Goal: Information Seeking & Learning: Learn about a topic

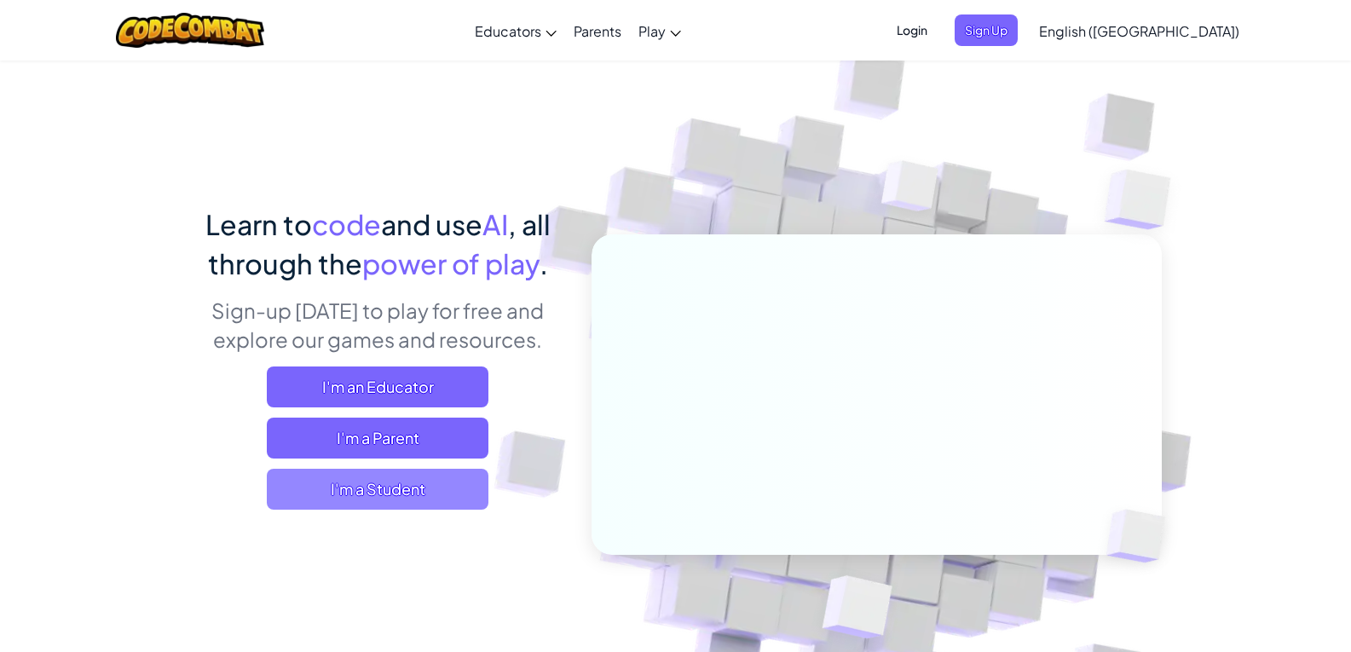
click at [376, 485] on span "I'm a Student" at bounding box center [378, 489] width 222 height 41
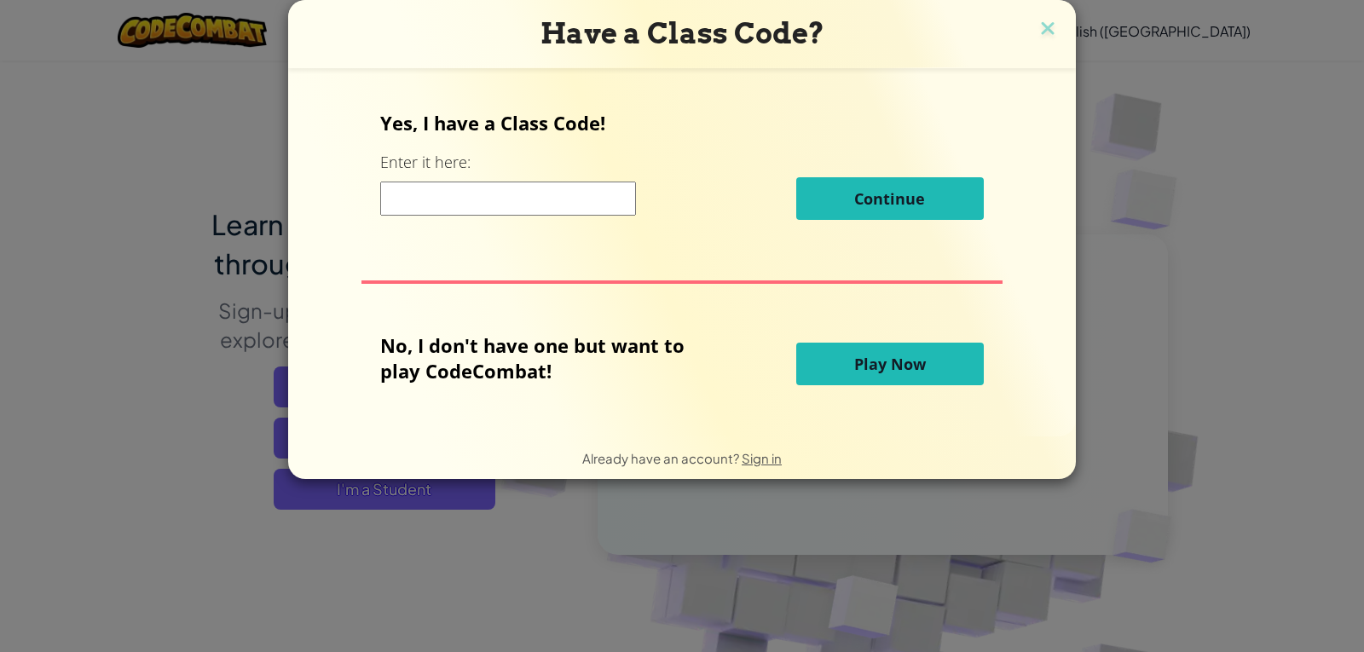
click at [885, 363] on span "Play Now" at bounding box center [890, 364] width 72 height 20
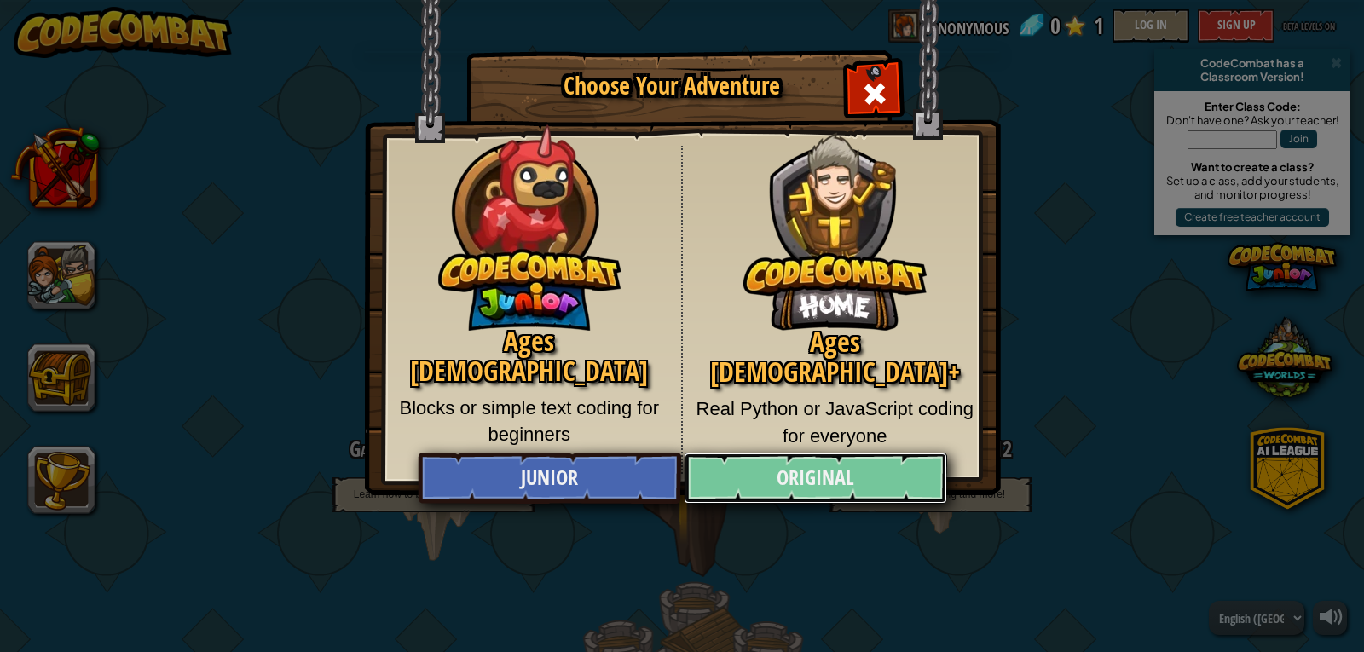
click at [791, 468] on link "Original" at bounding box center [814, 478] width 262 height 51
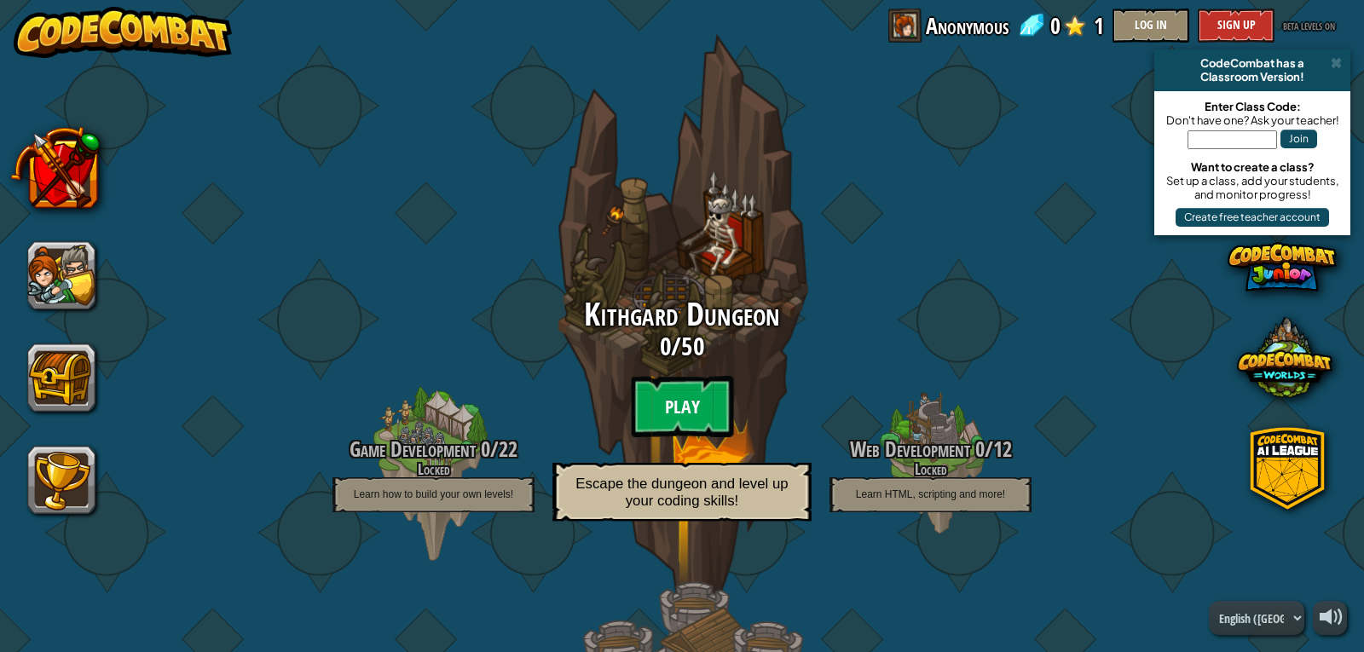
click at [694, 407] on btn "Play" at bounding box center [682, 406] width 102 height 61
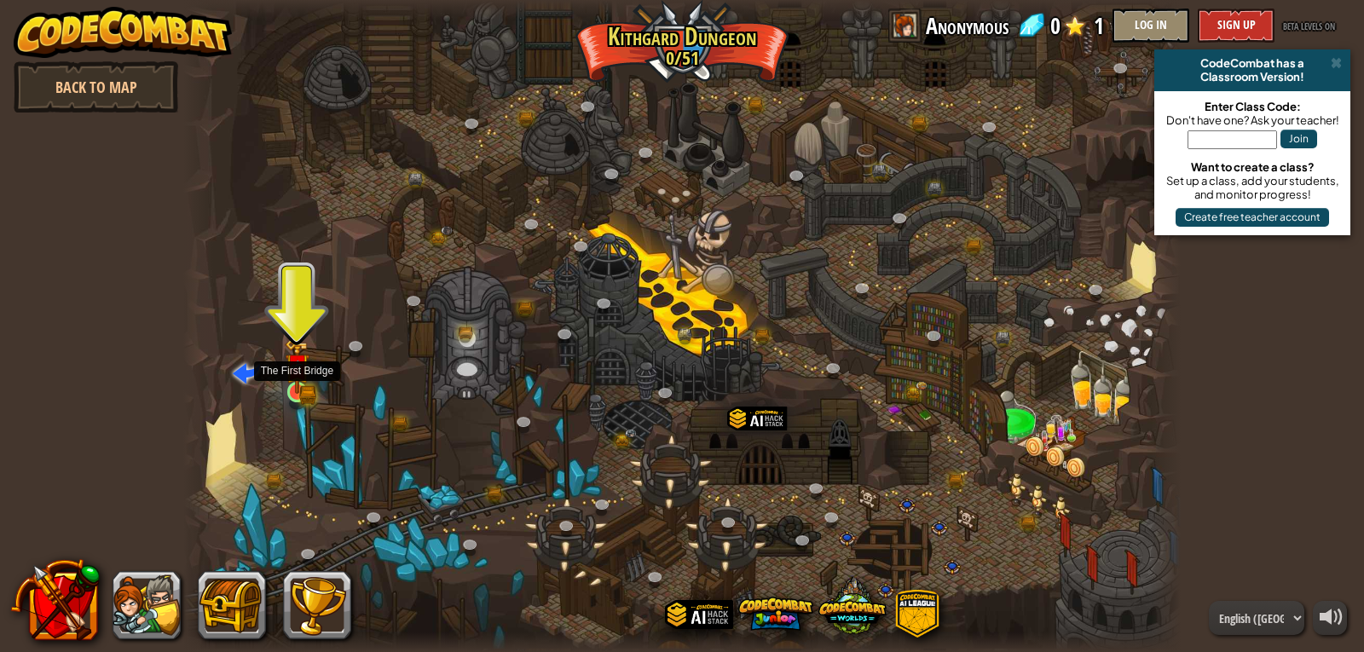
click at [295, 384] on img at bounding box center [298, 365] width 26 height 55
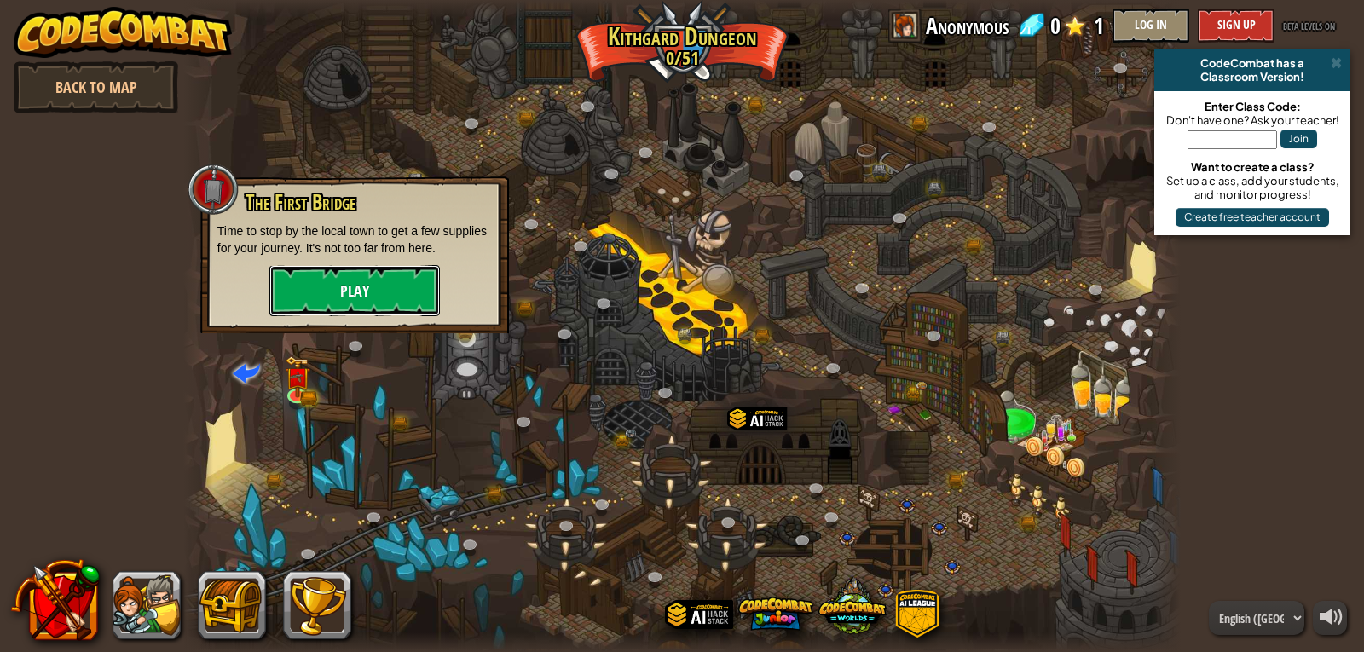
click at [340, 279] on button "Play" at bounding box center [354, 290] width 170 height 51
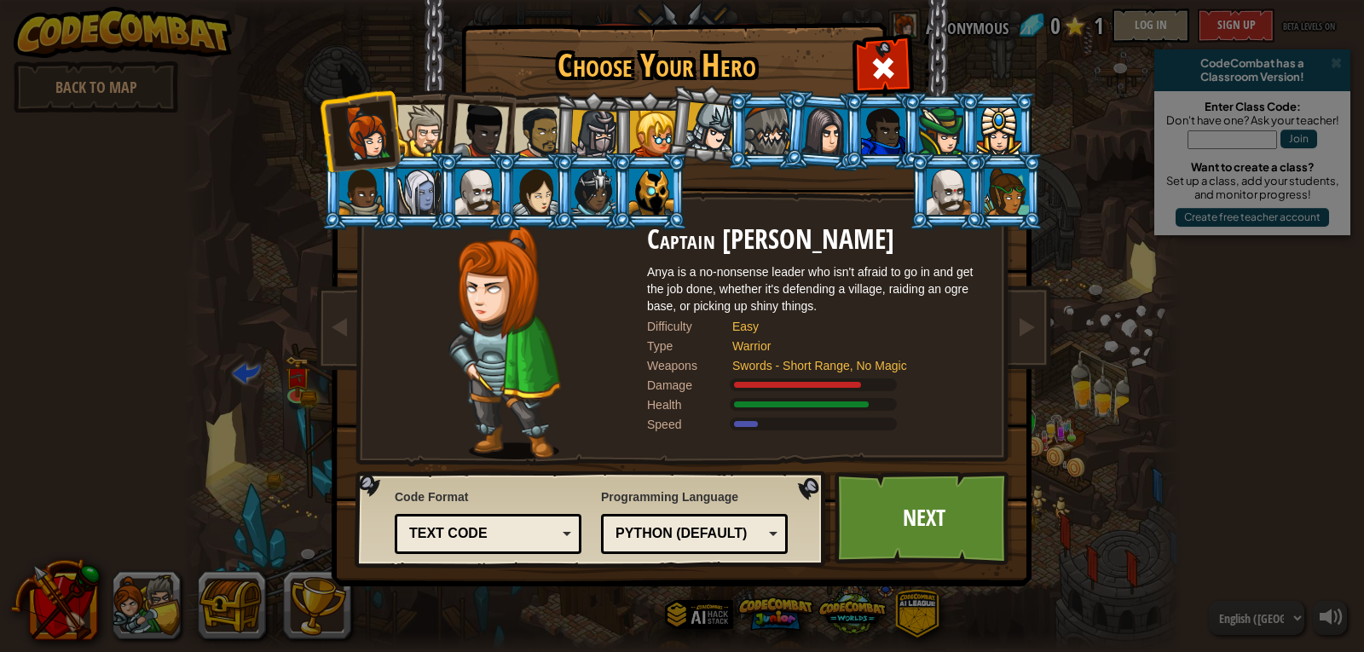
click at [550, 126] on div at bounding box center [539, 133] width 53 height 53
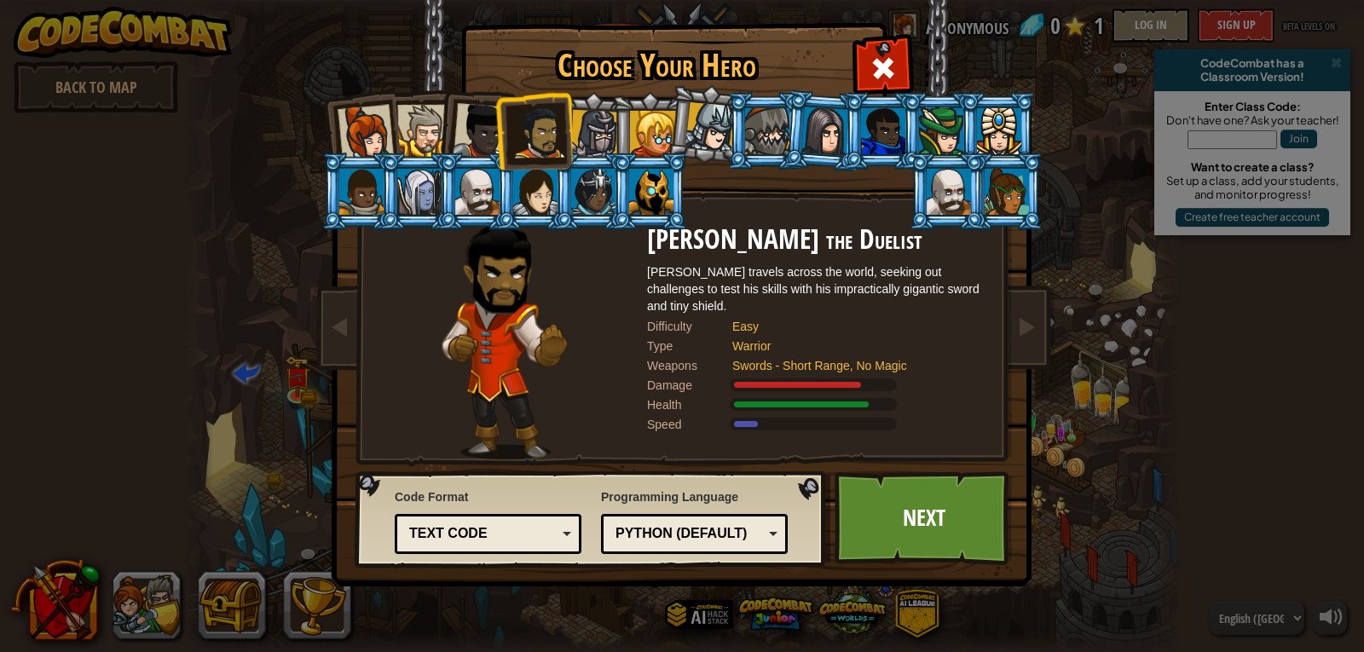
click at [428, 114] on div at bounding box center [423, 131] width 52 height 52
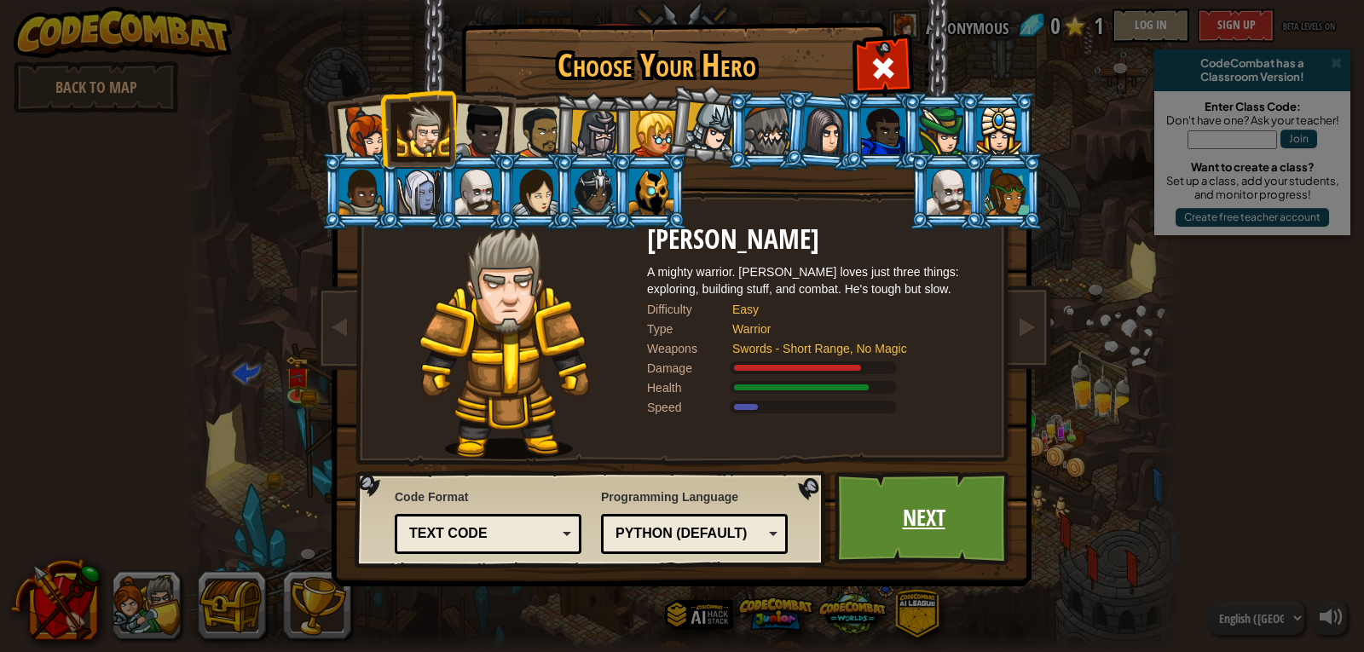
click at [960, 520] on link "Next" at bounding box center [923, 518] width 178 height 94
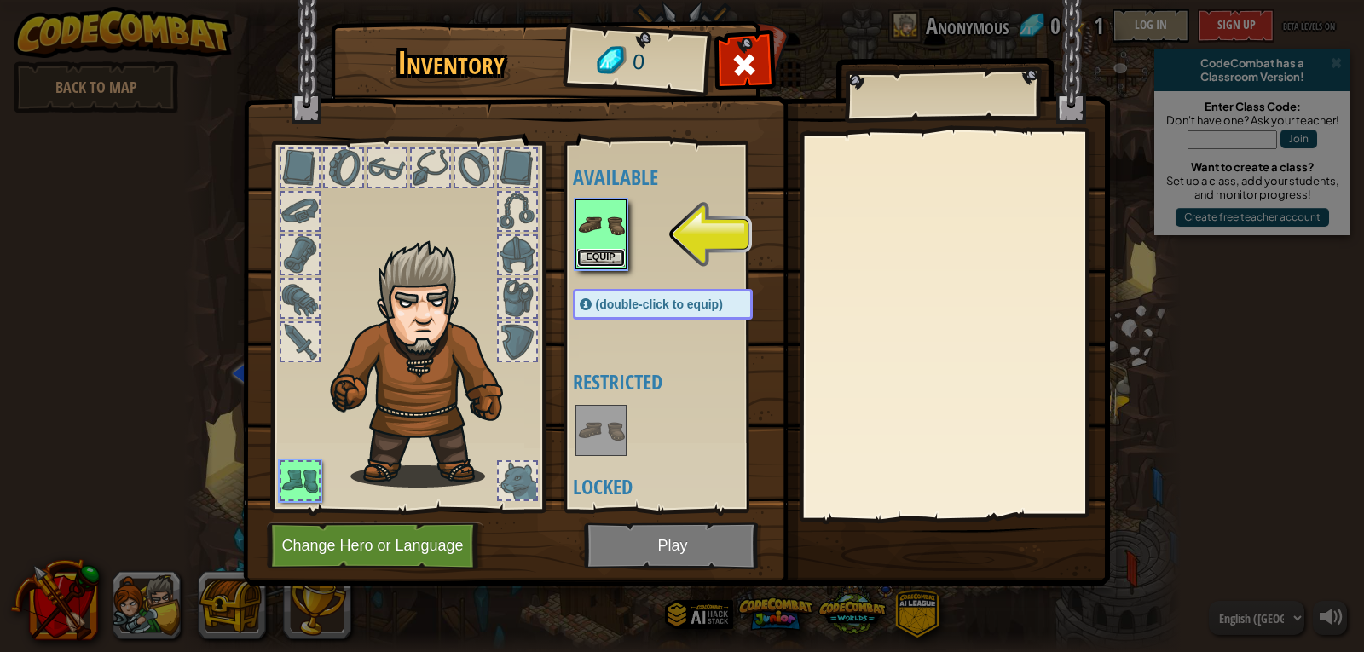
click at [596, 254] on button "Equip" at bounding box center [601, 258] width 48 height 18
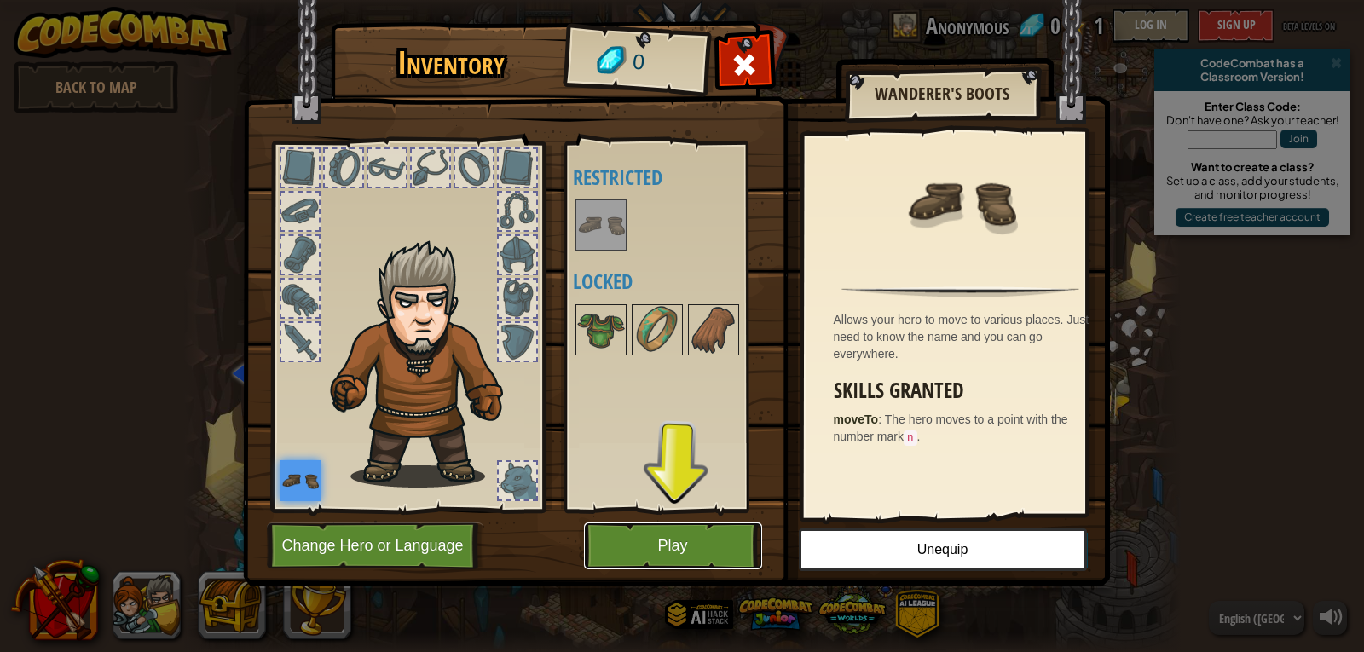
click at [687, 561] on button "Play" at bounding box center [673, 545] width 178 height 47
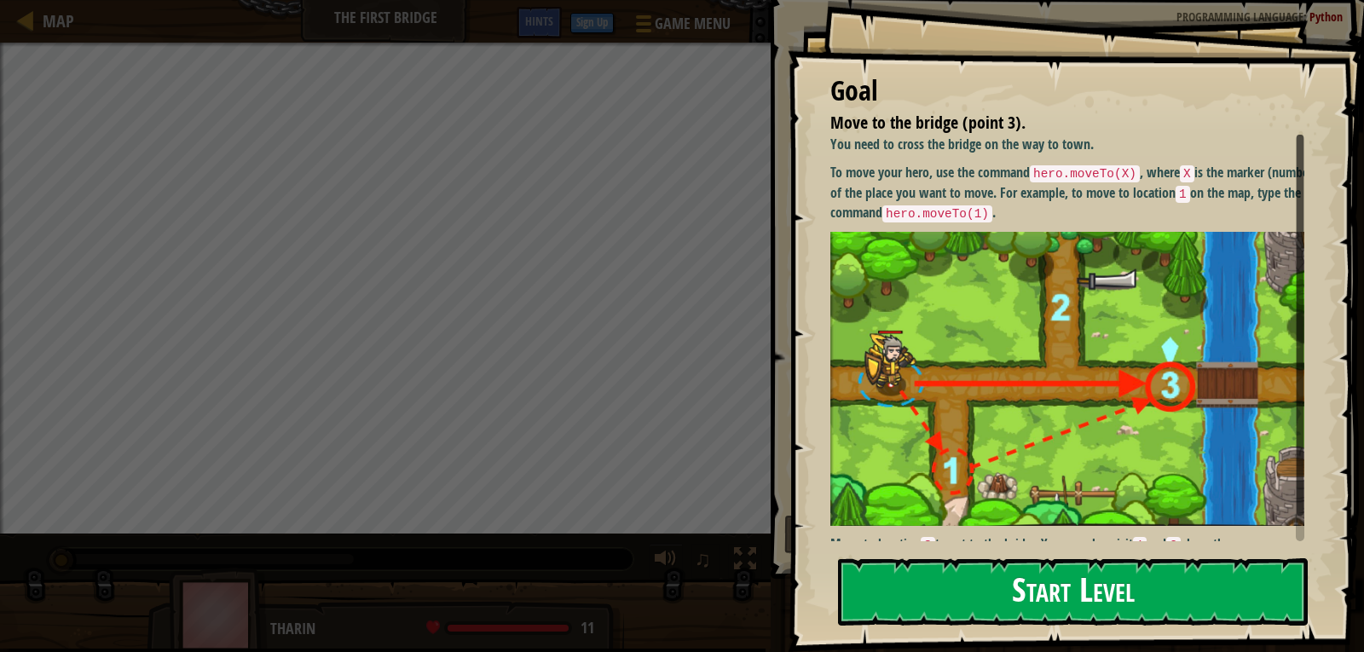
click at [981, 608] on button "Start Level" at bounding box center [1073, 591] width 470 height 67
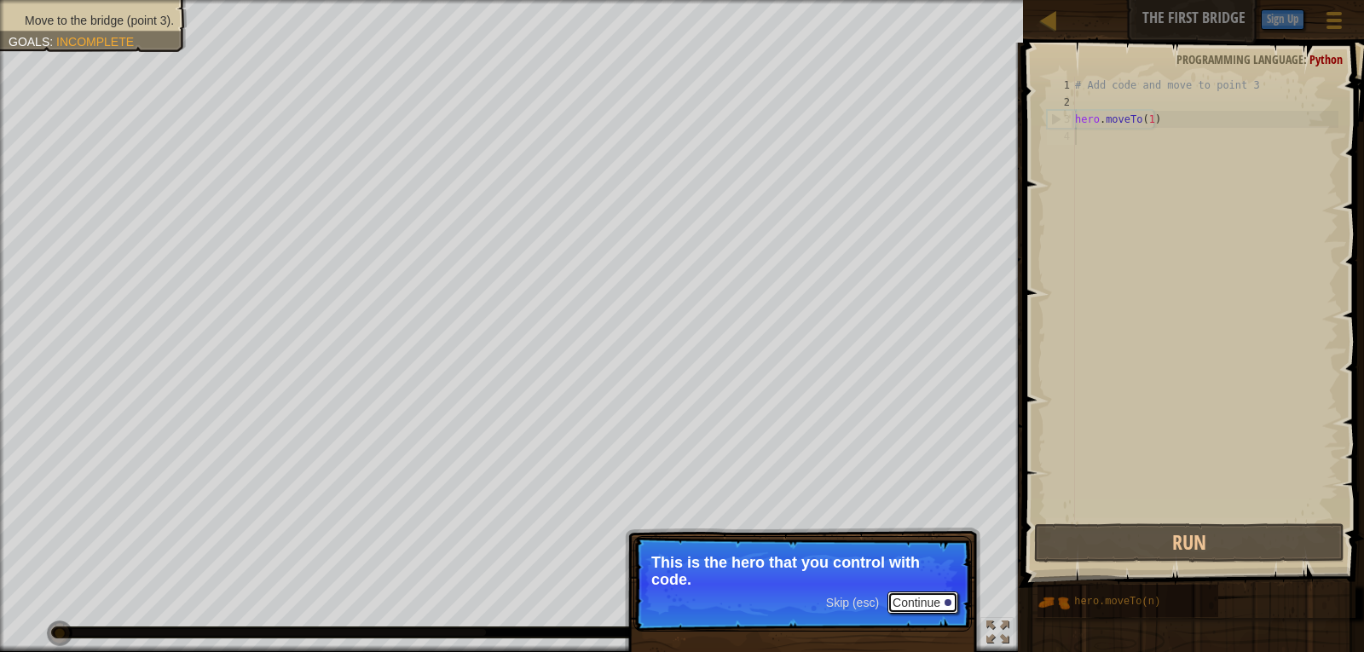
click at [926, 593] on button "Continue" at bounding box center [922, 602] width 71 height 22
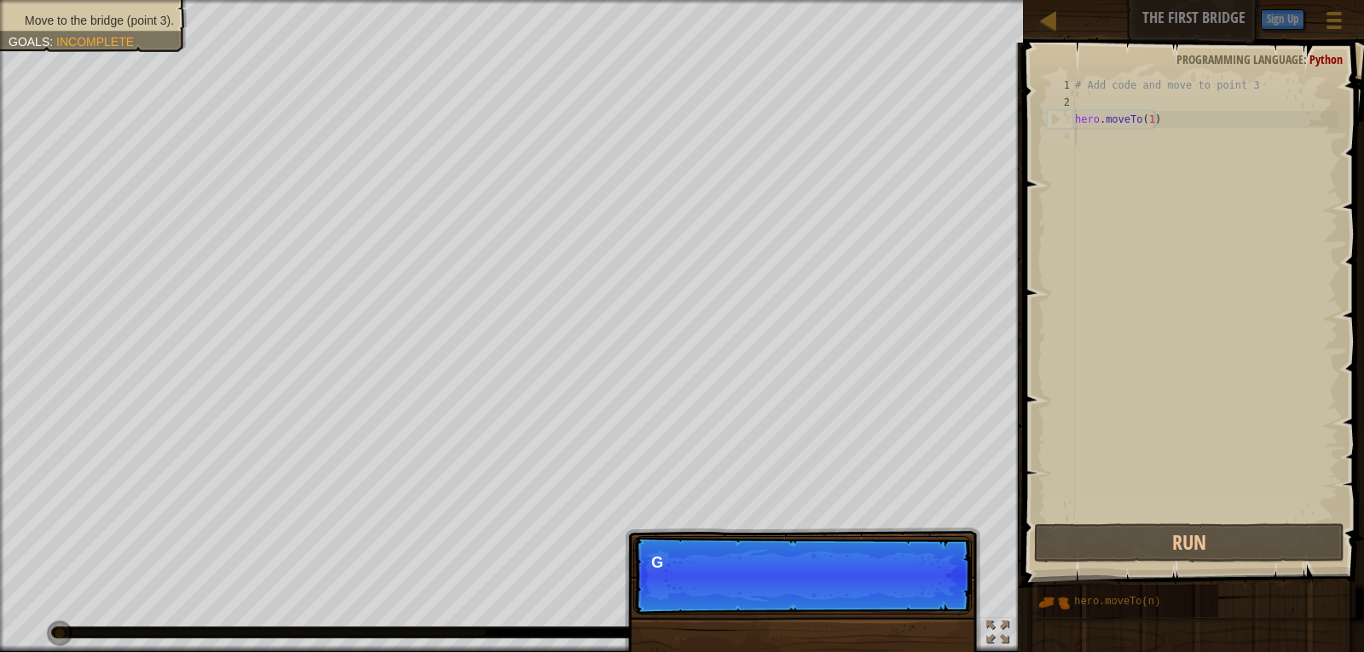
scroll to position [8, 0]
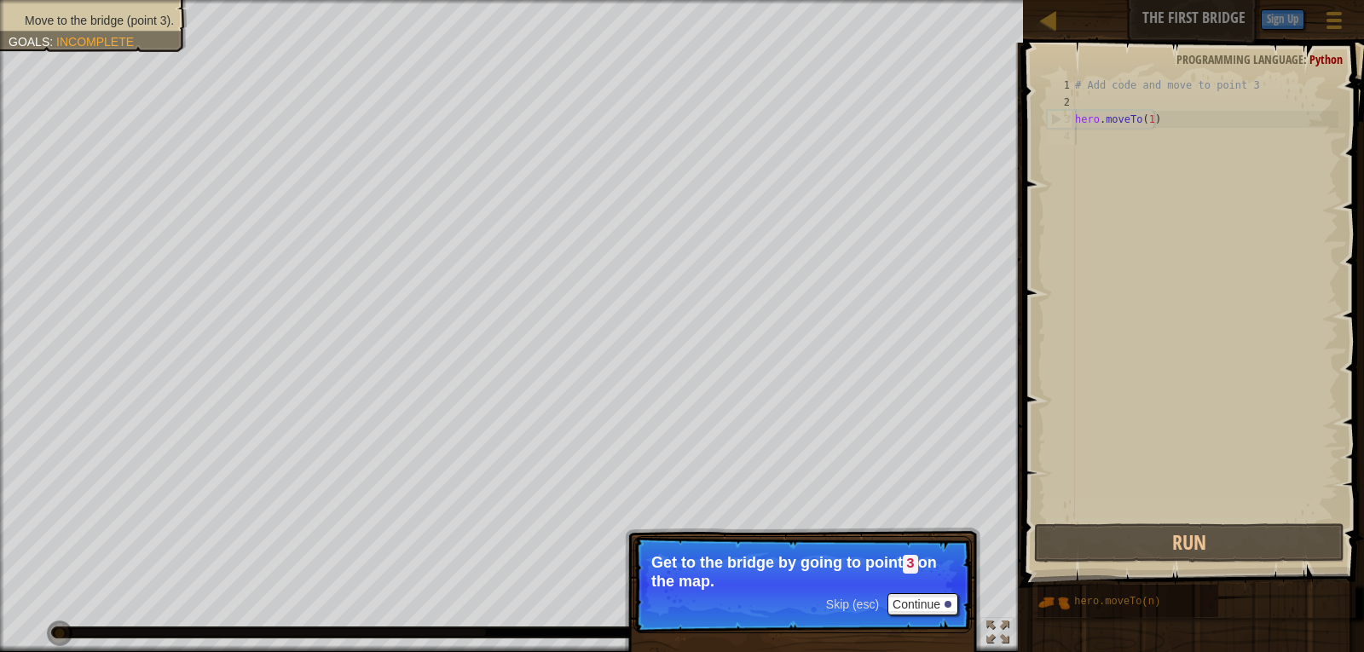
click at [836, 596] on div "Skip (esc) Continue" at bounding box center [892, 604] width 132 height 22
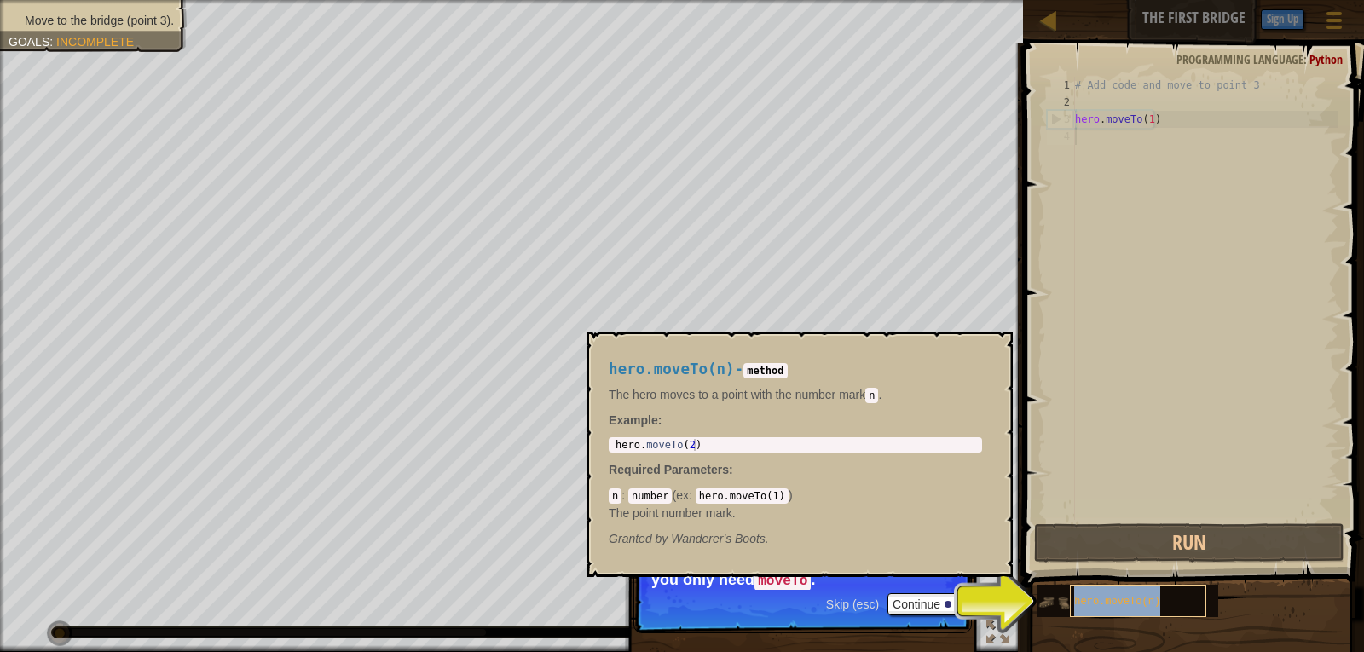
click at [1102, 594] on div "hero.moveTo(n)" at bounding box center [1138, 601] width 136 height 32
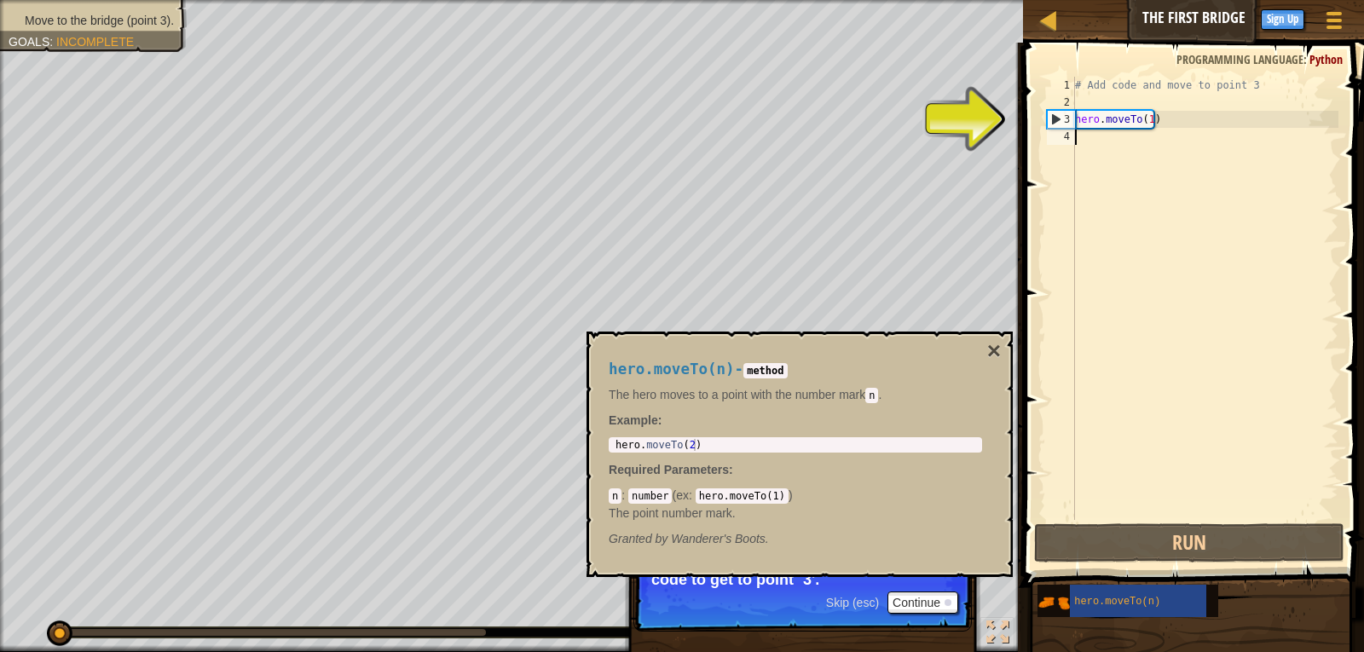
click at [1150, 117] on div "# Add code and move to point 3 hero . moveTo ( 1 )" at bounding box center [1204, 315] width 267 height 477
type textarea "hero.moveTo(1)"
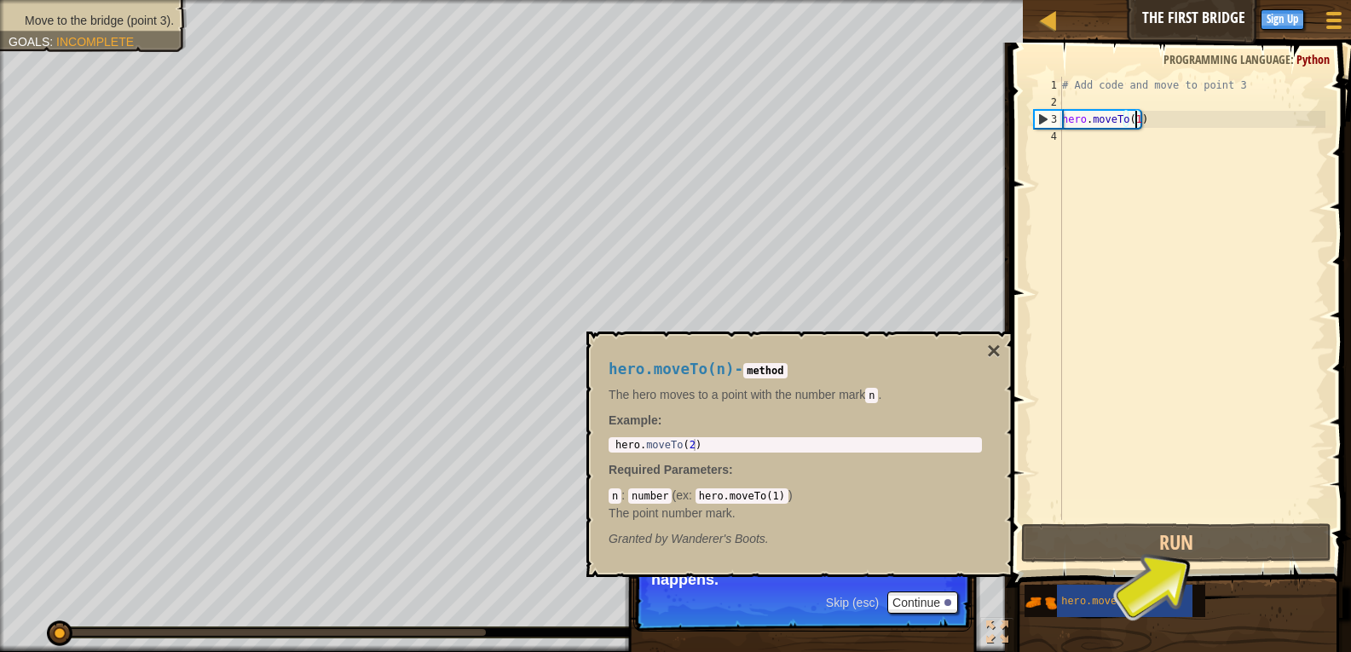
click at [1157, 510] on div "# Add code and move to point 3 hero . moveTo ( 1 )" at bounding box center [1191, 315] width 267 height 477
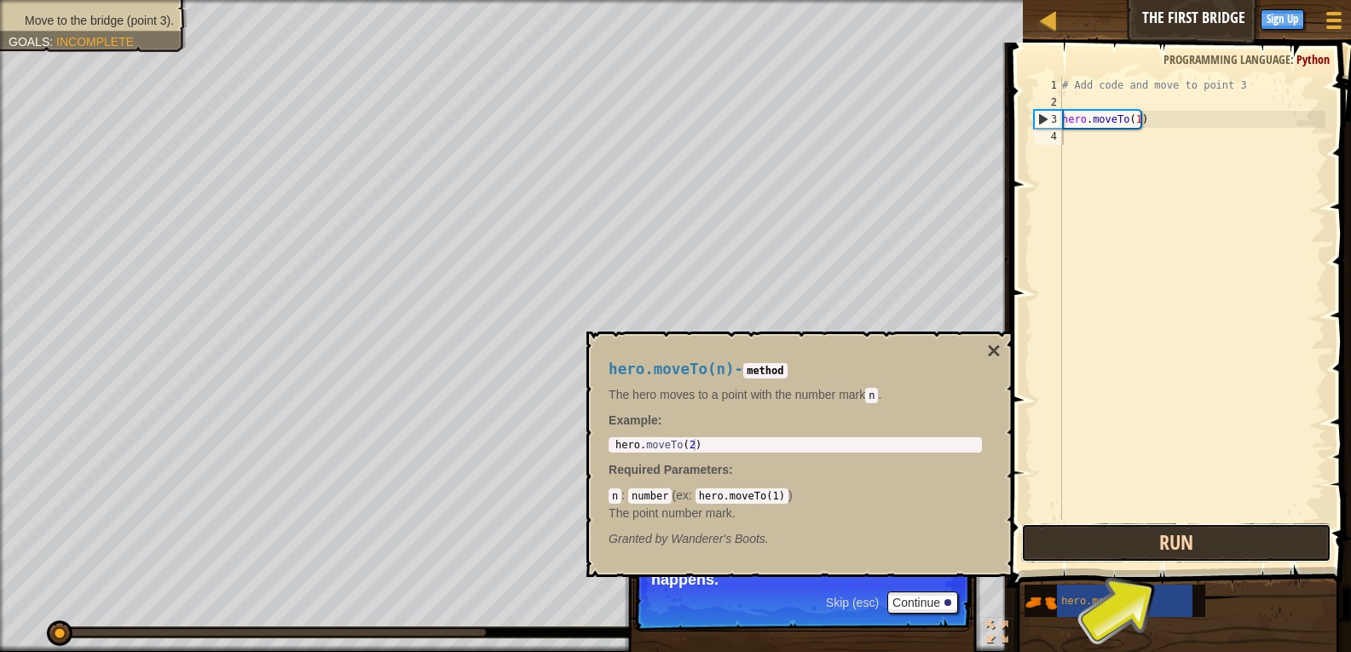
click at [1150, 539] on button "Run" at bounding box center [1176, 542] width 311 height 39
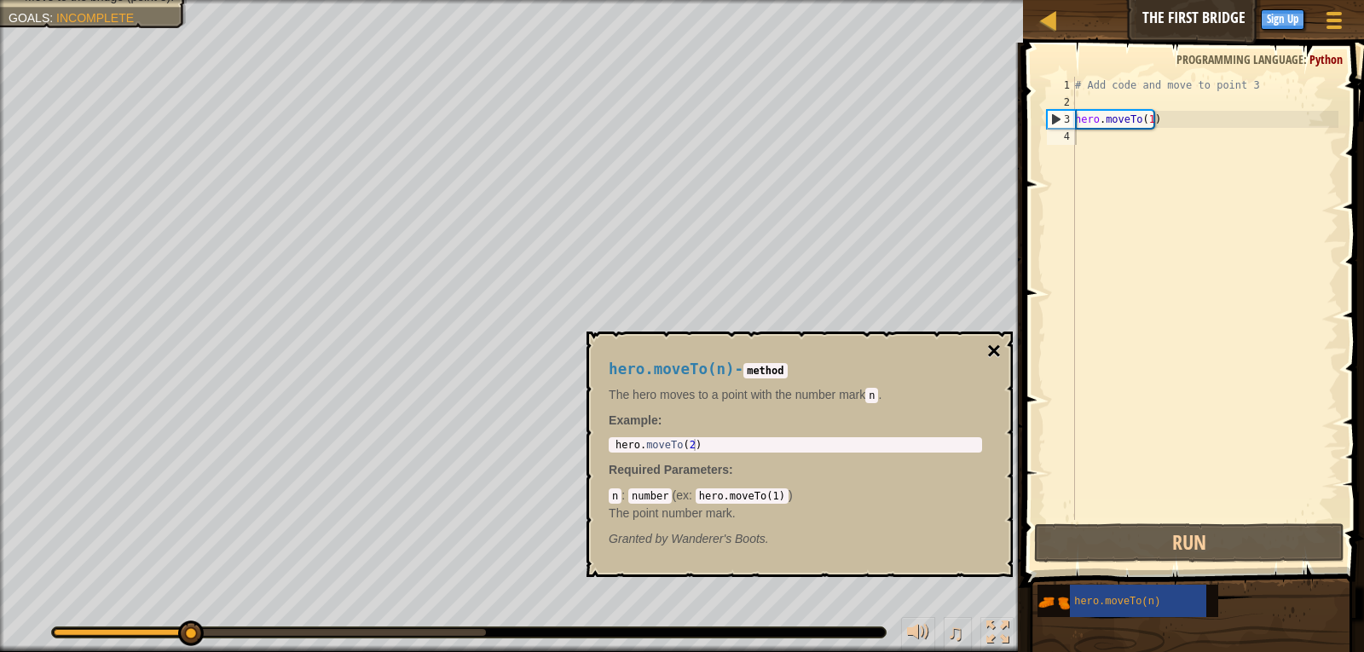
click at [989, 349] on button "×" at bounding box center [994, 351] width 14 height 24
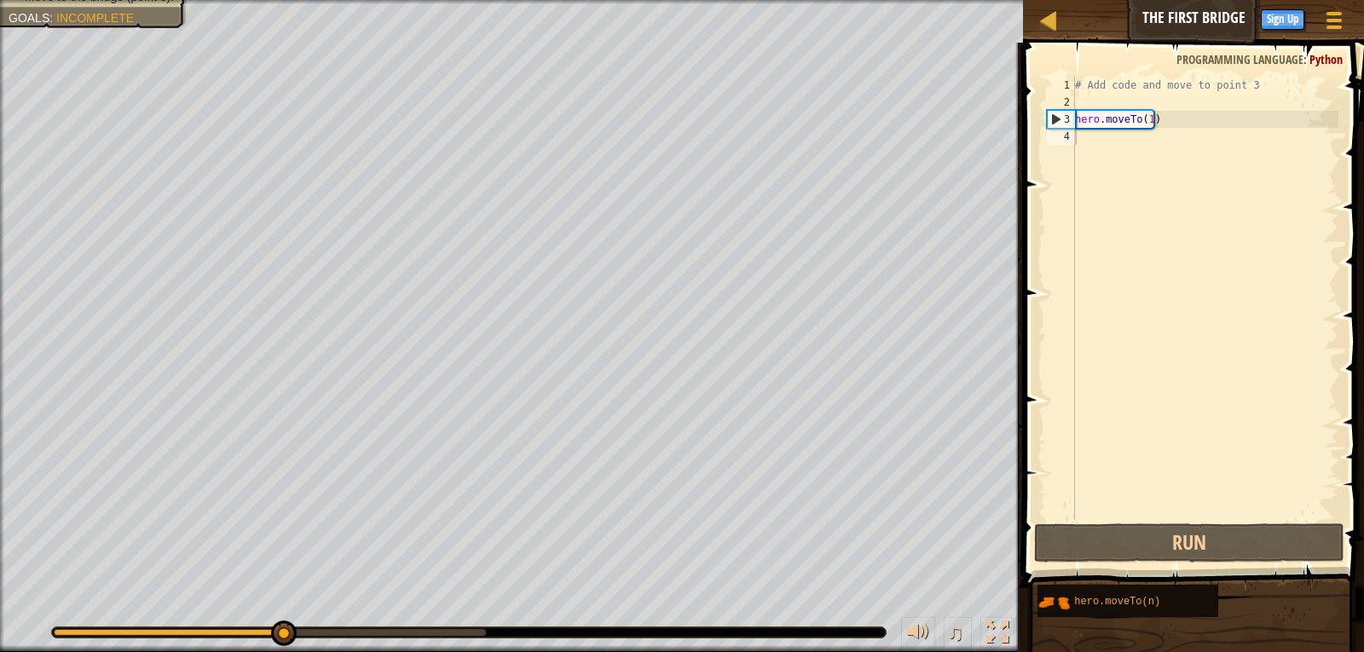
click at [1145, 121] on div "# Add code and move to point 3 hero . moveTo ( 1 )" at bounding box center [1204, 315] width 267 height 477
click at [1150, 118] on div "# Add code and move to point 3 hero . moveTo ( 1 )" at bounding box center [1204, 315] width 267 height 477
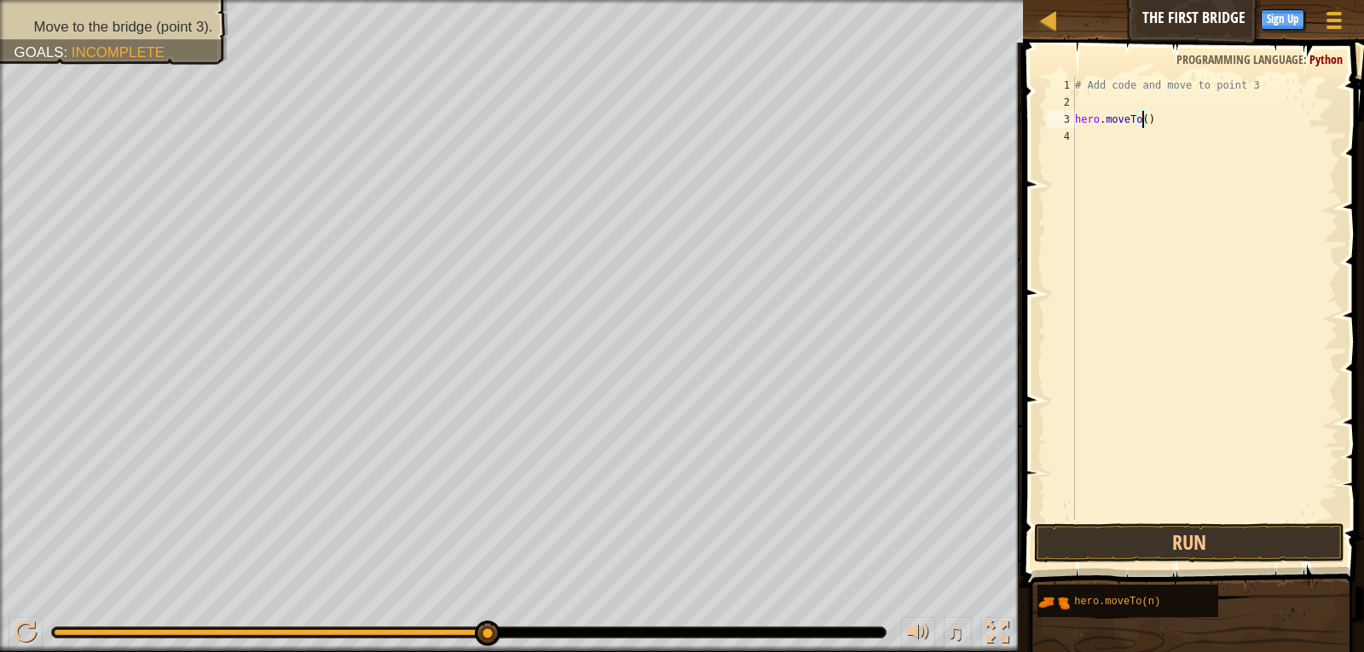
scroll to position [8, 6]
click at [1204, 536] on button "Run" at bounding box center [1189, 542] width 311 height 39
type textarea "hero.moveTo(3)"
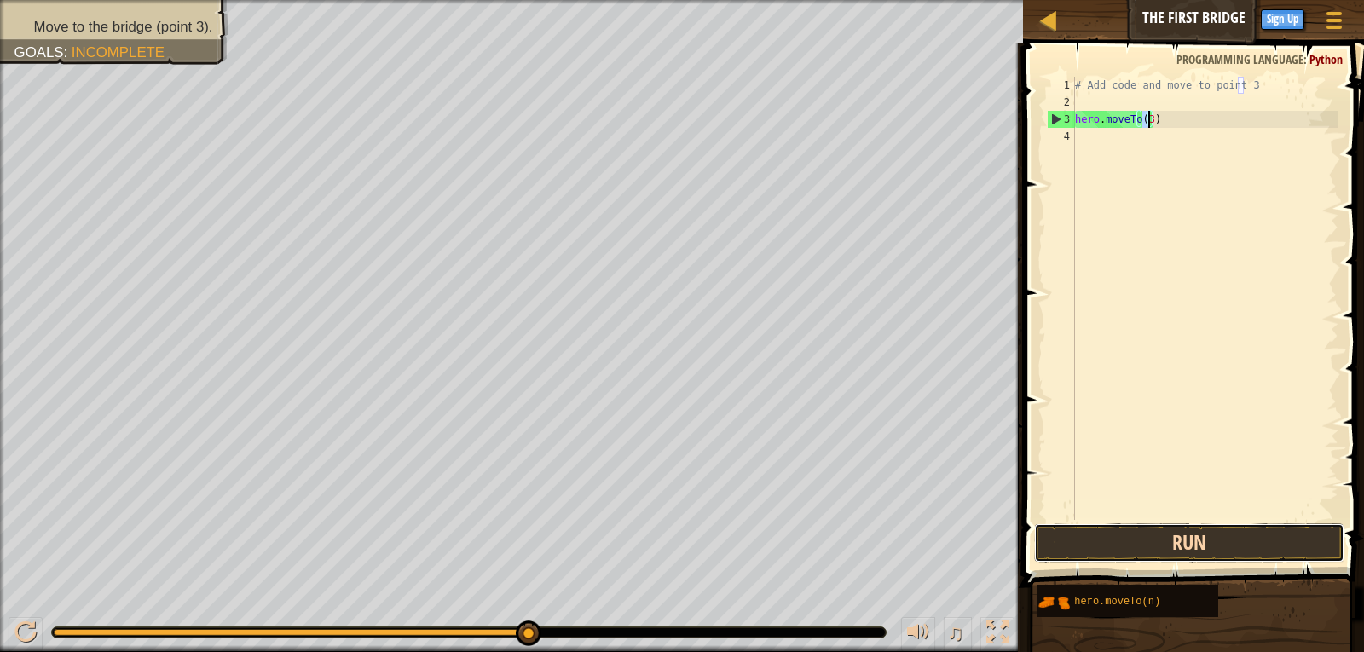
click at [1212, 534] on button "Run" at bounding box center [1189, 542] width 311 height 39
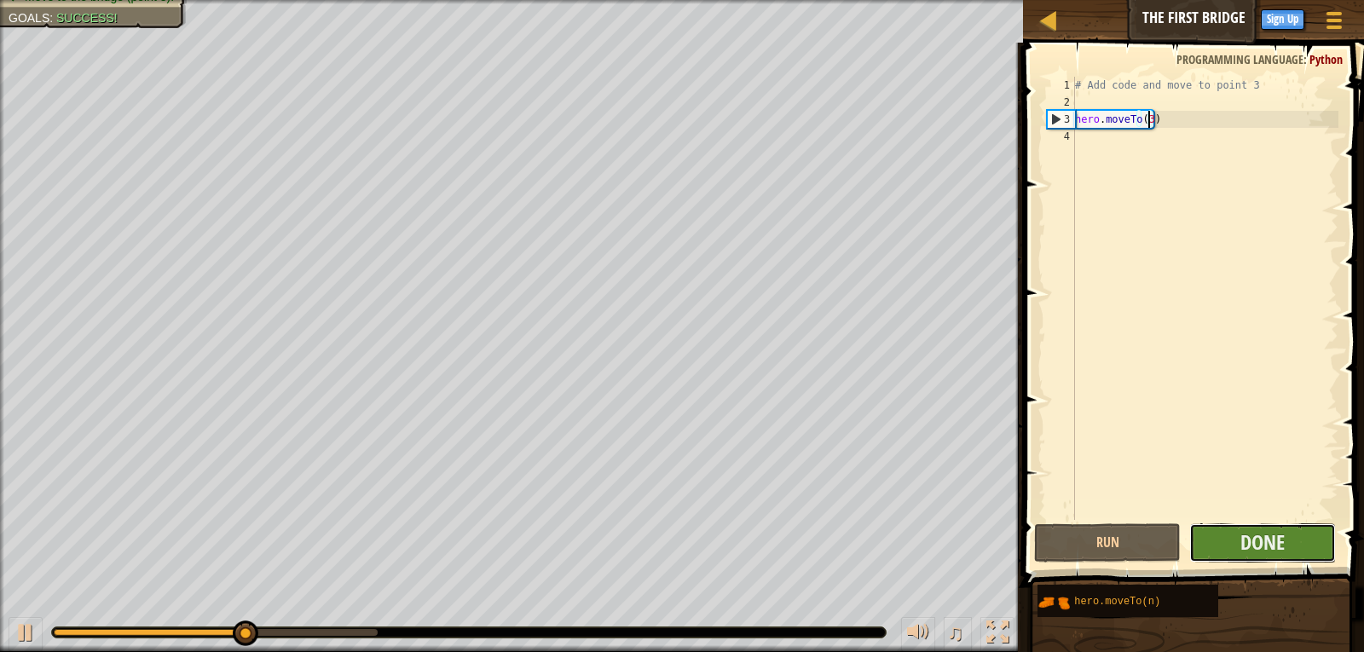
click at [1232, 539] on button "Done" at bounding box center [1262, 542] width 147 height 39
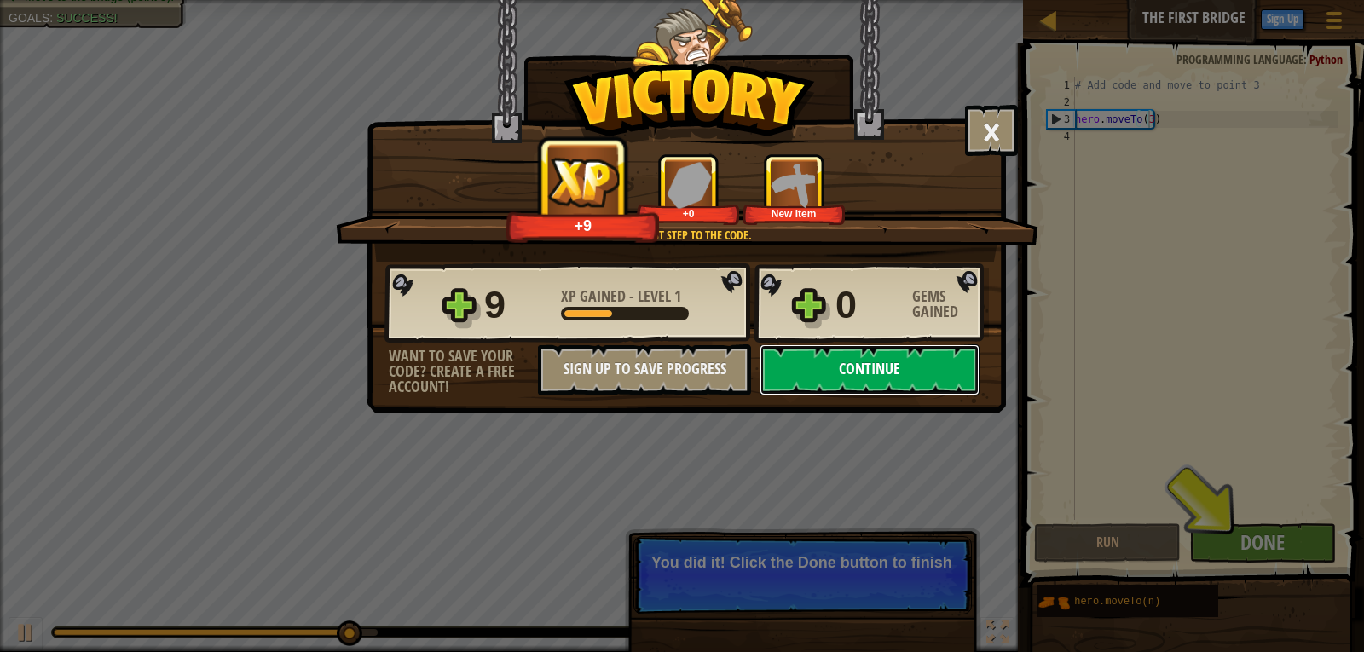
click at [909, 374] on button "Continue" at bounding box center [869, 369] width 220 height 51
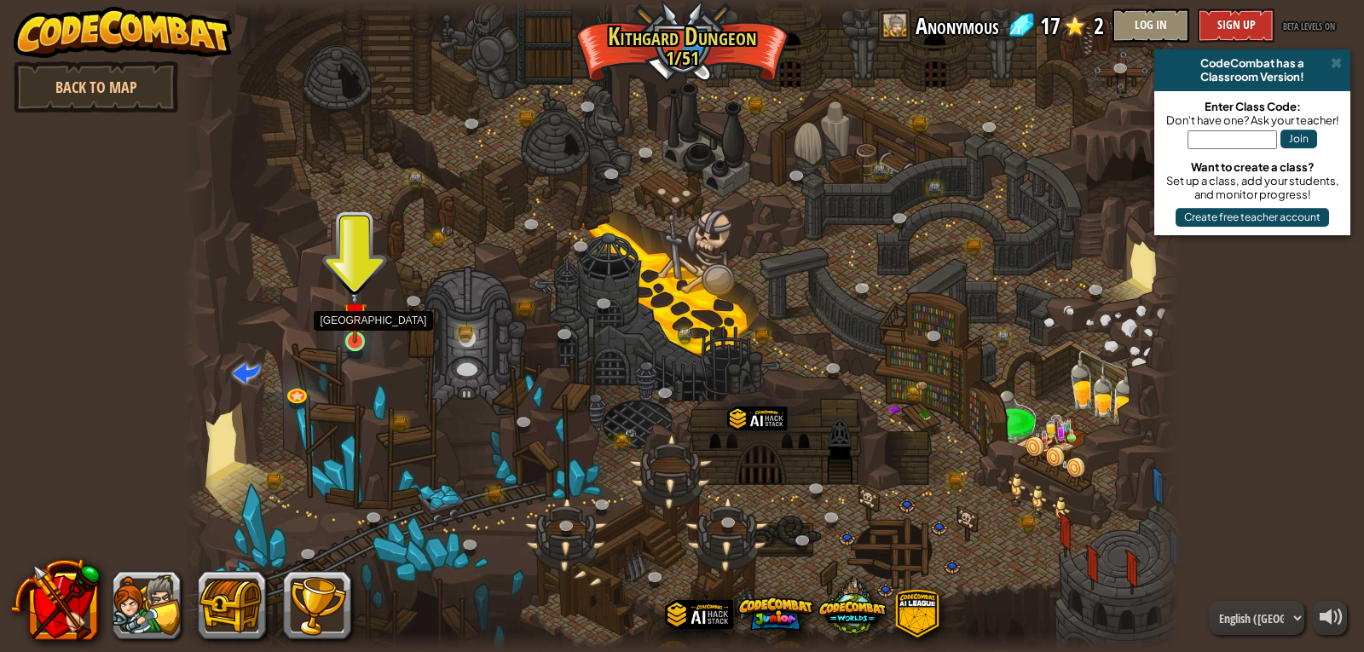
click at [348, 335] on img at bounding box center [356, 314] width 26 height 58
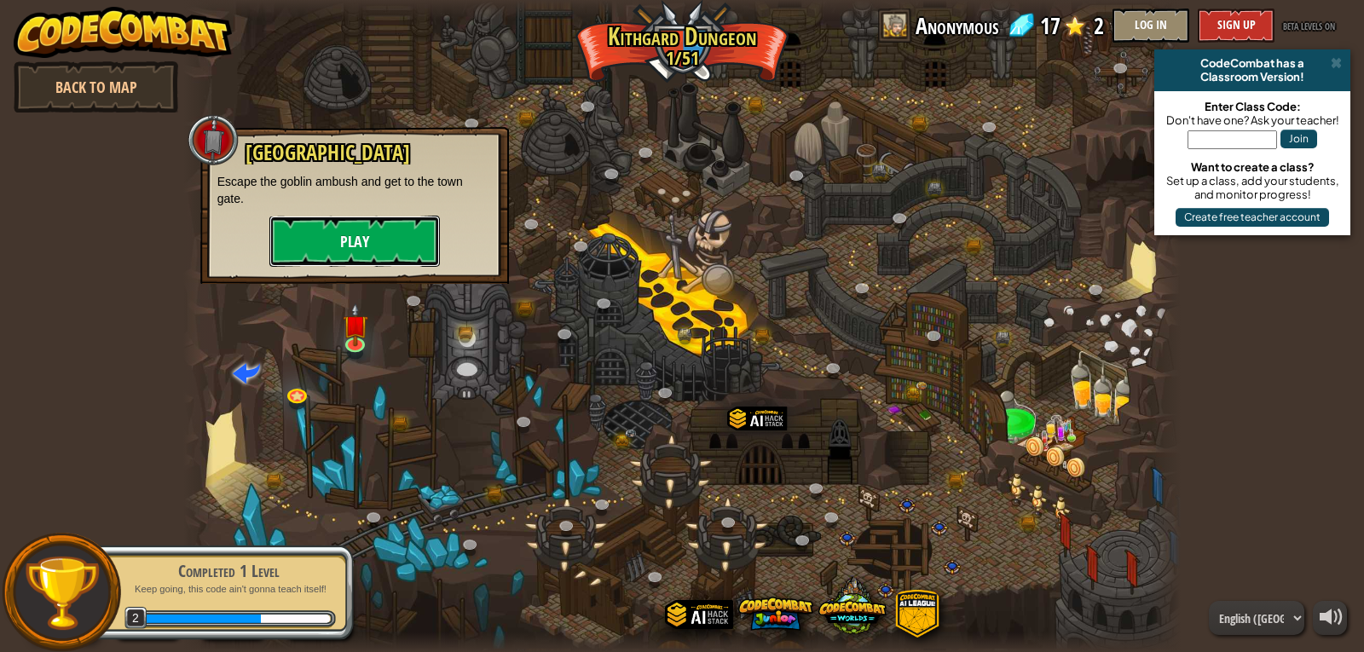
click at [355, 236] on button "Play" at bounding box center [354, 241] width 170 height 51
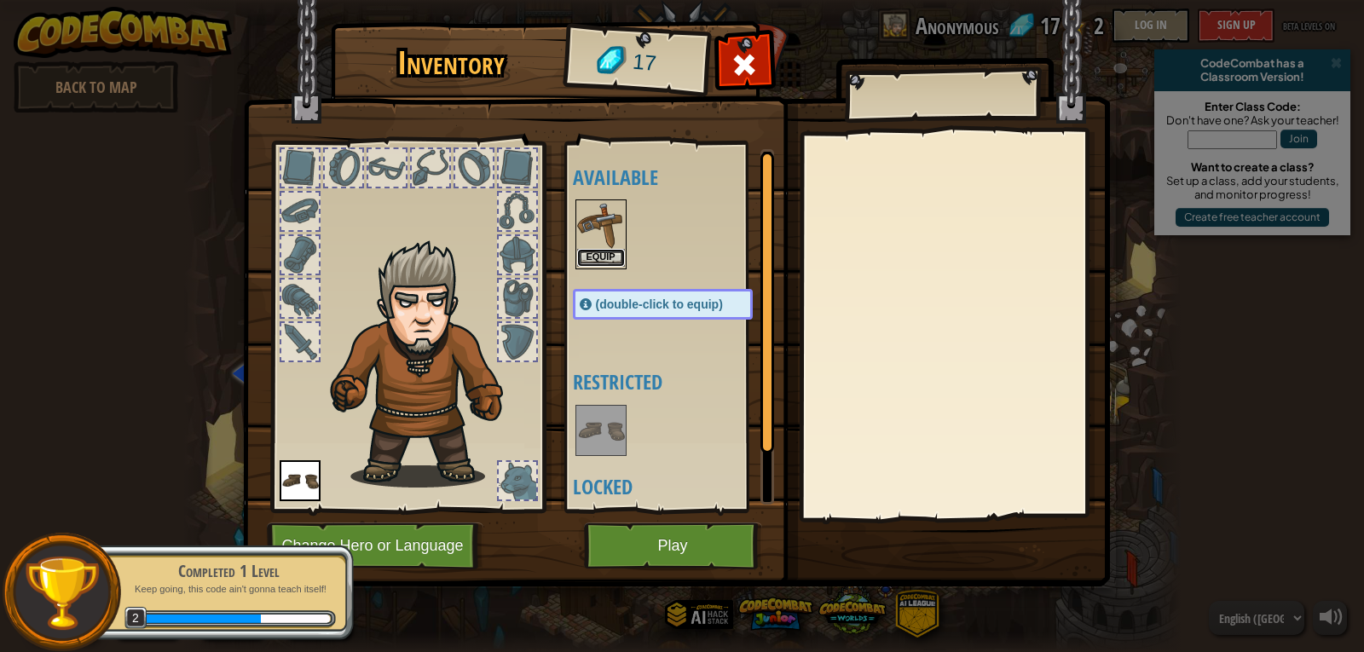
click at [596, 250] on button "Equip" at bounding box center [601, 258] width 48 height 18
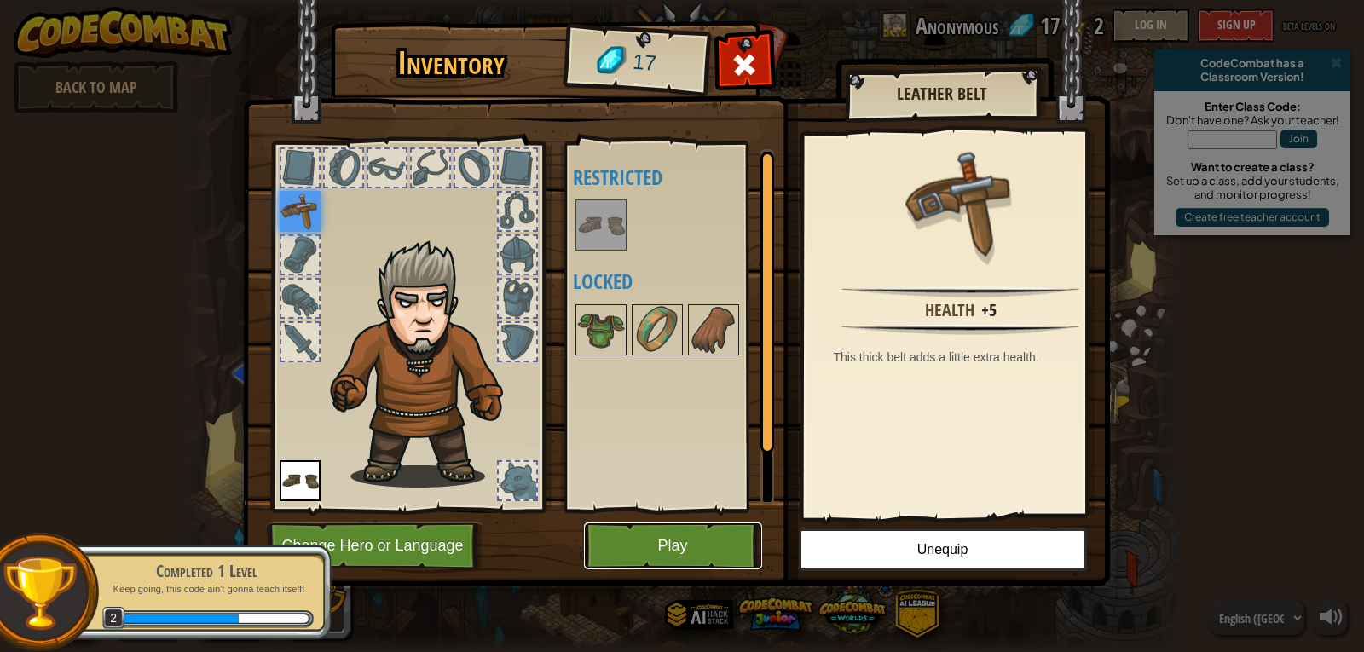
click at [673, 534] on button "Play" at bounding box center [673, 545] width 178 height 47
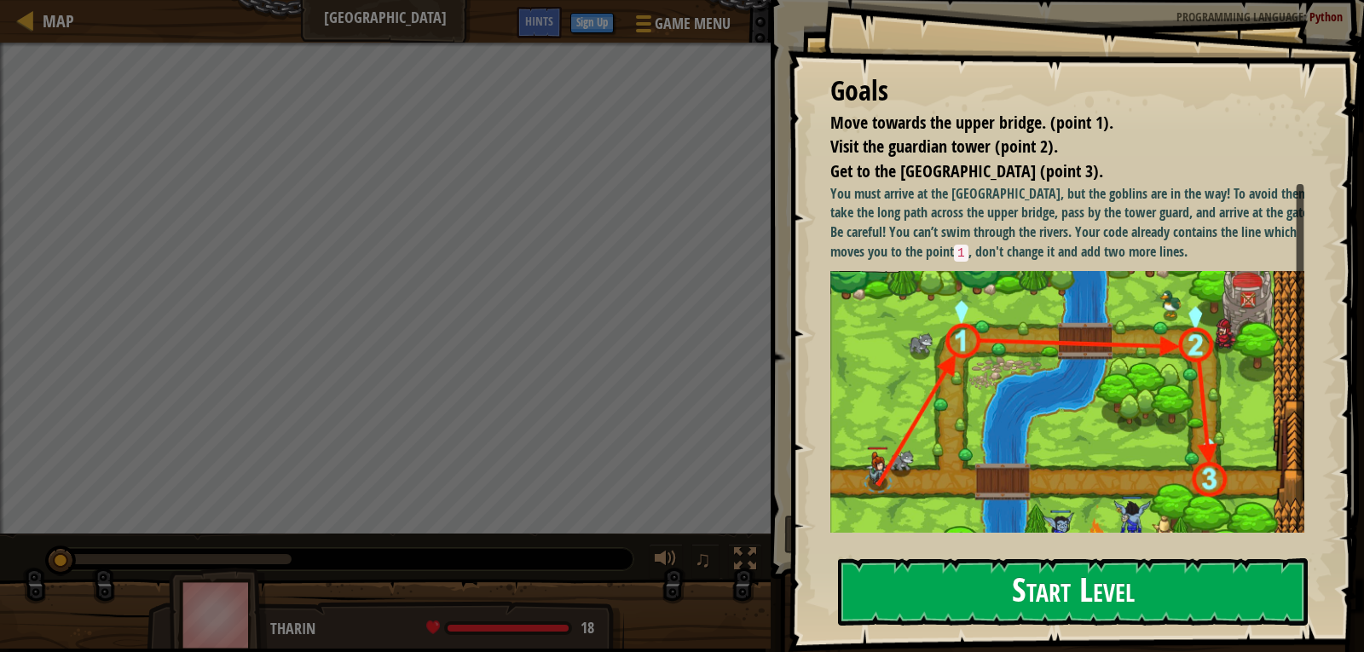
click at [942, 585] on button "Start Level" at bounding box center [1073, 591] width 470 height 67
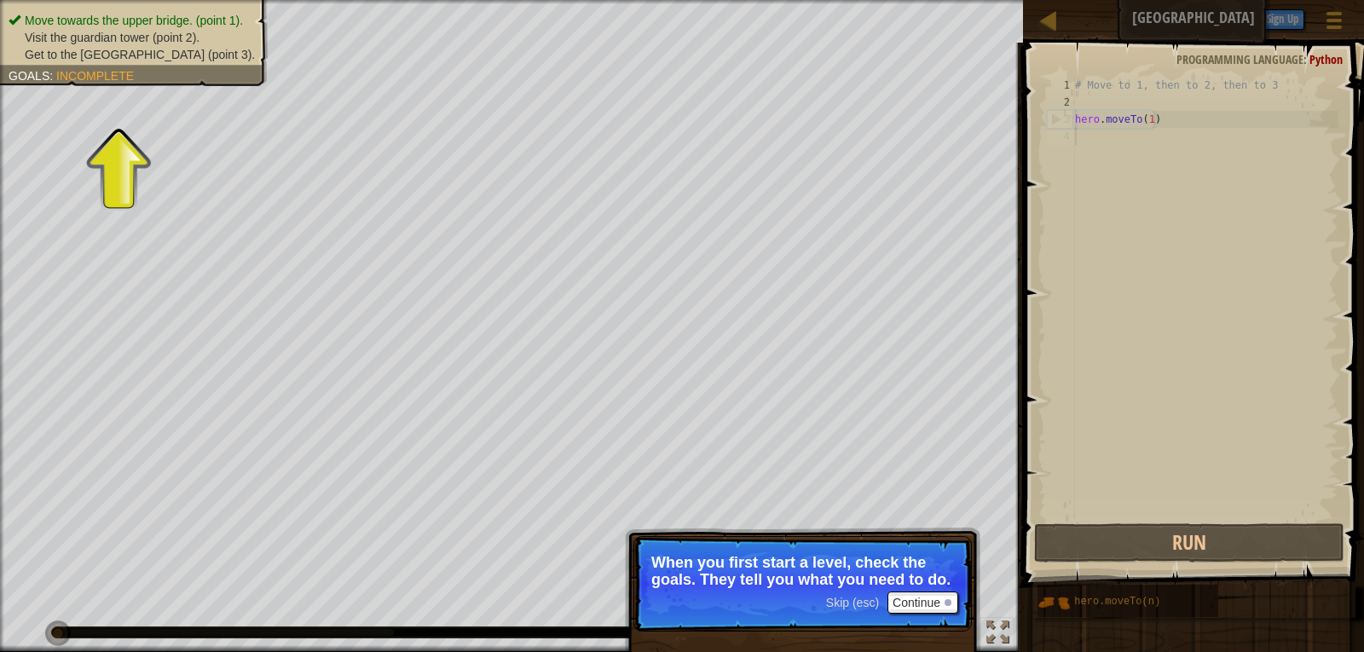
click at [845, 601] on span "Skip (esc)" at bounding box center [852, 603] width 53 height 14
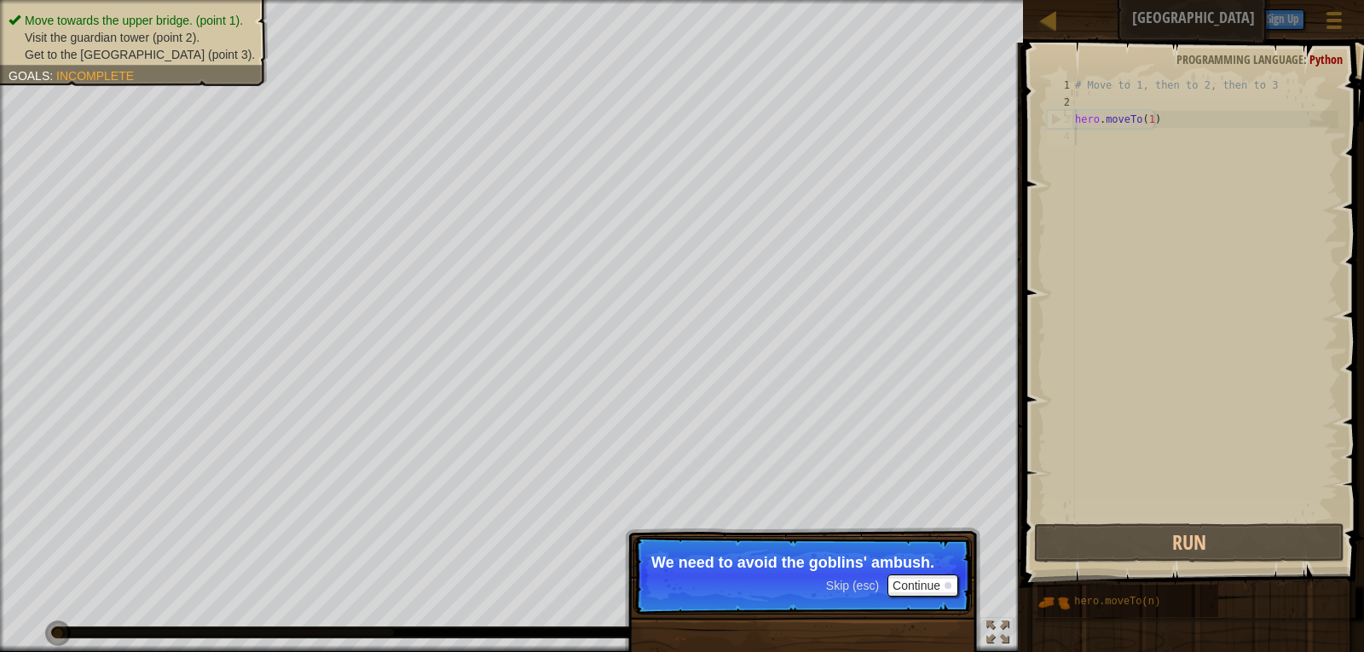
click at [843, 576] on div "Skip (esc) Continue" at bounding box center [892, 585] width 132 height 22
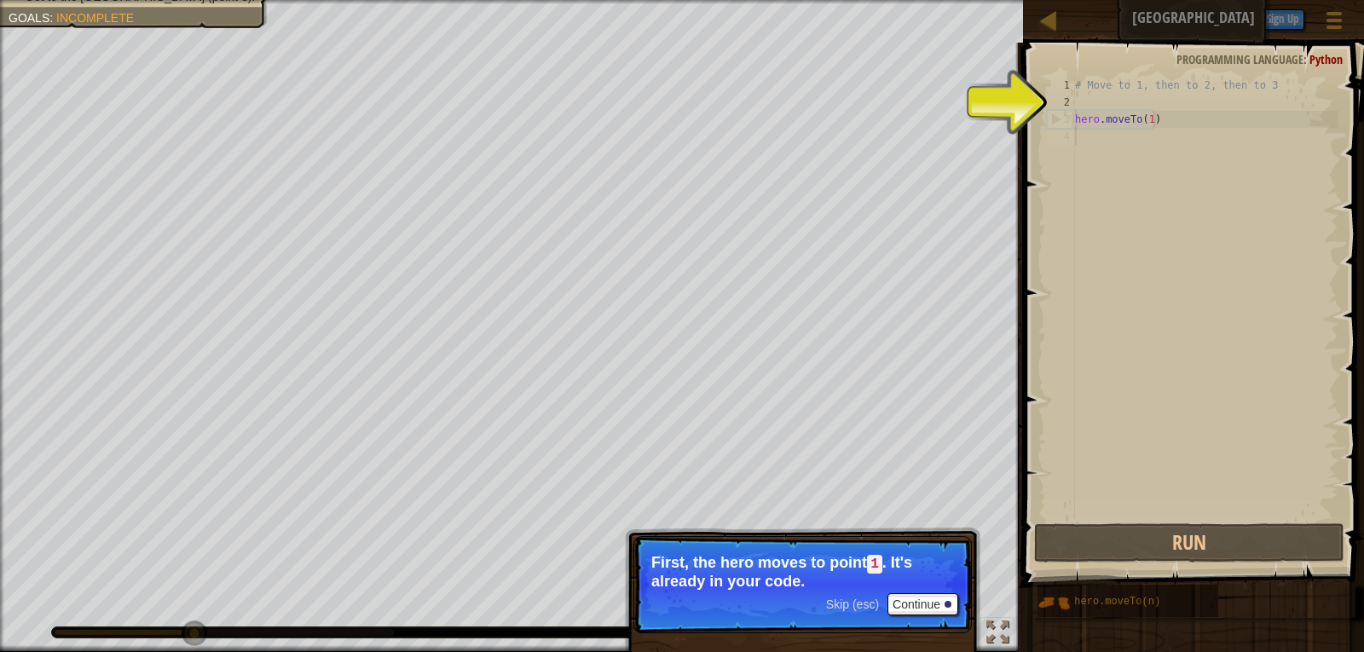
click at [854, 603] on span "Skip (esc)" at bounding box center [852, 604] width 53 height 14
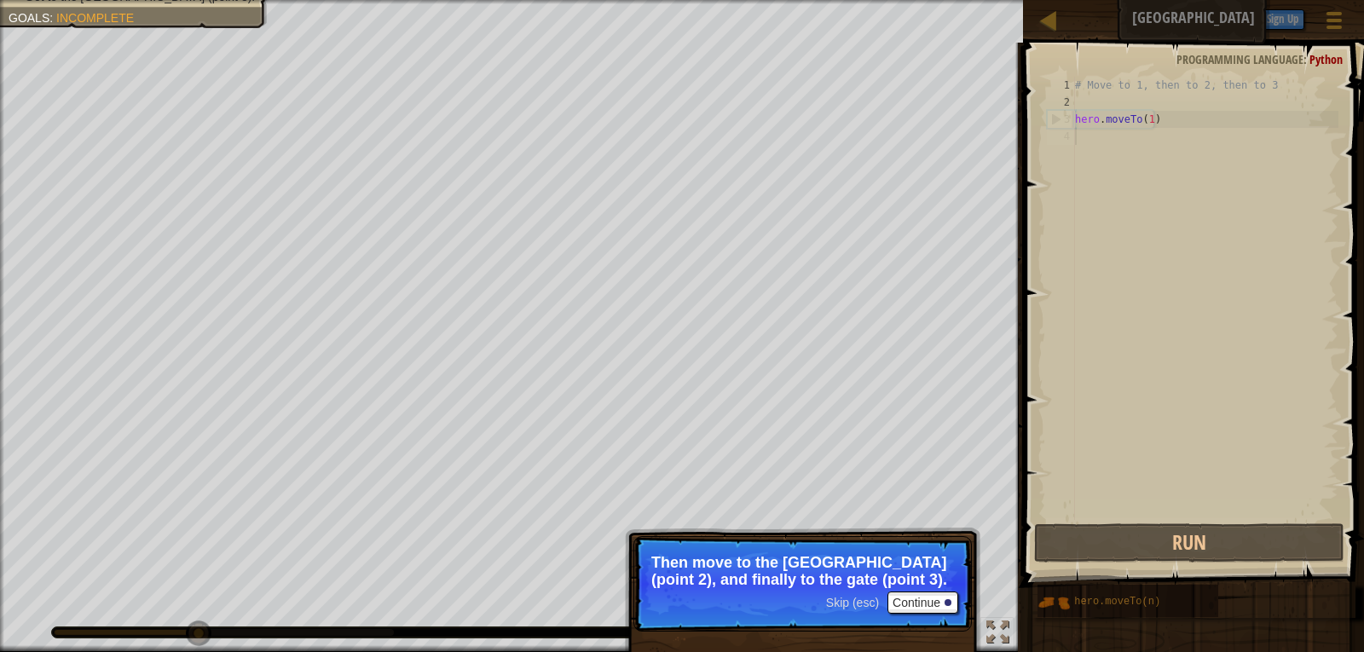
click at [853, 597] on span "Skip (esc)" at bounding box center [852, 603] width 53 height 14
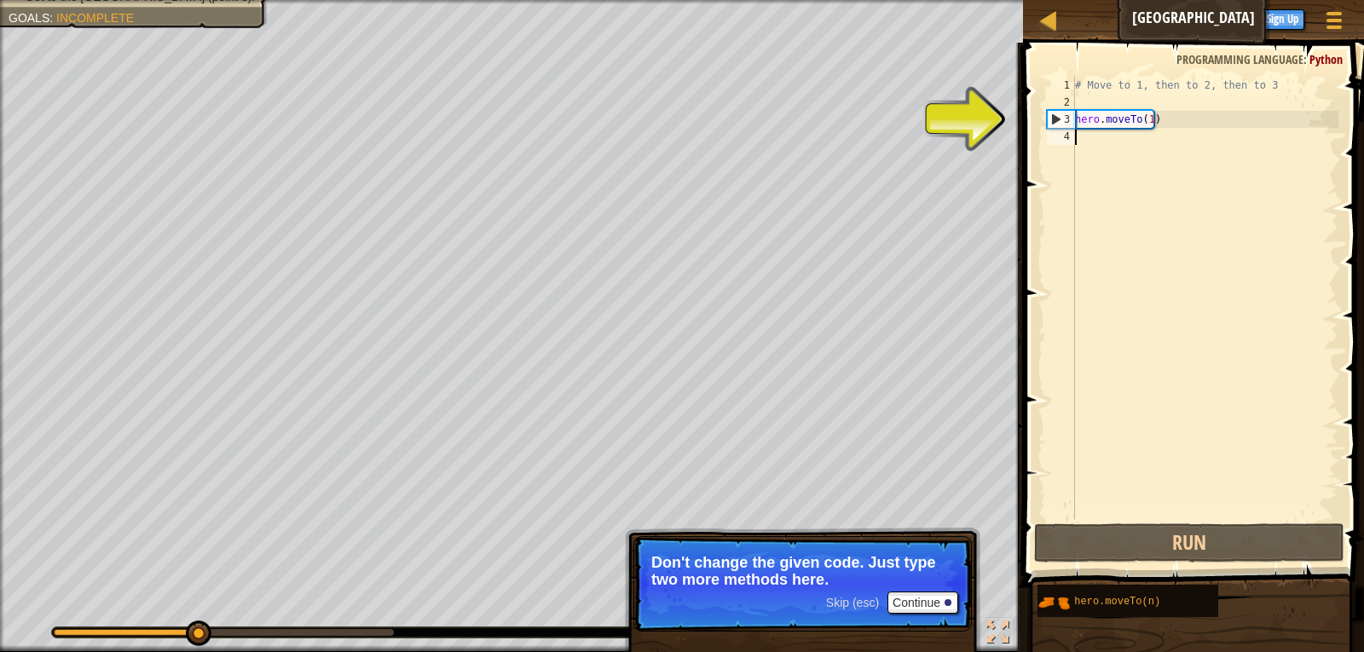
click at [851, 601] on span "Skip (esc)" at bounding box center [852, 603] width 53 height 14
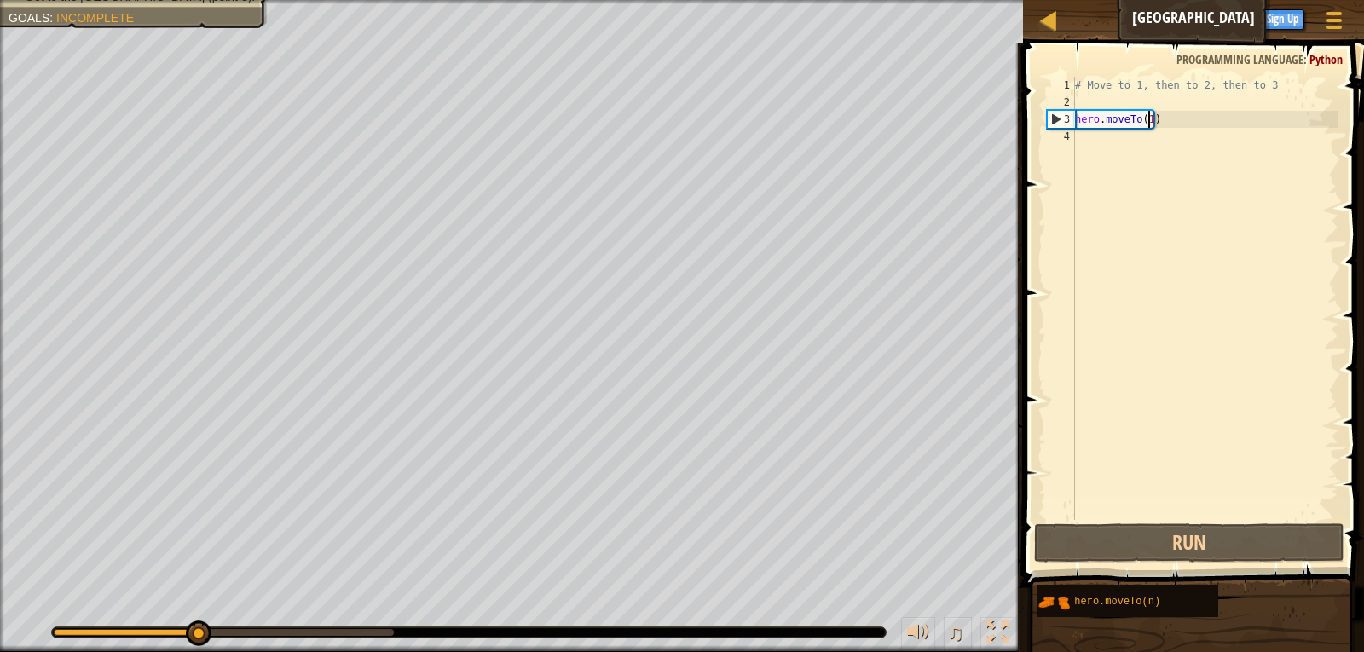
click at [1146, 116] on div "# Move to 1, then to 2, then to 3 hero . moveTo ( 1 )" at bounding box center [1204, 315] width 267 height 477
click at [1146, 124] on div "# Move to 1, then to 2, then to 3 hero . moveTo ( 1 )" at bounding box center [1204, 315] width 267 height 477
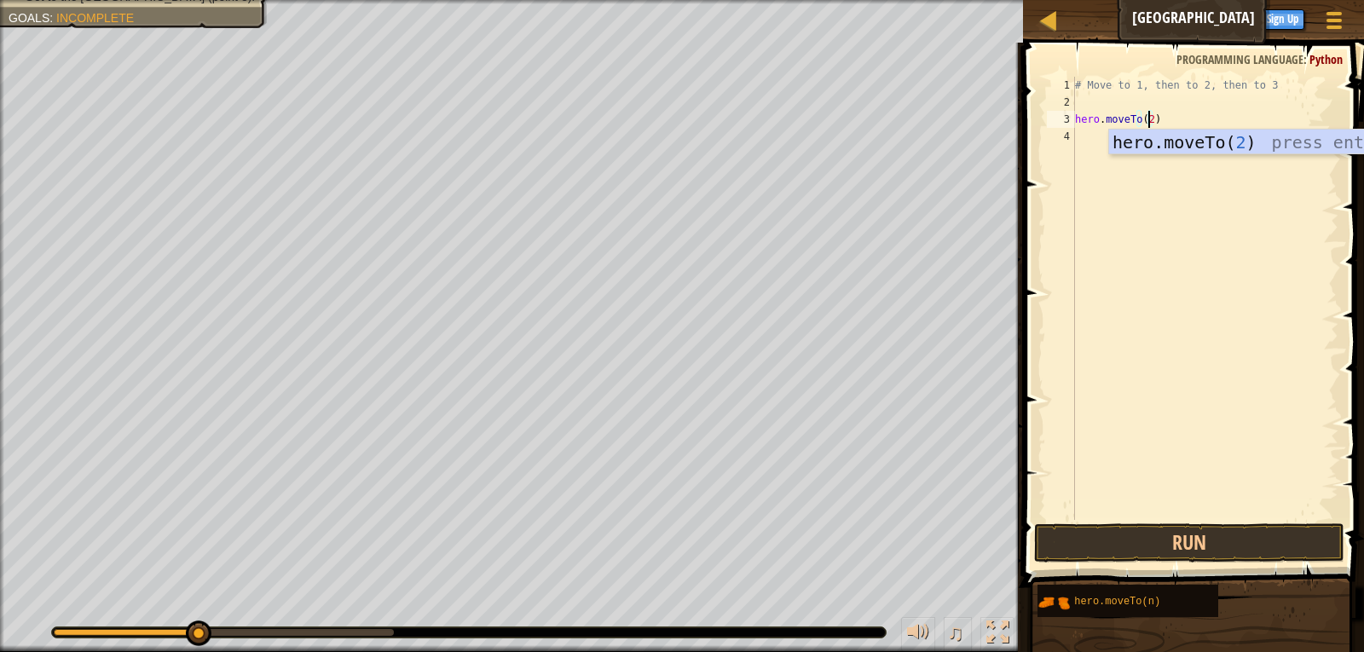
scroll to position [8, 6]
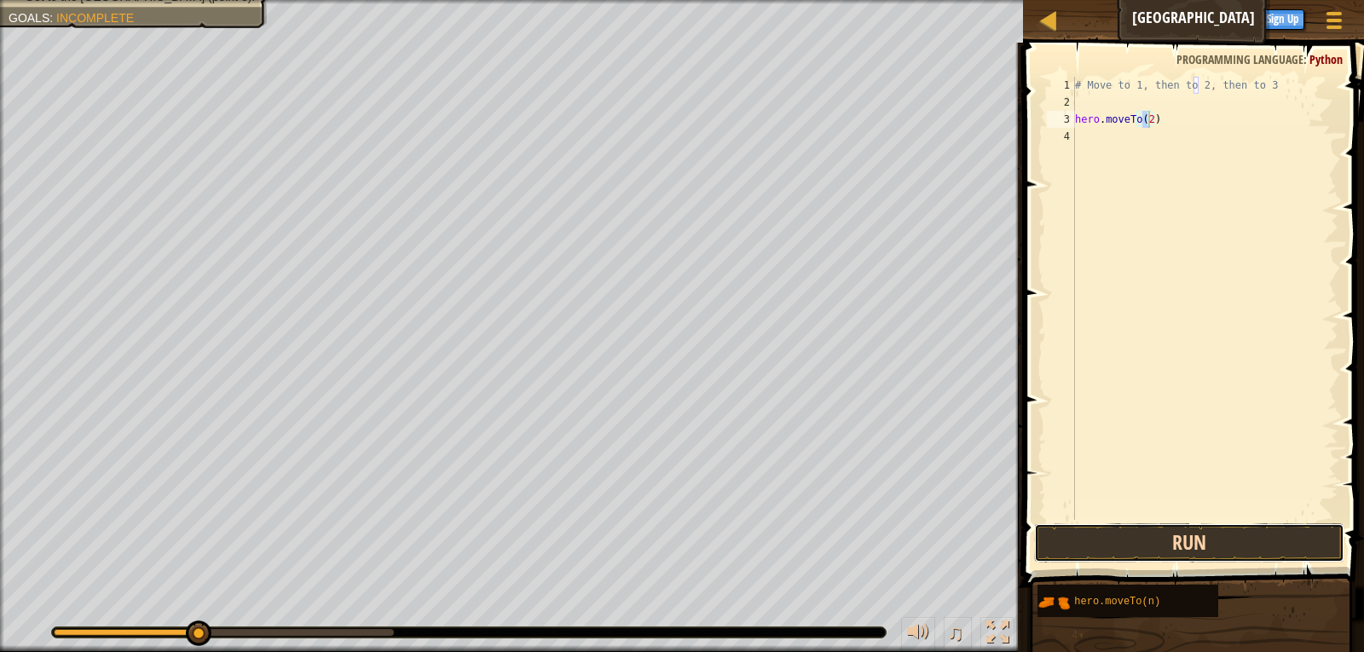
click at [1193, 537] on button "Run" at bounding box center [1189, 542] width 311 height 39
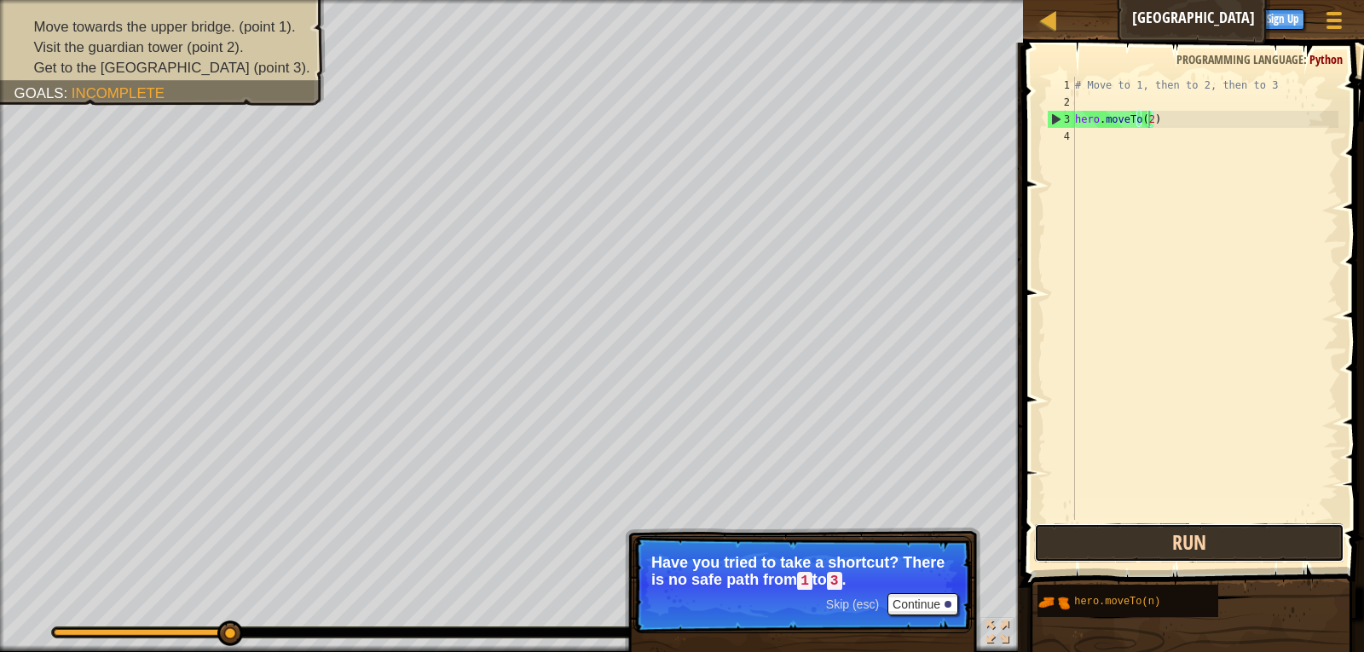
click at [1176, 547] on button "Run" at bounding box center [1189, 542] width 311 height 39
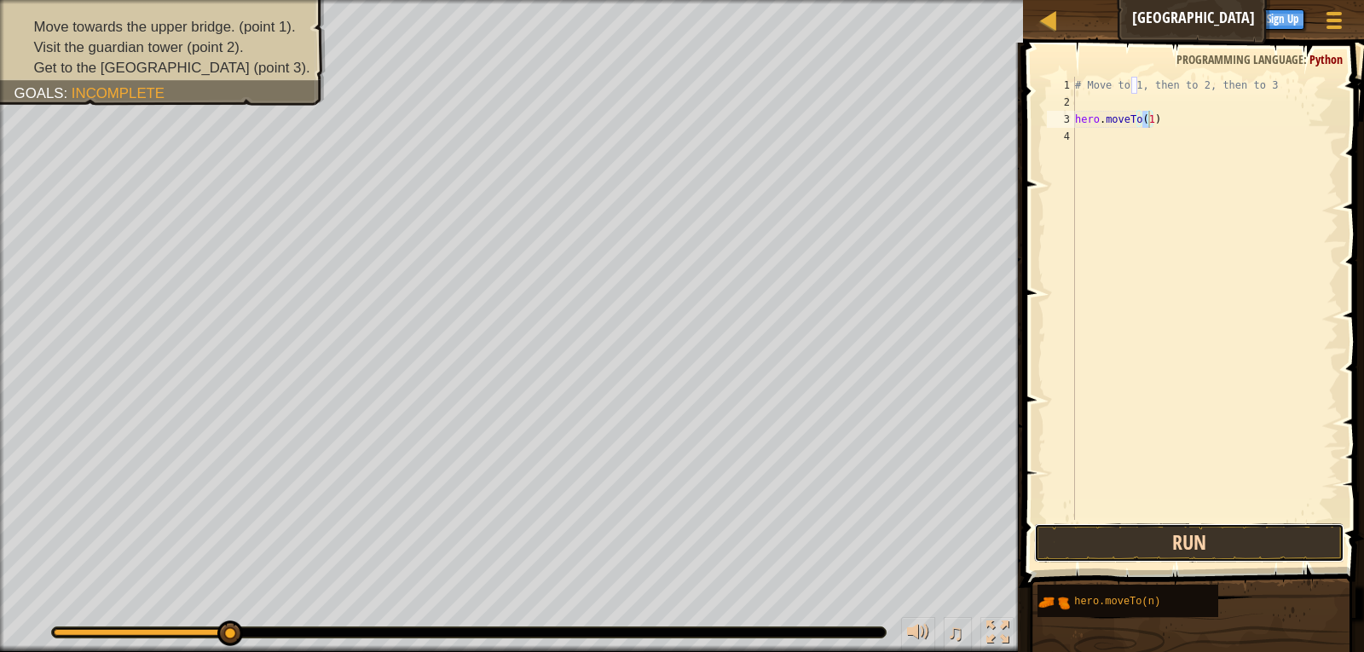
click at [1181, 535] on button "Run" at bounding box center [1189, 542] width 311 height 39
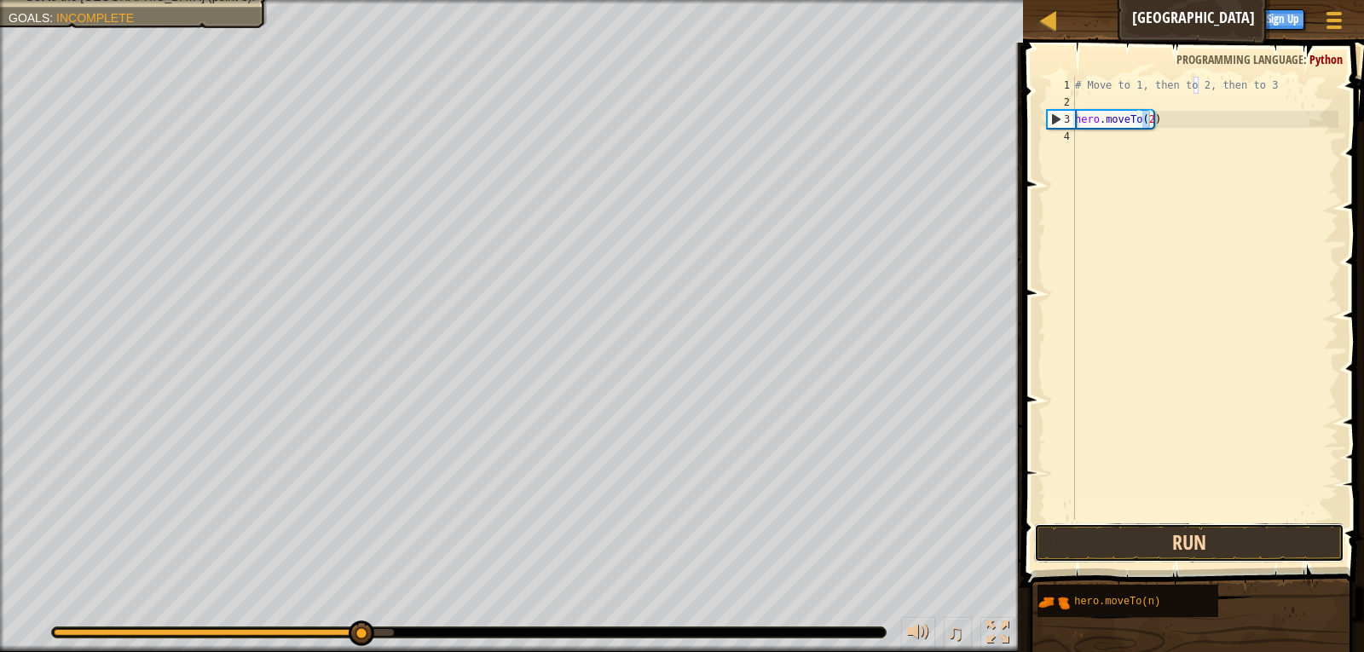
drag, startPoint x: 1151, startPoint y: 528, endPoint x: 1137, endPoint y: 530, distance: 14.6
click at [1150, 530] on button "Run" at bounding box center [1189, 542] width 311 height 39
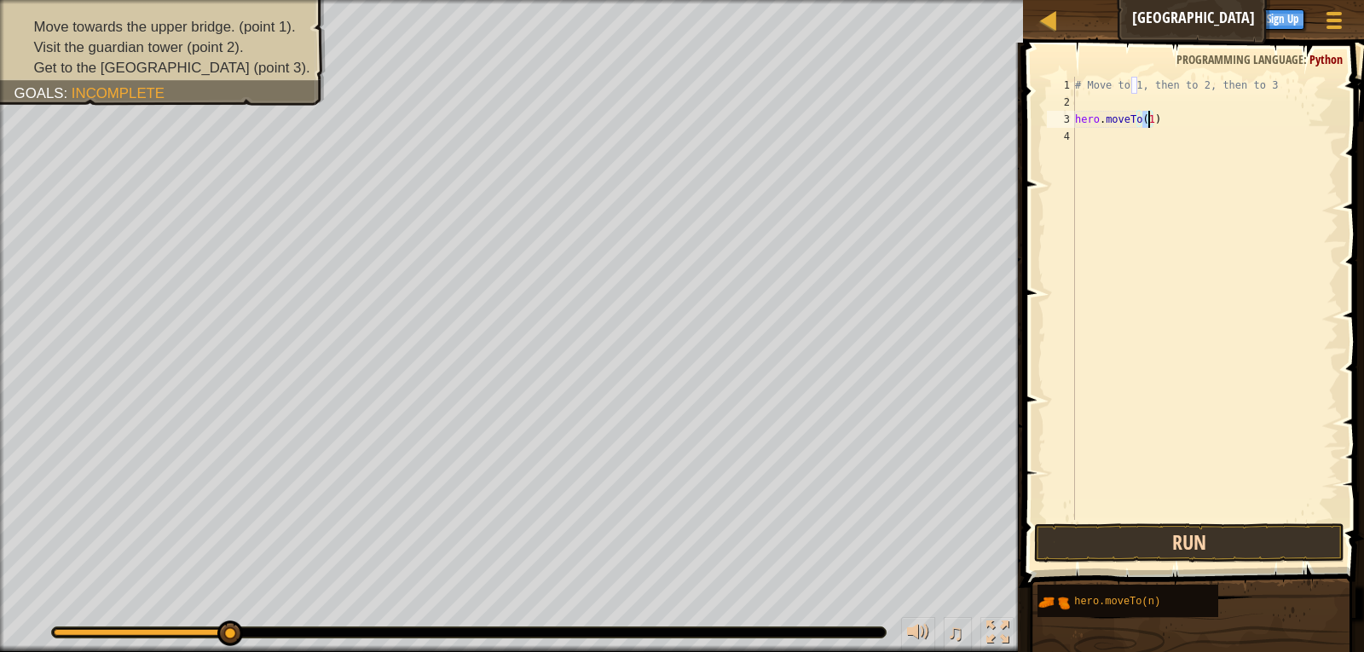
type textarea "hero.moveTo(1)"
click at [1244, 540] on button "Run" at bounding box center [1189, 542] width 311 height 39
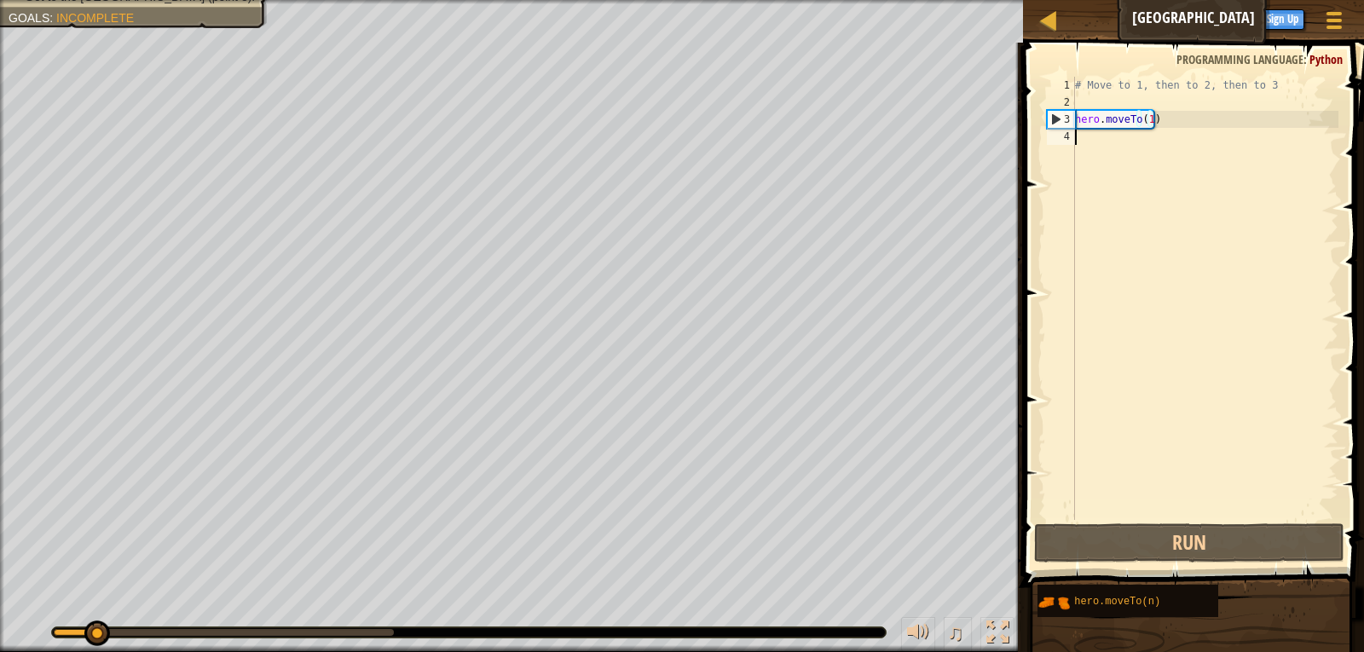
click at [1098, 139] on div "# Move to 1, then to 2, then to 3 hero . moveTo ( 1 )" at bounding box center [1204, 315] width 267 height 477
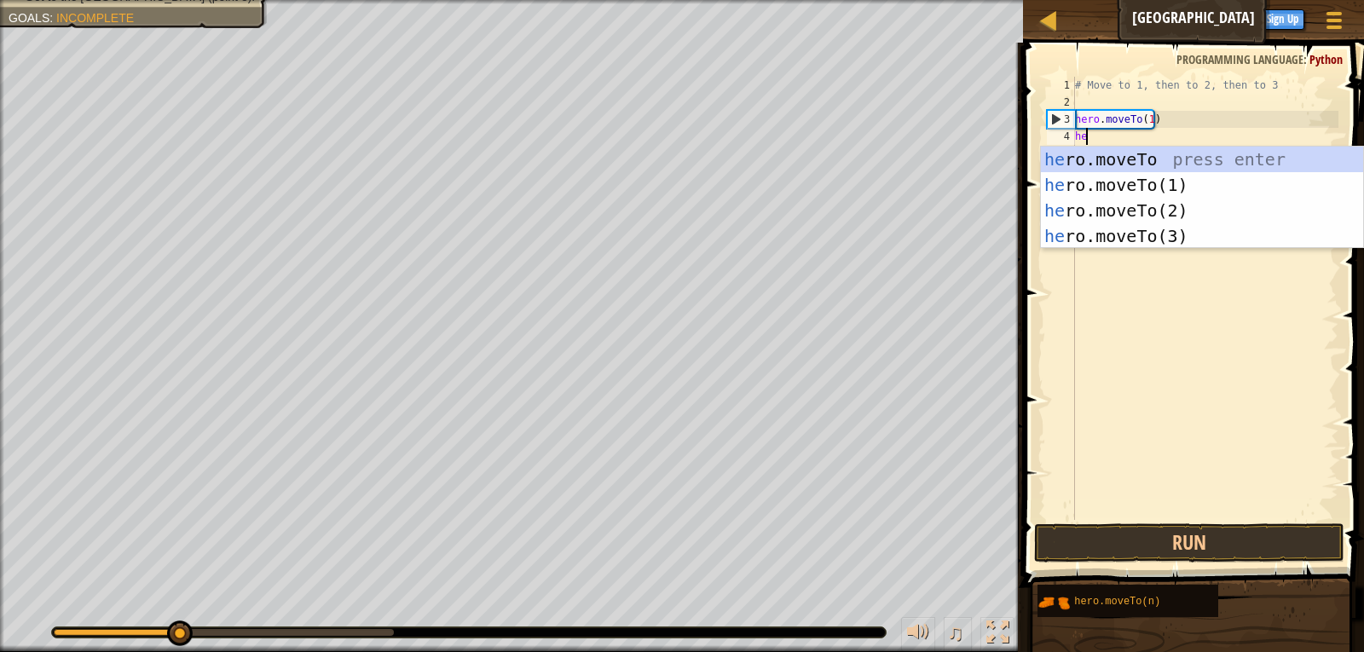
scroll to position [8, 1]
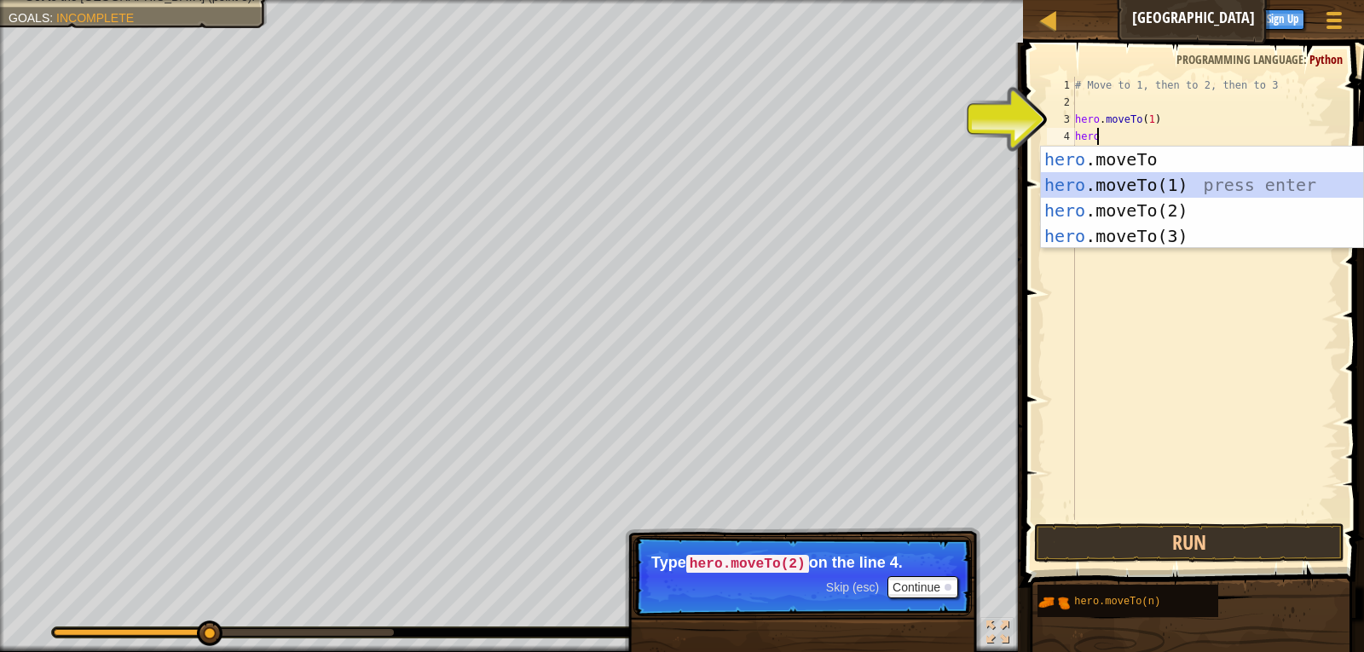
click at [1131, 182] on div "hero .moveTo press enter hero .moveTo(1) press enter hero .moveTo(2) press ente…" at bounding box center [1202, 223] width 322 height 153
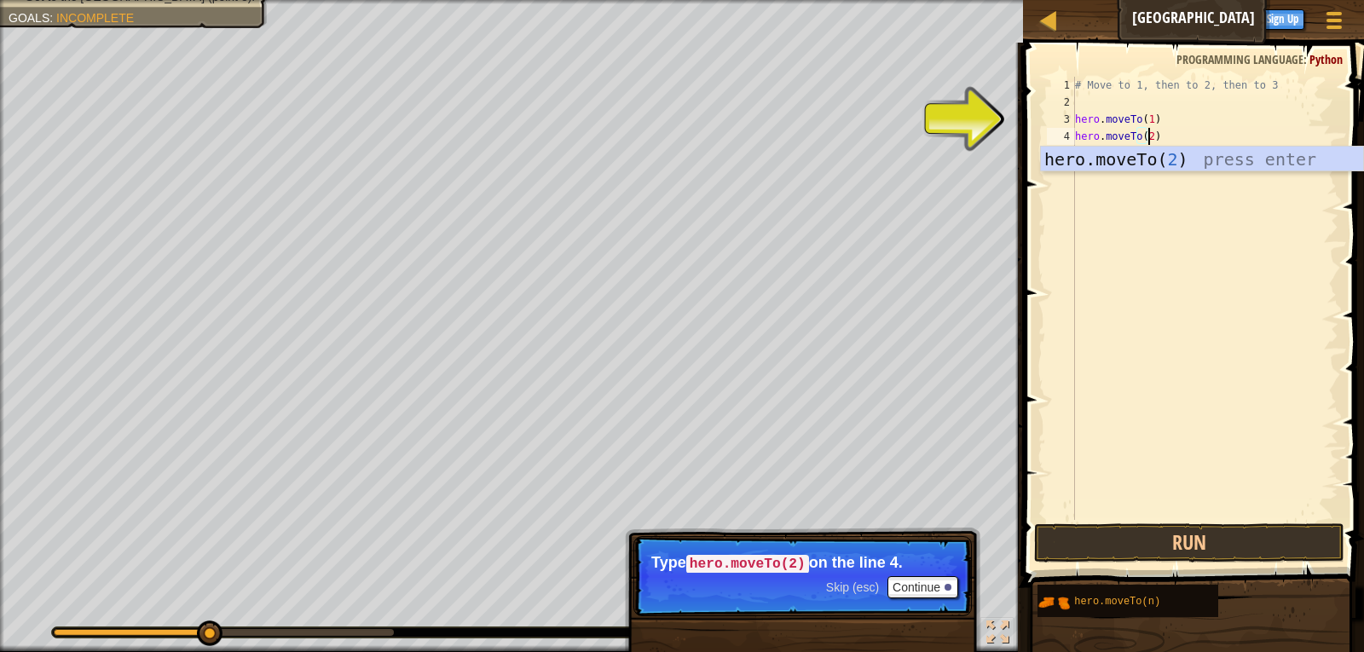
scroll to position [8, 6]
type textarea "hero.moveTo(2)"
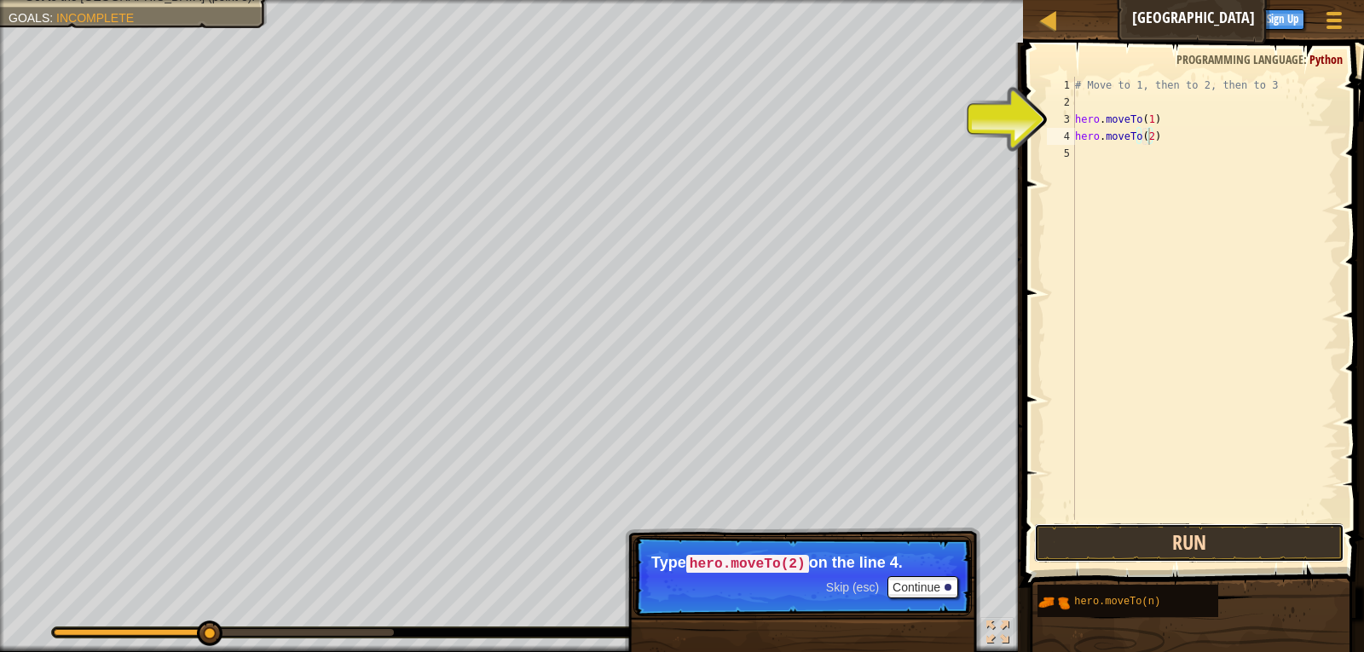
click at [1186, 523] on button "Run" at bounding box center [1189, 542] width 311 height 39
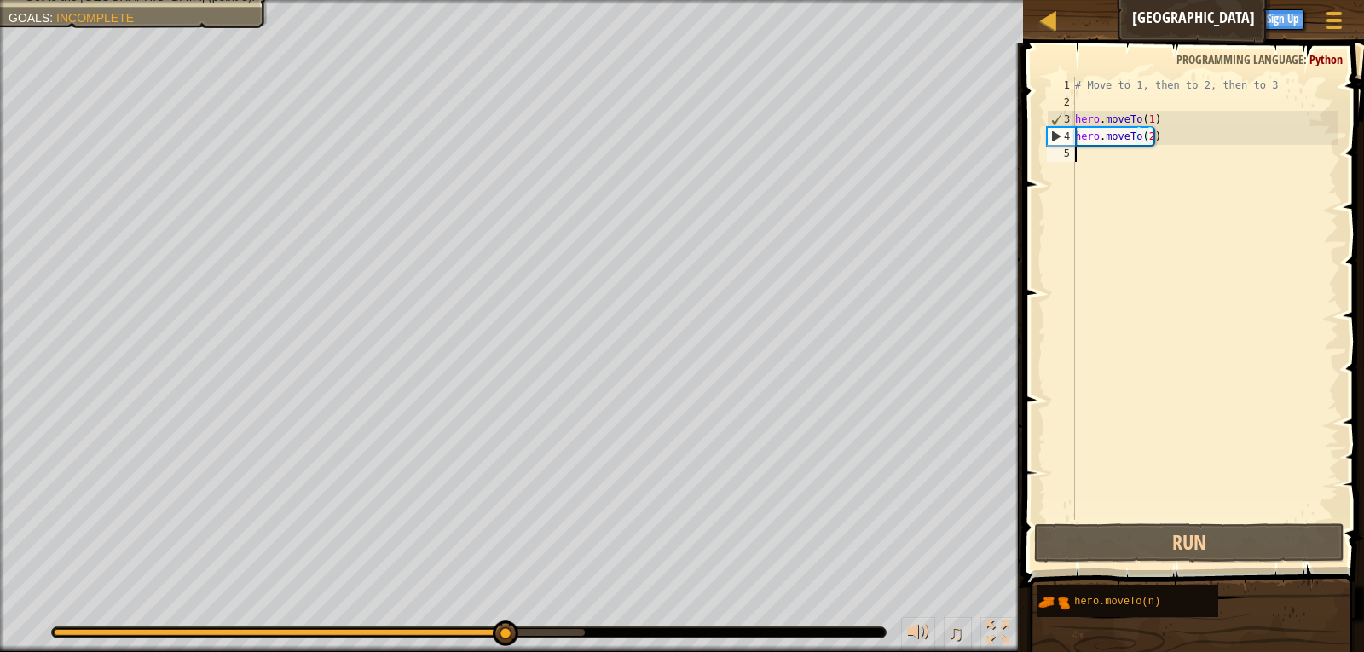
click at [1095, 156] on div "# Move to 1, then to 2, then to 3 hero . moveTo ( 1 ) hero . moveTo ( 2 )" at bounding box center [1204, 315] width 267 height 477
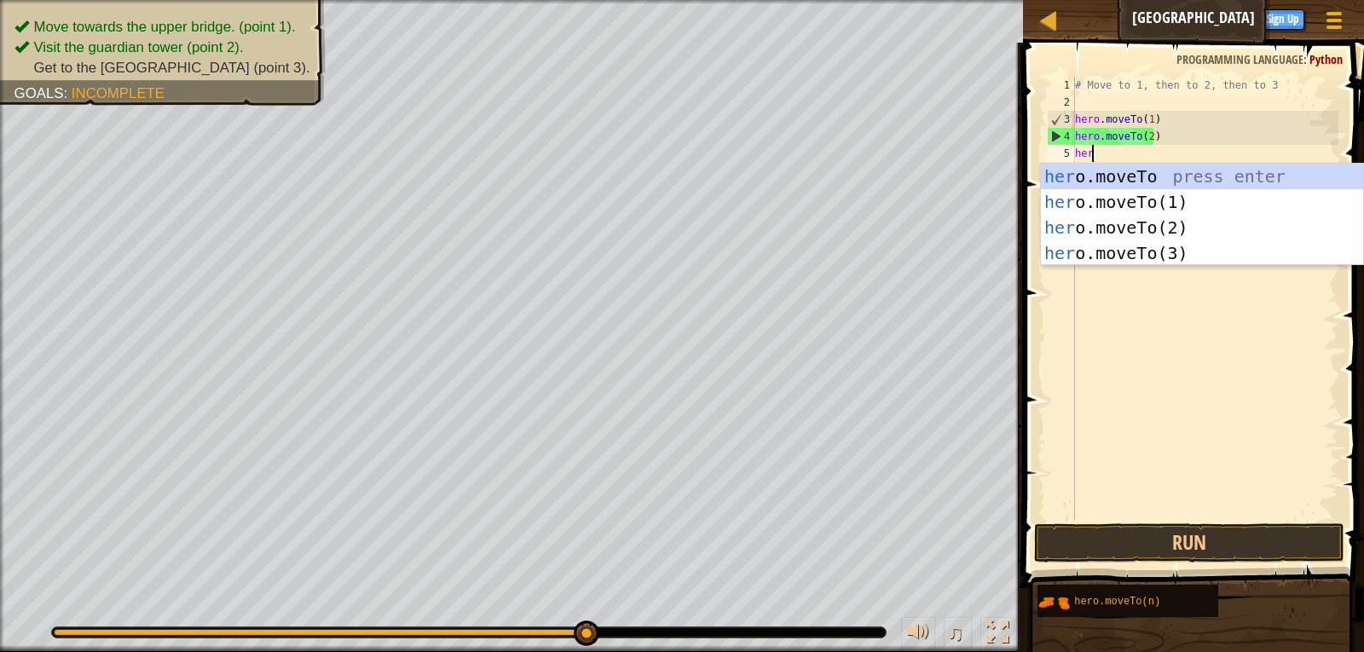
scroll to position [8, 1]
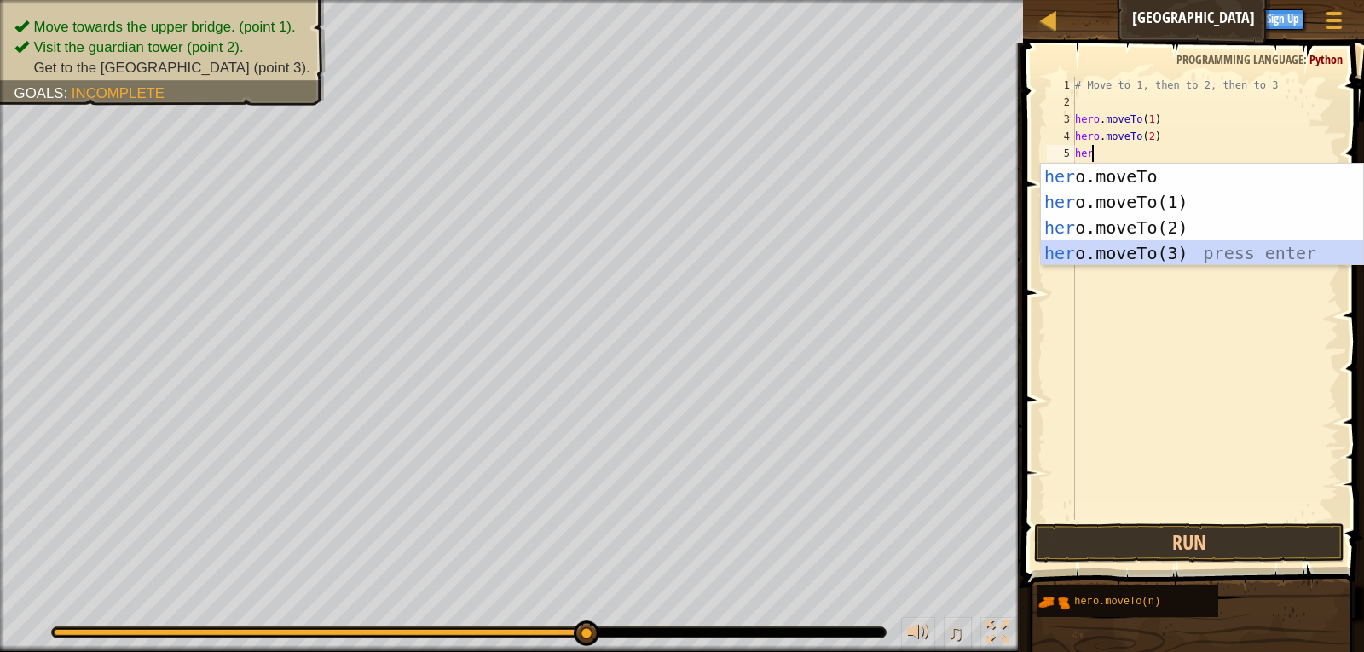
click at [1070, 248] on div "her o.moveTo press enter her o.moveTo(1) press enter her o.moveTo(2) press ente…" at bounding box center [1202, 240] width 322 height 153
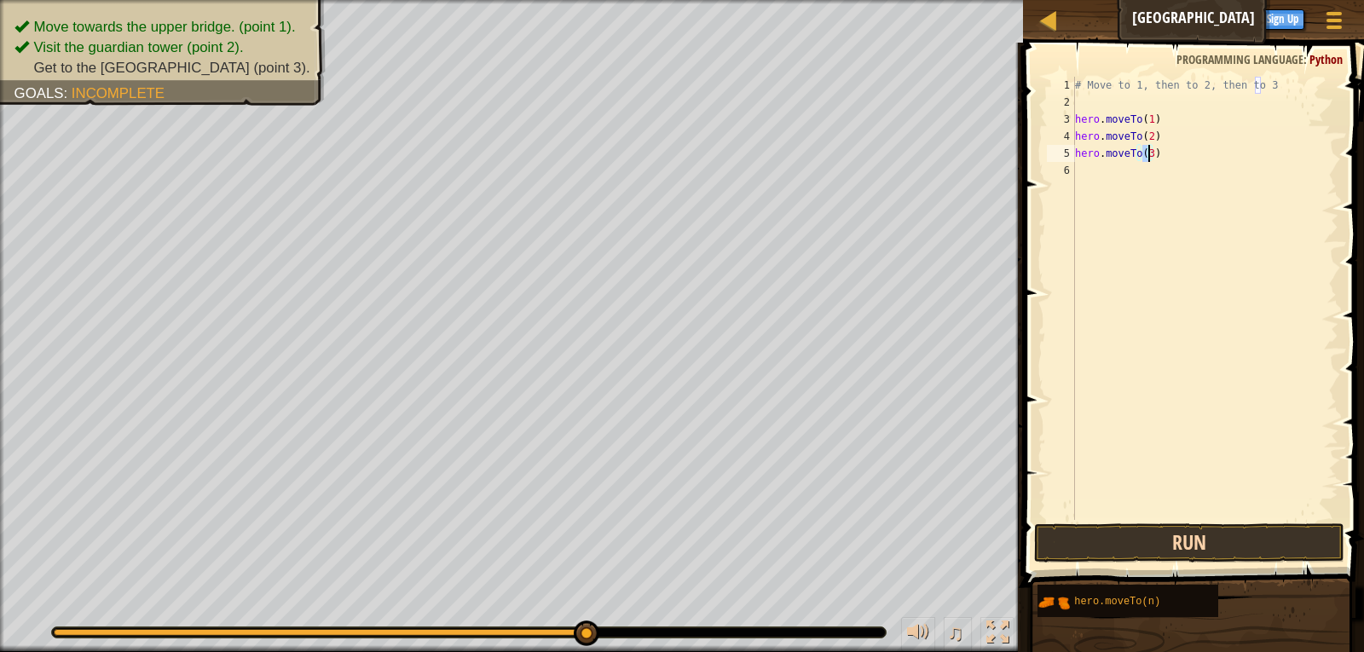
type textarea "hero.moveTo(3)"
click at [1187, 532] on button "Run" at bounding box center [1189, 542] width 311 height 39
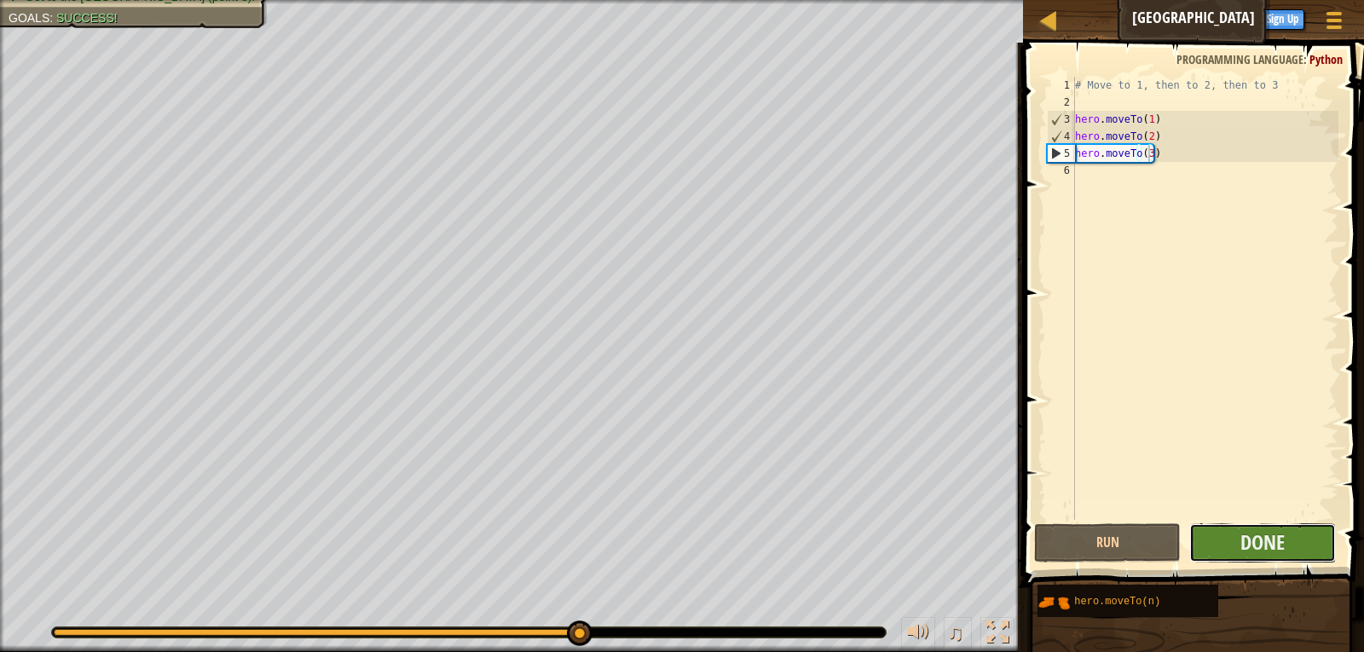
click at [1265, 523] on button "Done" at bounding box center [1262, 542] width 147 height 39
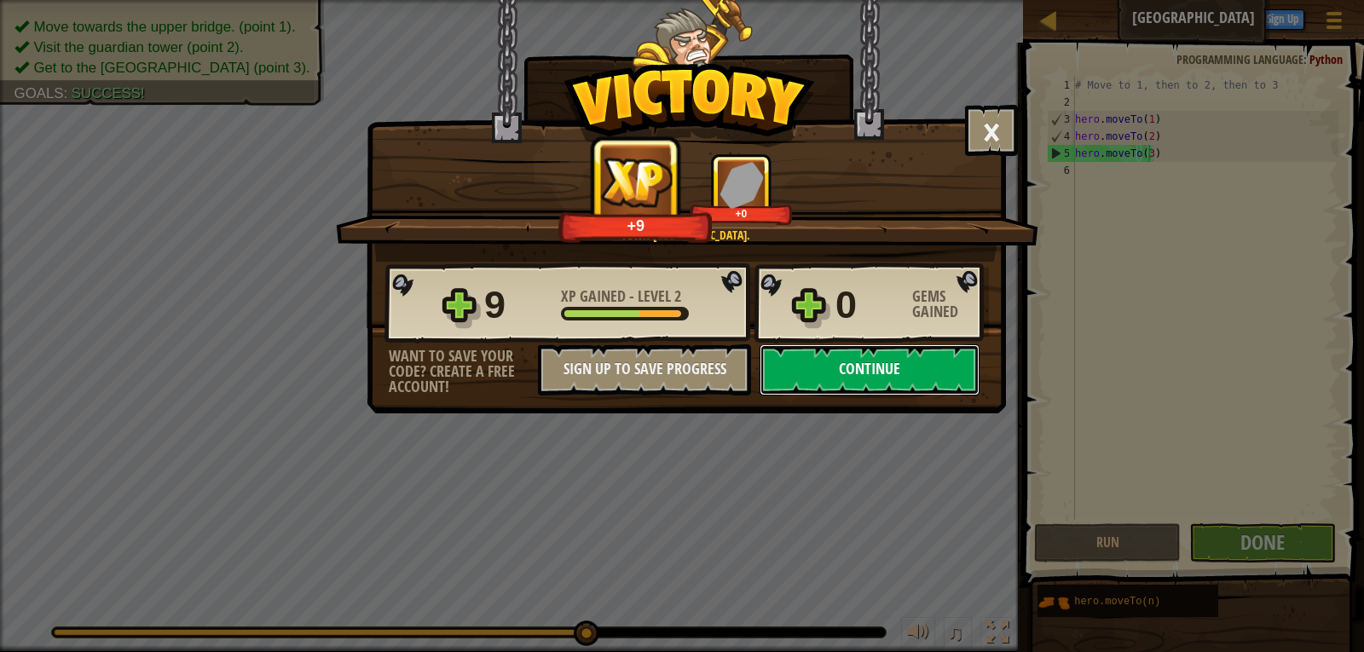
click at [877, 372] on button "Continue" at bounding box center [869, 369] width 220 height 51
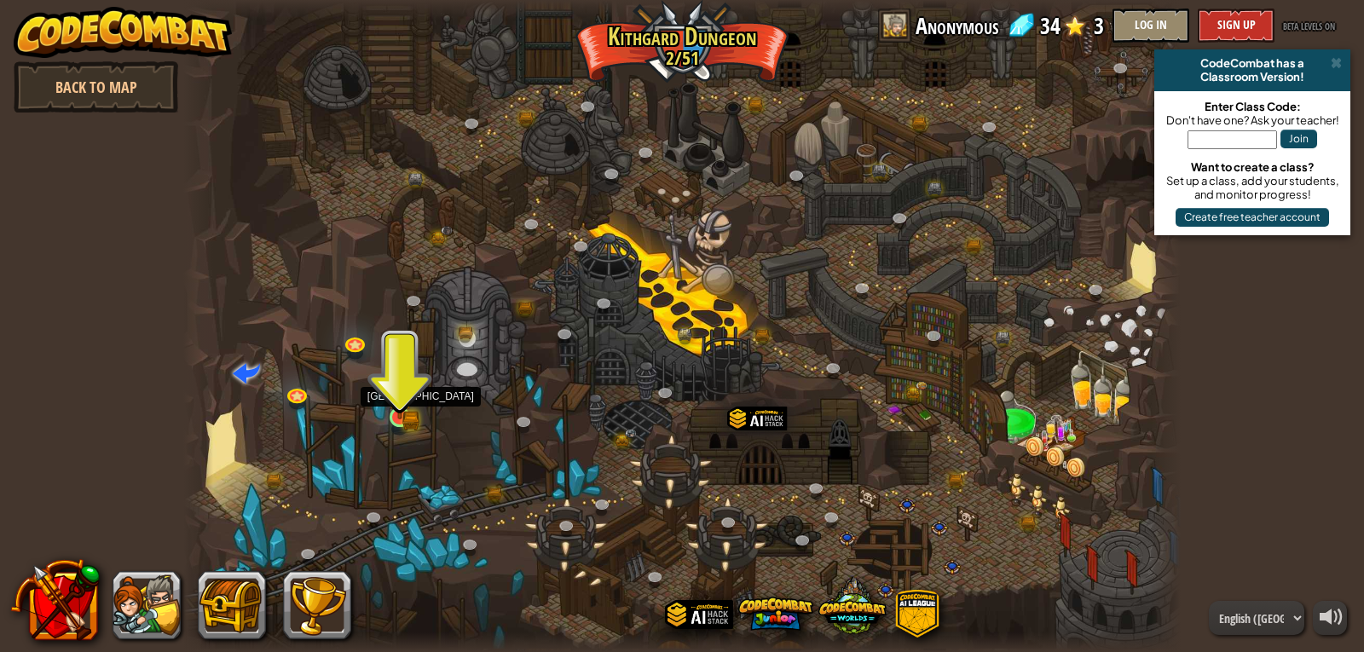
click at [401, 388] on img at bounding box center [400, 391] width 26 height 55
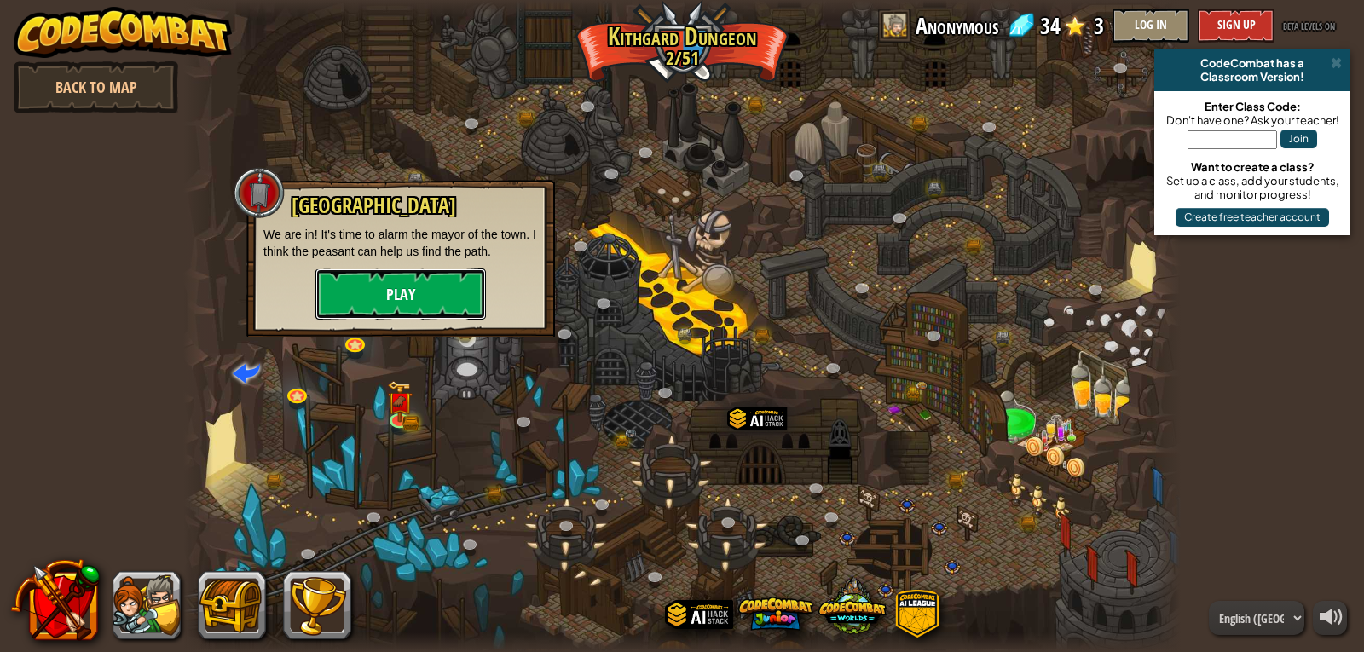
click at [395, 296] on button "Play" at bounding box center [400, 293] width 170 height 51
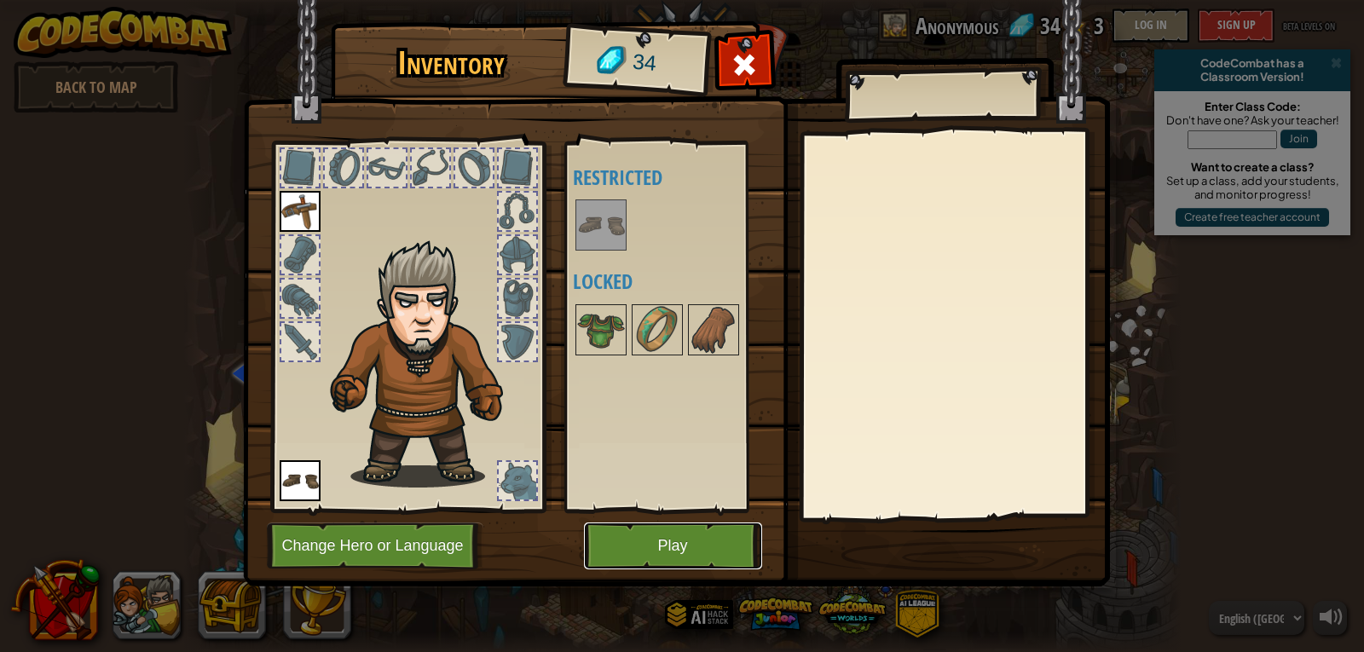
click at [662, 546] on button "Play" at bounding box center [673, 545] width 178 height 47
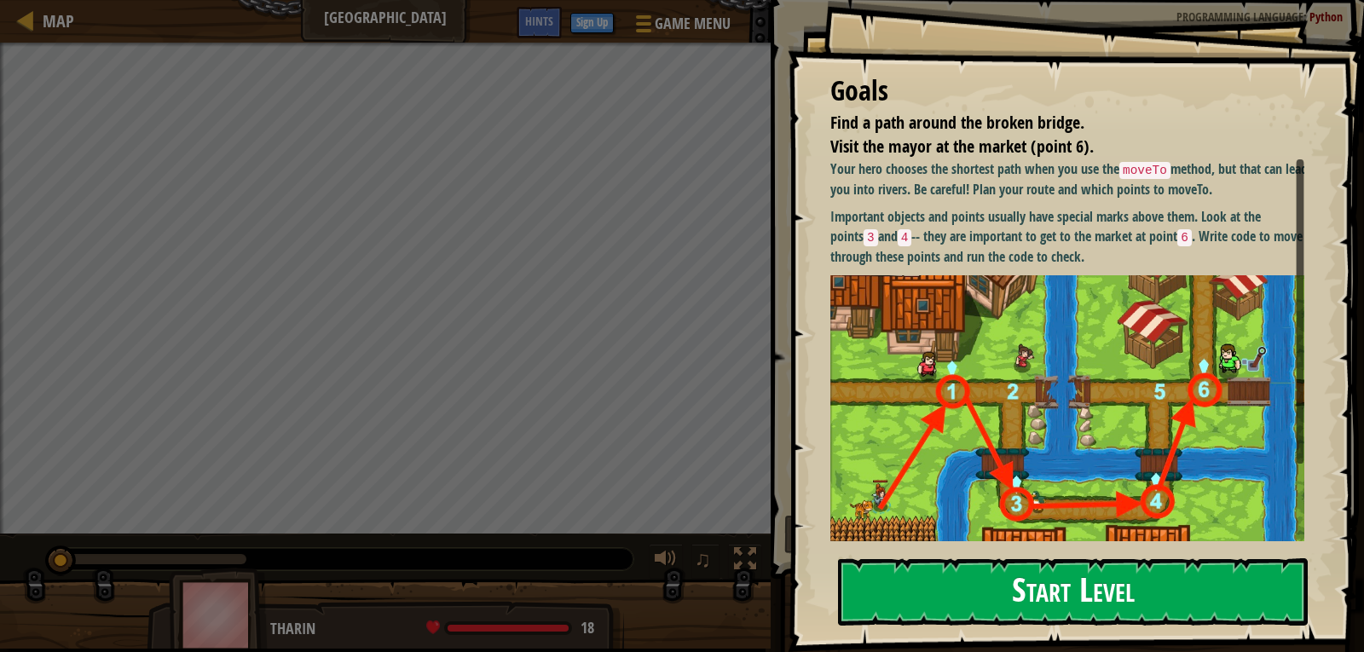
click at [952, 593] on button "Start Level" at bounding box center [1073, 591] width 470 height 67
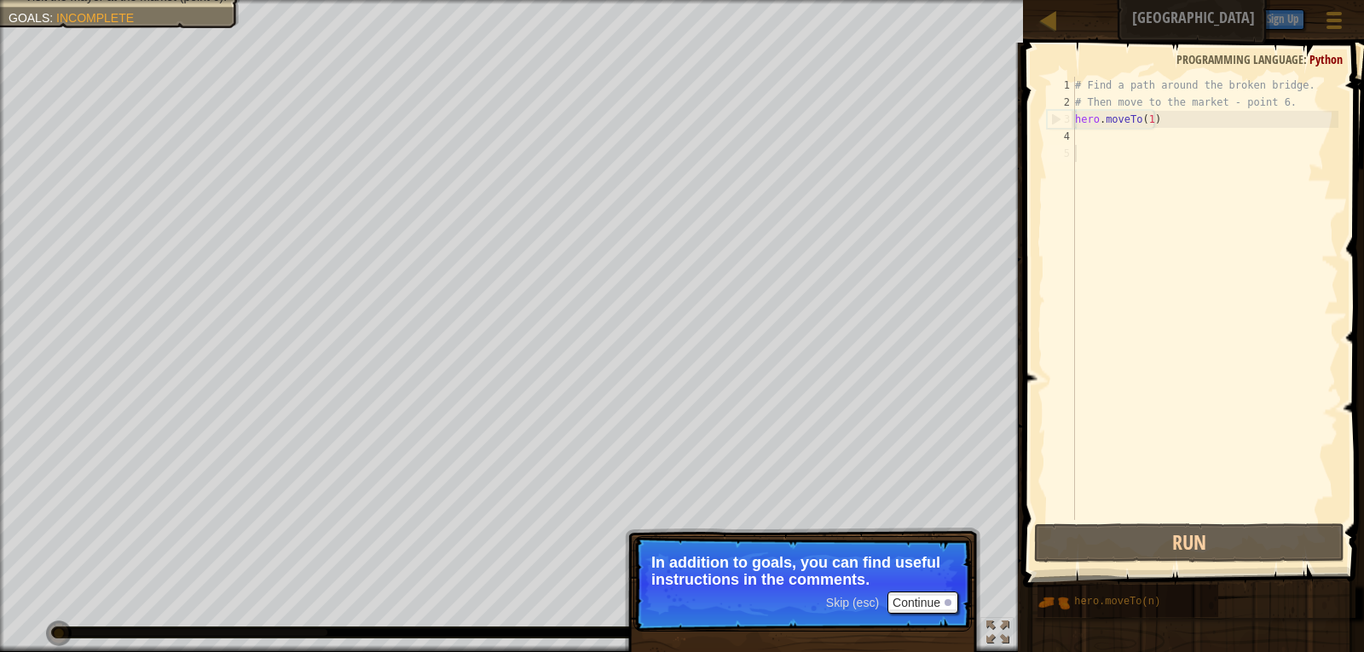
click at [834, 599] on span "Skip (esc)" at bounding box center [852, 603] width 53 height 14
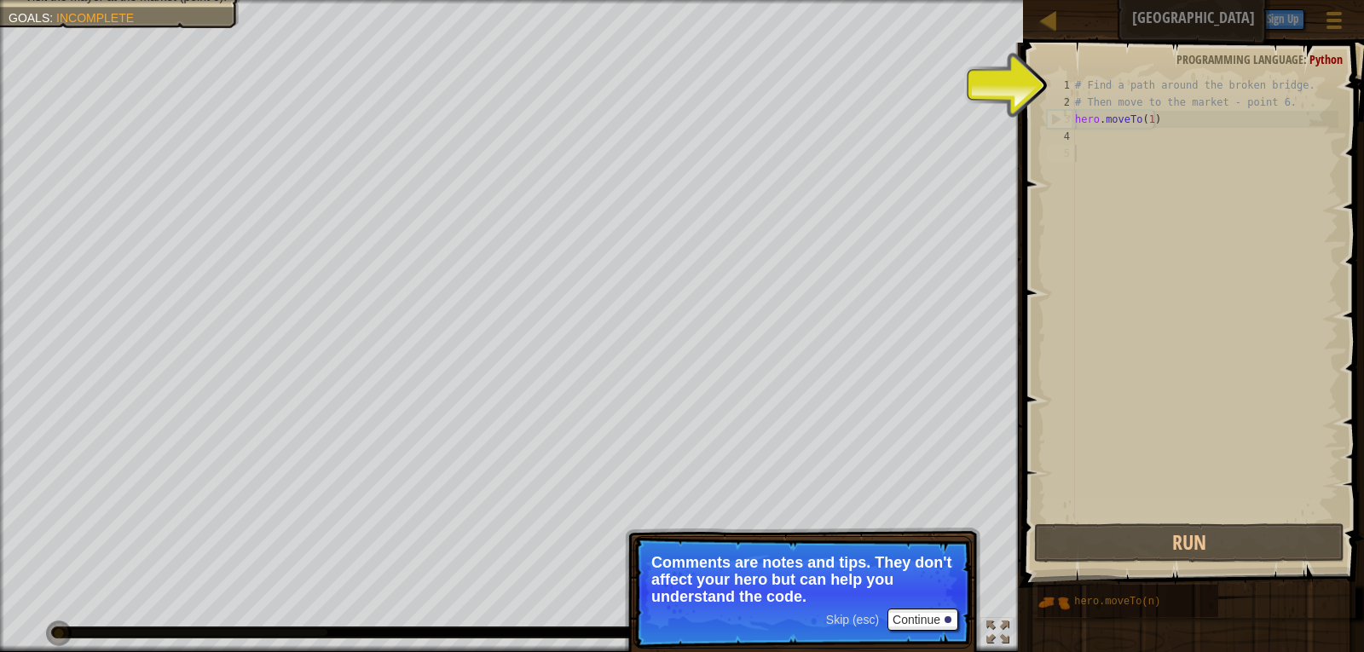
click at [840, 613] on span "Skip (esc)" at bounding box center [852, 620] width 53 height 14
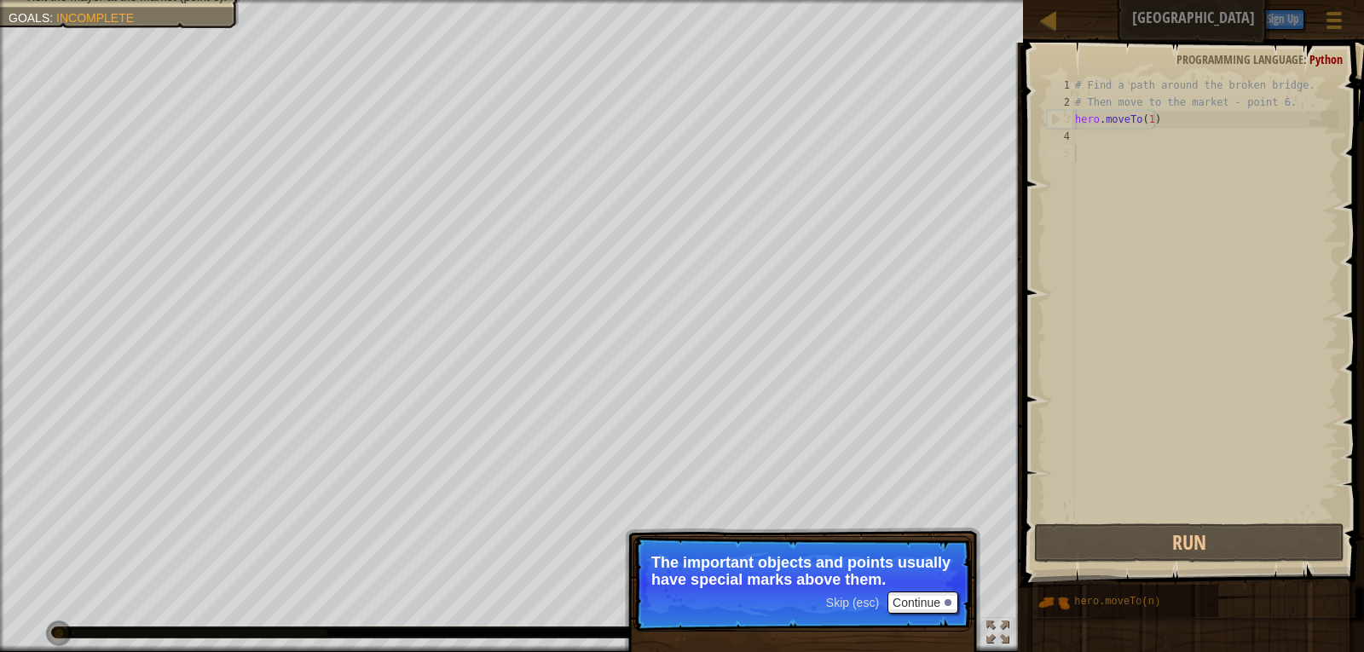
click at [861, 599] on span "Skip (esc)" at bounding box center [852, 603] width 53 height 14
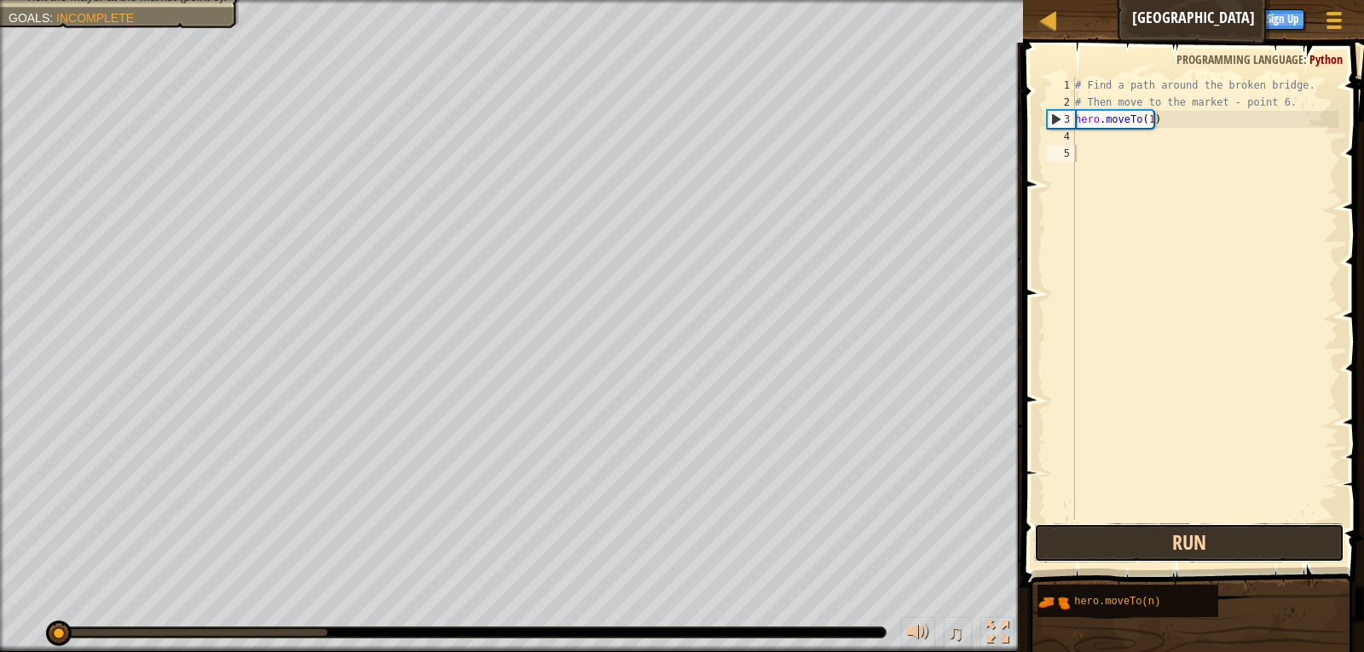
click at [1171, 558] on button "Run" at bounding box center [1189, 542] width 311 height 39
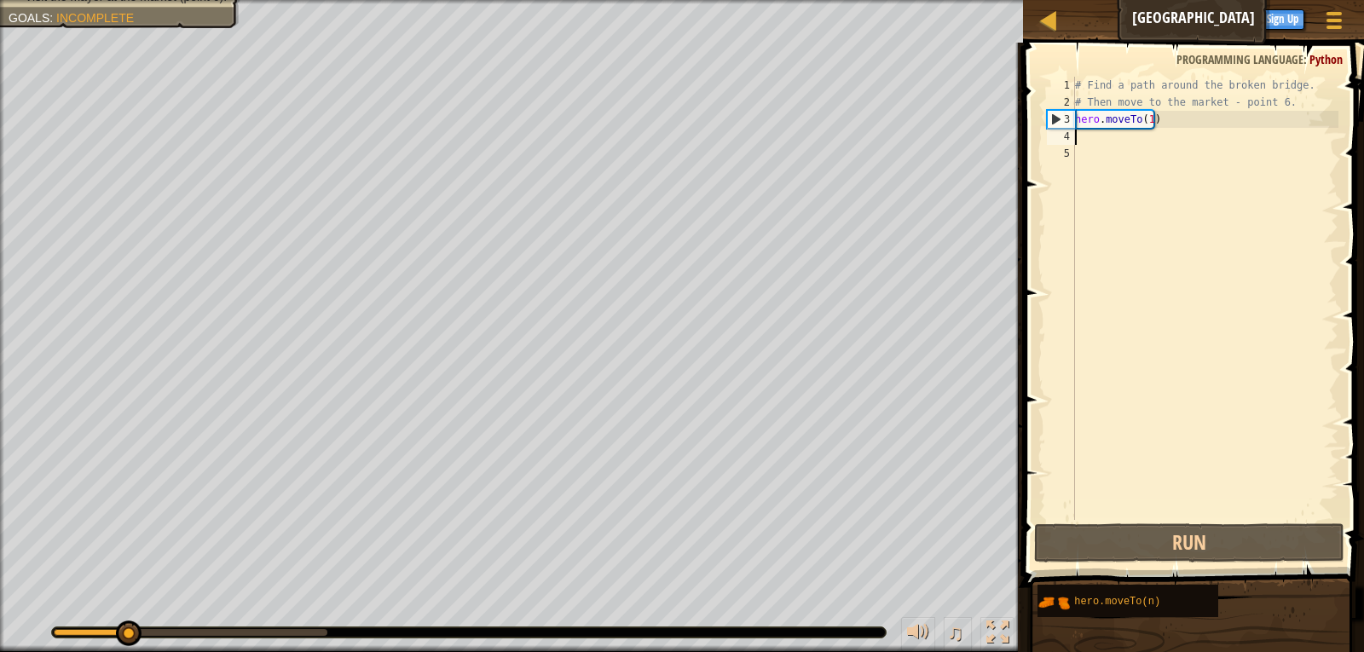
click at [1075, 138] on div "# Find a path around the broken bridge. # Then move to the market - point 6. he…" at bounding box center [1204, 315] width 267 height 477
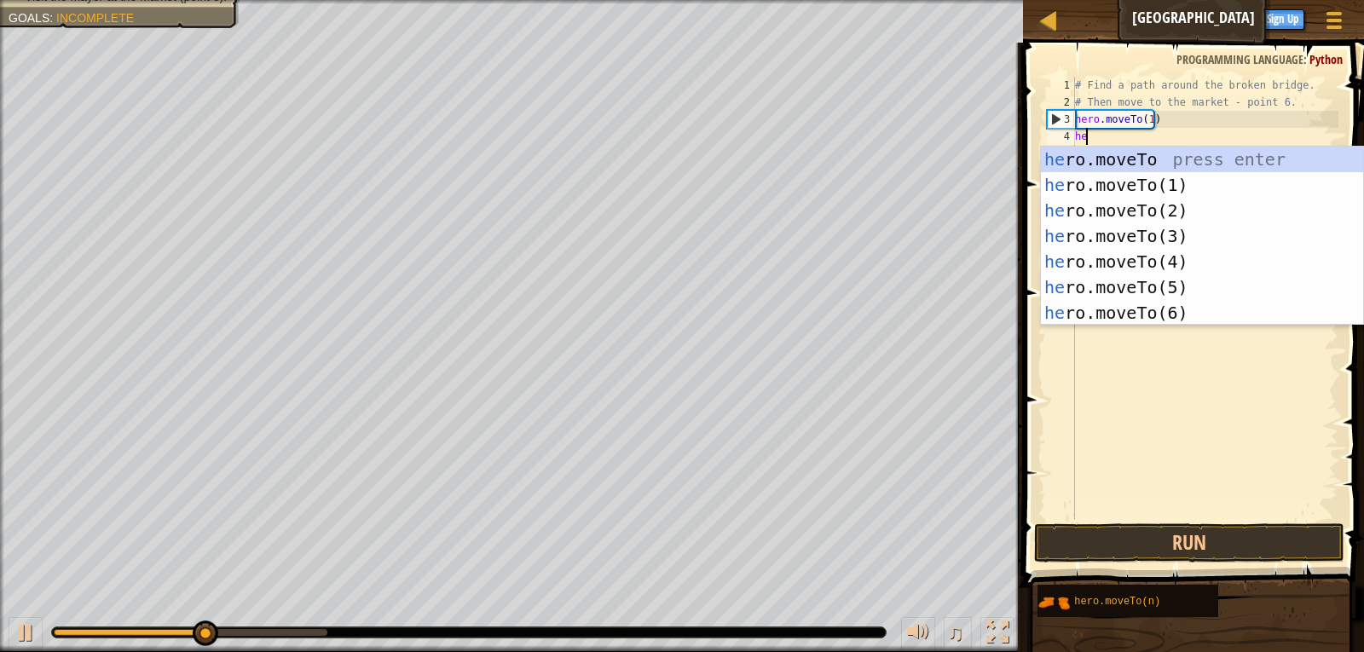
scroll to position [8, 1]
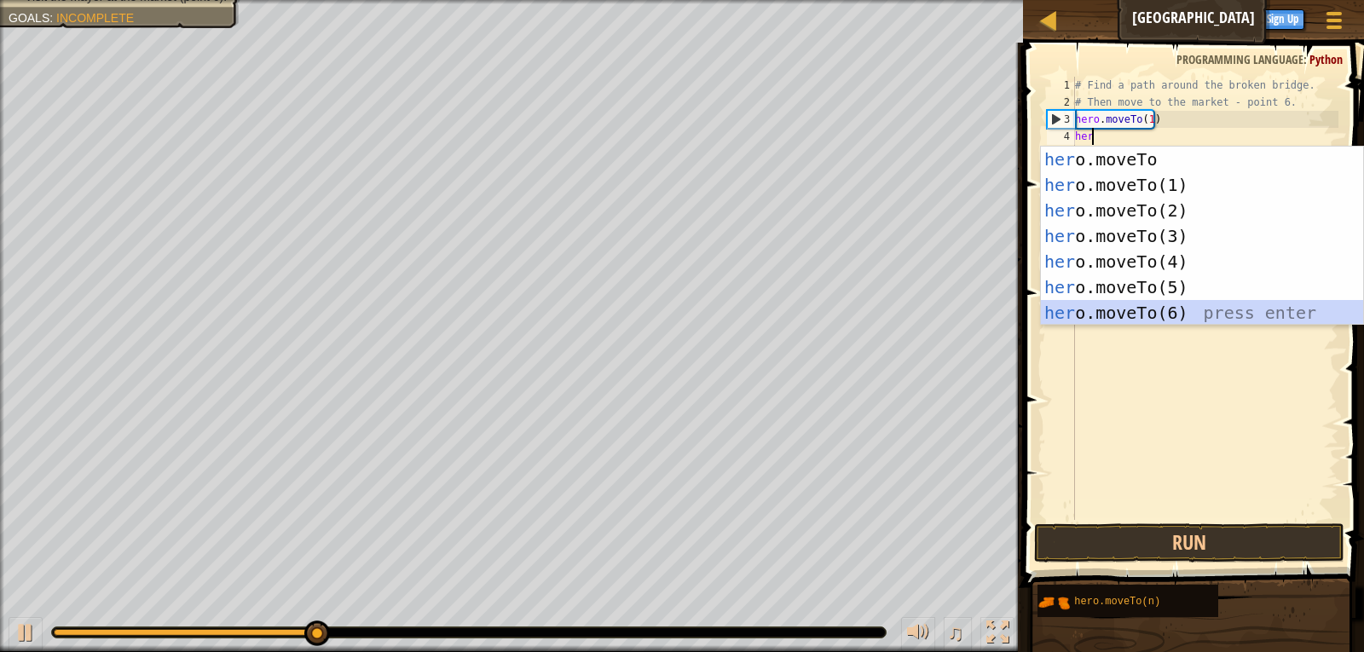
click at [1152, 302] on div "her o.moveTo press enter her o.moveTo(1) press enter her o.moveTo(2) press ente…" at bounding box center [1202, 262] width 322 height 230
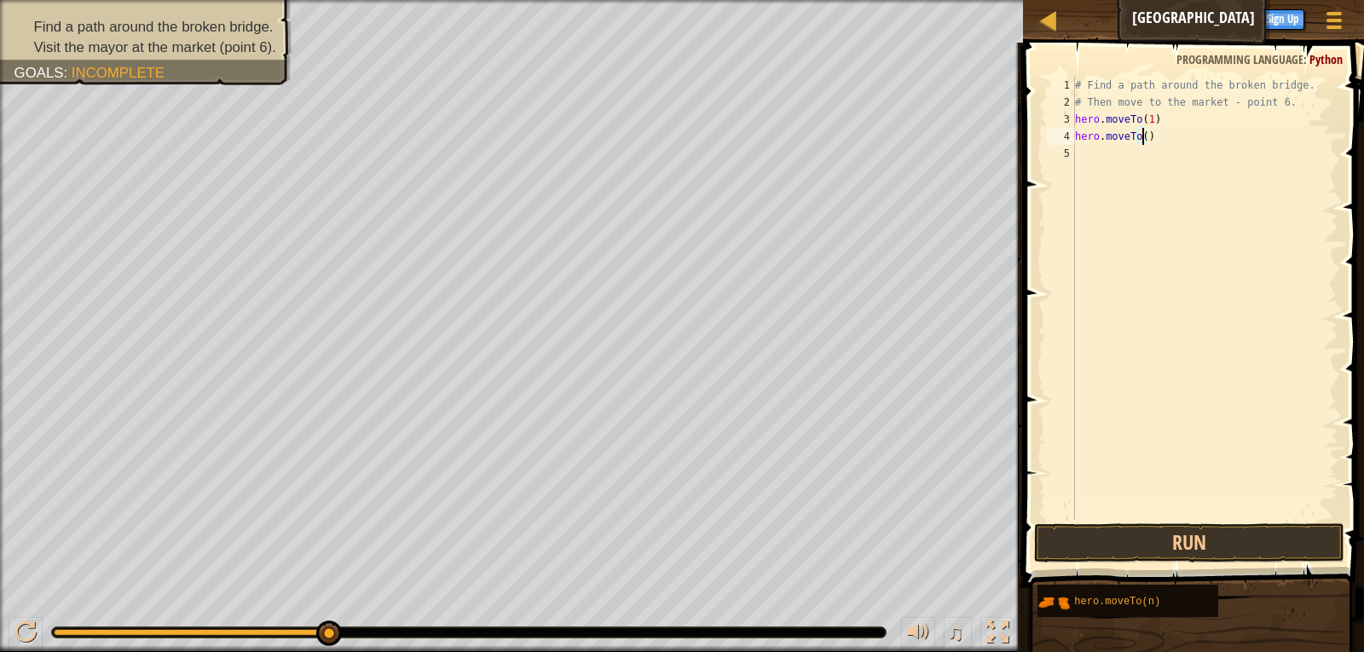
scroll to position [8, 6]
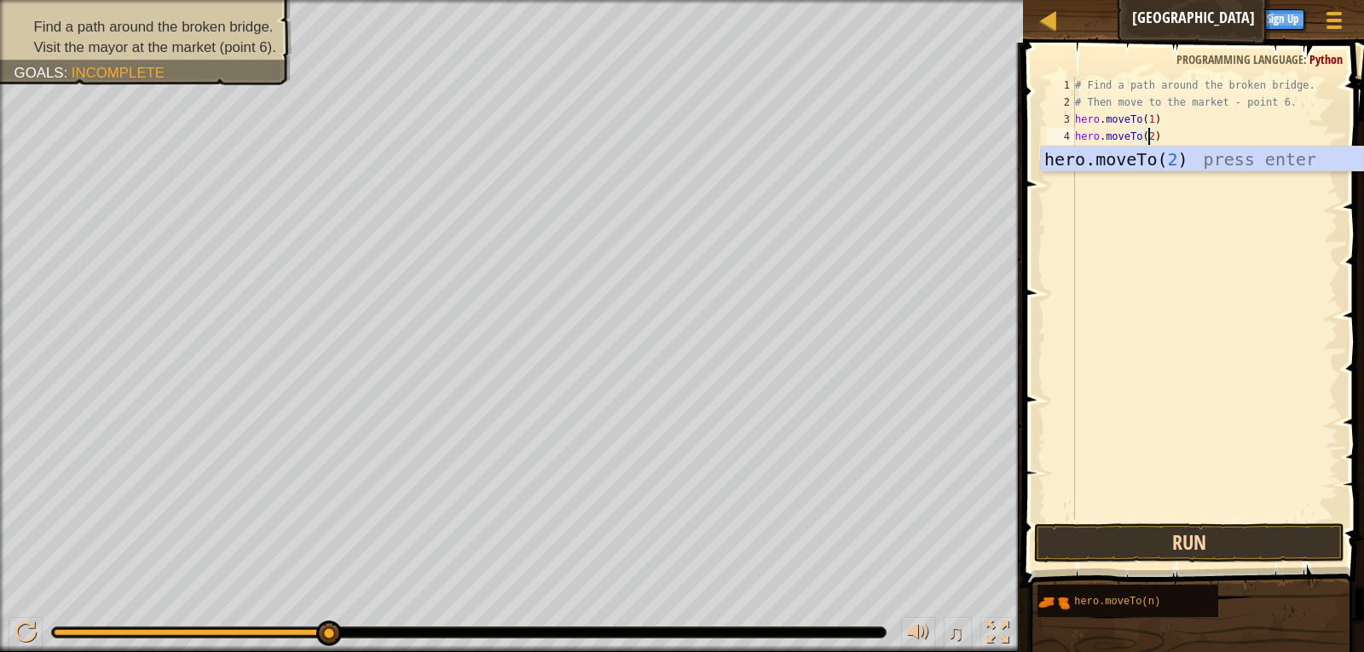
type textarea "hero.moveTo(2)"
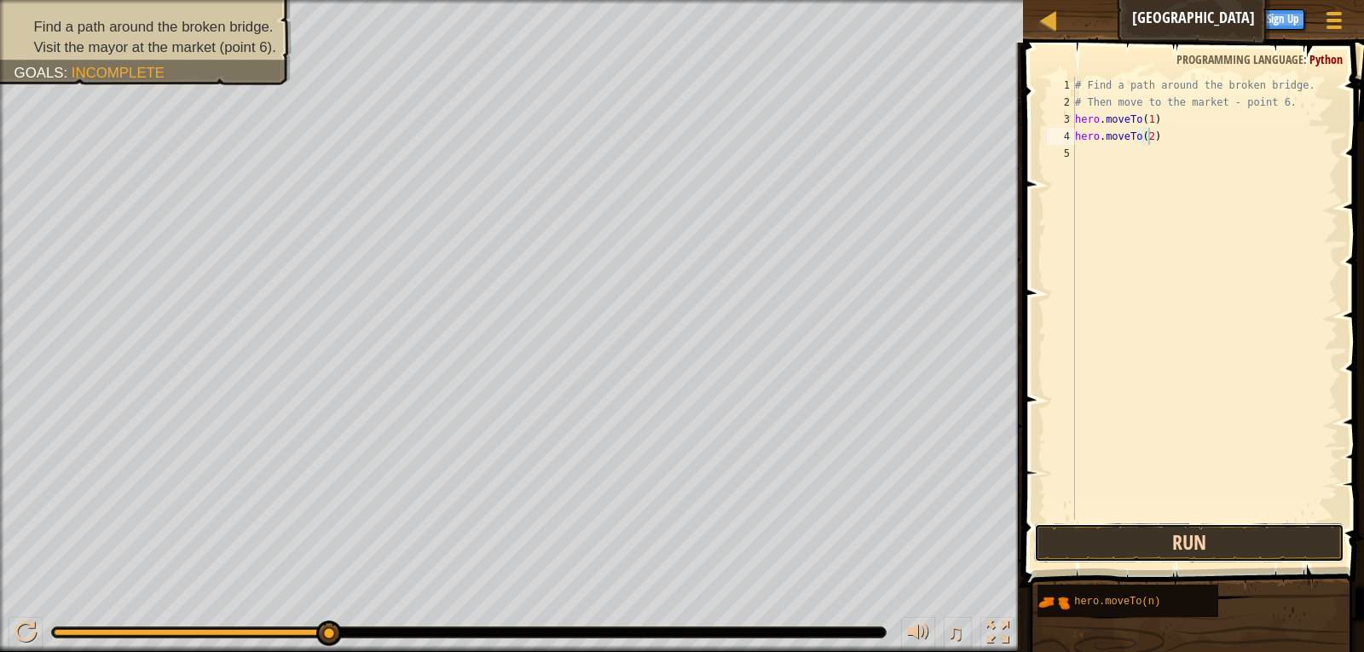
click at [1256, 547] on button "Run" at bounding box center [1189, 542] width 311 height 39
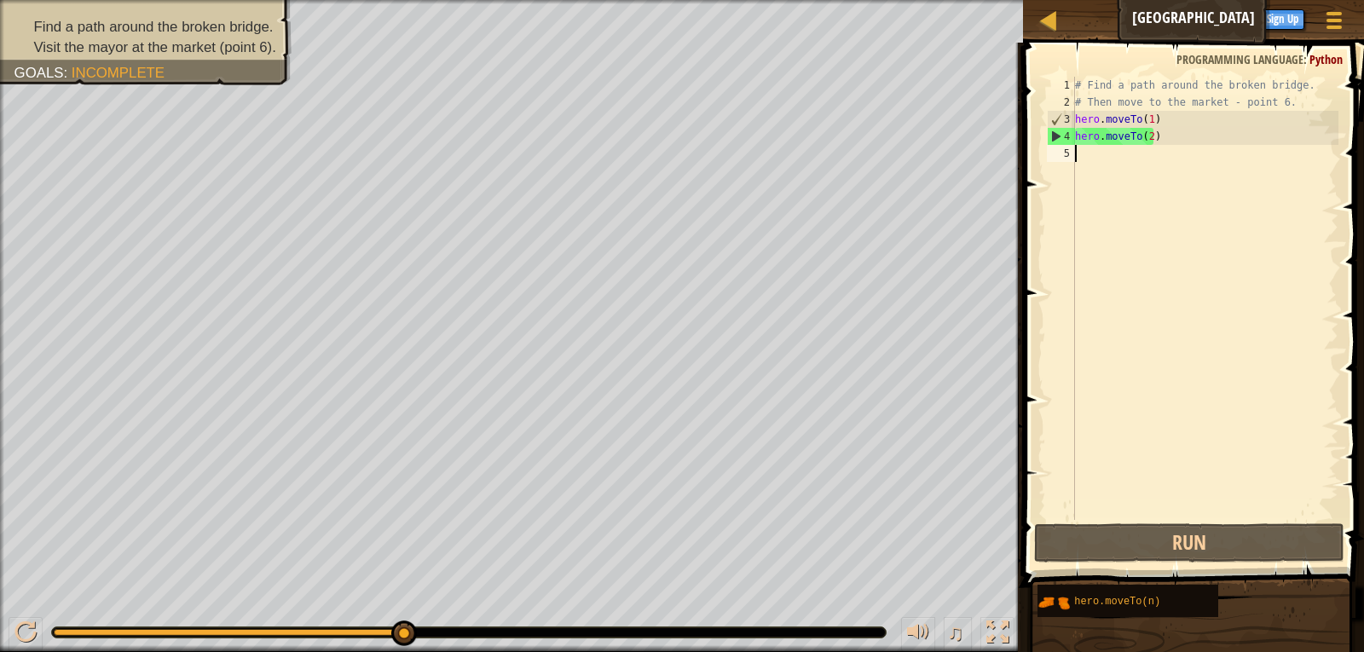
click at [1114, 155] on div "# Find a path around the broken bridge. # Then move to the market - point 6. he…" at bounding box center [1204, 315] width 267 height 477
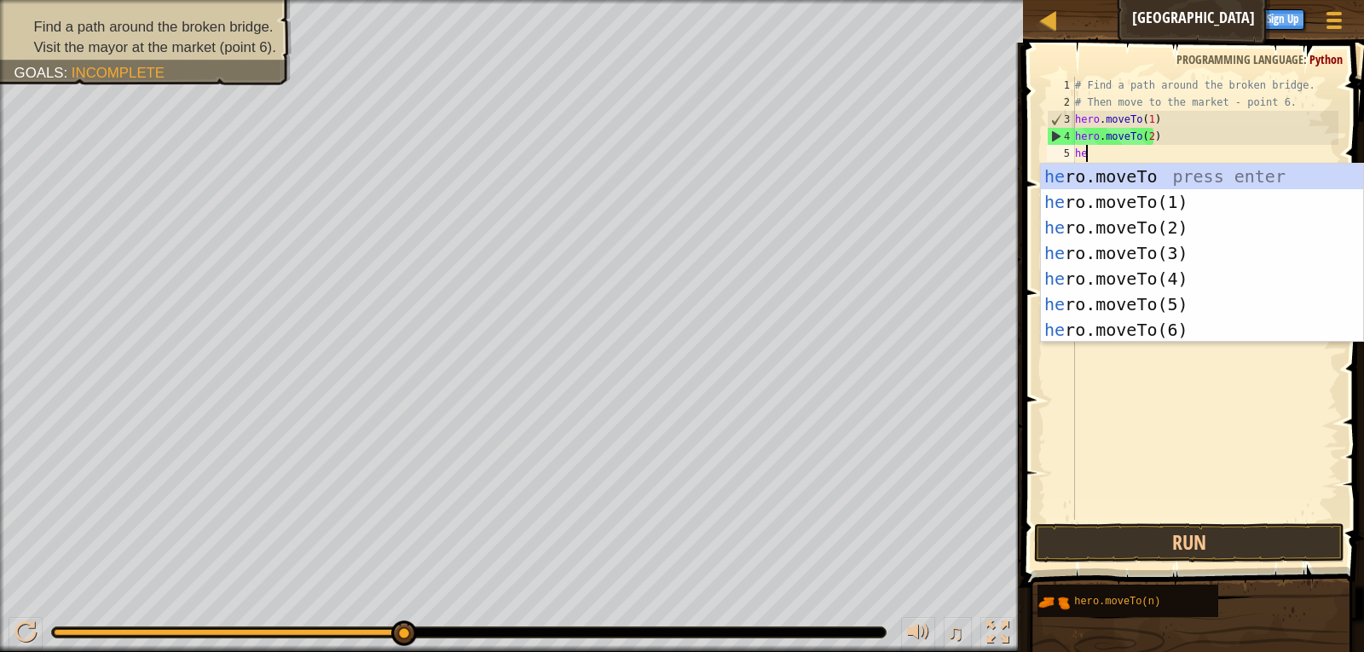
scroll to position [8, 1]
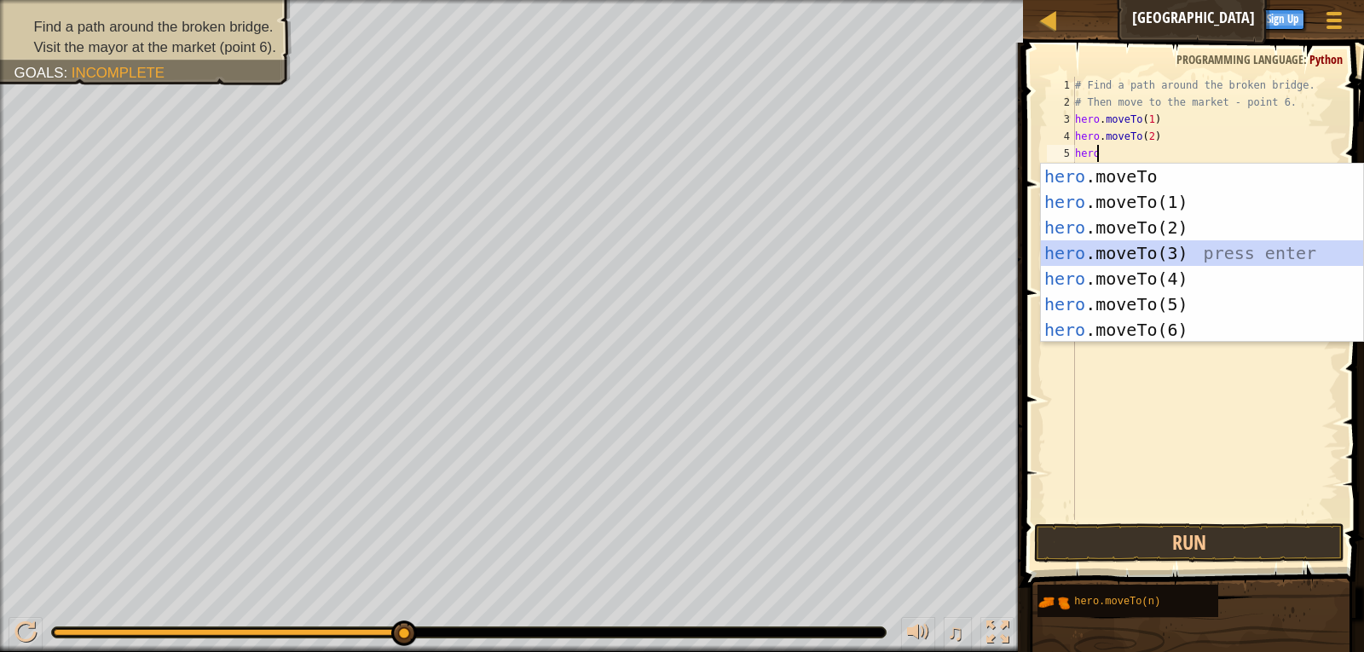
click at [1147, 245] on div "hero .moveTo press enter hero .moveTo(1) press enter hero .moveTo(2) press ente…" at bounding box center [1202, 279] width 322 height 230
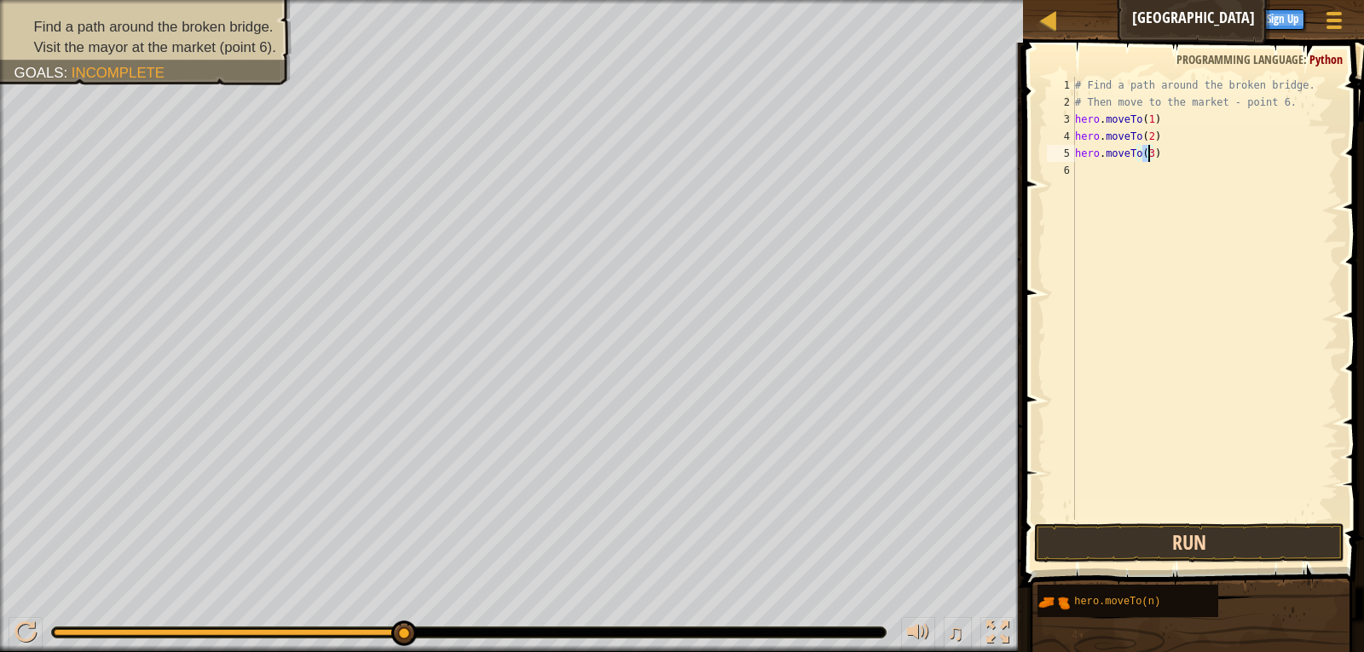
type textarea "hero.moveTo(3)"
click at [1208, 536] on button "Run" at bounding box center [1189, 542] width 311 height 39
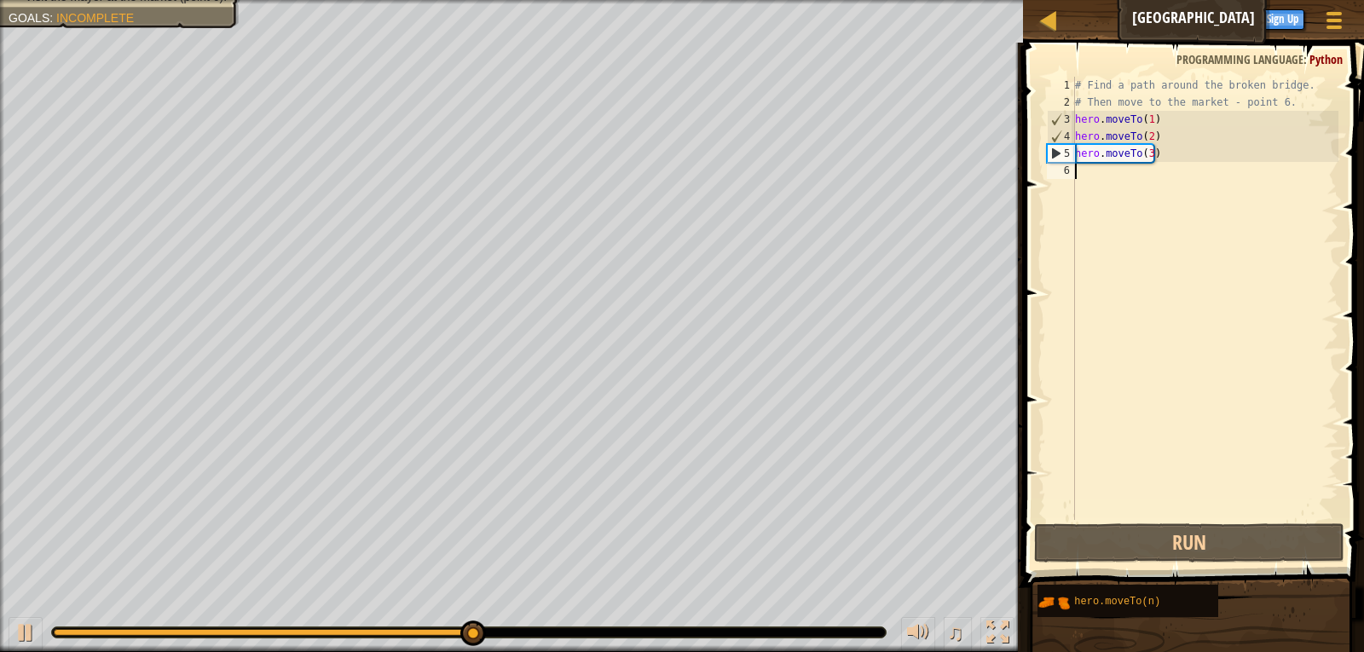
click at [1147, 173] on div "# Find a path around the broken bridge. # Then move to the market - point 6. he…" at bounding box center [1204, 315] width 267 height 477
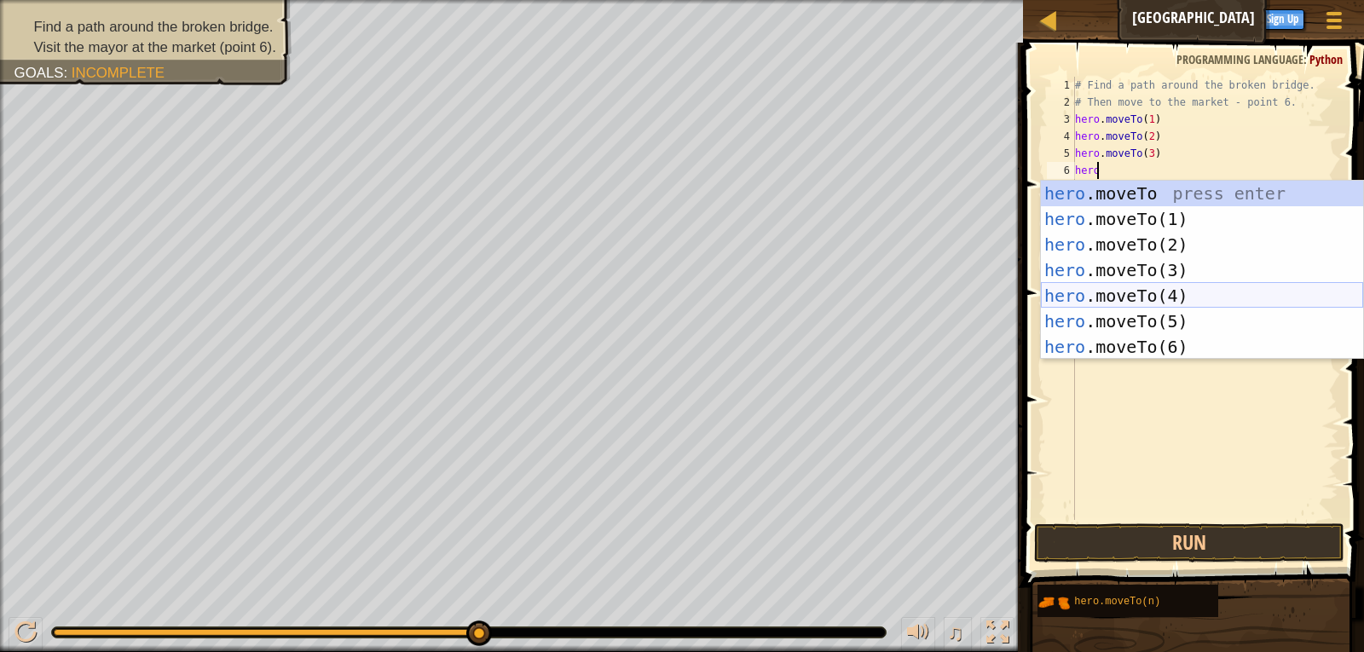
click at [1144, 290] on div "hero .moveTo press enter hero .moveTo(1) press enter hero .moveTo(2) press ente…" at bounding box center [1202, 296] width 322 height 230
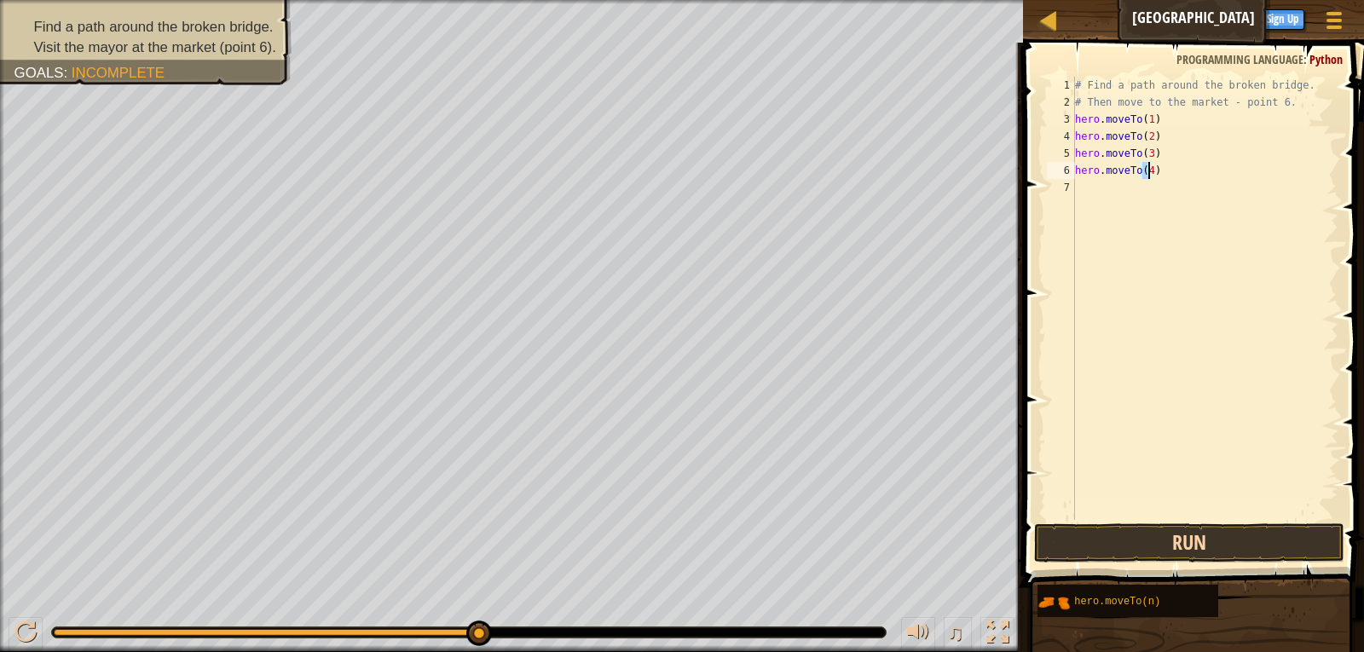
type textarea "hero.moveTo(4)"
click at [1218, 543] on button "Run" at bounding box center [1189, 542] width 311 height 39
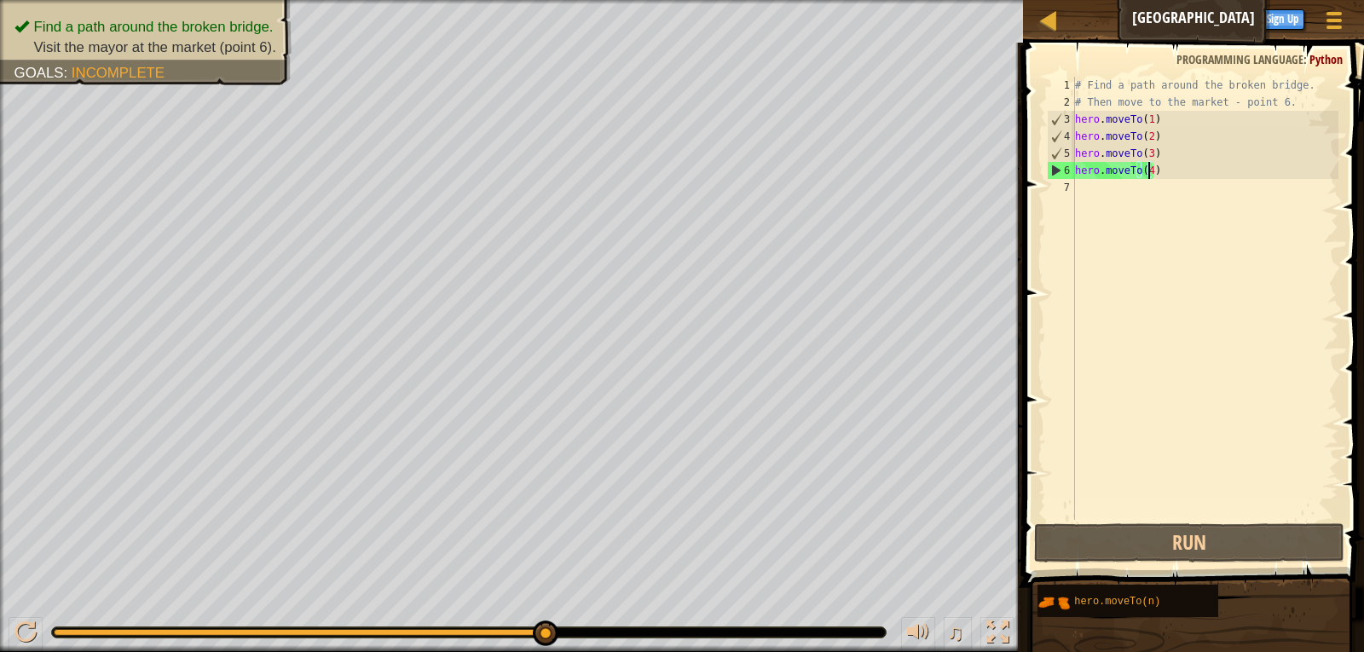
click at [1106, 192] on div "# Find a path around the broken bridge. # Then move to the market - point 6. he…" at bounding box center [1204, 315] width 267 height 477
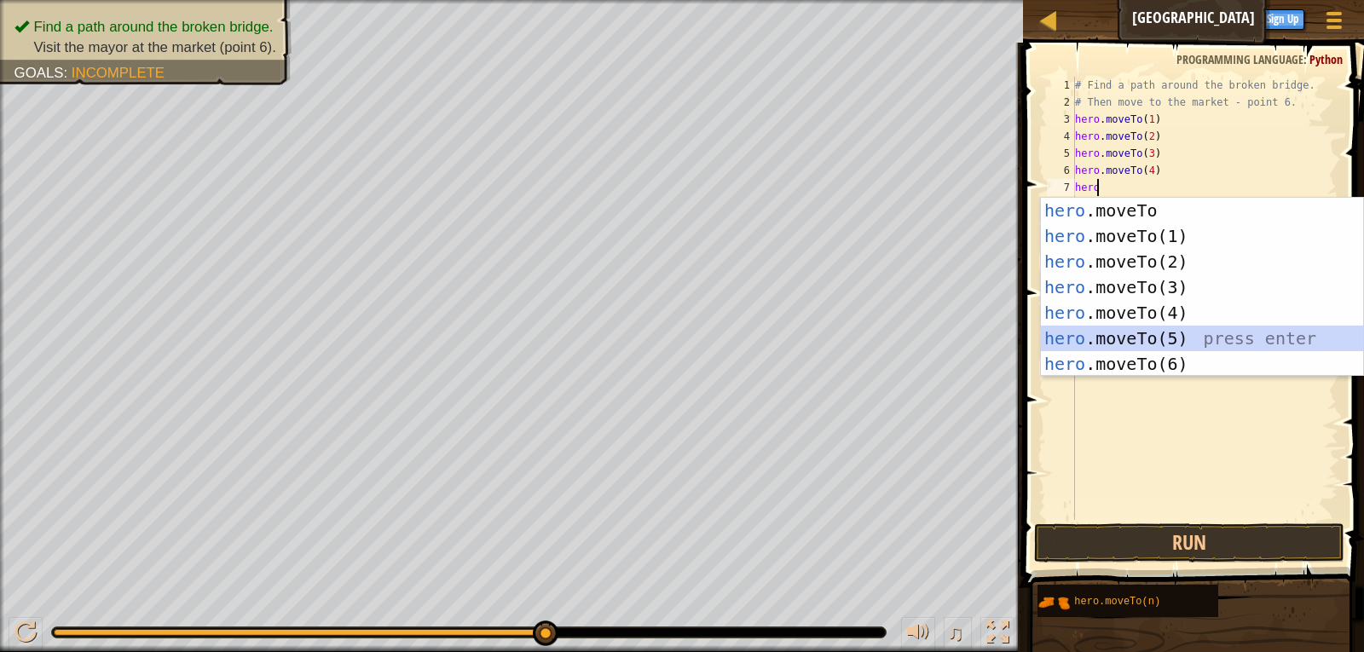
click at [1162, 327] on div "hero .moveTo press enter hero .moveTo(1) press enter hero .moveTo(2) press ente…" at bounding box center [1202, 313] width 322 height 230
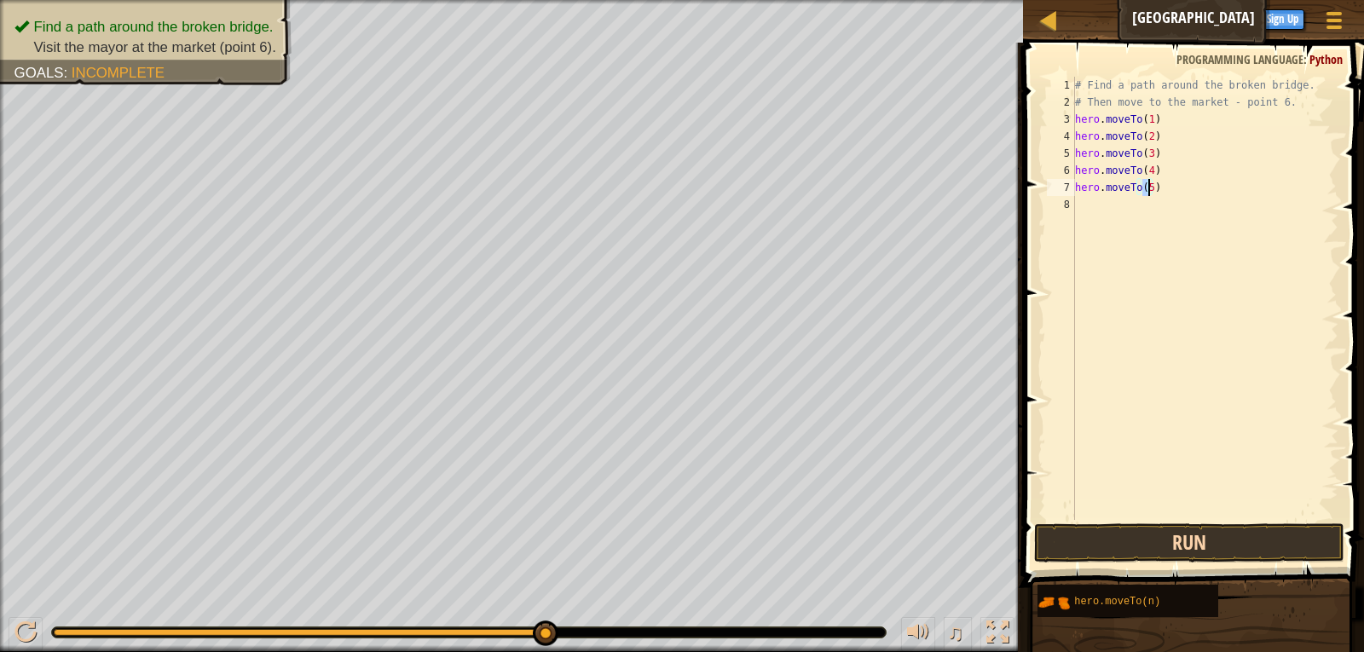
type textarea "hero.moveTo(5)"
drag, startPoint x: 1194, startPoint y: 543, endPoint x: 1162, endPoint y: 488, distance: 63.4
click at [1194, 533] on button "Run" at bounding box center [1189, 542] width 311 height 39
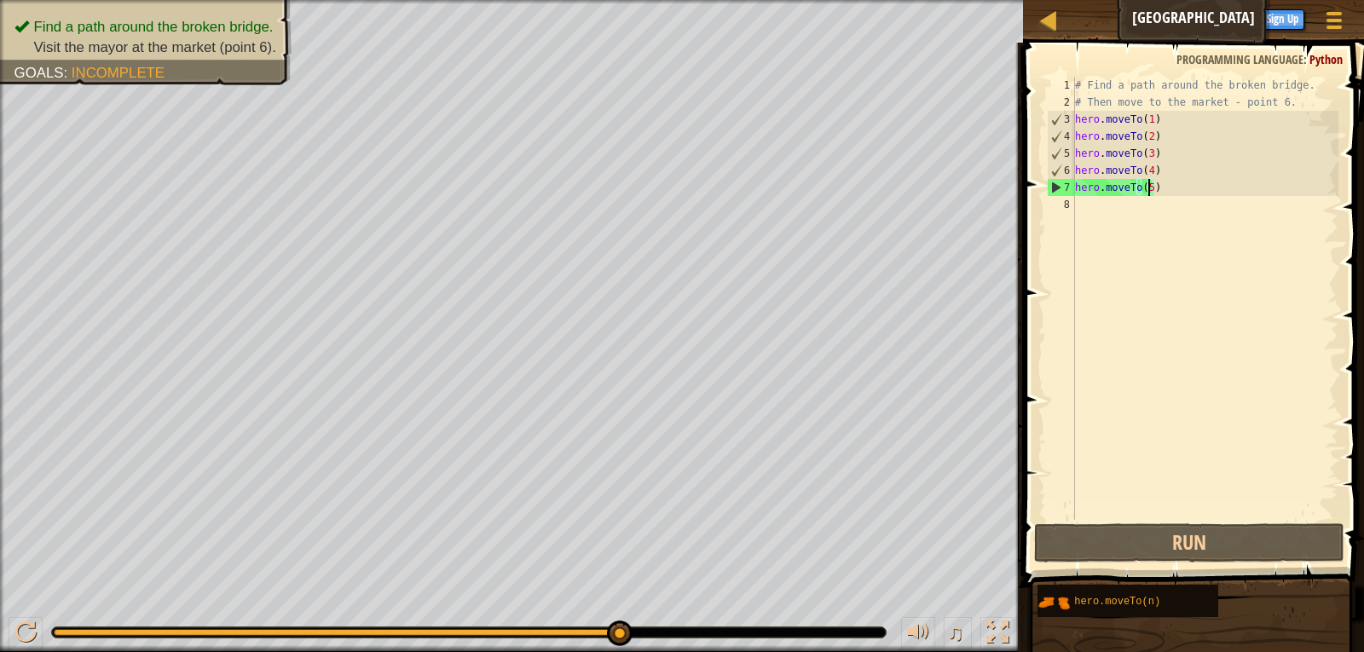
click at [1127, 199] on div "# Find a path around the broken bridge. # Then move to the market - point 6. he…" at bounding box center [1204, 315] width 267 height 477
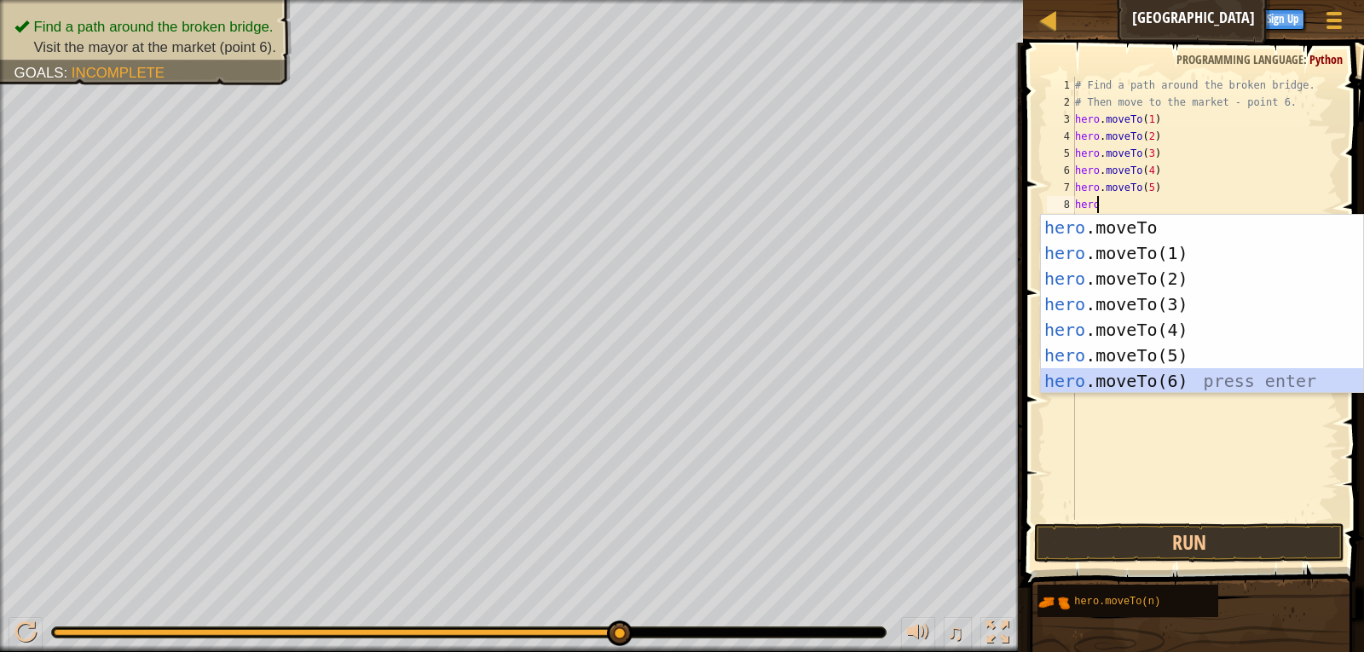
drag, startPoint x: 1168, startPoint y: 378, endPoint x: 1167, endPoint y: 345, distance: 32.4
click at [1168, 372] on div "hero .moveTo press enter hero .moveTo(1) press enter hero .moveTo(2) press ente…" at bounding box center [1202, 330] width 322 height 230
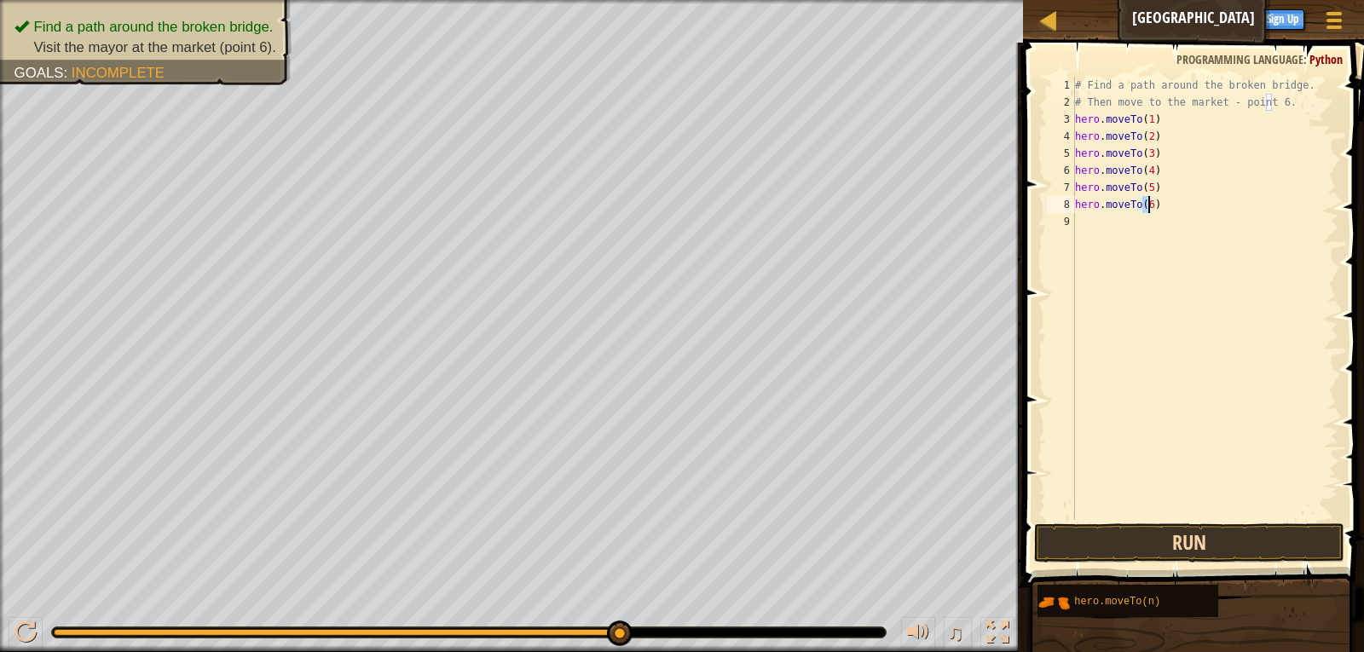
type textarea "hero.moveTo(6)"
click at [1163, 545] on button "Run" at bounding box center [1189, 542] width 311 height 39
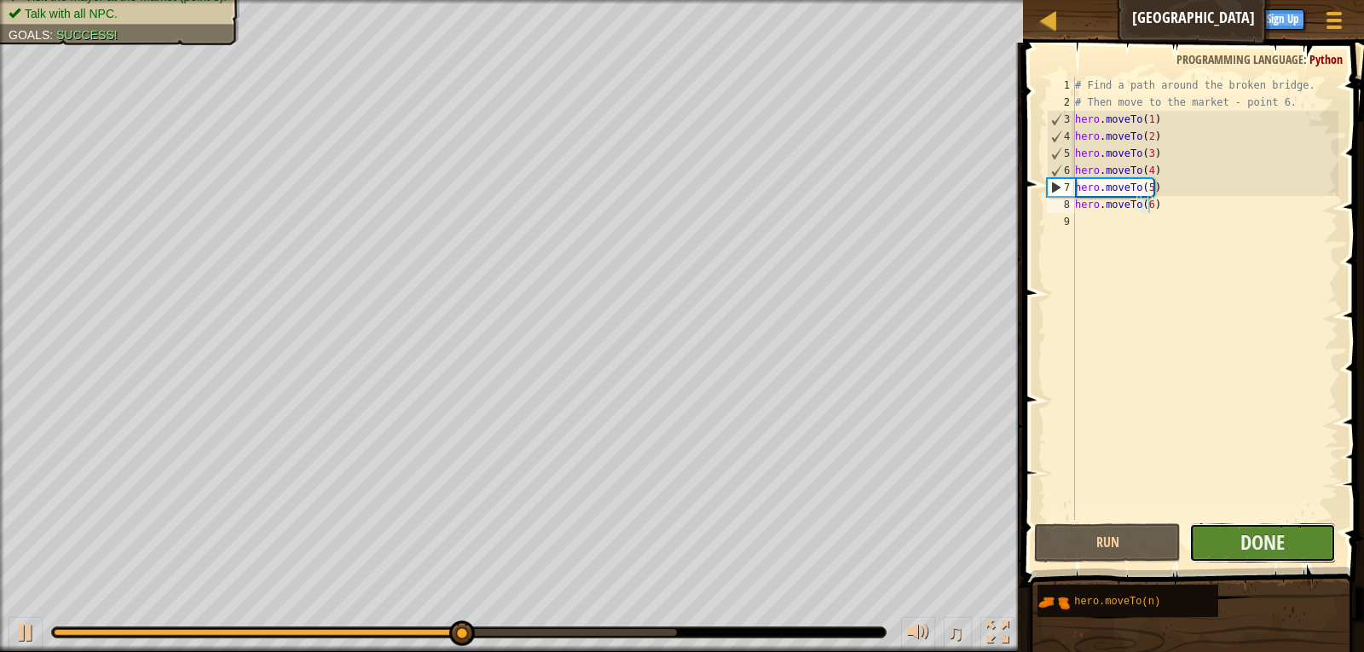
click at [1214, 533] on button "Done" at bounding box center [1262, 542] width 147 height 39
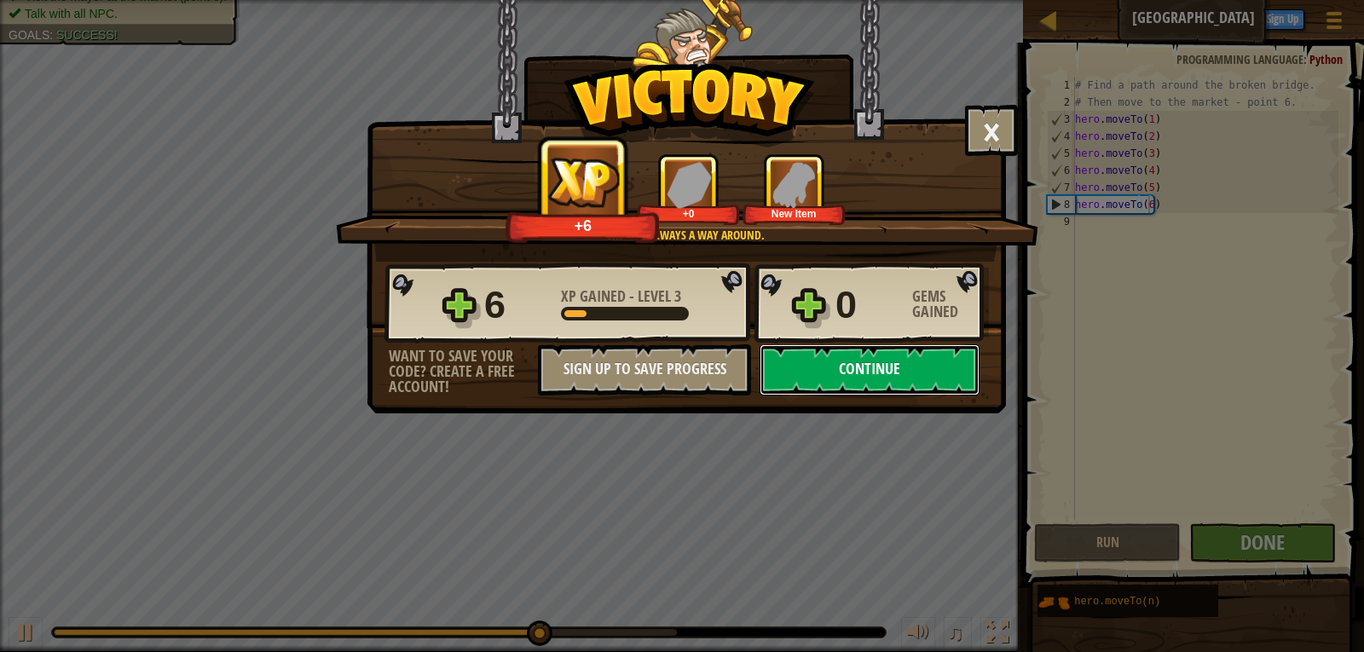
click at [899, 371] on button "Continue" at bounding box center [869, 369] width 220 height 51
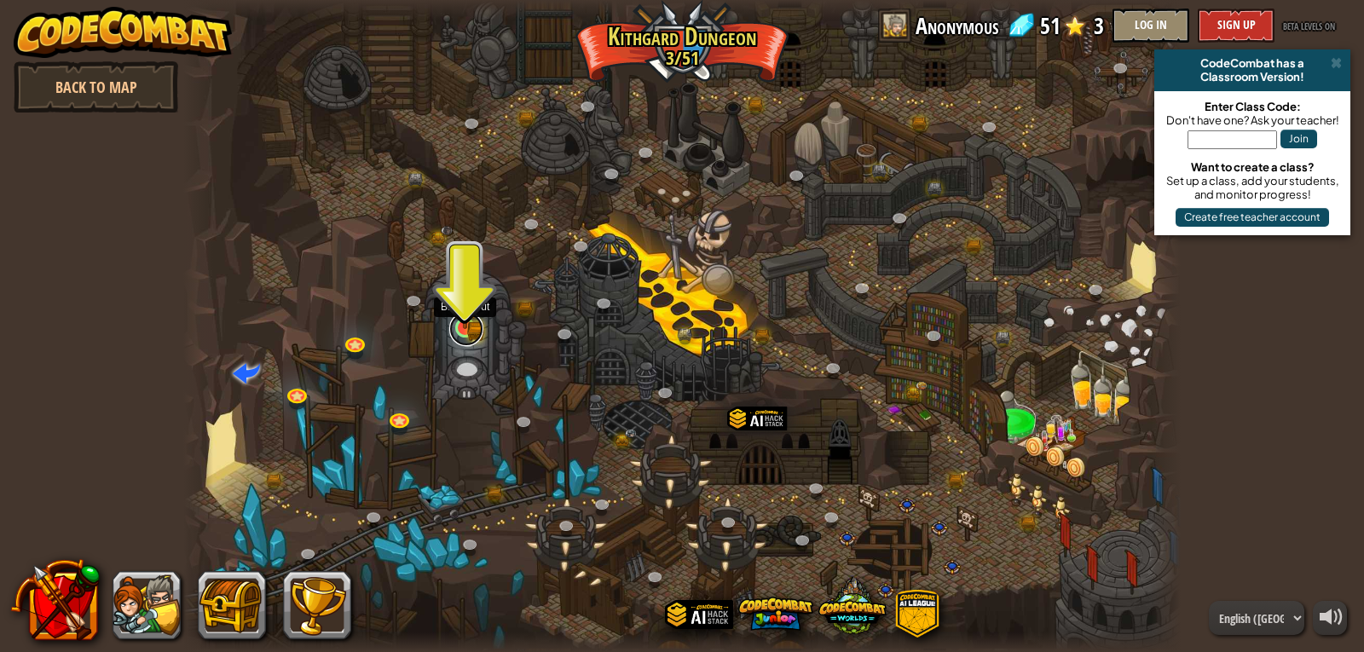
click at [458, 332] on link at bounding box center [466, 329] width 34 height 34
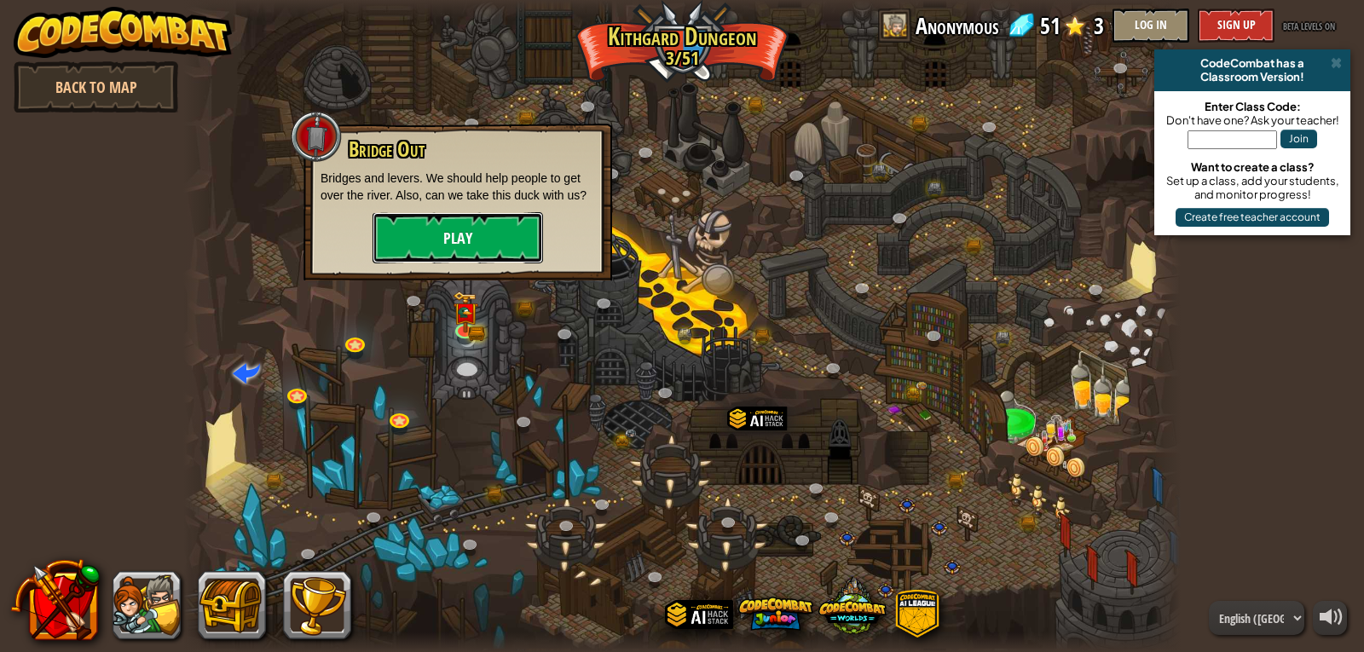
click at [479, 224] on button "Play" at bounding box center [457, 237] width 170 height 51
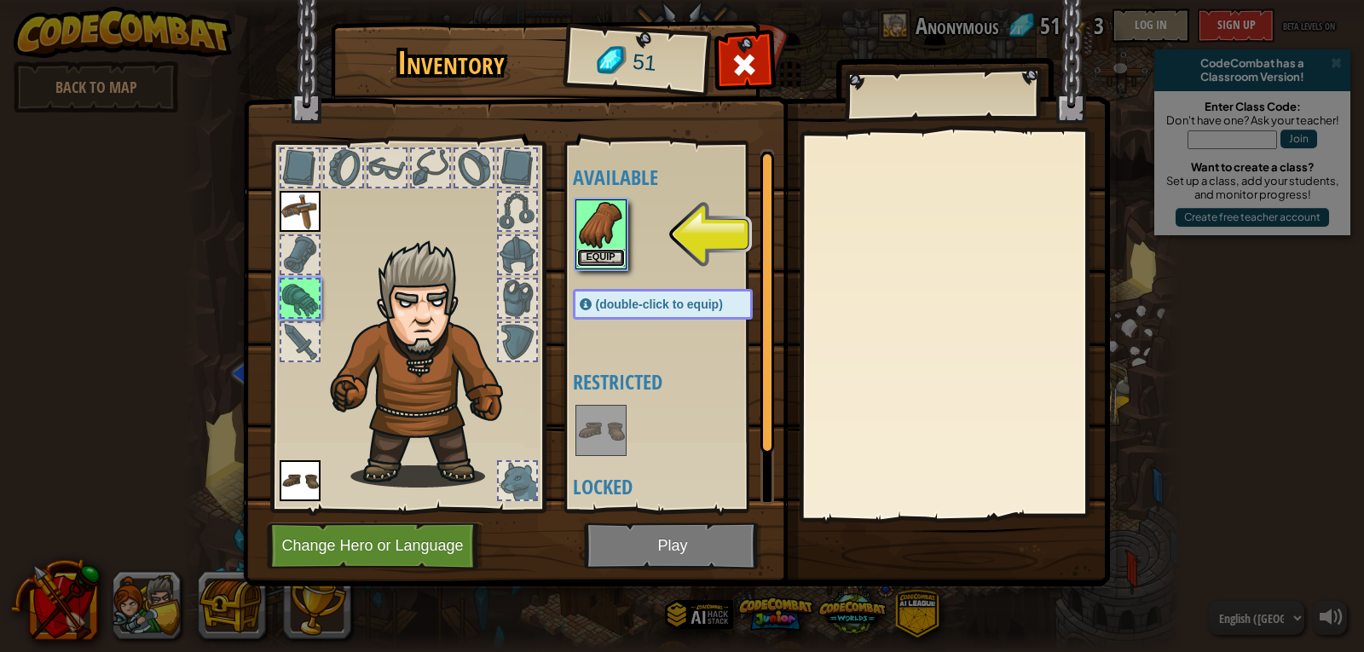
click at [587, 253] on button "Equip" at bounding box center [601, 258] width 48 height 18
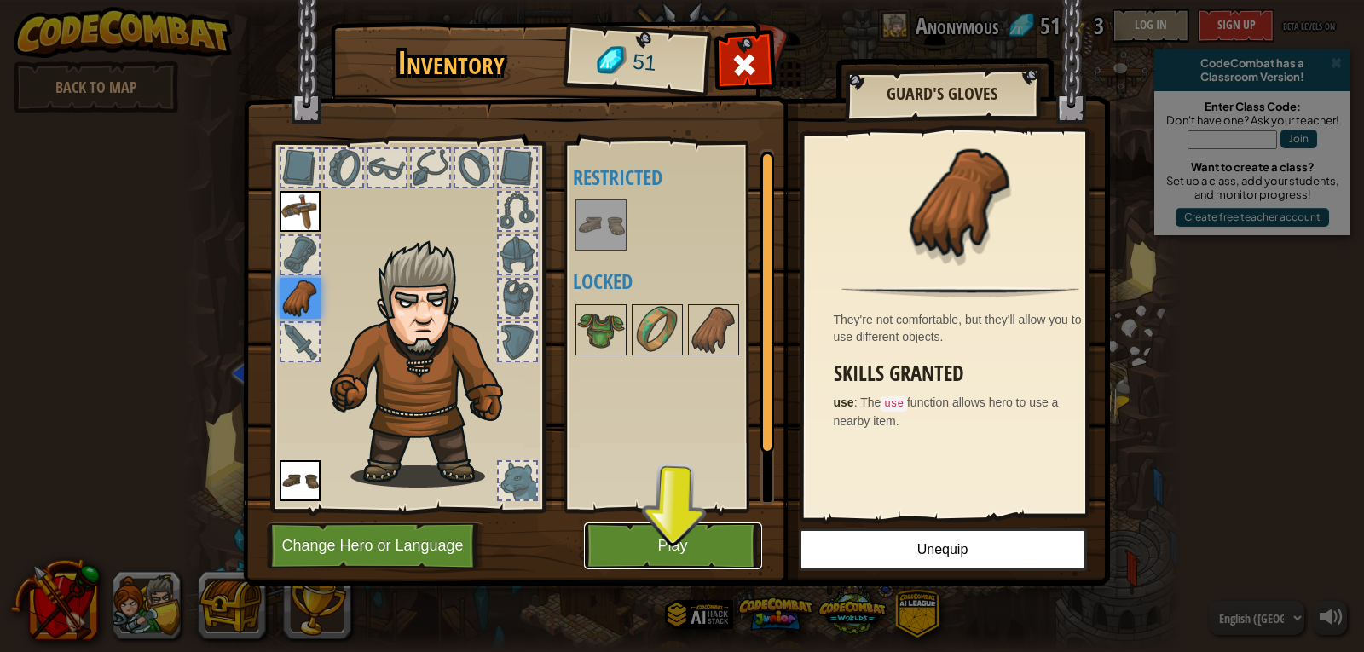
click at [721, 538] on button "Play" at bounding box center [673, 545] width 178 height 47
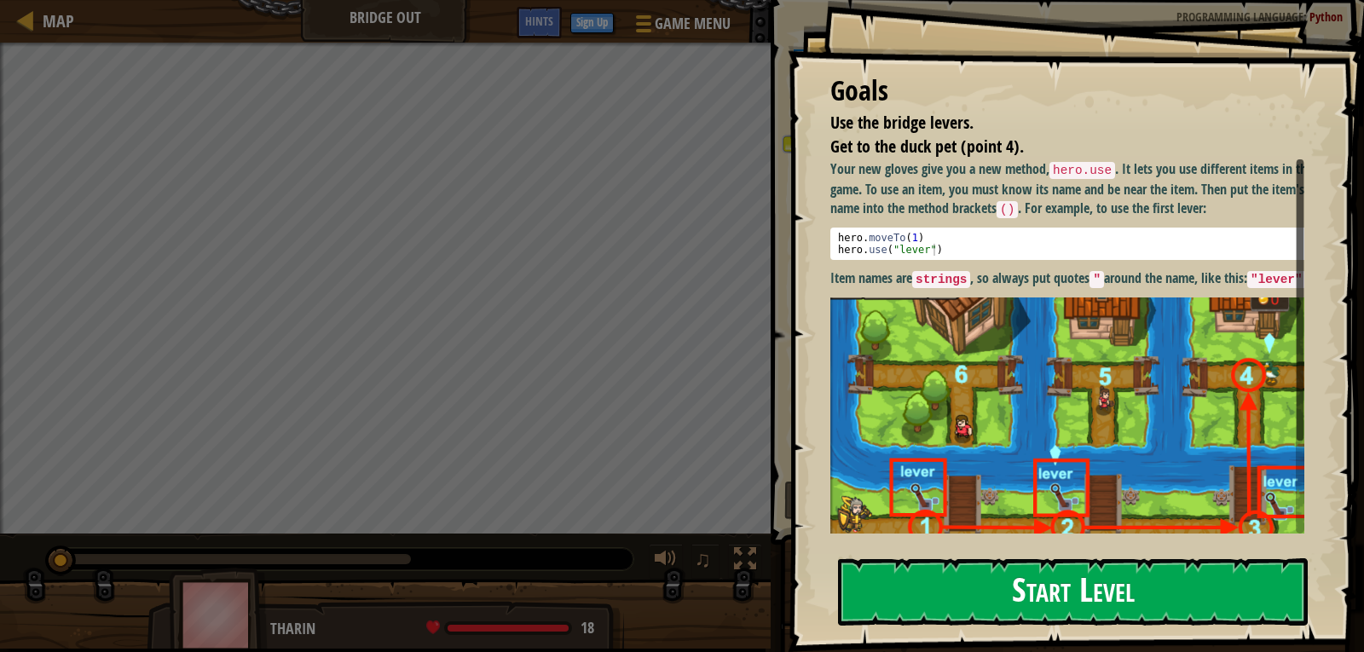
click at [1021, 598] on button "Start Level" at bounding box center [1073, 591] width 470 height 67
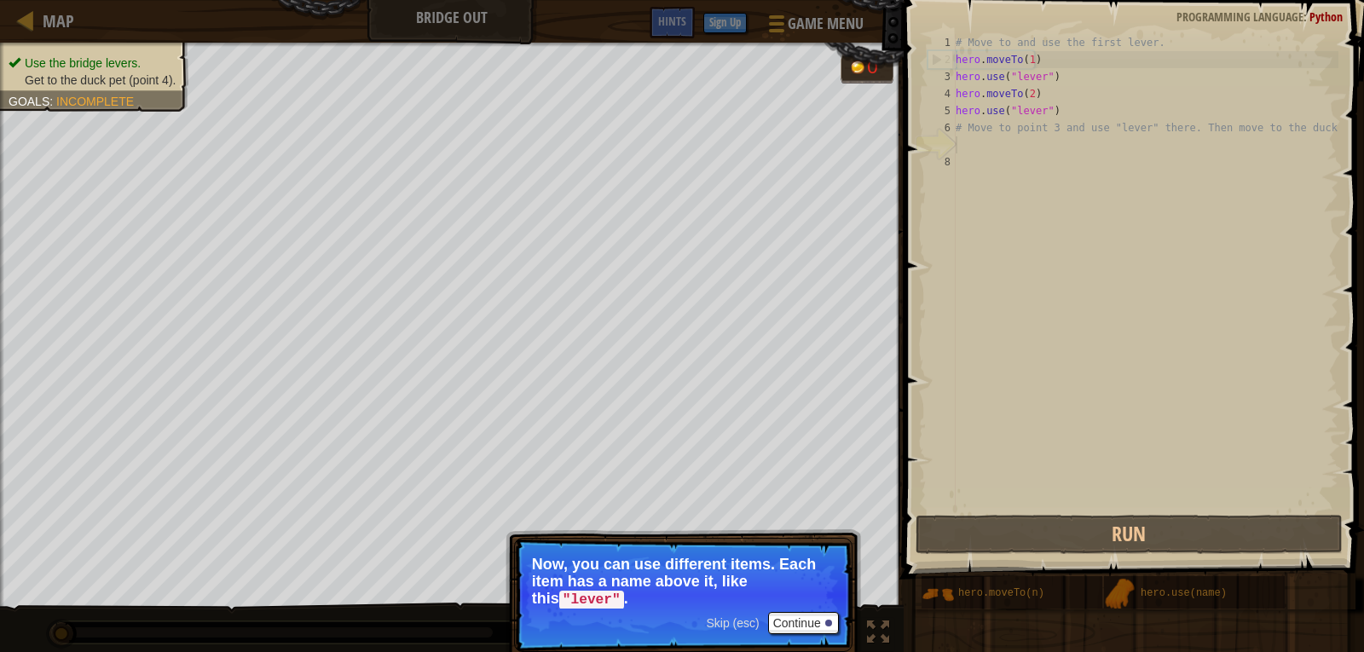
click at [747, 618] on span "Skip (esc)" at bounding box center [732, 623] width 53 height 14
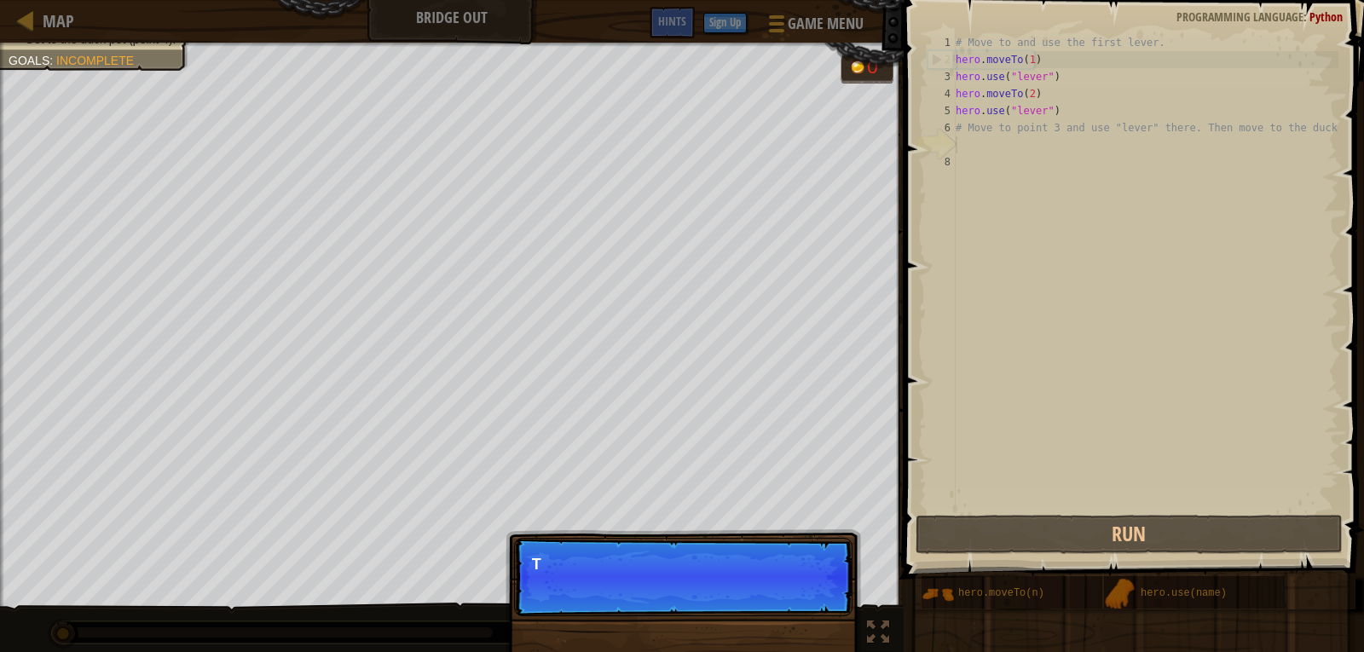
scroll to position [8, 0]
click at [747, 618] on div "Skip (esc) Continue T" at bounding box center [682, 664] width 355 height 252
click at [747, 618] on div "Skip (esc) Continue The sample code helps" at bounding box center [682, 664] width 355 height 252
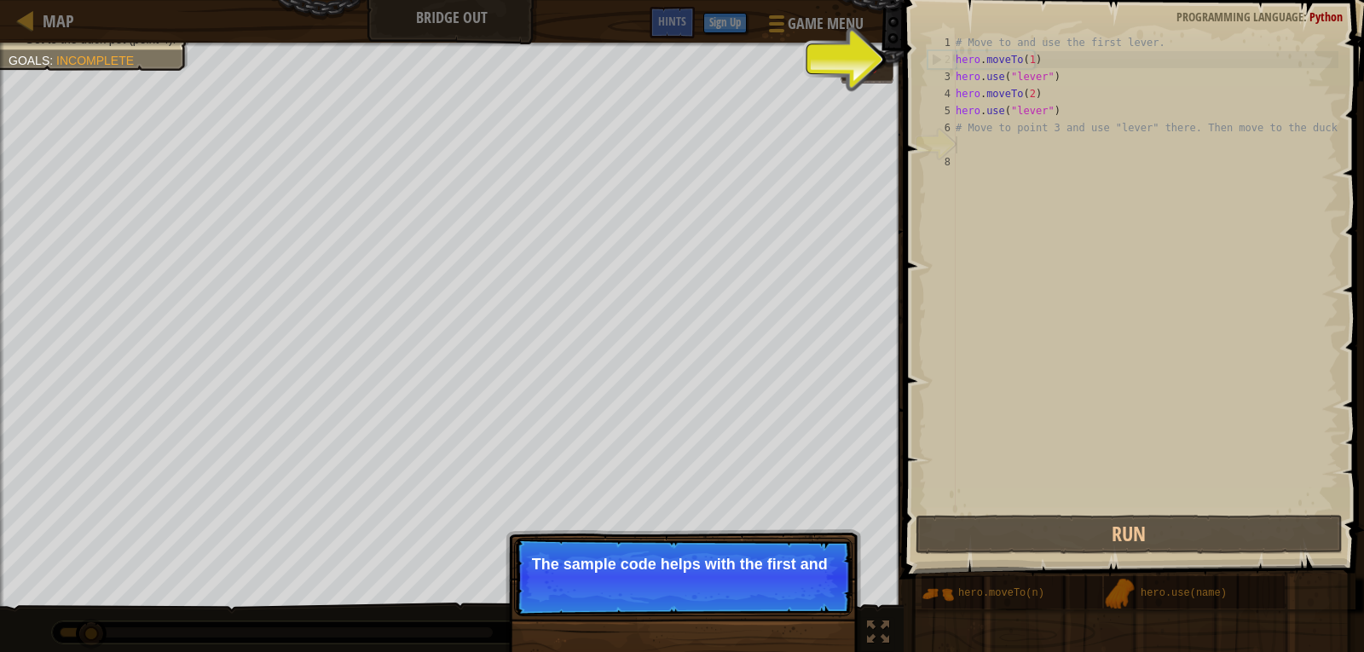
click at [753, 597] on p "Skip (esc) Continue The sample code helps with the first and" at bounding box center [683, 577] width 338 height 78
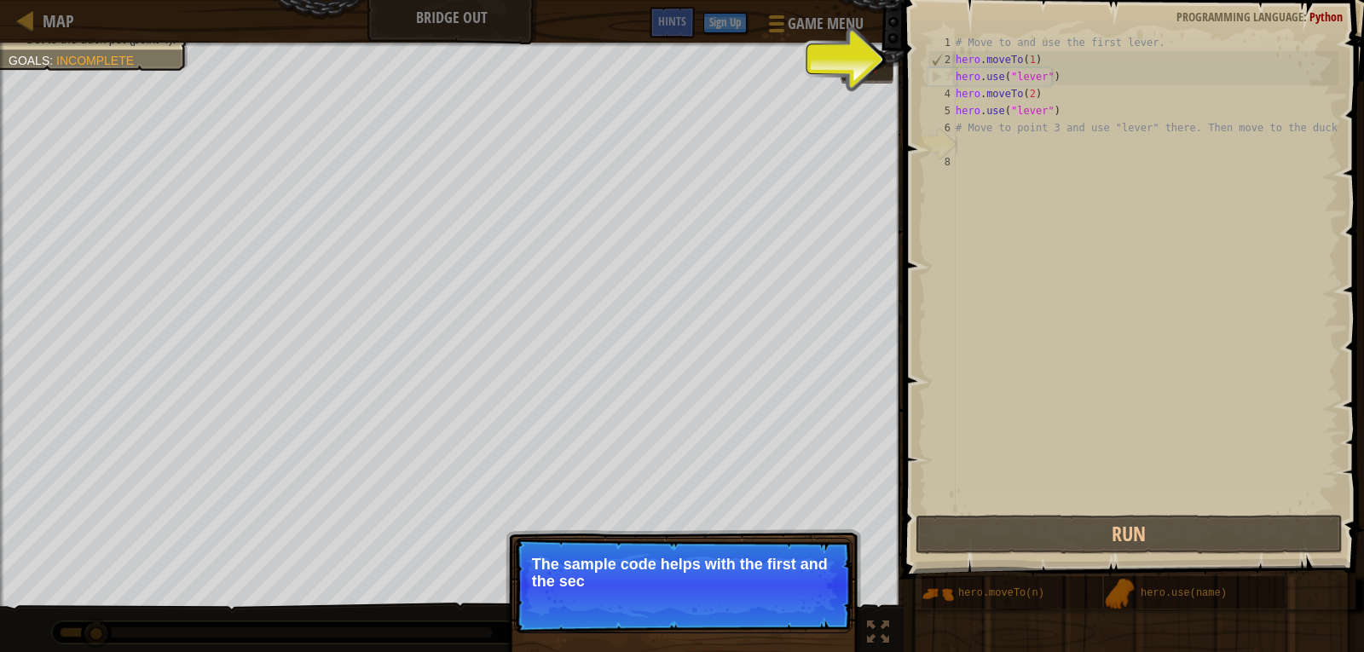
click at [753, 597] on p "Skip (esc) Continue The sample code helps with the first and the sec" at bounding box center [683, 585] width 338 height 95
click at [778, 599] on button "Continue" at bounding box center [803, 604] width 71 height 22
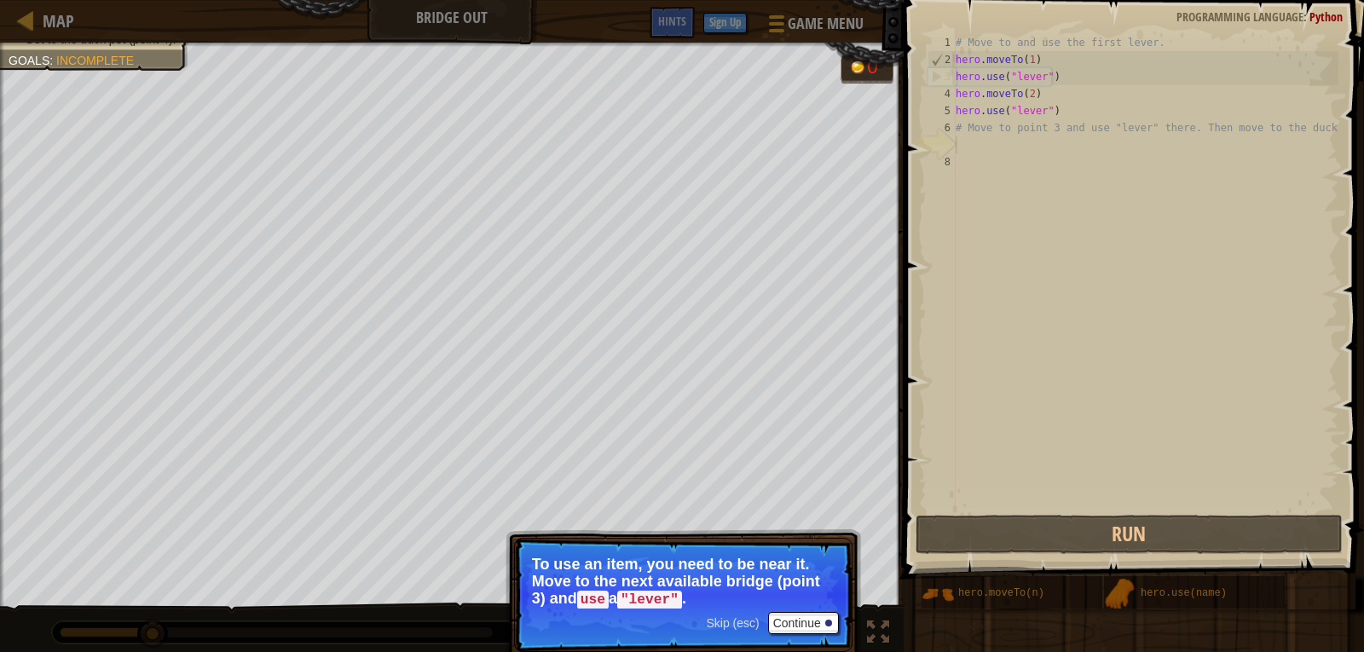
click at [740, 620] on span "Skip (esc)" at bounding box center [732, 623] width 53 height 14
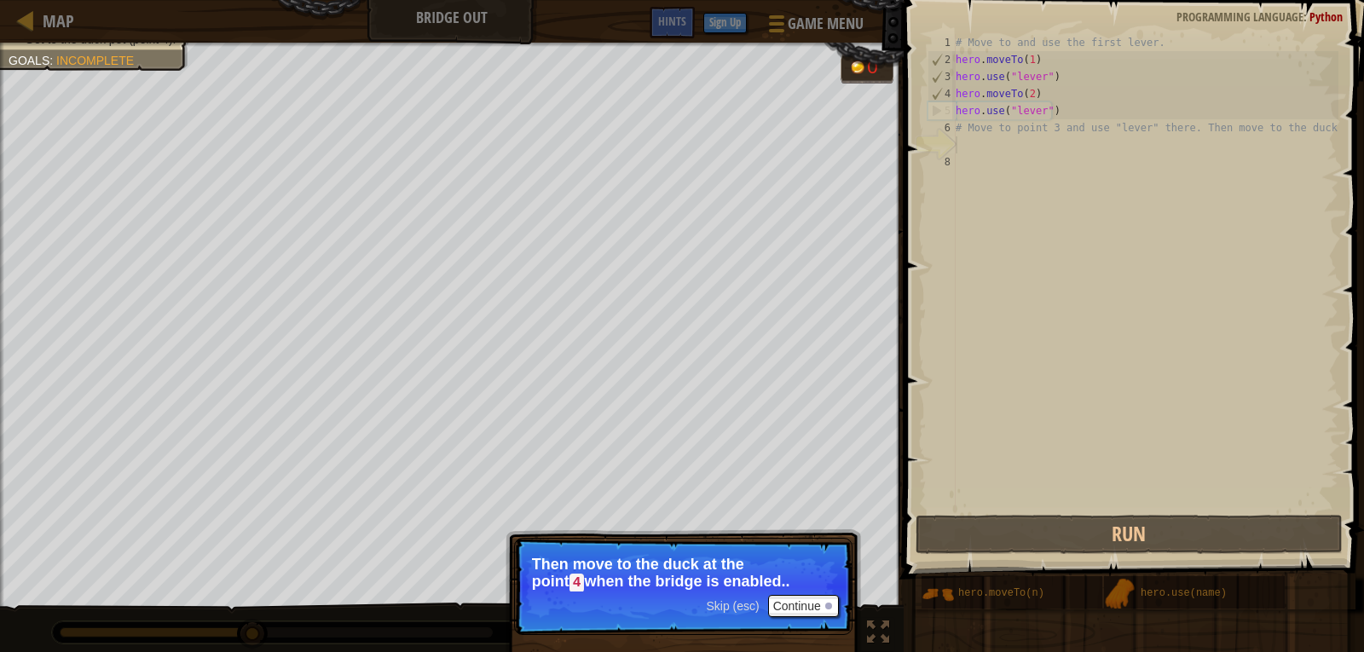
click at [732, 599] on span "Skip (esc)" at bounding box center [732, 606] width 53 height 14
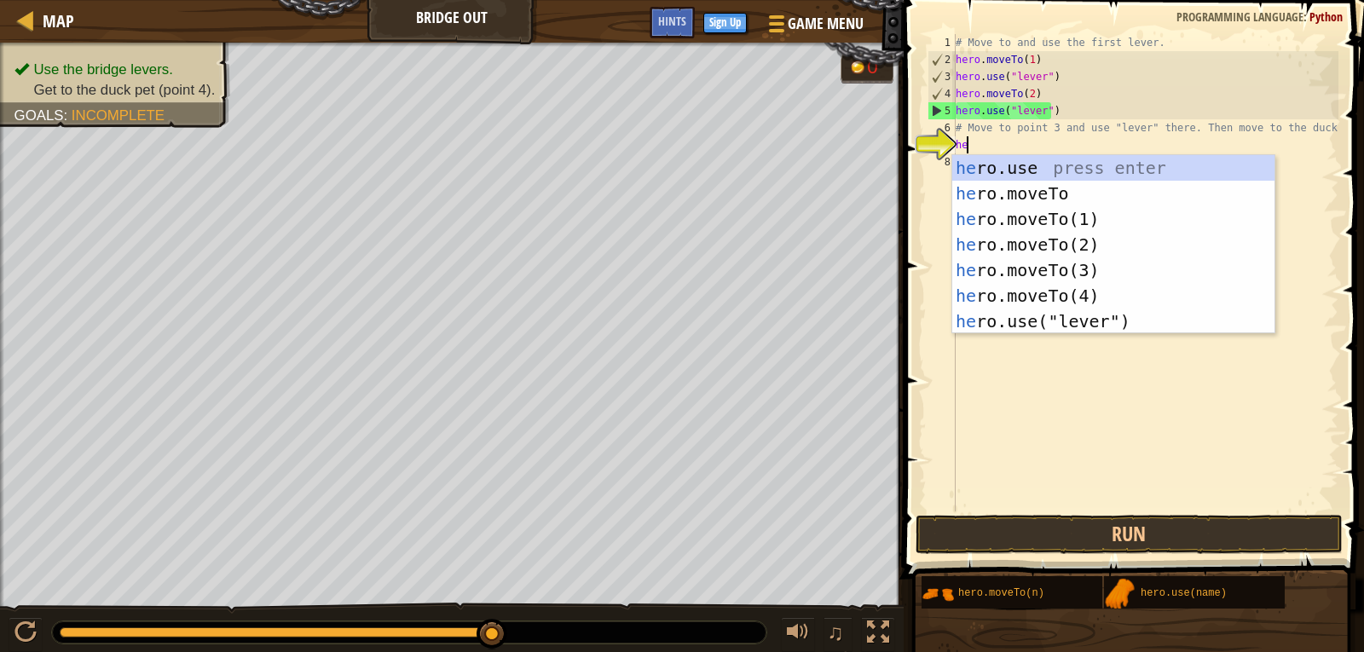
scroll to position [8, 1]
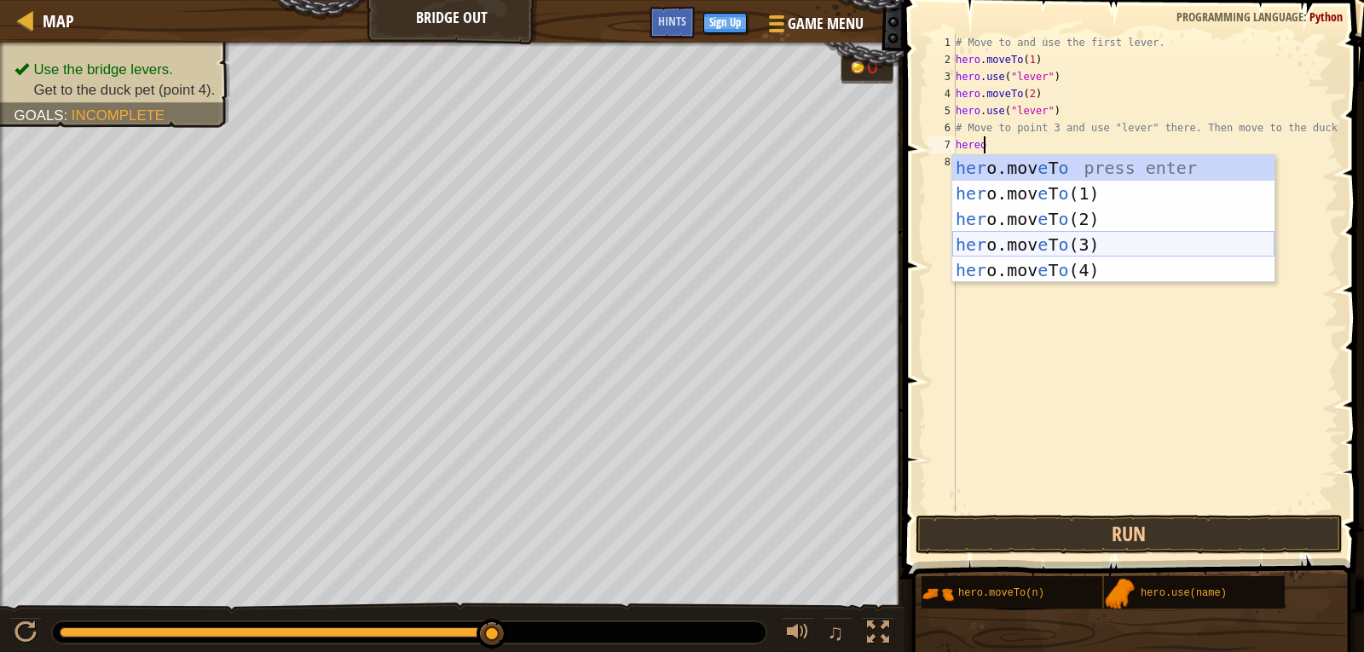
click at [1058, 248] on div "her o.mov e T o press enter her o.mov e T o (1) press enter her o.mov e T o (2)…" at bounding box center [1113, 244] width 322 height 179
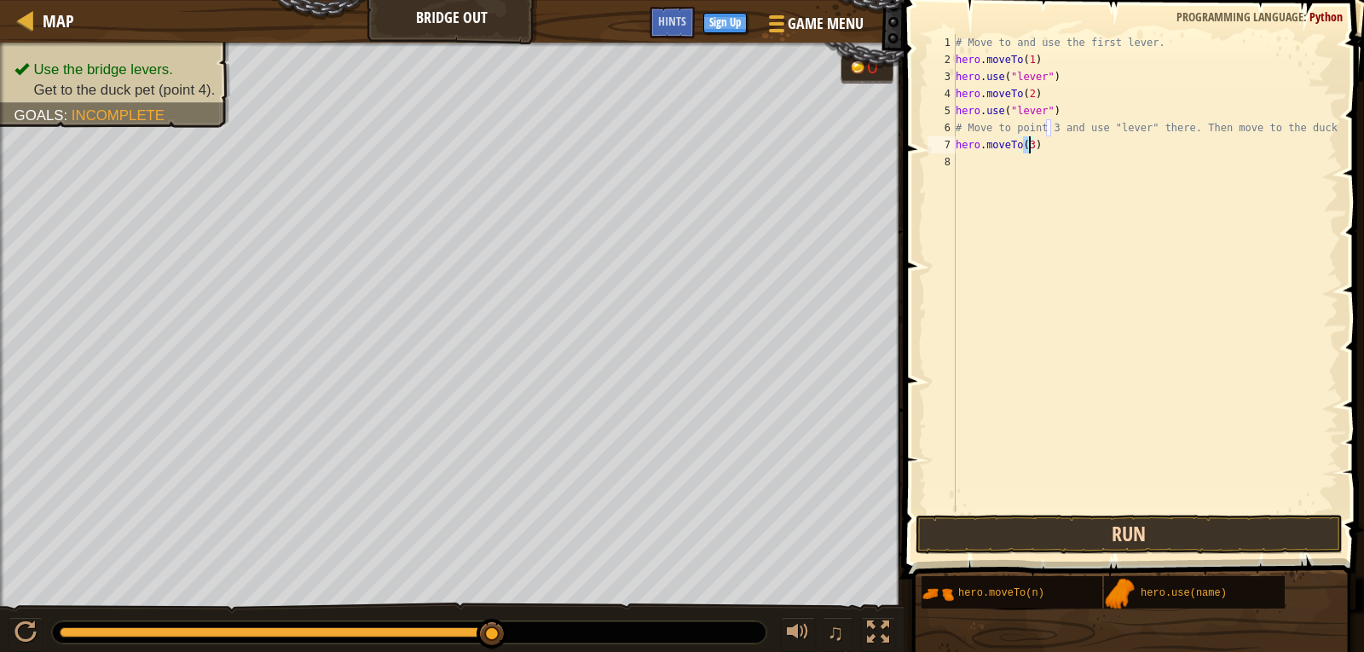
type textarea "hero.moveTo(3)"
click at [1093, 532] on button "Run" at bounding box center [1128, 534] width 427 height 39
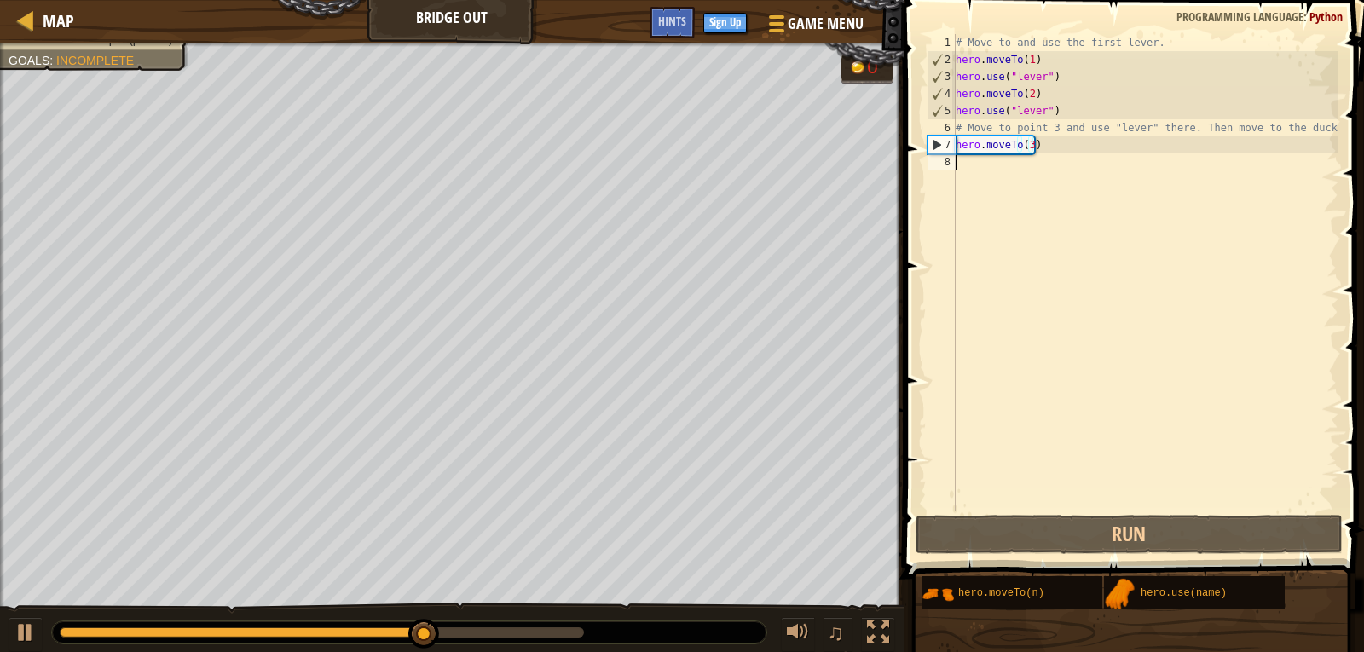
click at [998, 167] on div "# Move to and use the first lever. hero . moveTo ( 1 ) hero . use ( "lever" ) h…" at bounding box center [1145, 289] width 386 height 511
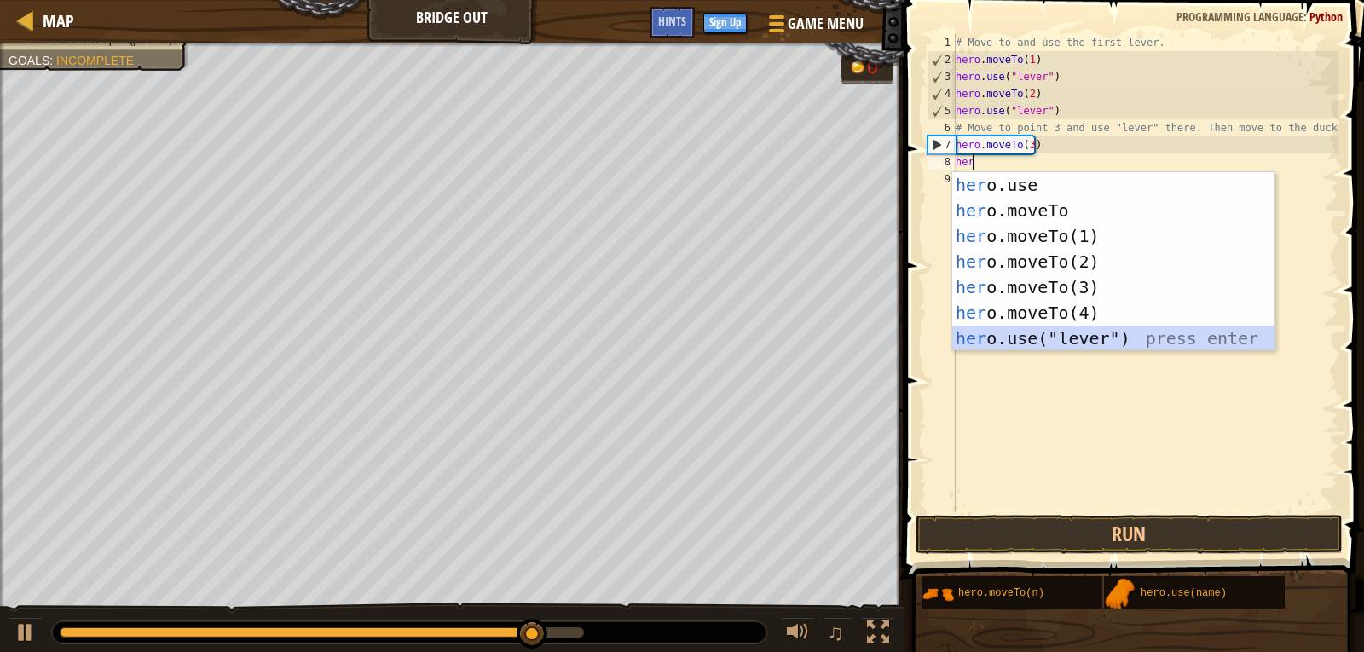
click at [1036, 337] on div "her o.use press enter her o.moveTo press enter her o.moveTo(1) press enter her …" at bounding box center [1113, 287] width 322 height 230
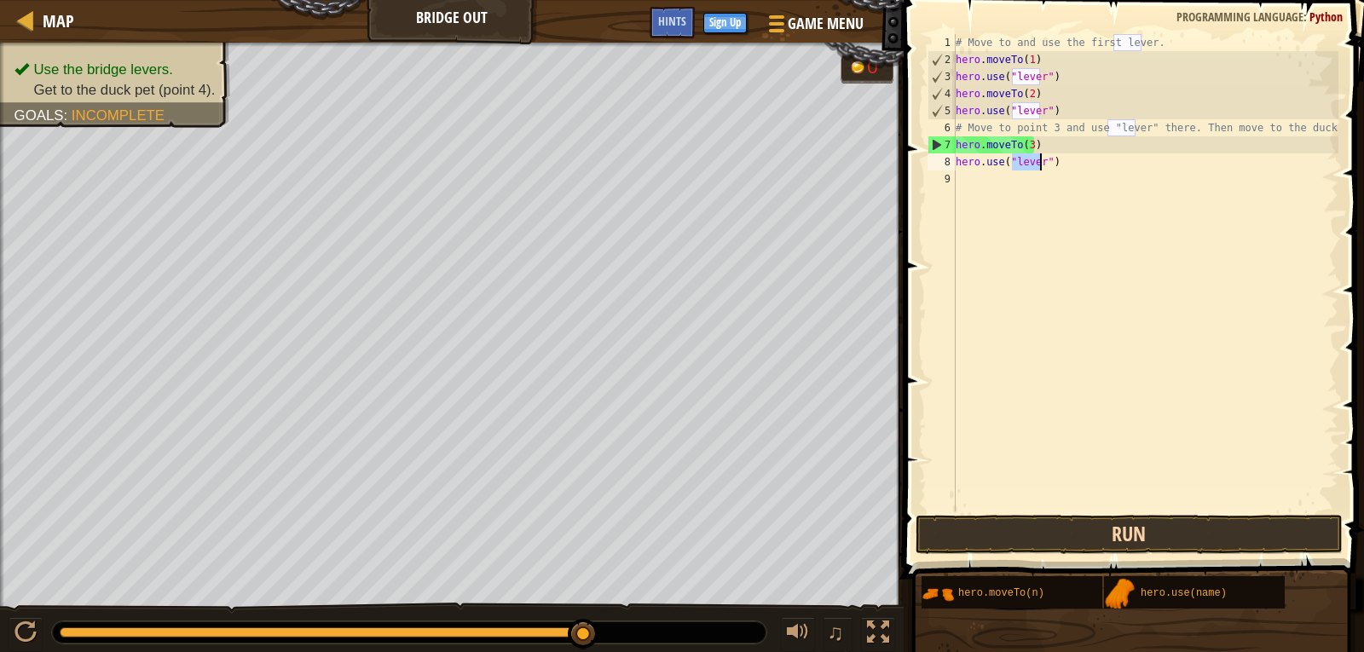
type textarea "hero.use("lever")"
click at [1069, 543] on button "Run" at bounding box center [1128, 534] width 427 height 39
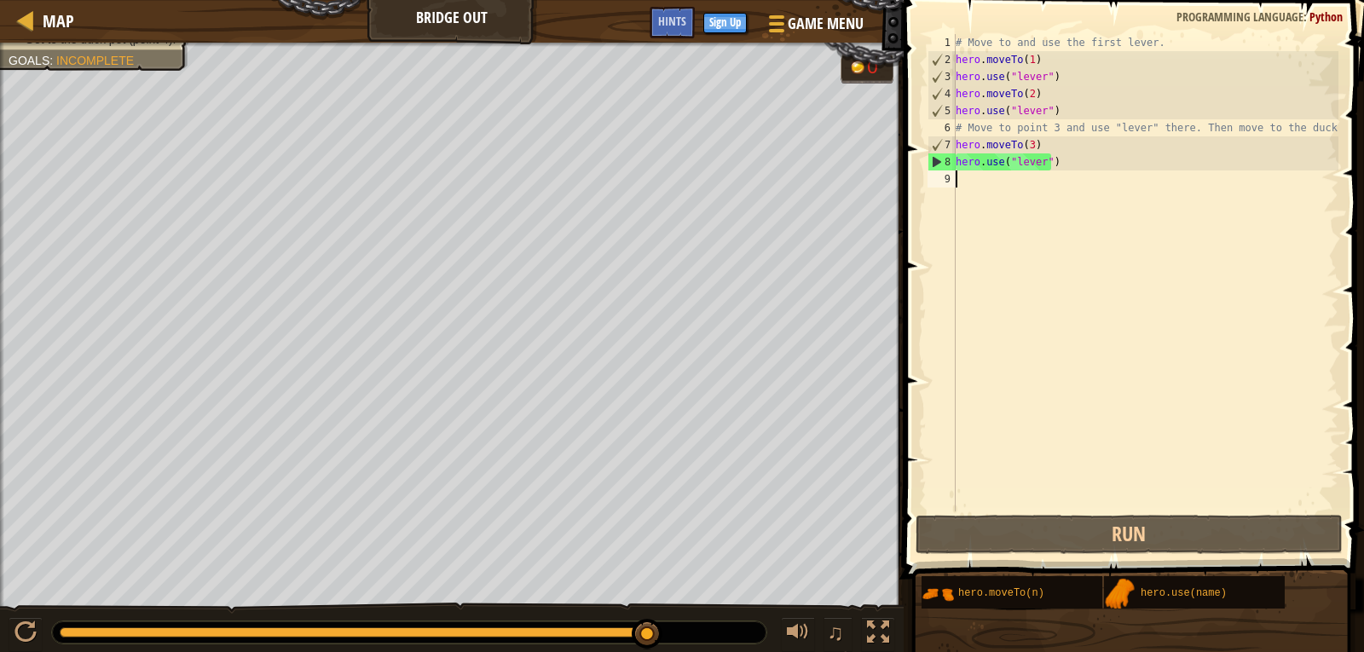
click at [997, 182] on div "# Move to and use the first lever. hero . moveTo ( 1 ) hero . use ( "lever" ) h…" at bounding box center [1145, 289] width 386 height 511
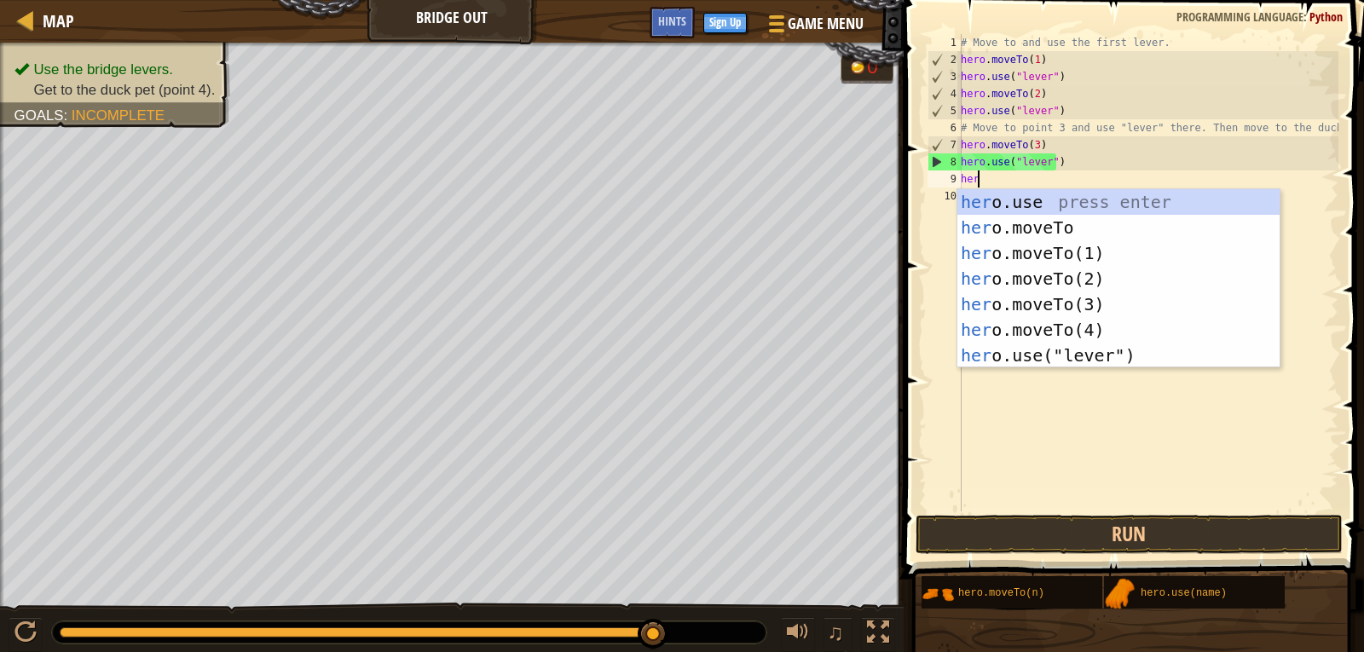
scroll to position [8, 1]
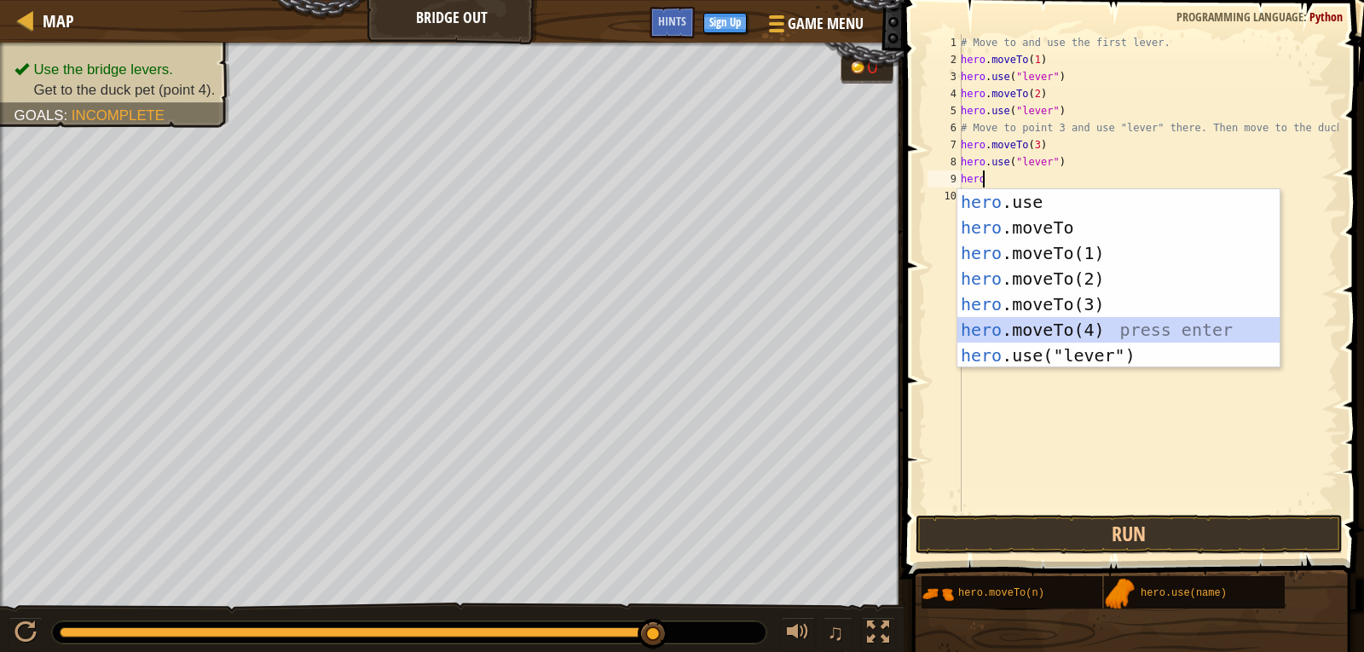
click at [1009, 320] on div "hero .use press enter hero .moveTo press enter hero .moveTo(1) press enter hero…" at bounding box center [1118, 304] width 322 height 230
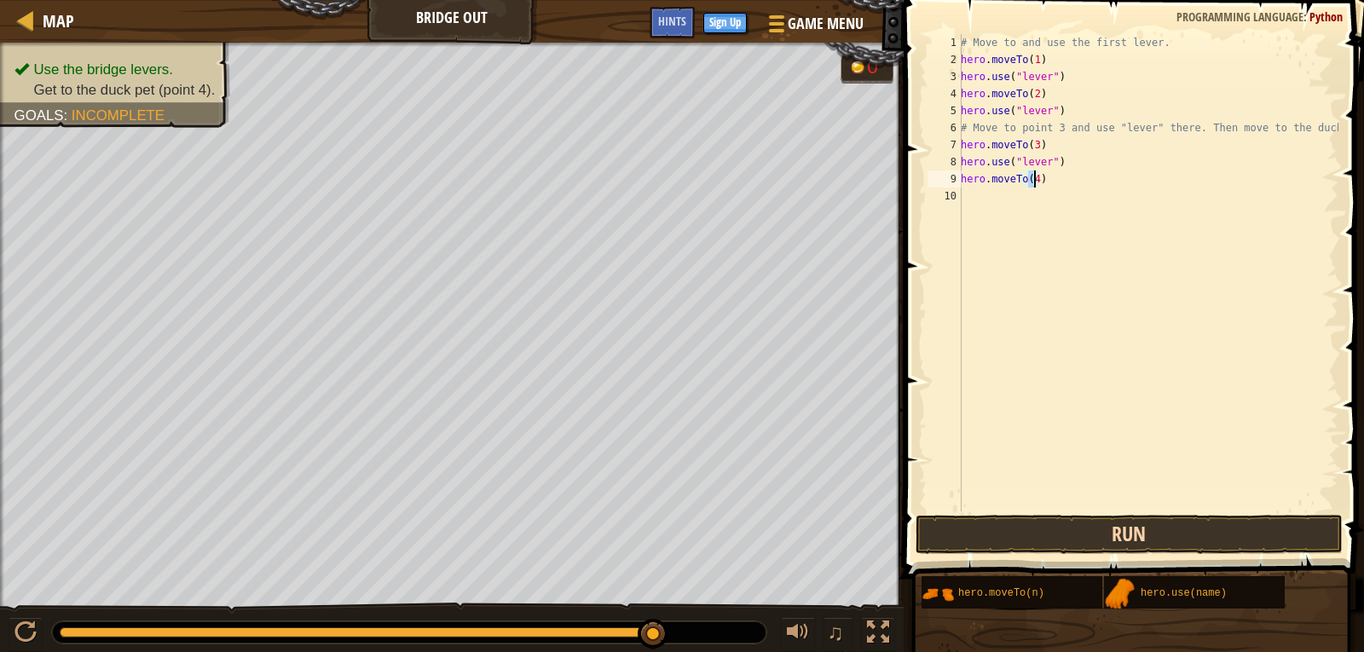
type textarea "hero.moveTo(4)"
click at [1053, 534] on button "Run" at bounding box center [1128, 534] width 427 height 39
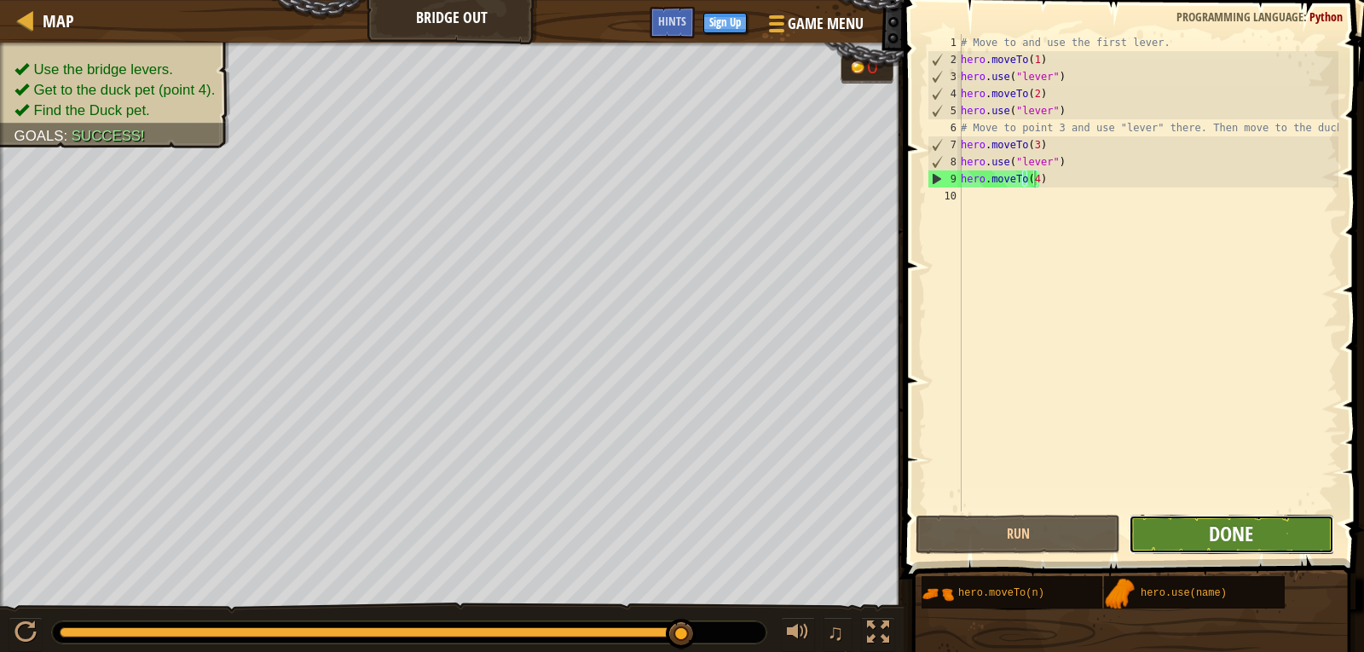
click at [1212, 533] on span "Done" at bounding box center [1230, 533] width 44 height 27
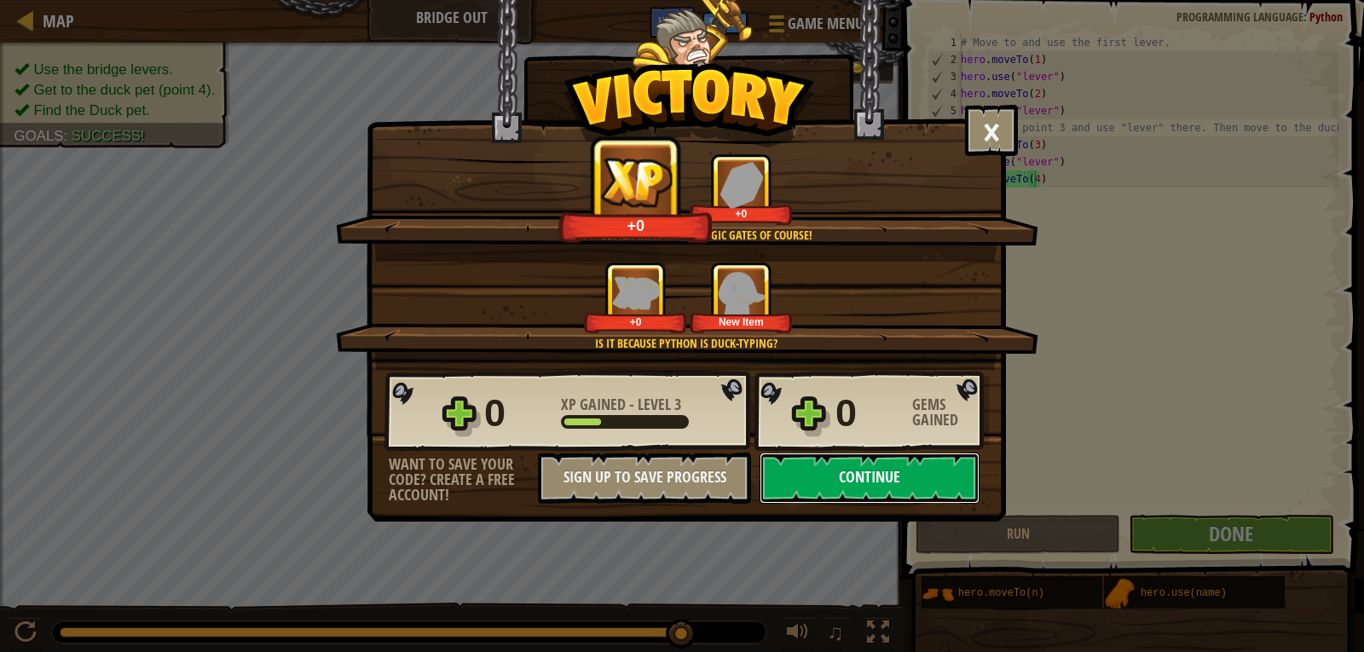
click at [932, 469] on button "Continue" at bounding box center [869, 478] width 220 height 51
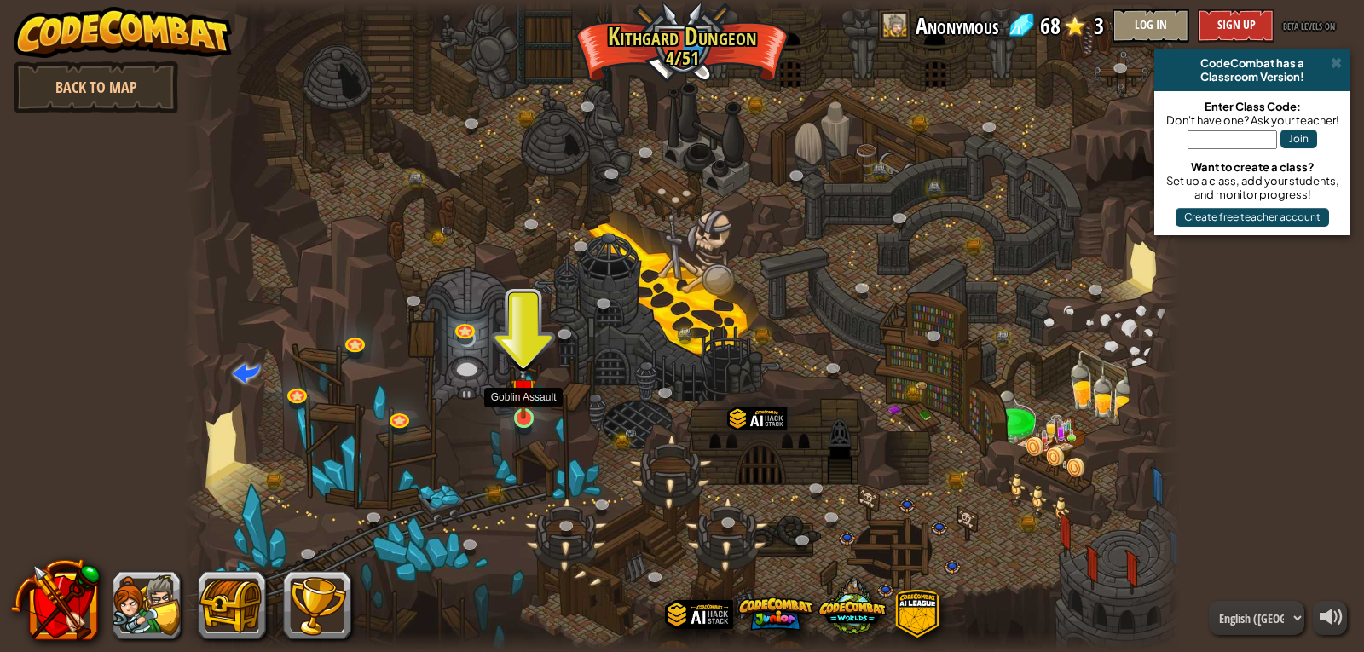
click at [518, 415] on img at bounding box center [523, 391] width 26 height 58
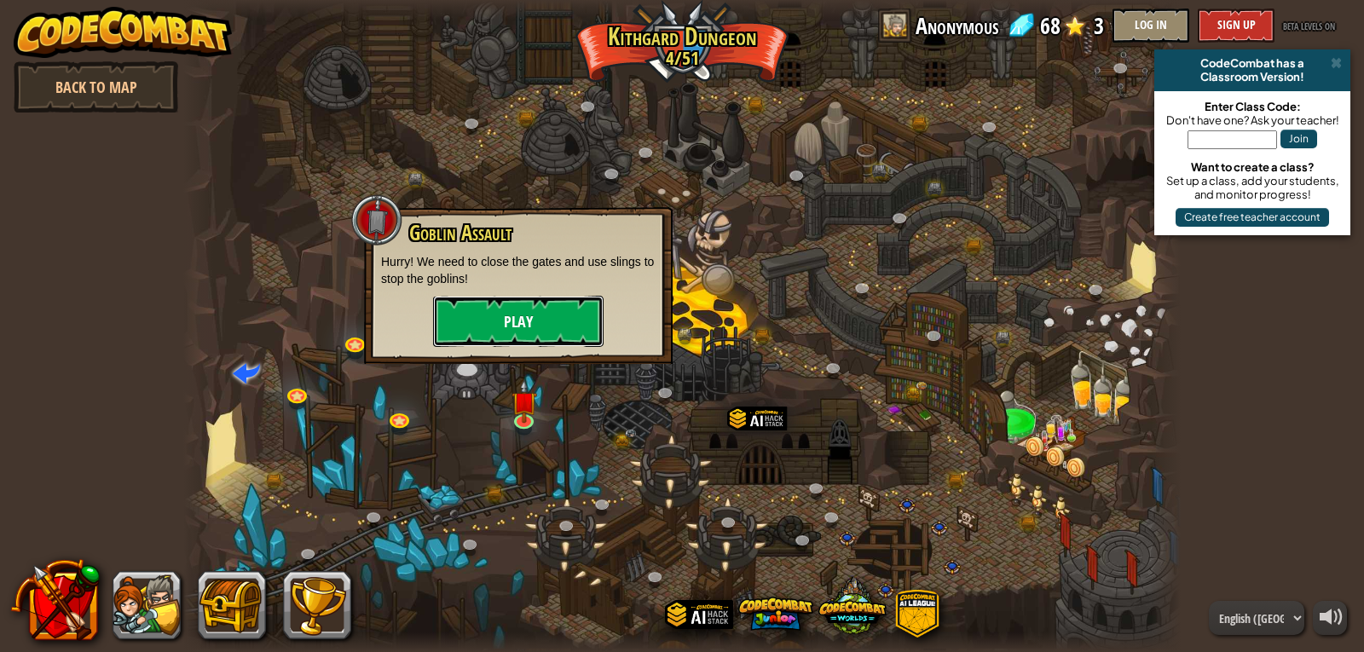
click at [564, 320] on button "Play" at bounding box center [518, 321] width 170 height 51
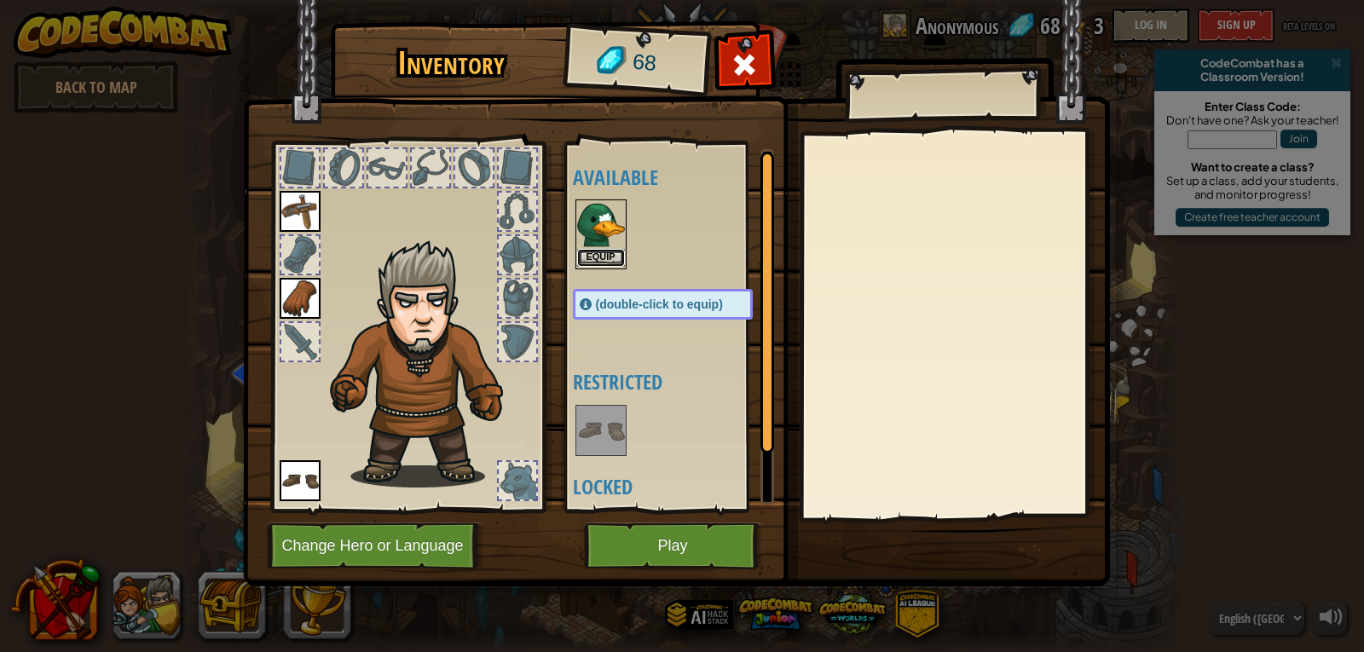
click at [603, 257] on button "Equip" at bounding box center [601, 258] width 48 height 18
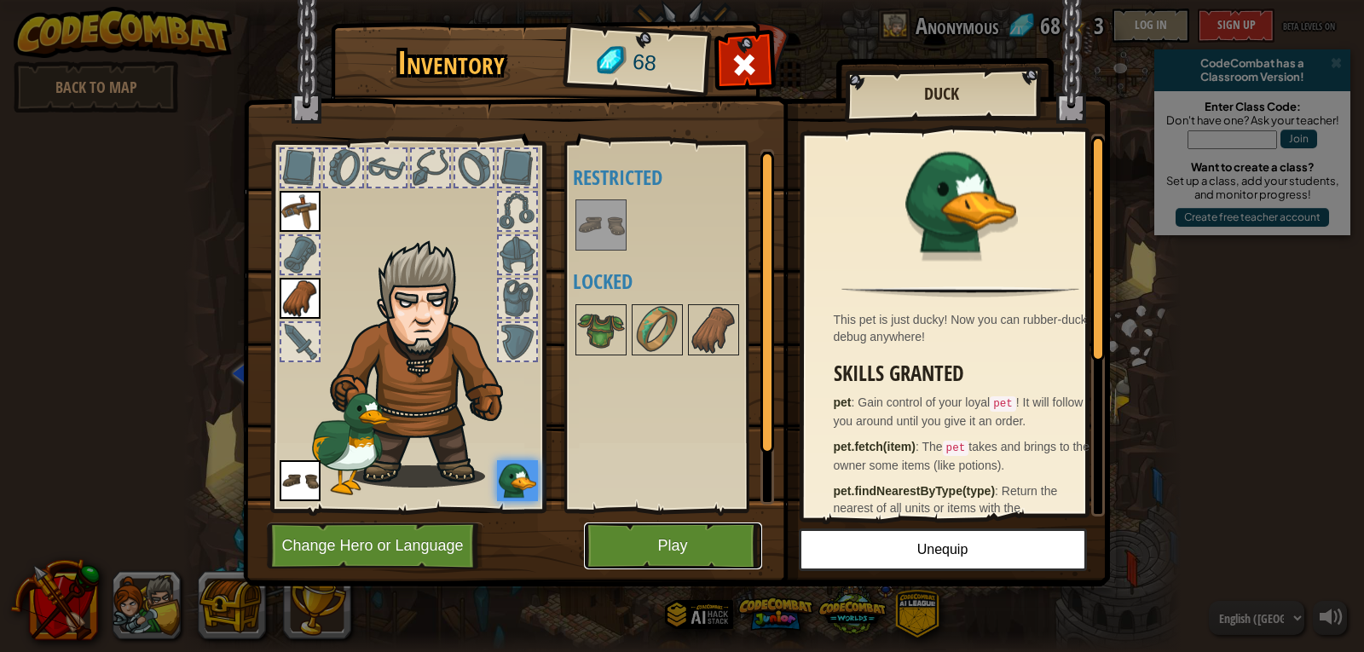
click at [701, 568] on button "Play" at bounding box center [673, 545] width 178 height 47
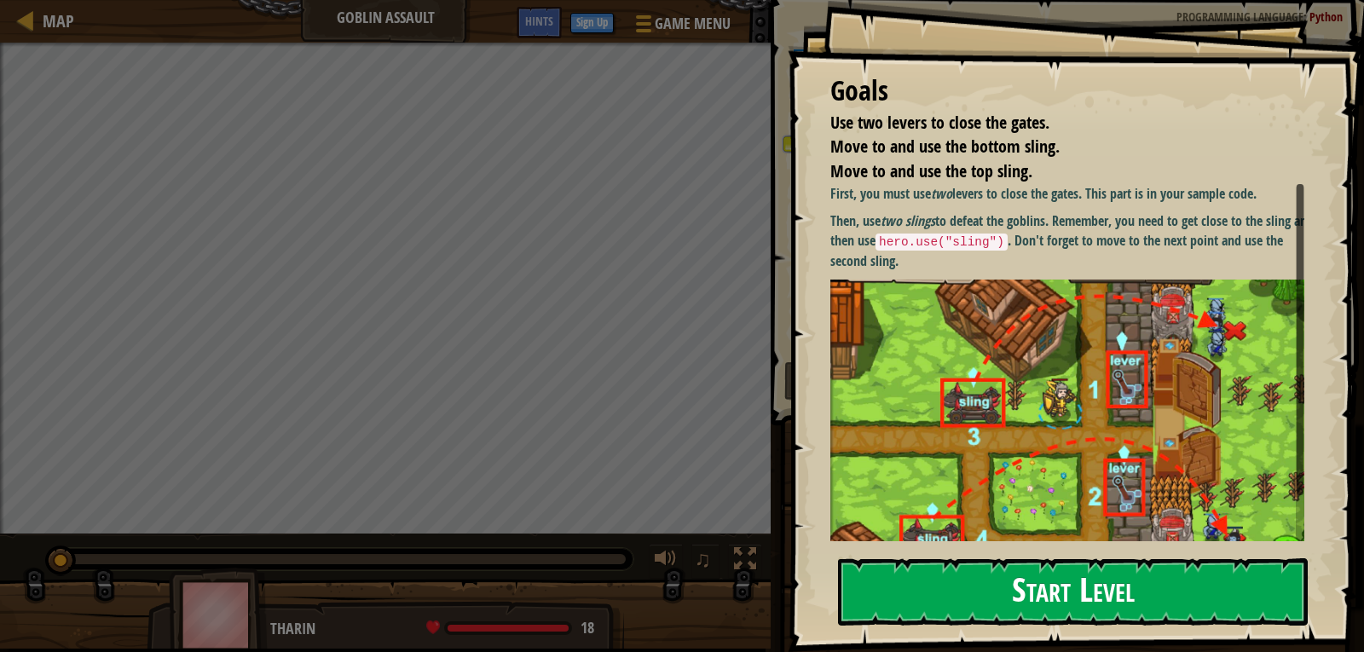
click at [1005, 608] on button "Start Level" at bounding box center [1073, 591] width 470 height 67
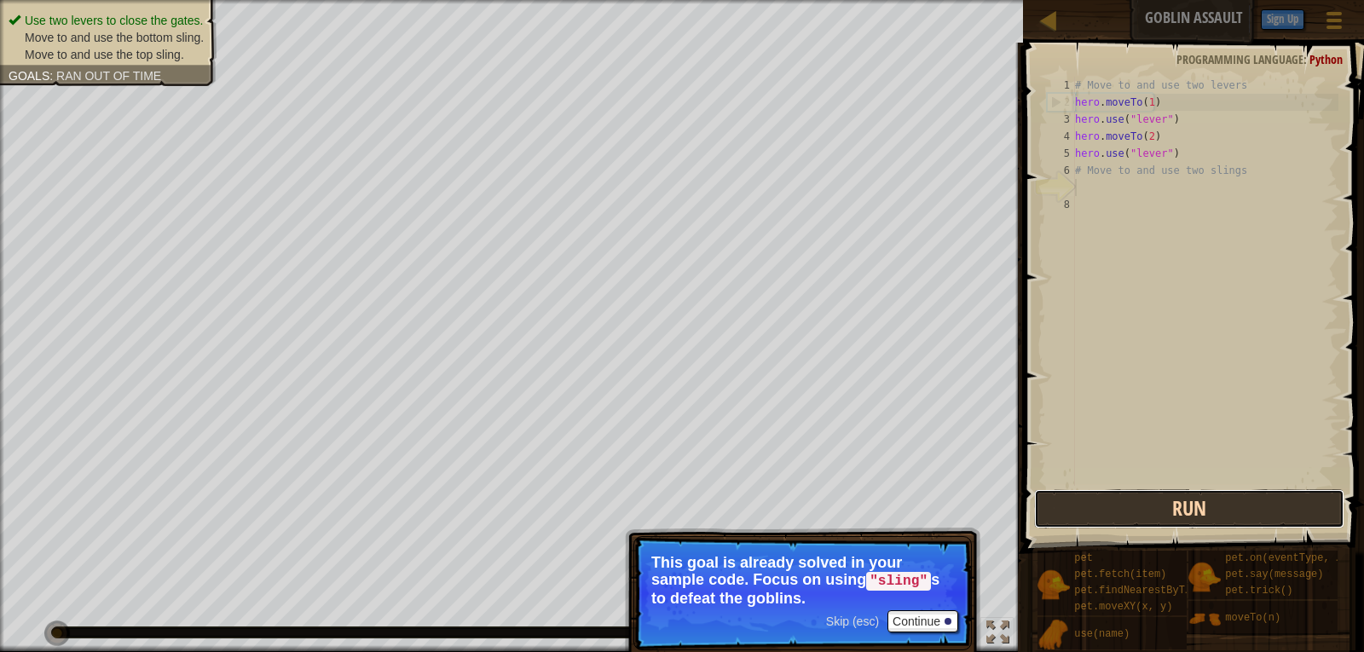
click at [1113, 517] on button "Run" at bounding box center [1189, 508] width 311 height 39
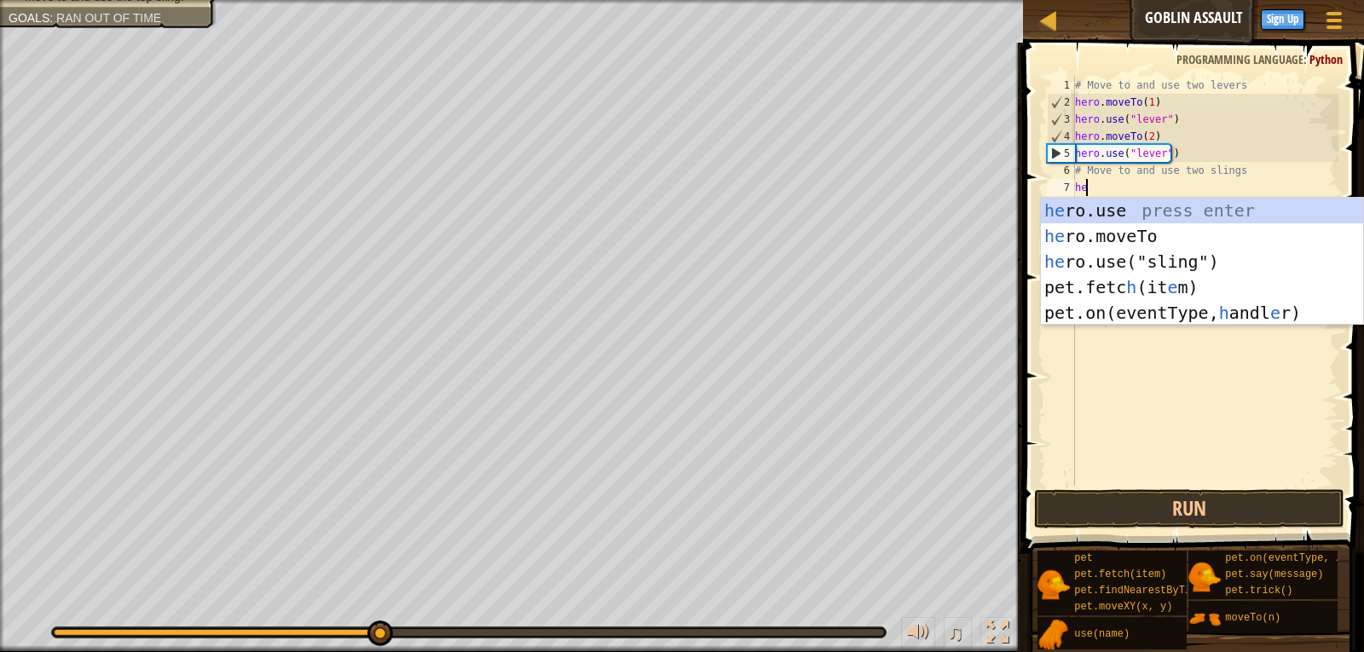
scroll to position [8, 1]
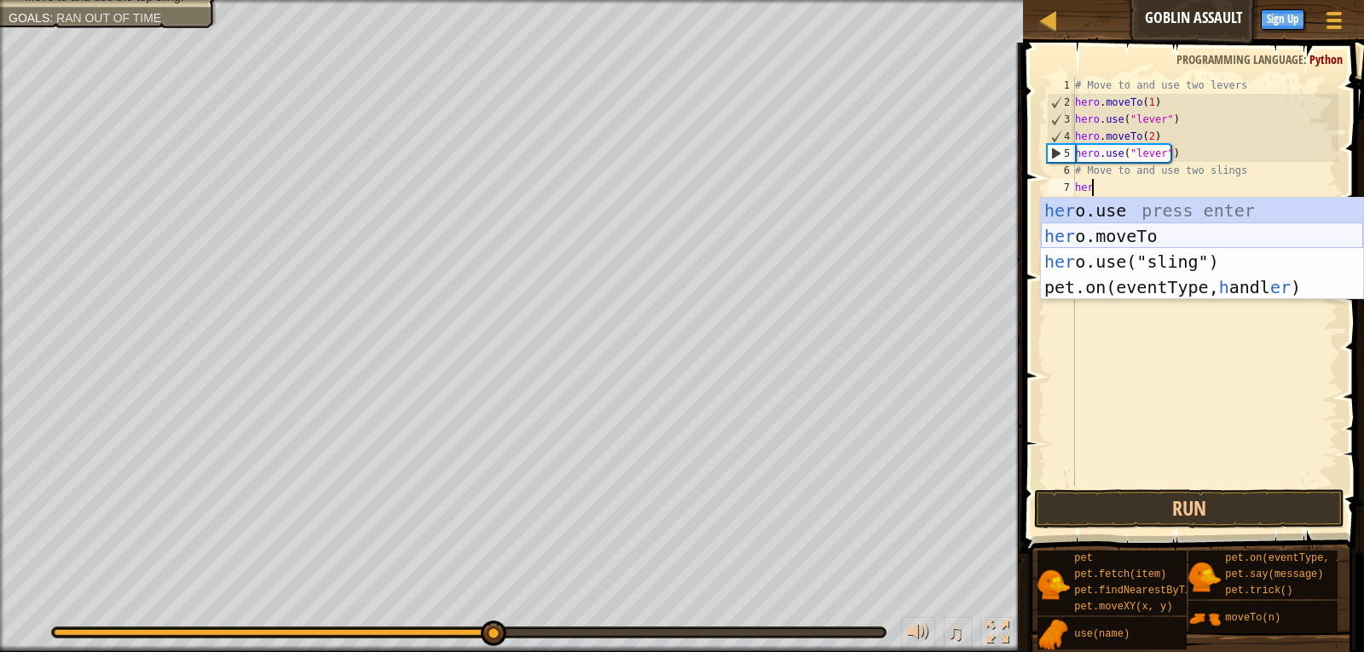
click at [1140, 236] on div "her o.use press enter her o.moveTo press enter her o.use("sling") press enter p…" at bounding box center [1202, 274] width 322 height 153
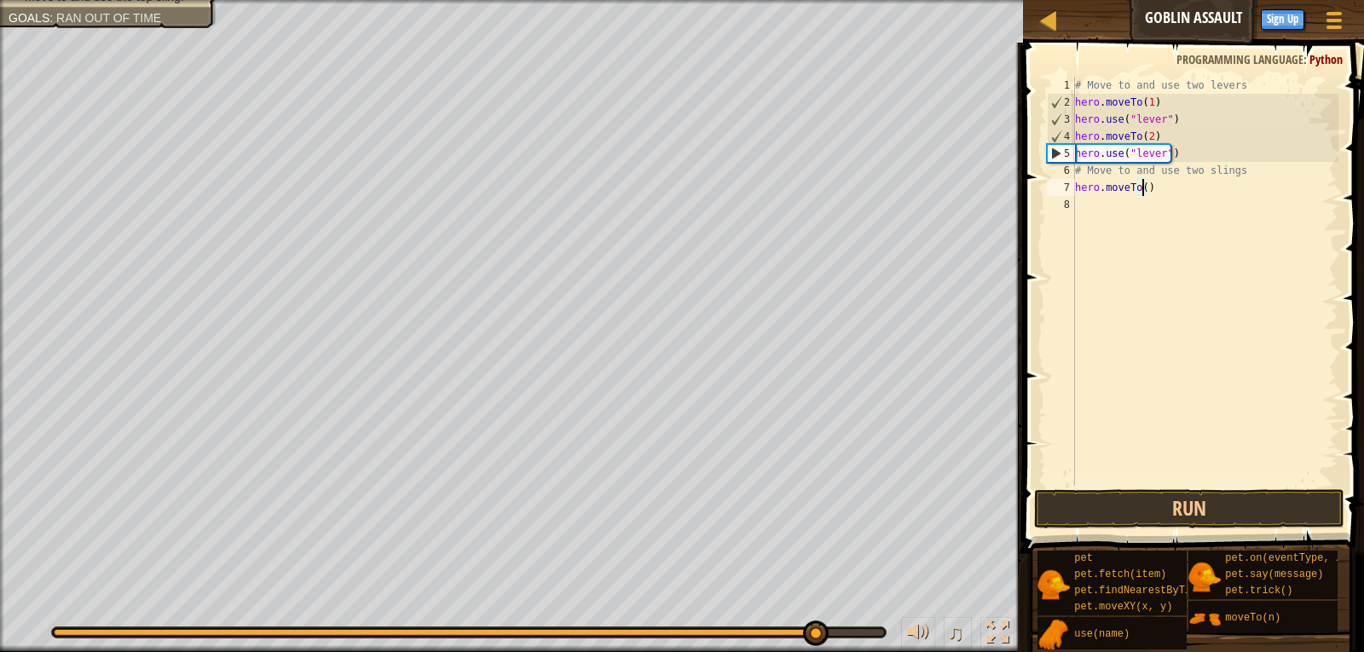
scroll to position [8, 6]
type textarea "hero.moveTo(3)"
click at [1206, 507] on button "Run" at bounding box center [1189, 508] width 311 height 39
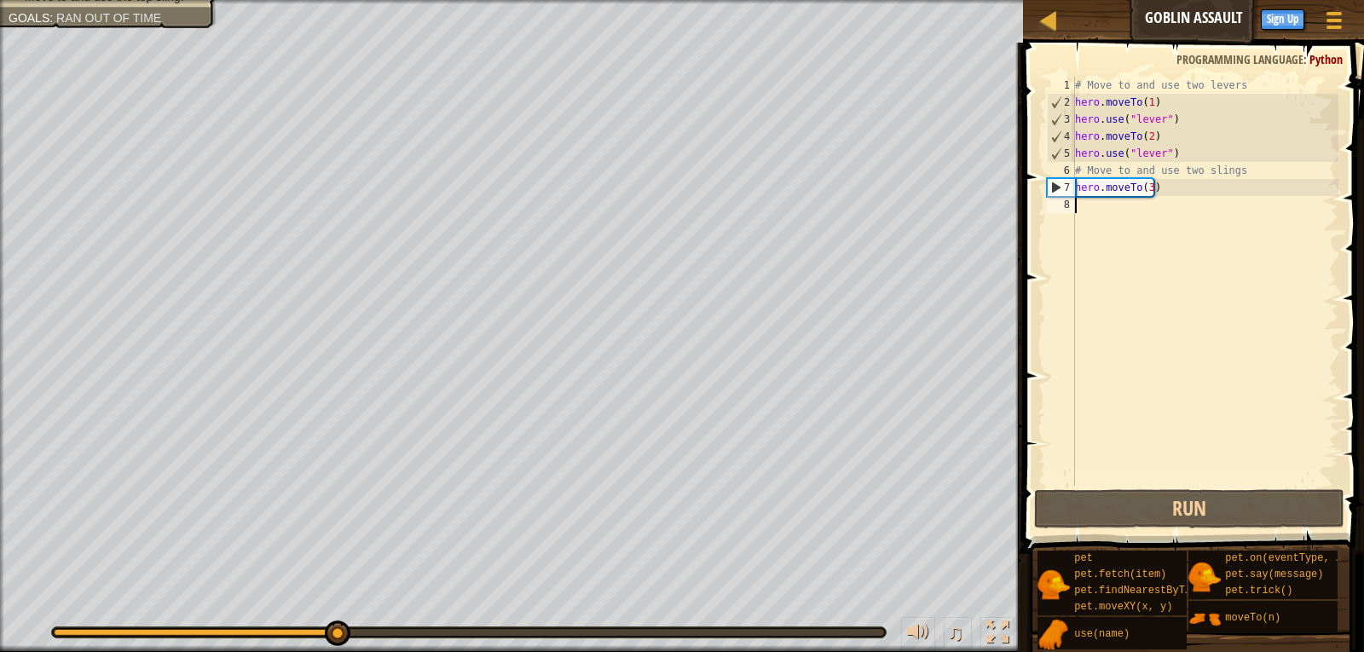
click at [1108, 205] on div "# Move to and use two levers hero . moveTo ( 1 ) hero . use ( "lever" ) hero . …" at bounding box center [1204, 298] width 267 height 443
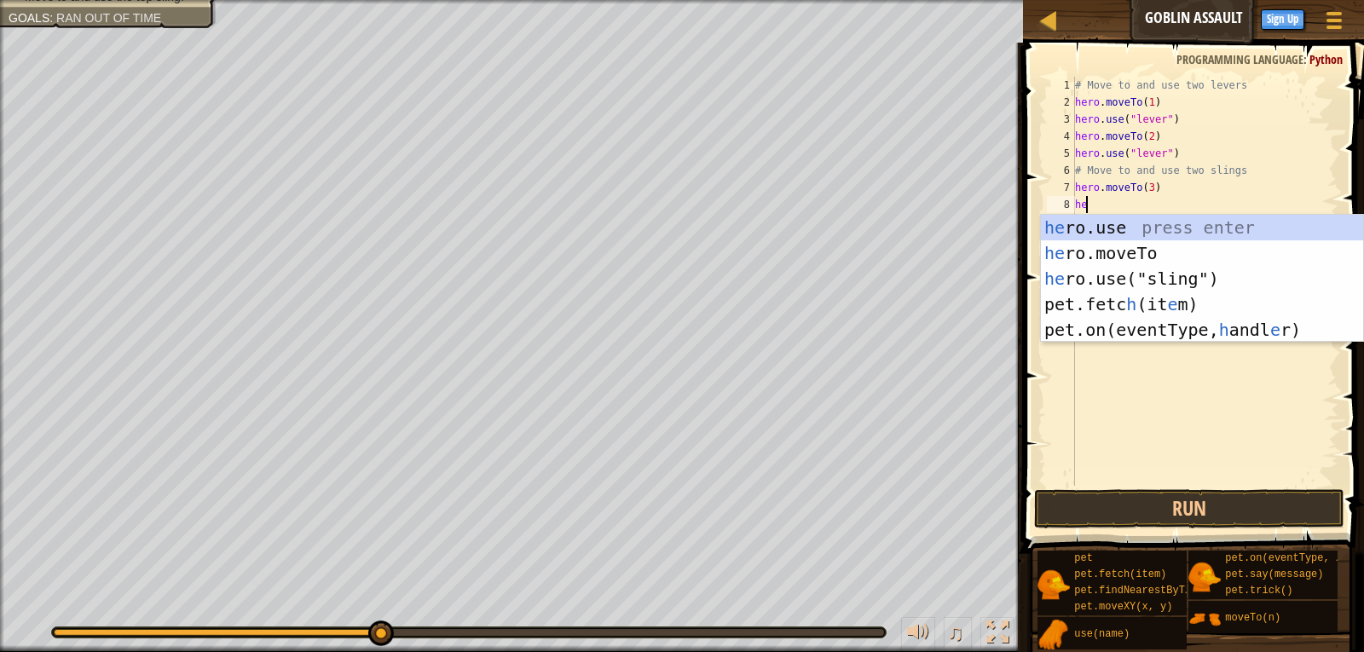
scroll to position [8, 1]
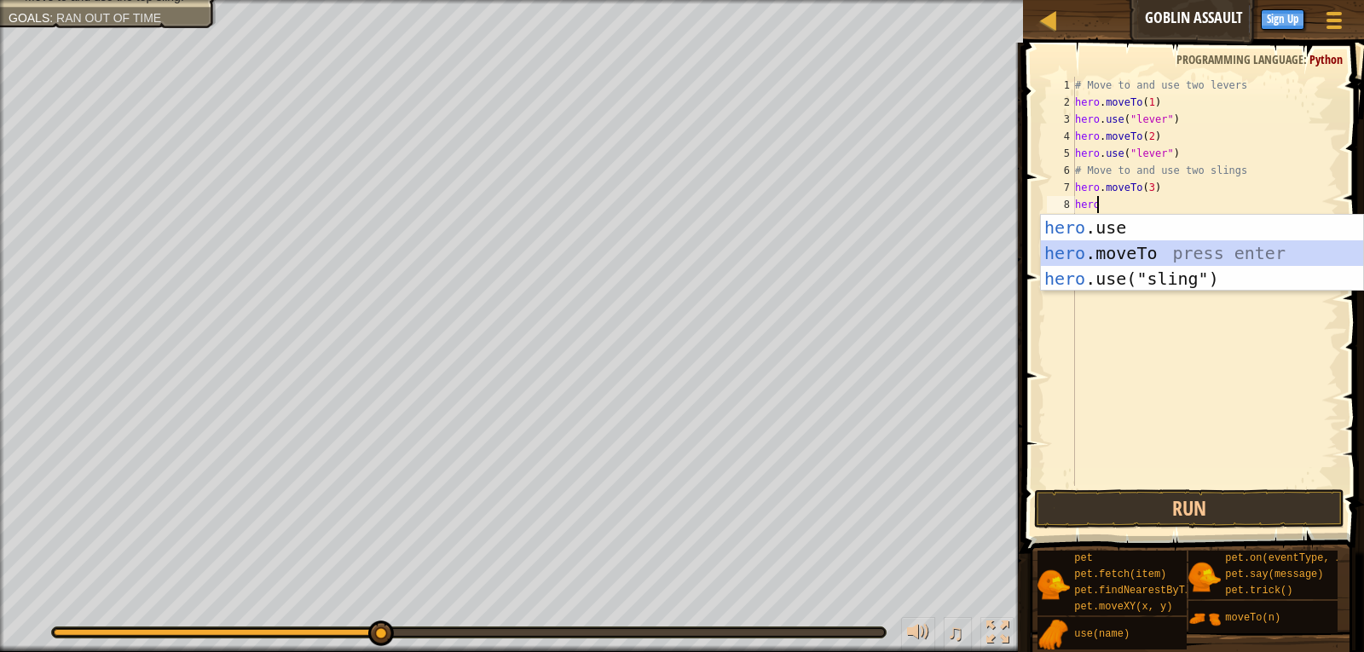
click at [1094, 245] on div "hero .use press enter hero .moveTo press enter hero .use("sling") press enter" at bounding box center [1202, 279] width 322 height 128
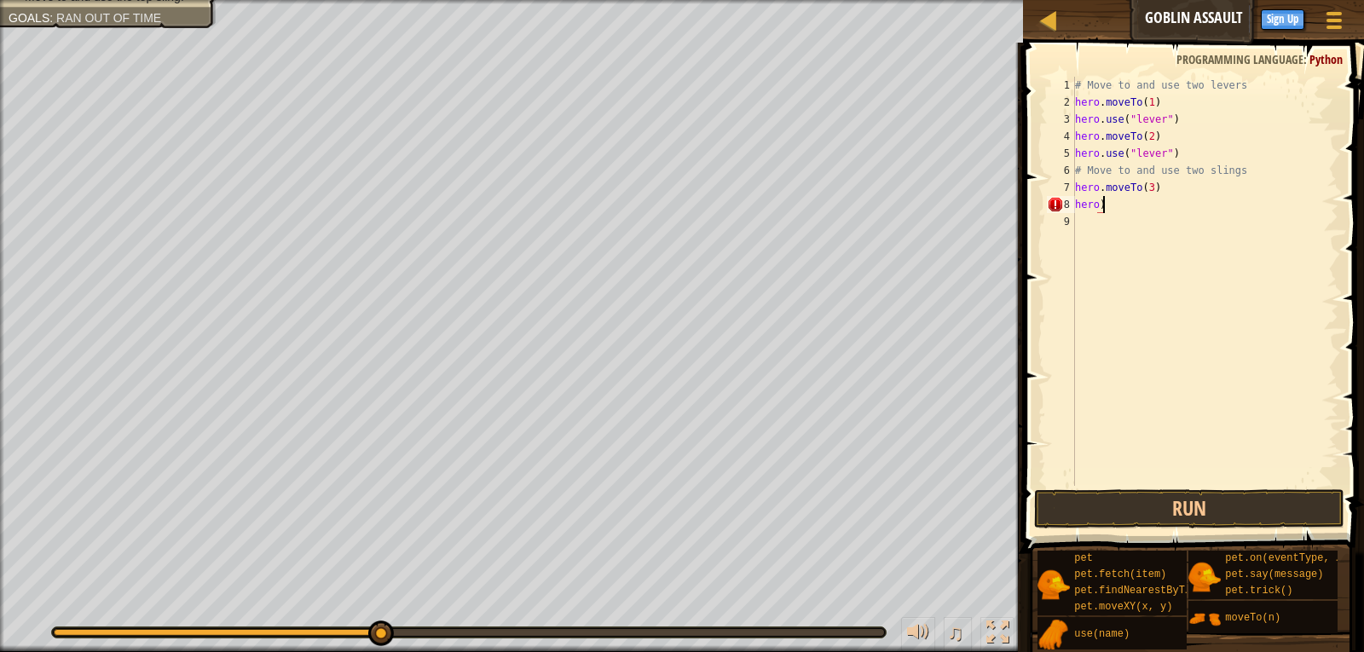
click at [1104, 205] on div "# Move to and use two levers hero . moveTo ( 1 ) hero . use ( "lever" ) hero . …" at bounding box center [1204, 298] width 267 height 443
type textarea "hero"
click at [1102, 212] on div "# Move to and use two levers hero . moveTo ( 1 ) hero . use ( "lever" ) hero . …" at bounding box center [1207, 298] width 262 height 443
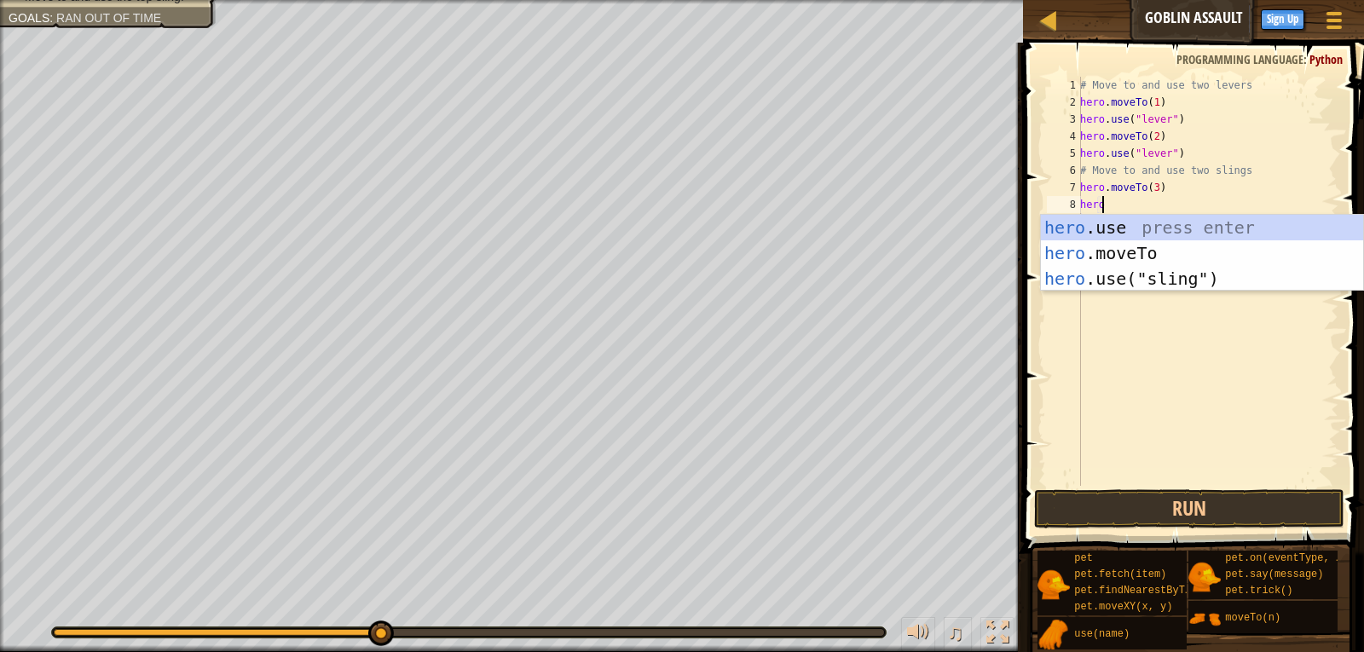
scroll to position [8, 1]
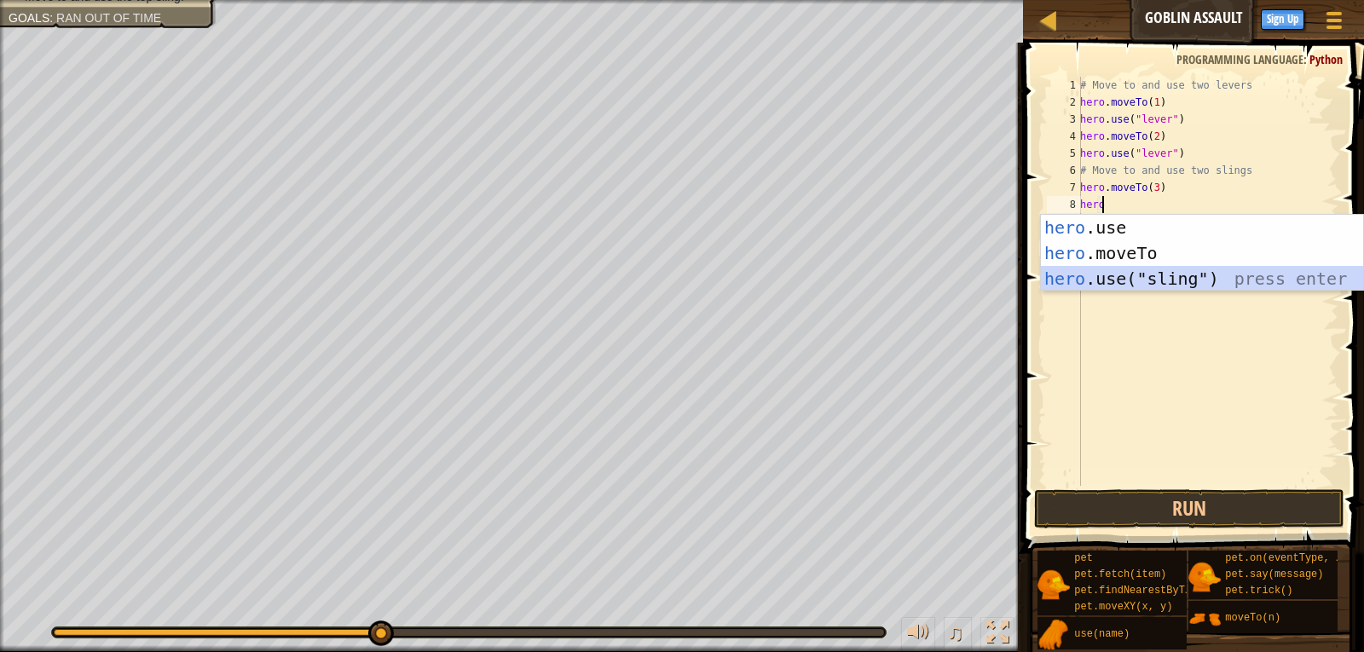
click at [1122, 282] on div "hero .use press enter hero .moveTo press enter hero .use("sling") press enter" at bounding box center [1202, 279] width 322 height 128
type textarea "hero.use("sling")"
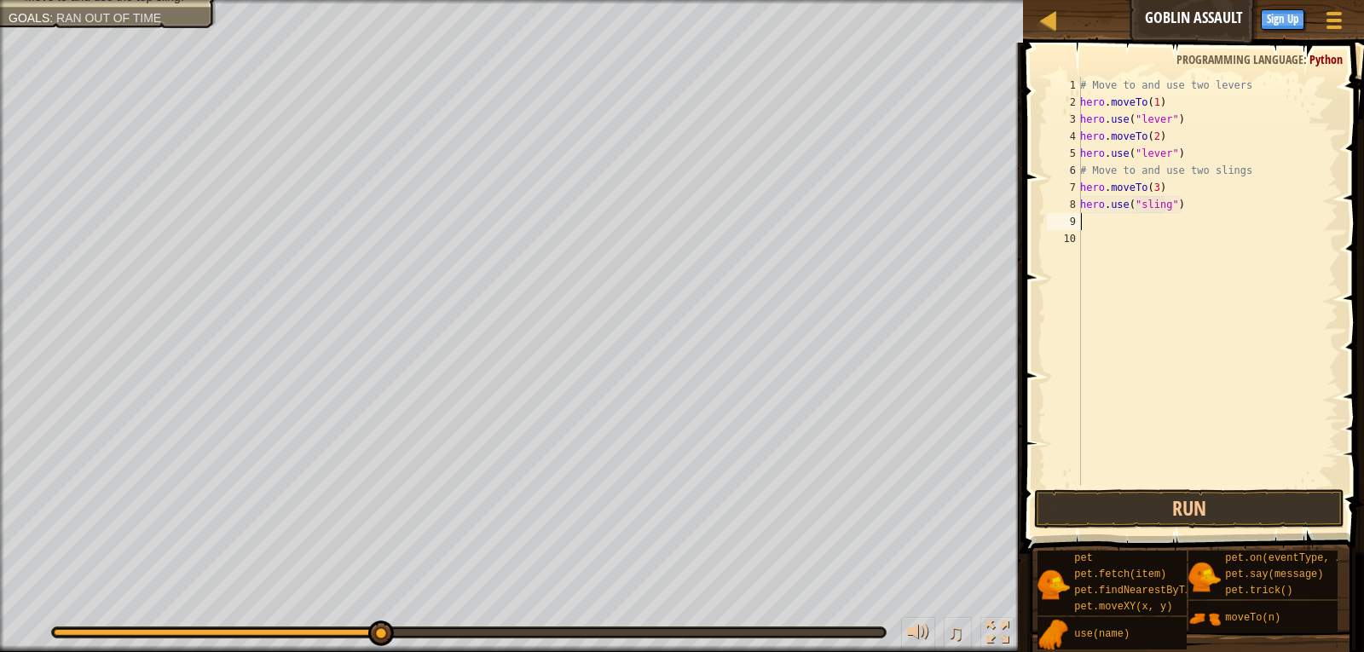
click at [1119, 224] on div "# Move to and use two levers hero . moveTo ( 1 ) hero . use ( "lever" ) hero . …" at bounding box center [1207, 298] width 262 height 443
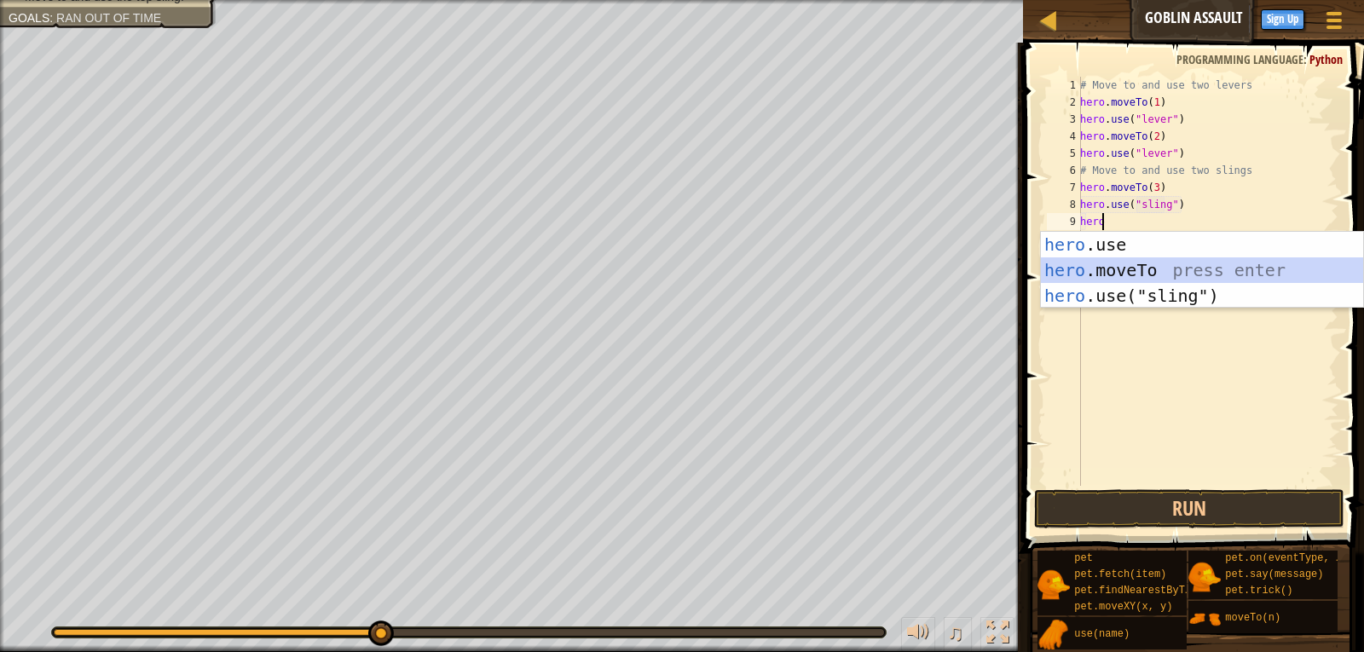
click at [1126, 274] on div "hero .use press enter hero .moveTo press enter hero .use("sling") press enter" at bounding box center [1202, 296] width 322 height 128
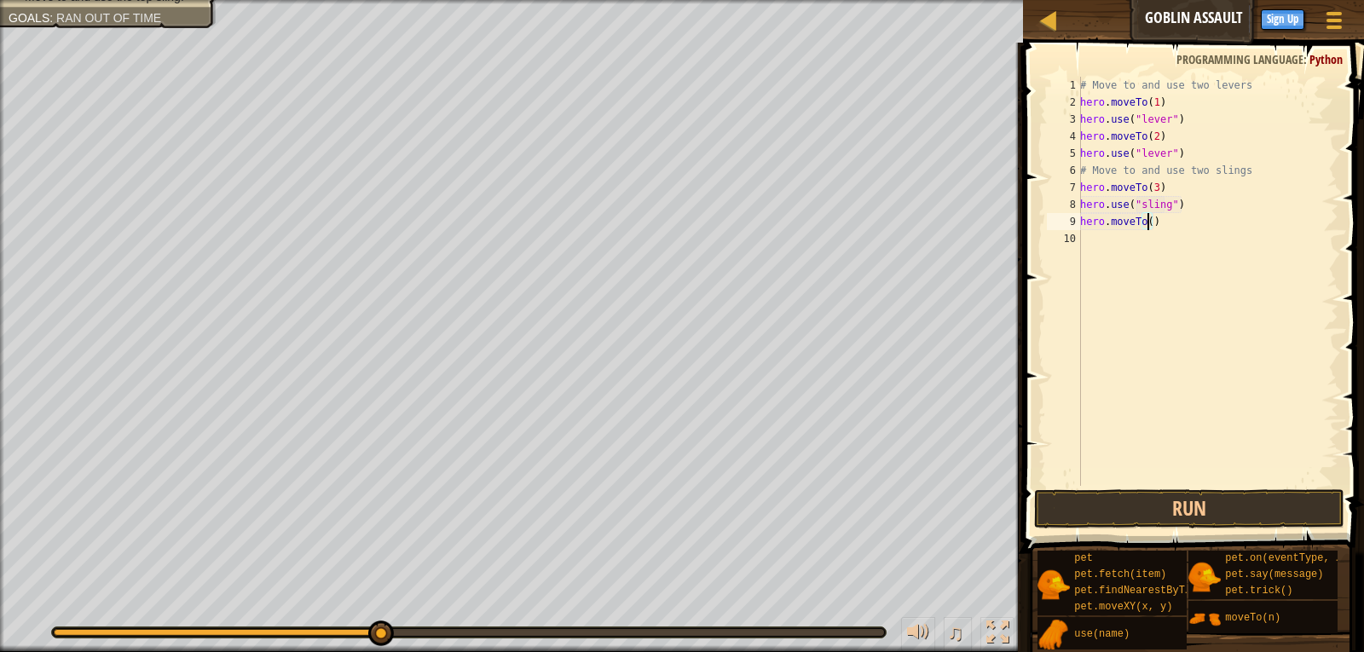
type textarea "hero.moveTo(4)"
click at [1099, 247] on div "# Move to and use two levers hero . moveTo ( 1 ) hero . use ( "lever" ) hero . …" at bounding box center [1207, 298] width 262 height 443
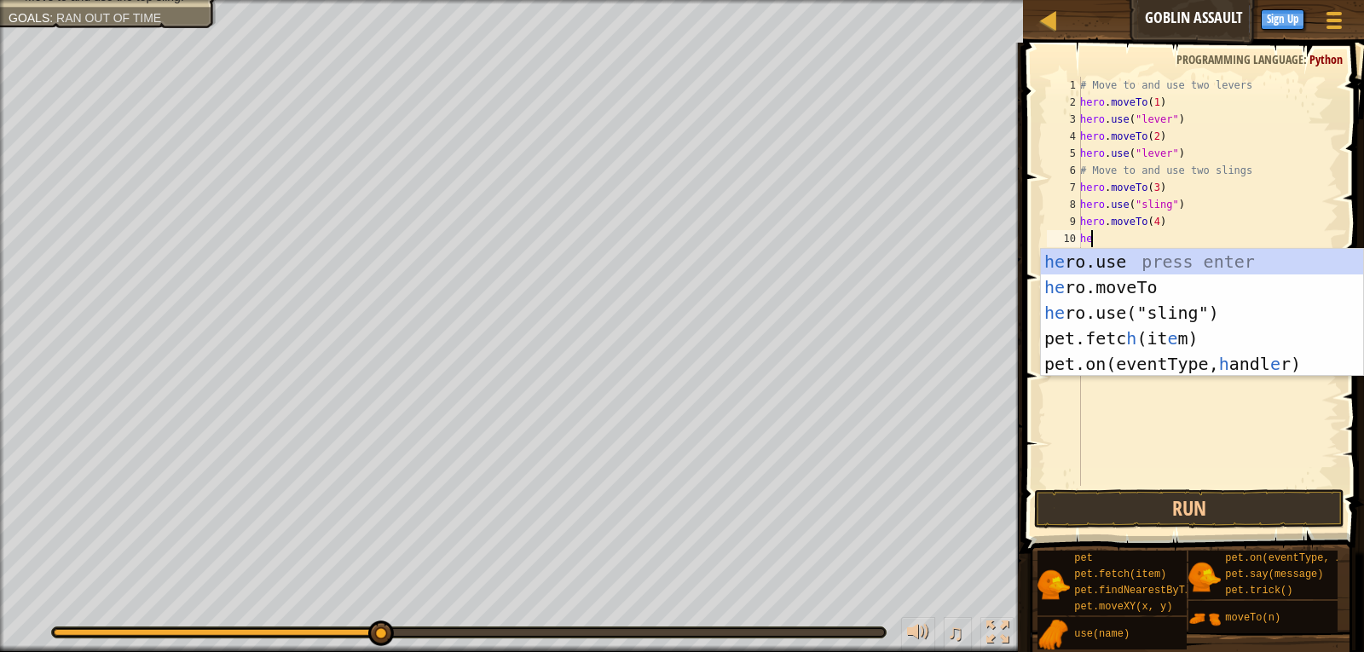
scroll to position [8, 1]
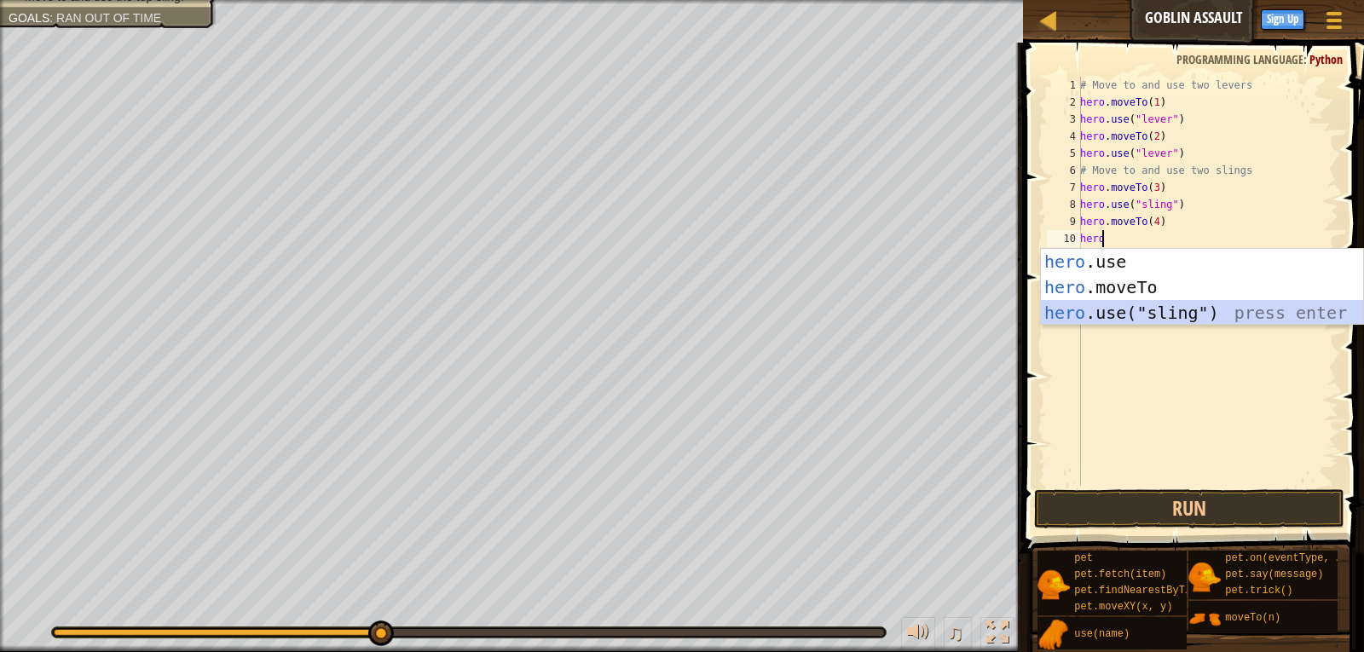
click at [1109, 309] on div "hero .use press enter hero .moveTo press enter hero .use("sling") press enter" at bounding box center [1202, 313] width 322 height 128
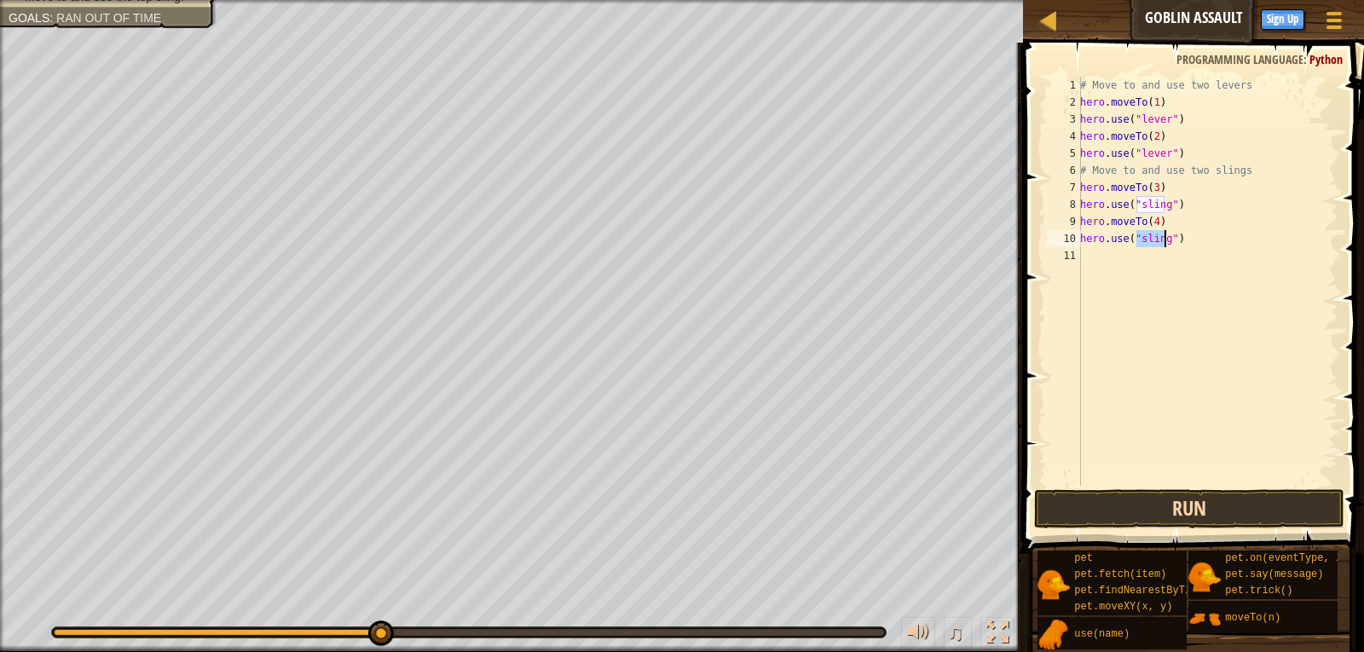
type textarea "hero.use("sling")"
click at [1106, 506] on button "Run" at bounding box center [1189, 508] width 311 height 39
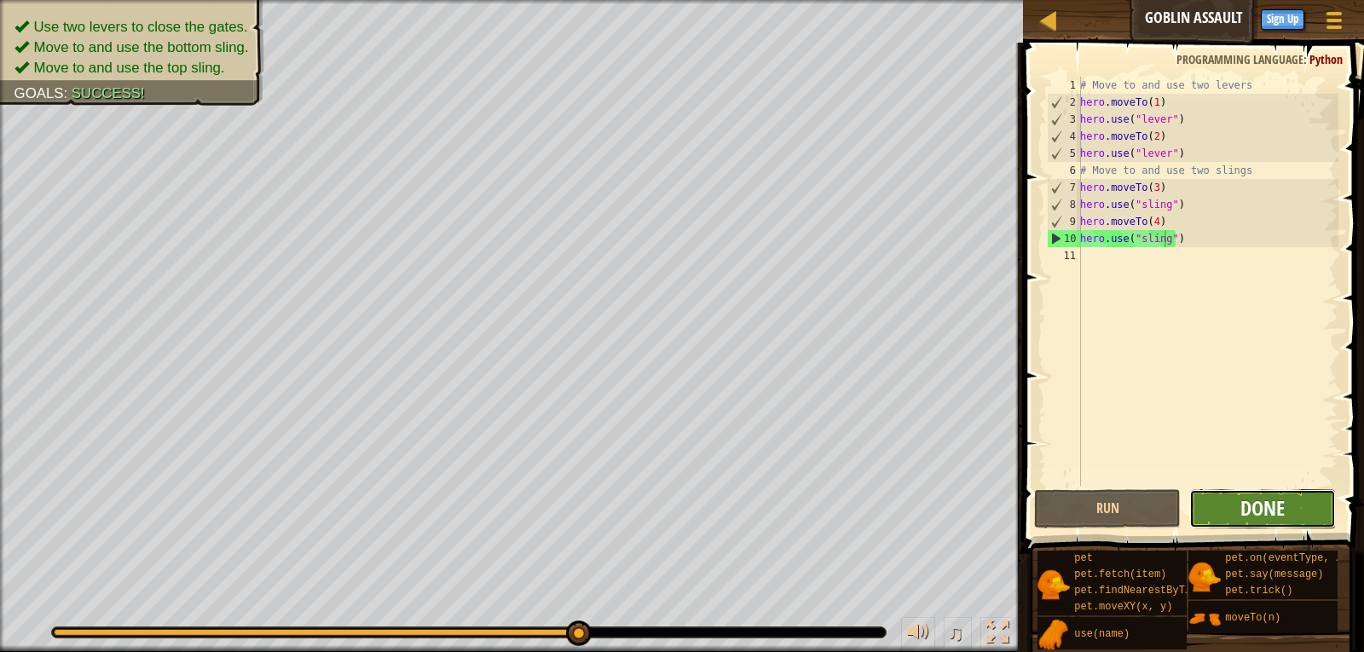
click at [1280, 507] on span "Done" at bounding box center [1262, 507] width 44 height 27
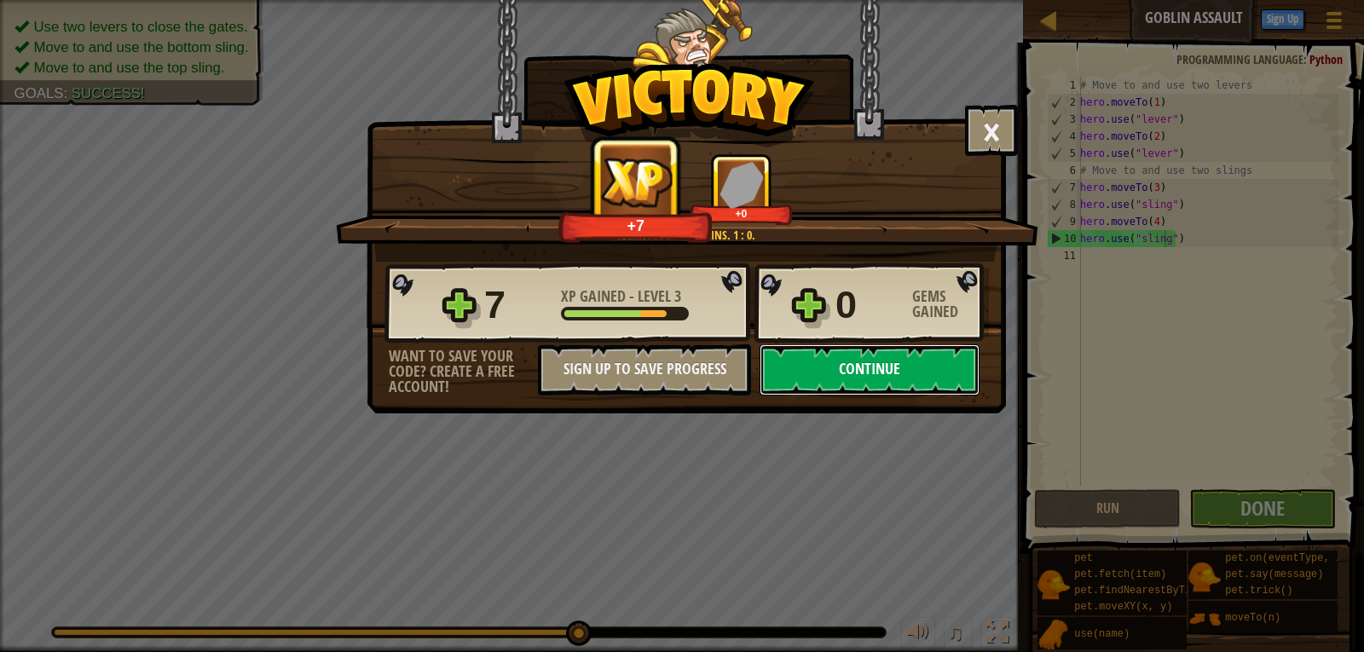
click at [922, 372] on button "Continue" at bounding box center [869, 369] width 220 height 51
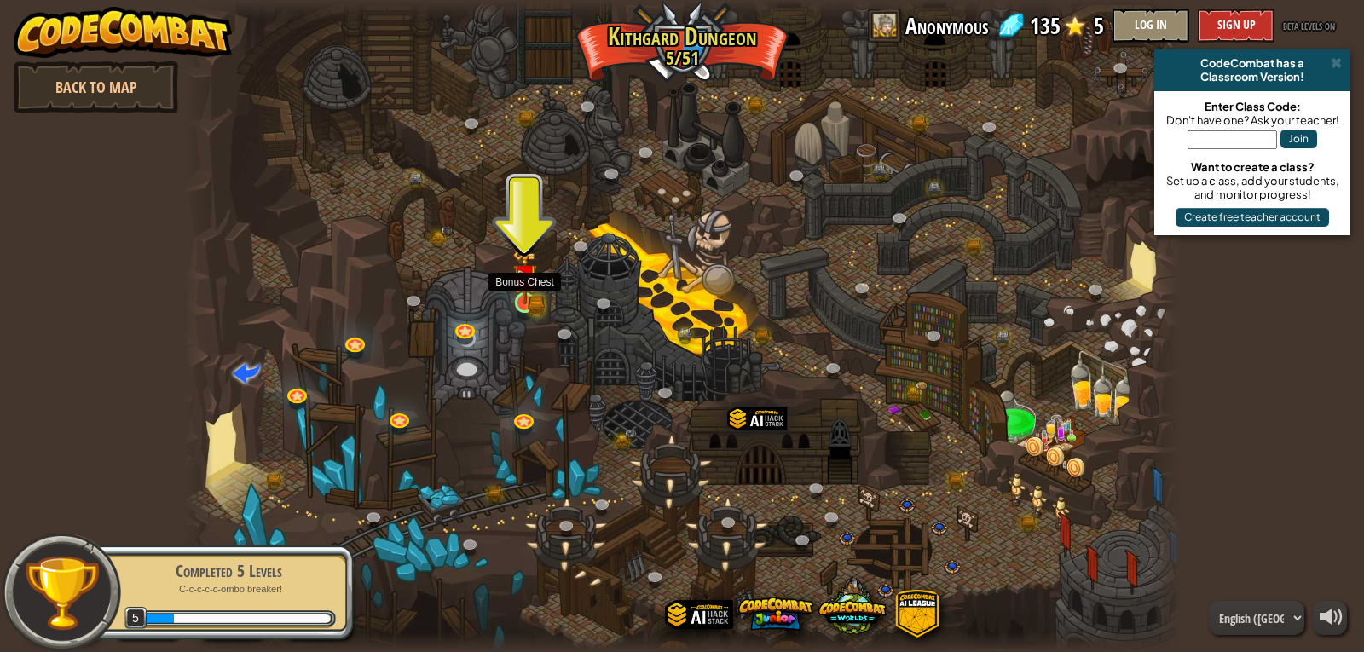
click at [526, 285] on img at bounding box center [524, 277] width 14 height 14
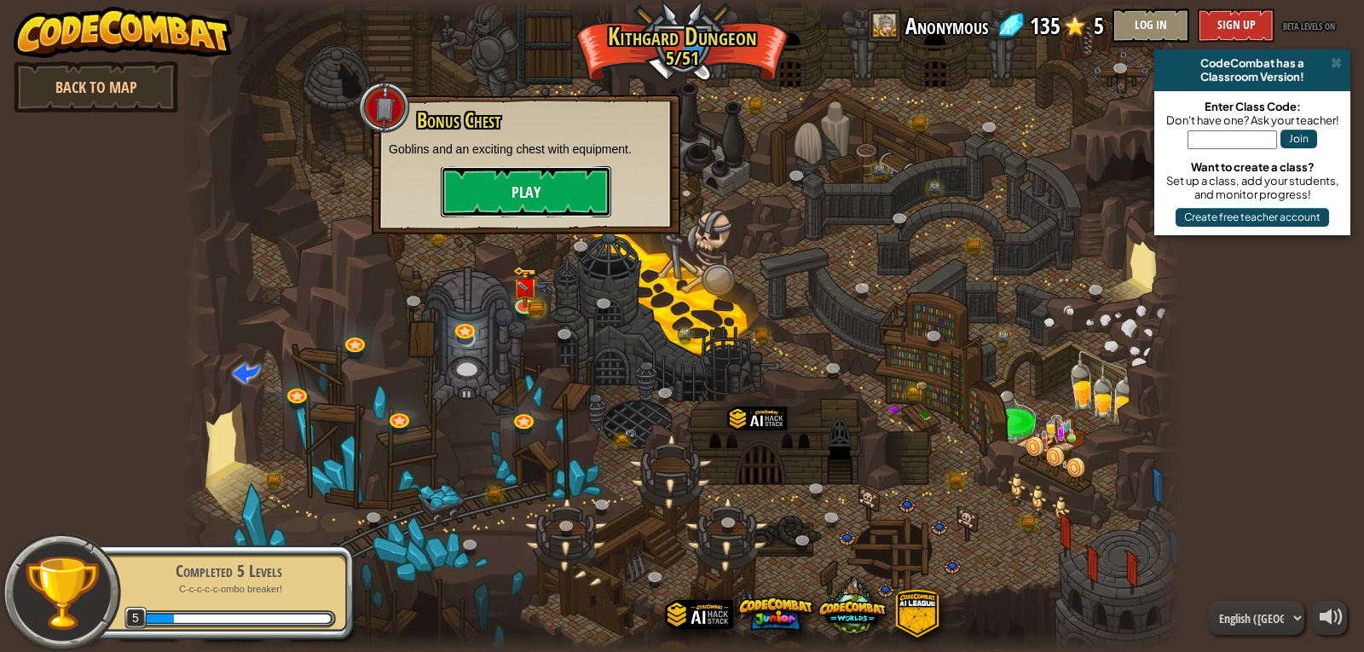
click at [490, 184] on button "Play" at bounding box center [526, 191] width 170 height 51
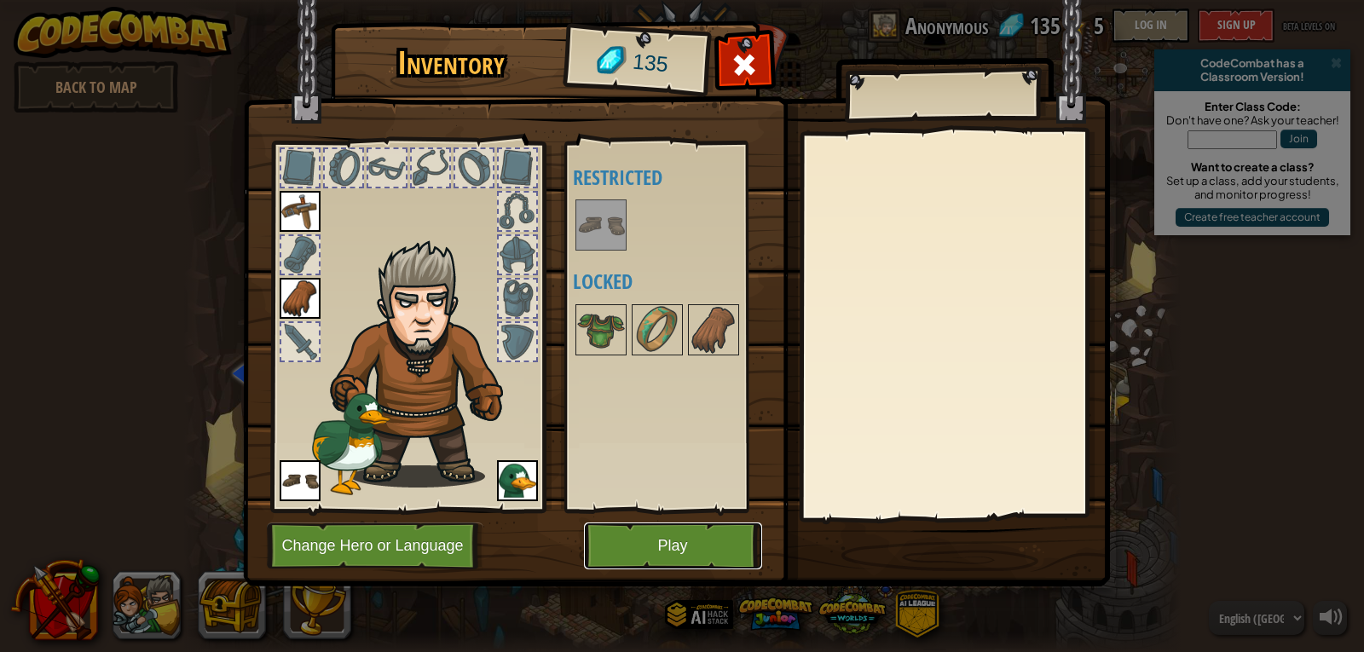
click at [663, 541] on button "Play" at bounding box center [673, 545] width 178 height 47
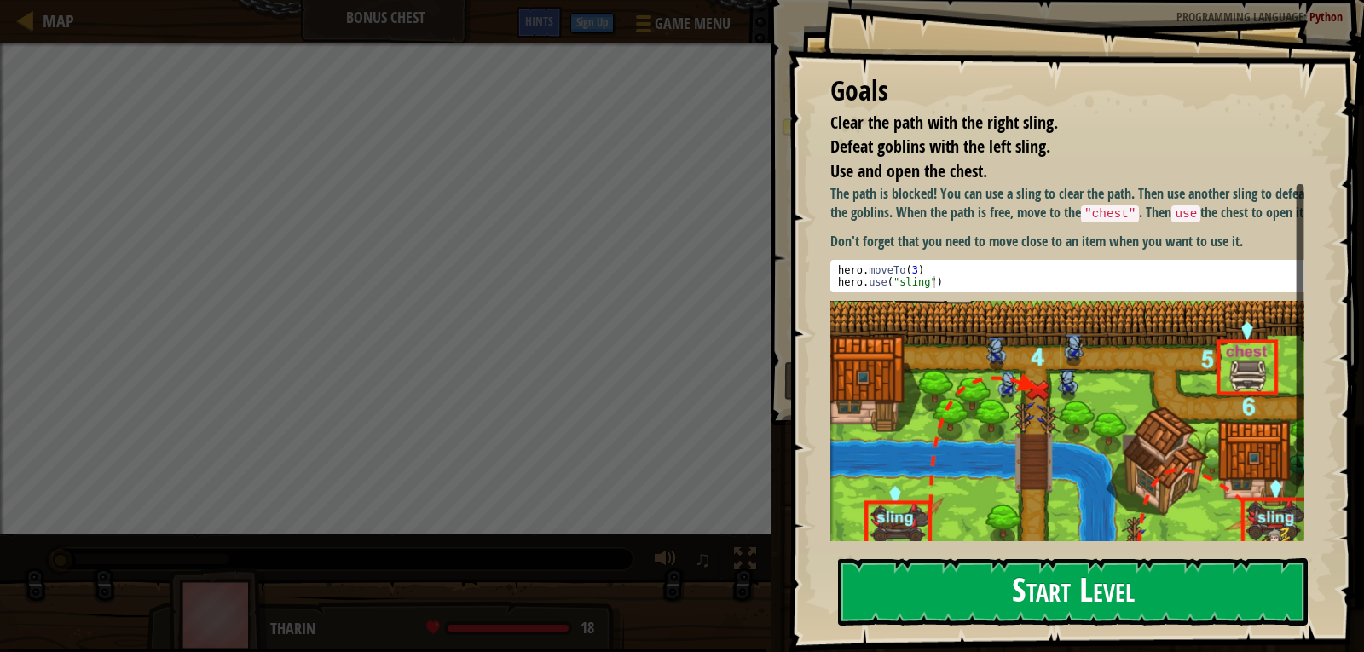
drag, startPoint x: 881, startPoint y: 577, endPoint x: 892, endPoint y: 588, distance: 15.7
click at [892, 588] on button "Start Level" at bounding box center [1073, 591] width 470 height 67
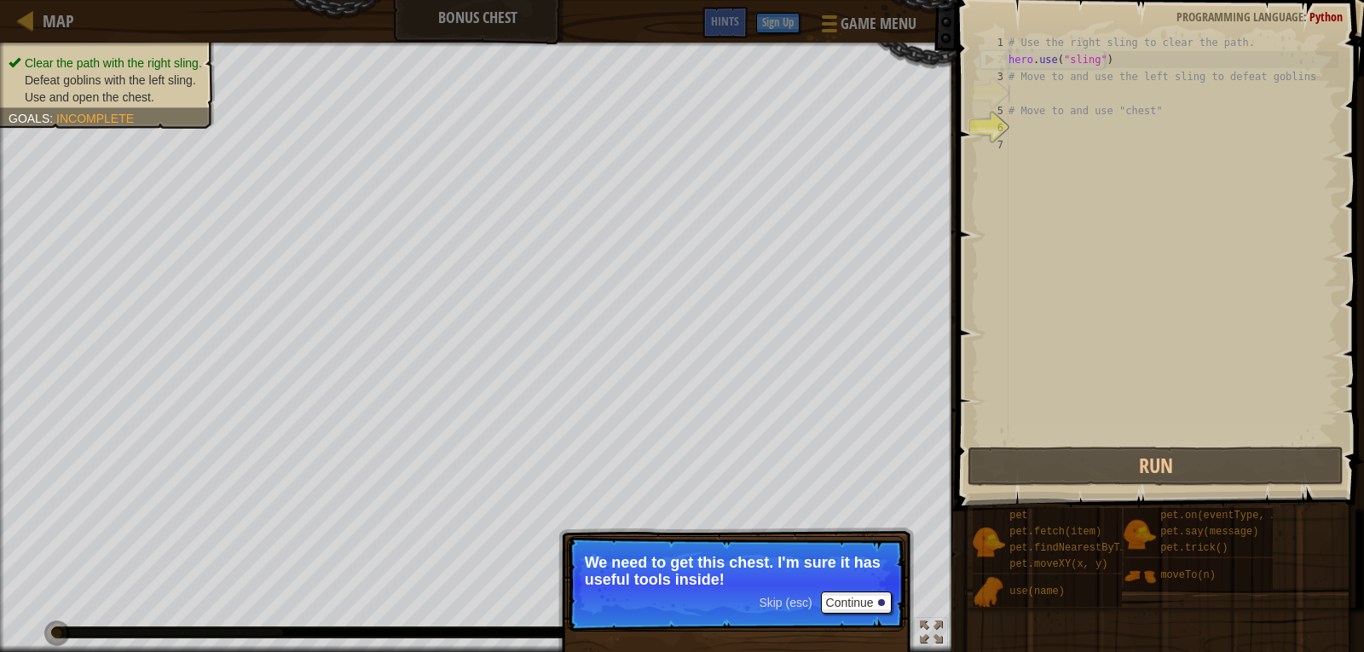
click at [792, 593] on div "Skip (esc) Continue" at bounding box center [824, 602] width 132 height 22
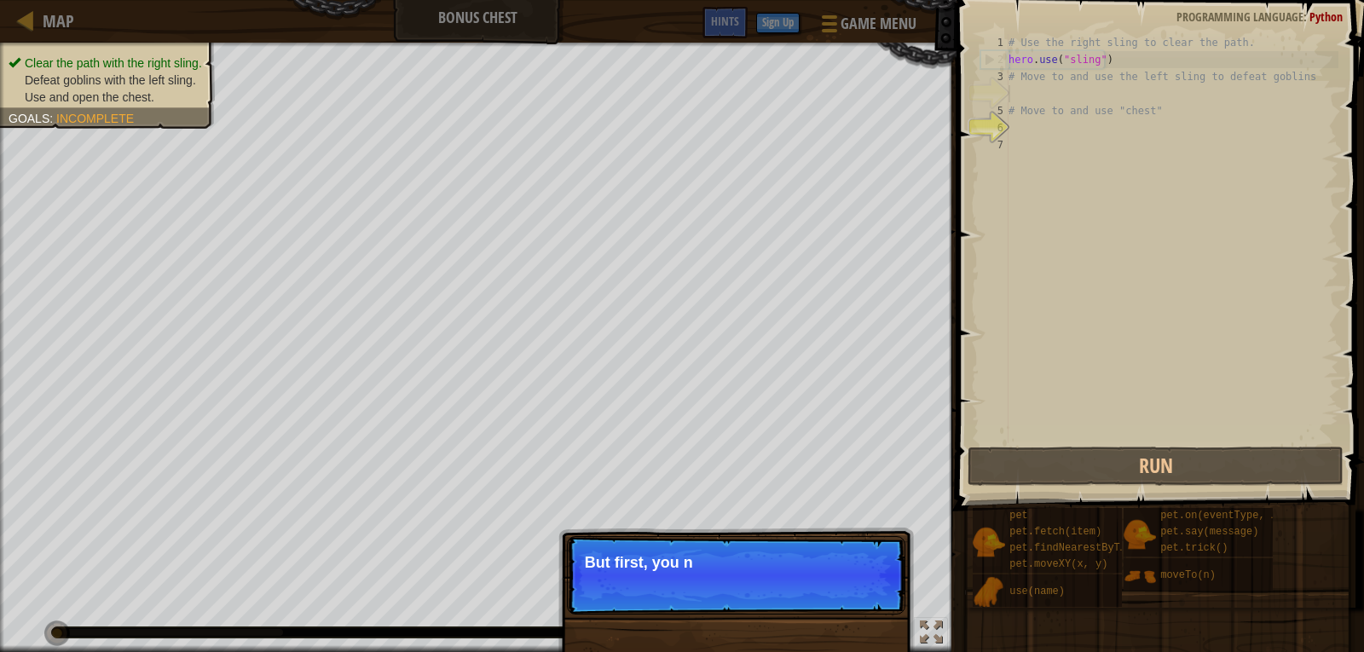
click at [792, 593] on p "Skip (esc) Continue But first, you n" at bounding box center [736, 575] width 338 height 78
click at [792, 593] on p "Skip (esc) Continue But first, you need to" at bounding box center [736, 575] width 338 height 78
click at [792, 593] on p "Skip (esc) Continue But first, you need to use tho" at bounding box center [736, 575] width 338 height 78
click at [792, 593] on p "Skip (esc) Continue But first, you need to use those slin" at bounding box center [736, 575] width 338 height 78
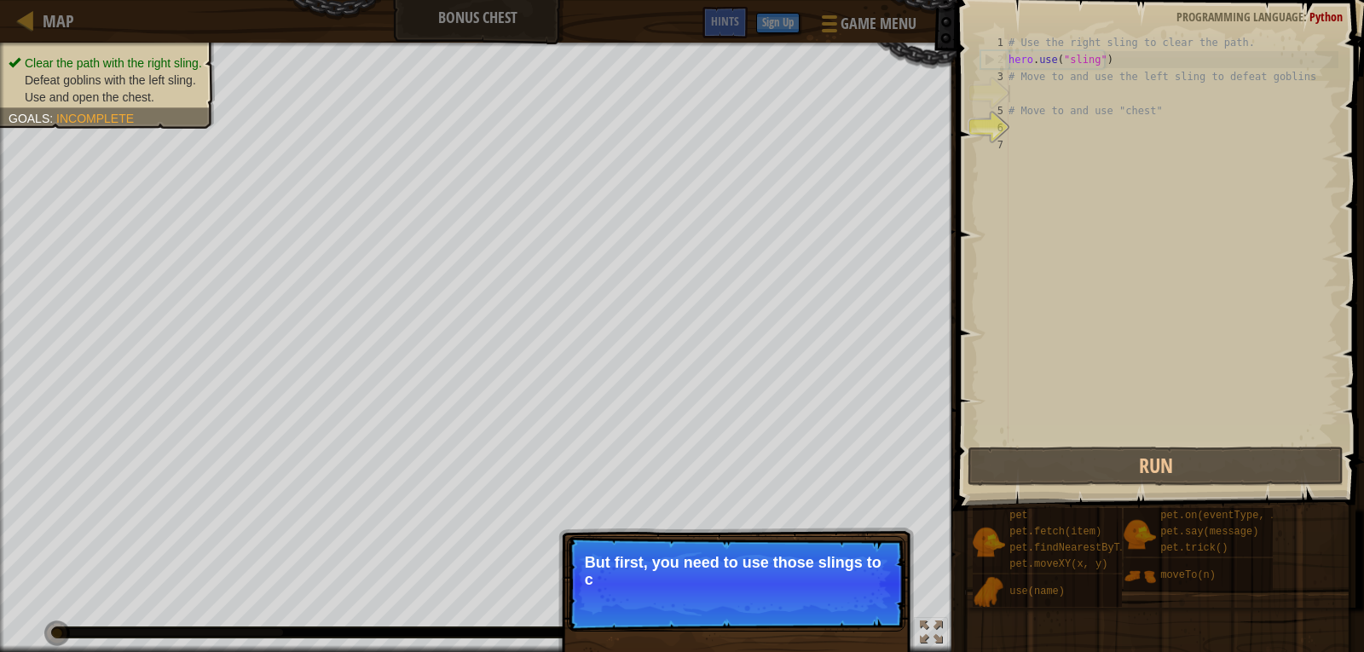
click at [792, 593] on p "Skip (esc) Continue But first, you need to use those slings to c" at bounding box center [736, 583] width 338 height 95
click at [792, 593] on p "Skip (esc) Continue But first, you need to use those slings to clear t" at bounding box center [736, 583] width 338 height 95
click at [792, 593] on p "Skip (esc) Continue But first, you need to use those slings to clear the path a…" at bounding box center [736, 583] width 338 height 95
click at [783, 602] on span "Skip (esc)" at bounding box center [784, 603] width 53 height 14
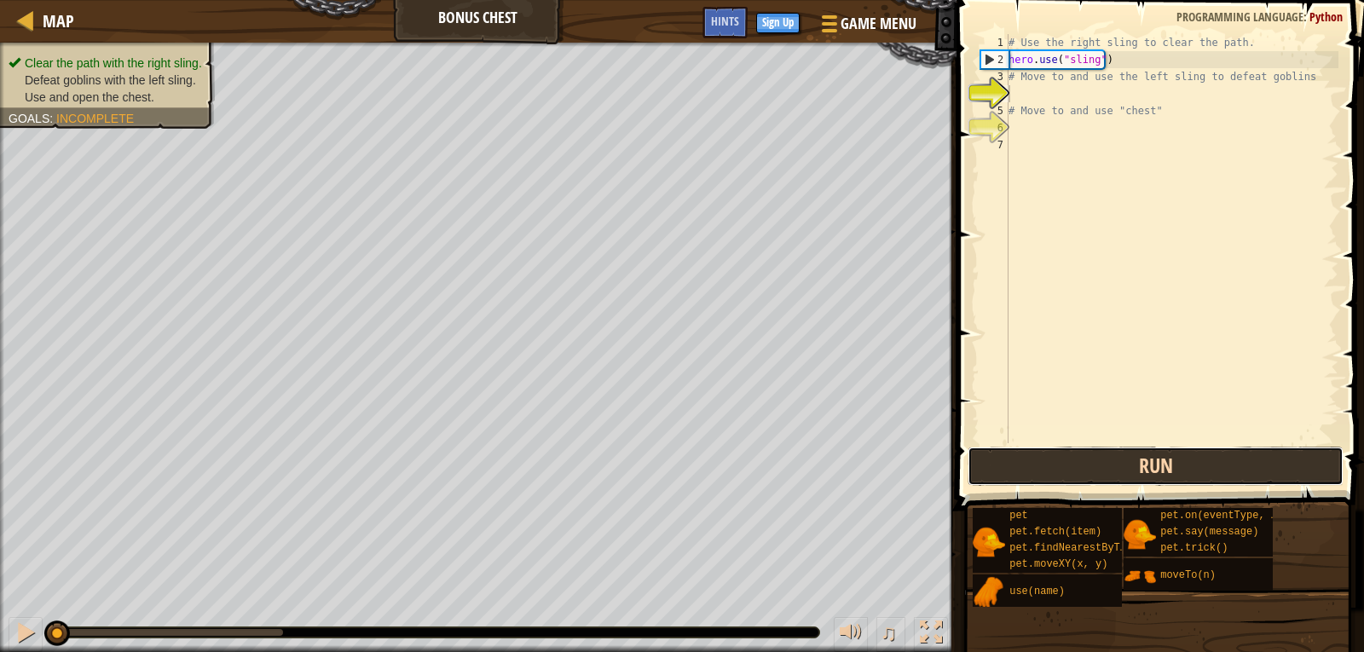
drag, startPoint x: 1164, startPoint y: 452, endPoint x: 1151, endPoint y: 454, distance: 13.0
click at [1161, 452] on button "Run" at bounding box center [1155, 466] width 376 height 39
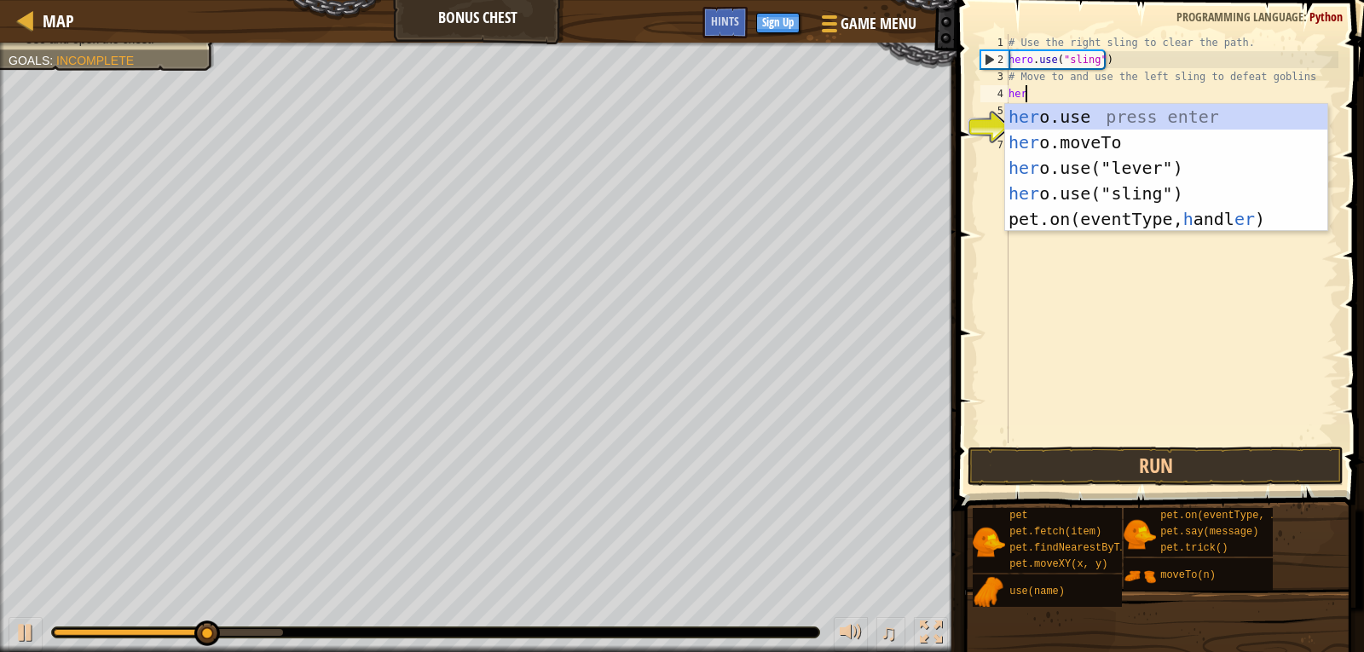
scroll to position [8, 1]
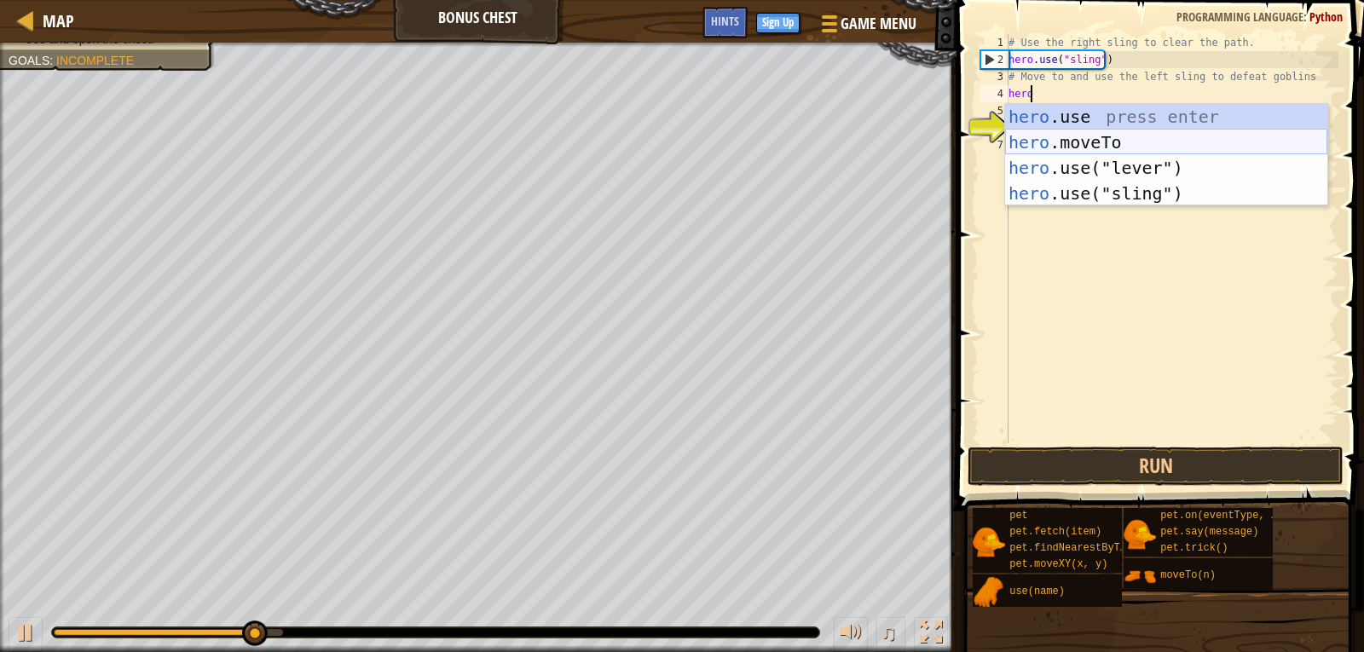
click at [1065, 130] on div "hero .use press enter hero .moveTo press enter hero .use("lever") press enter h…" at bounding box center [1166, 180] width 322 height 153
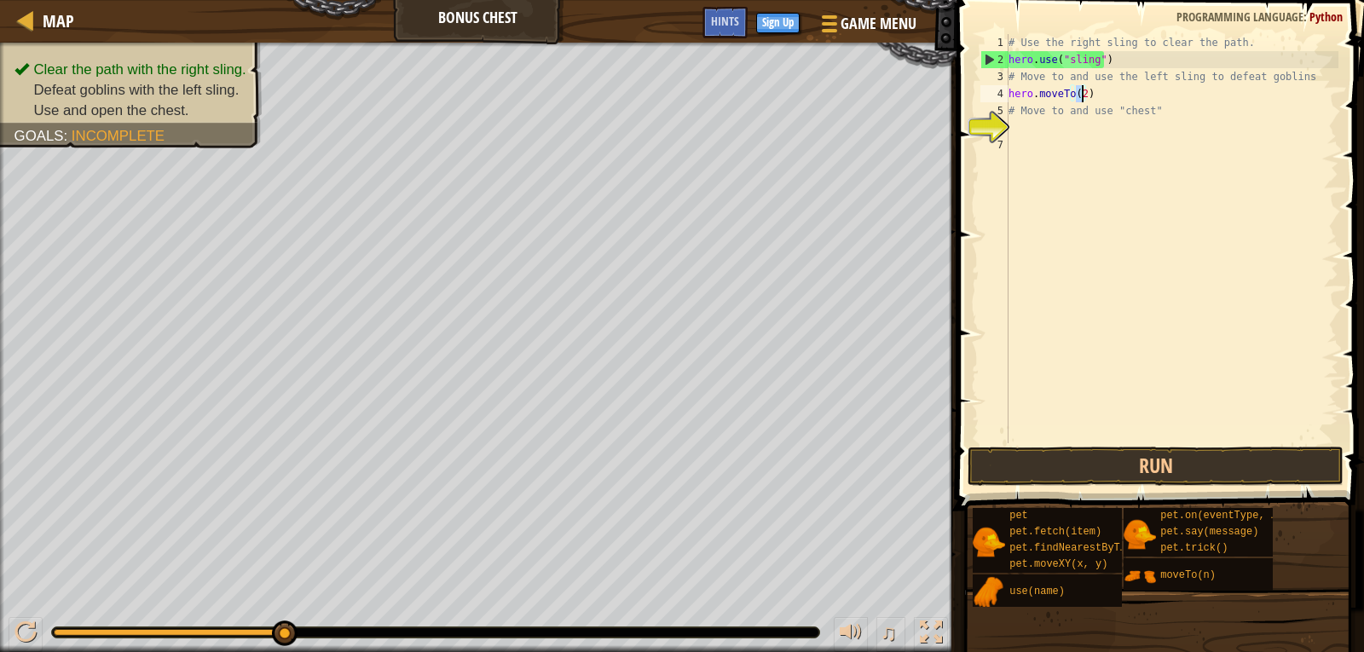
click at [1012, 118] on div "# Use the right sling to clear the path. hero . use ( "sling" ) # Move to and u…" at bounding box center [1171, 255] width 333 height 443
type textarea "# Move to and use "chest""
click at [1020, 120] on div "# Use the right sling to clear the path. hero . use ( "sling" ) # Move to and u…" at bounding box center [1171, 255] width 333 height 443
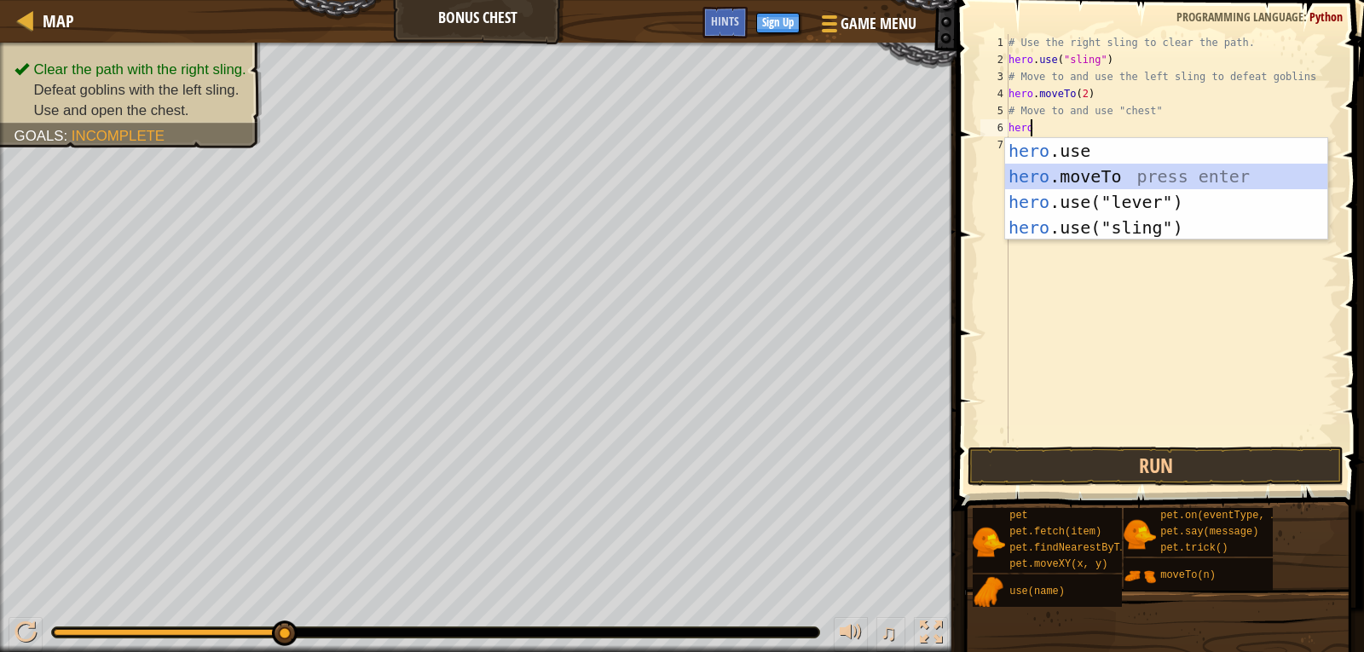
click at [1119, 169] on div "hero .use press enter hero .moveTo press enter hero .use("lever") press enter h…" at bounding box center [1166, 214] width 322 height 153
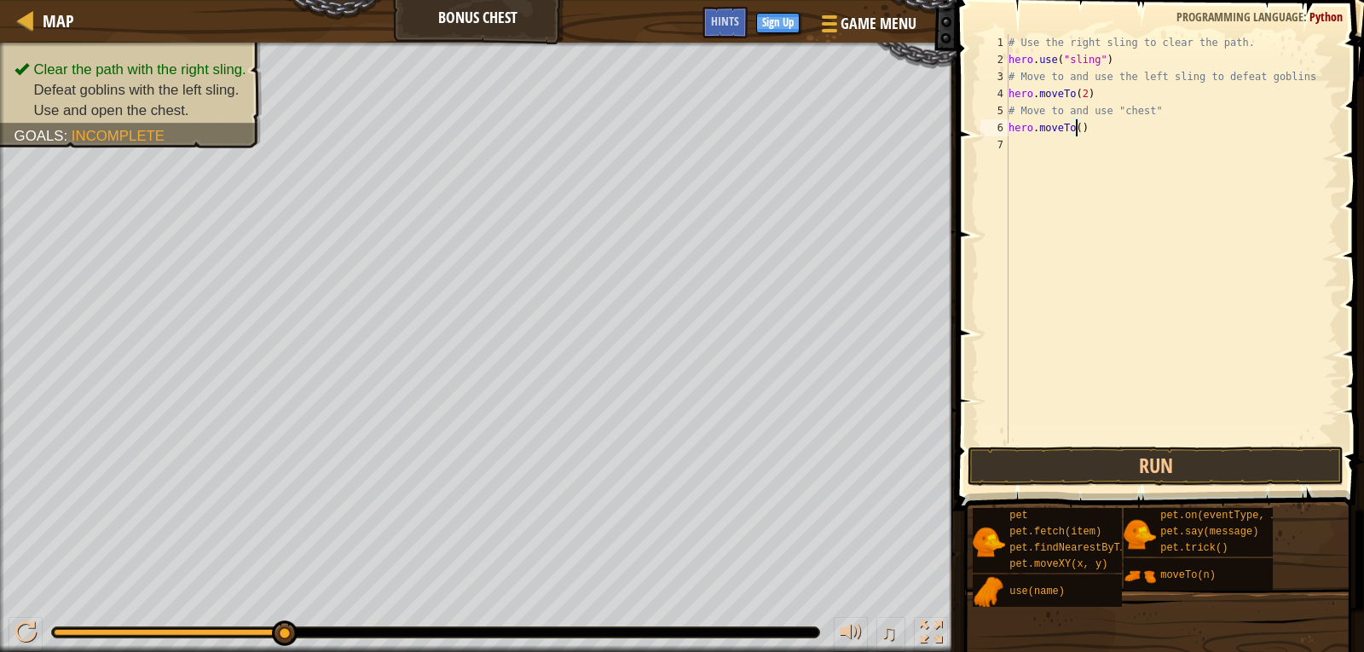
type textarea "hero.moveTo(3)"
click at [1052, 147] on div "# Use the right sling to clear the path. hero . use ( "sling" ) # Move to and u…" at bounding box center [1171, 255] width 333 height 443
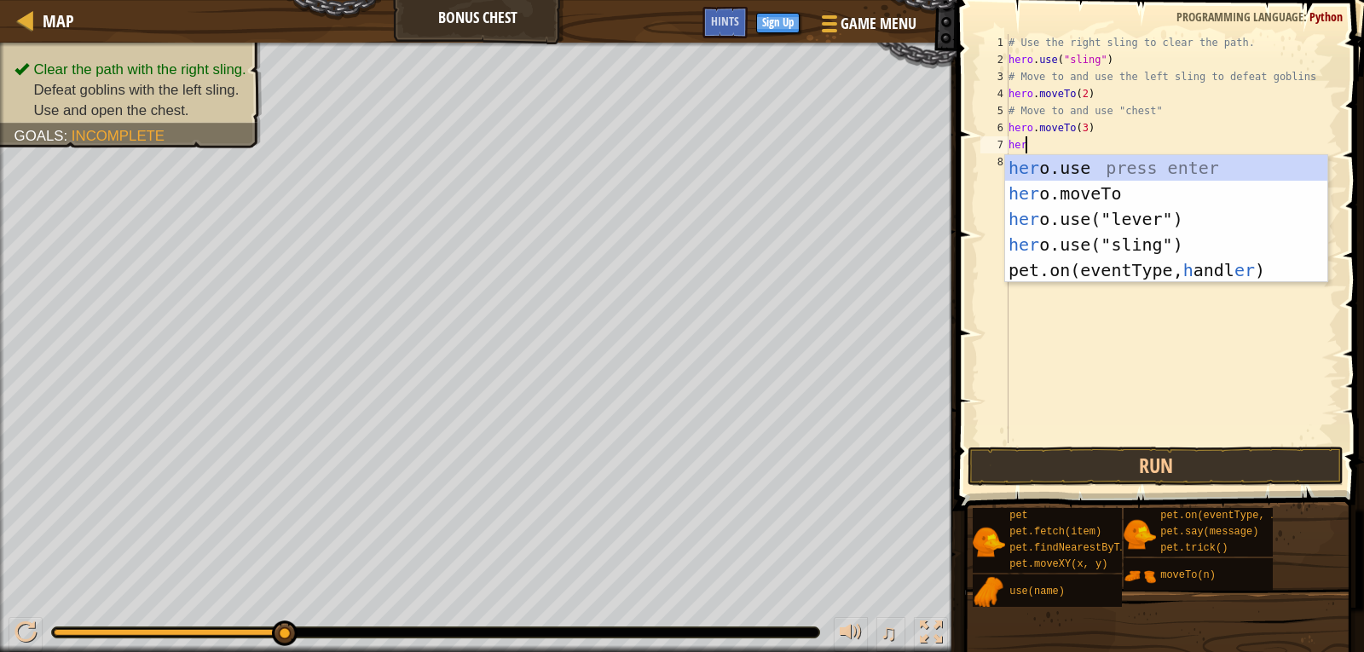
scroll to position [8, 1]
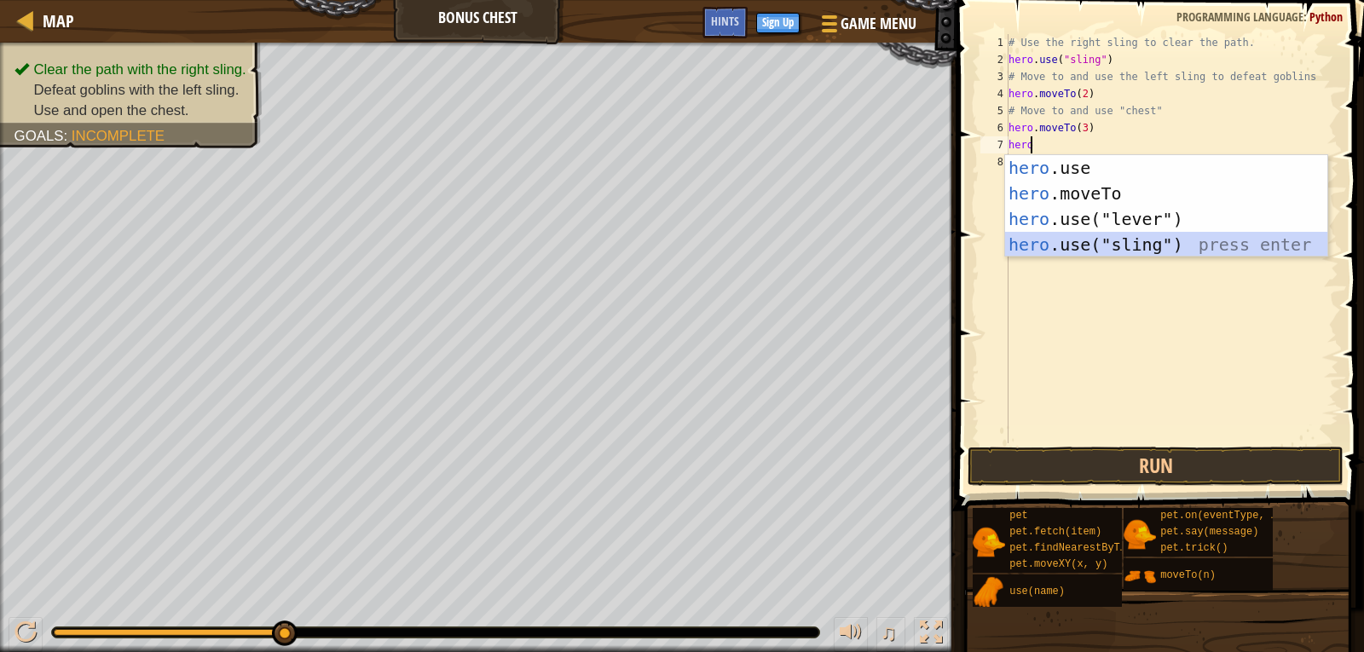
click at [1072, 244] on div "hero .use press enter hero .moveTo press enter hero .use("lever") press enter h…" at bounding box center [1166, 231] width 322 height 153
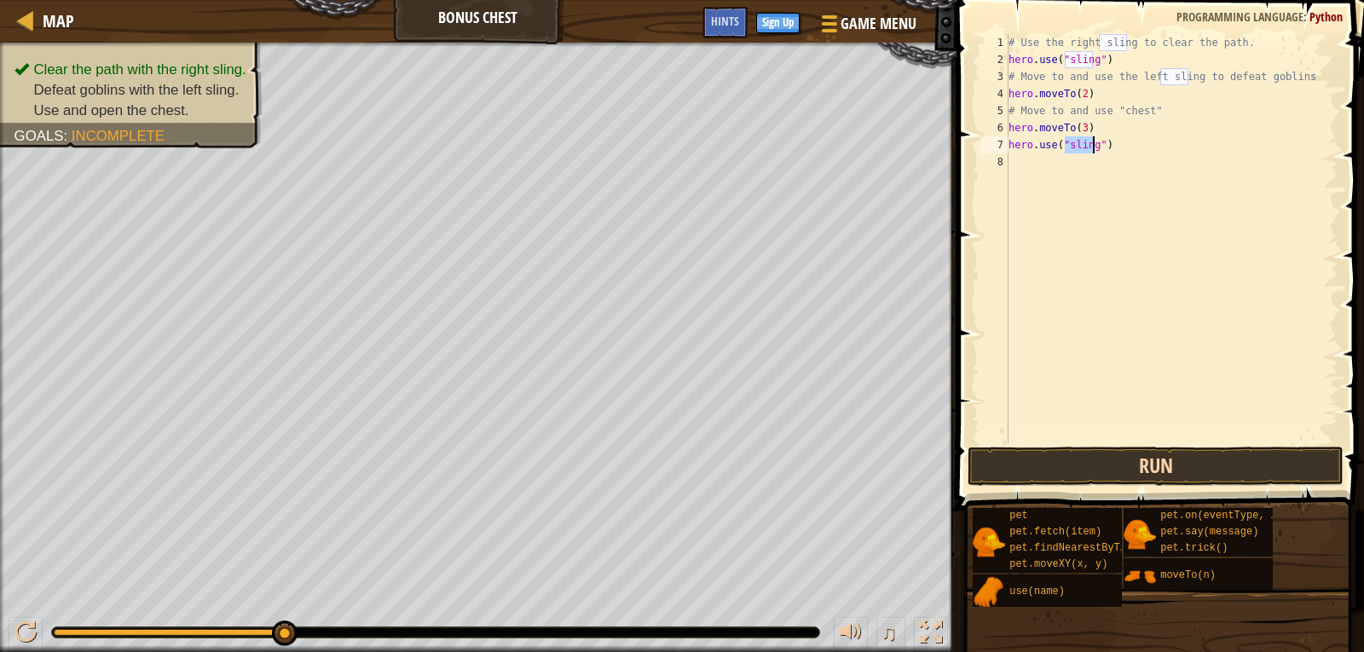
type textarea "hero.use("sling")"
click at [1150, 451] on button "Run" at bounding box center [1155, 466] width 376 height 39
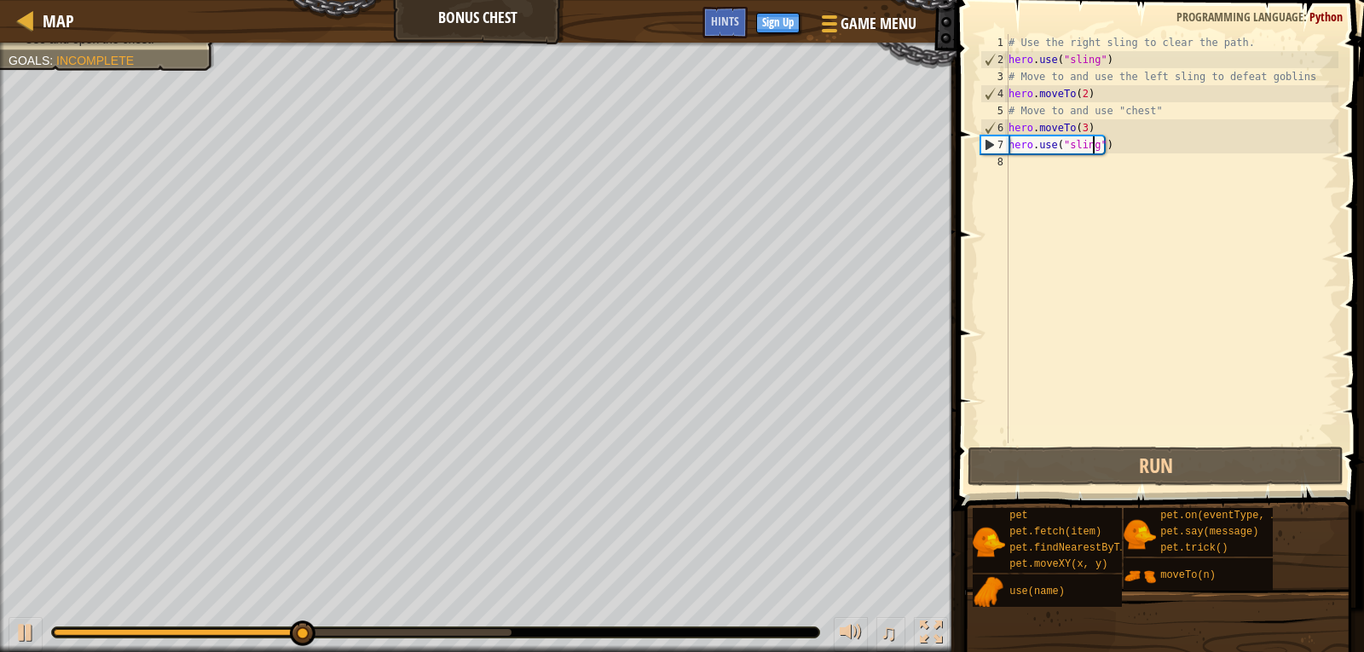
click at [1035, 165] on div "# Use the right sling to clear the path. hero . use ( "sling" ) # Move to and u…" at bounding box center [1171, 255] width 333 height 443
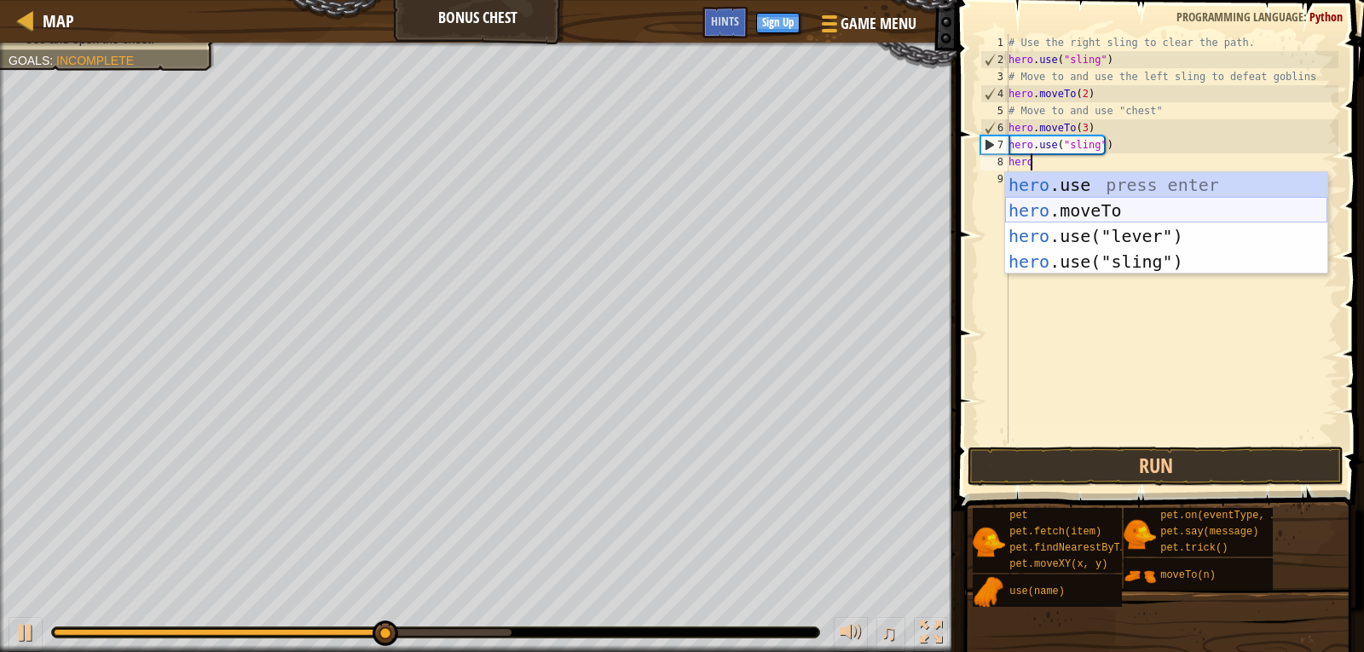
click at [1076, 207] on div "hero .use press enter hero .moveTo press enter hero .use("lever") press enter h…" at bounding box center [1166, 248] width 322 height 153
type textarea "hero.moveTo(2)"
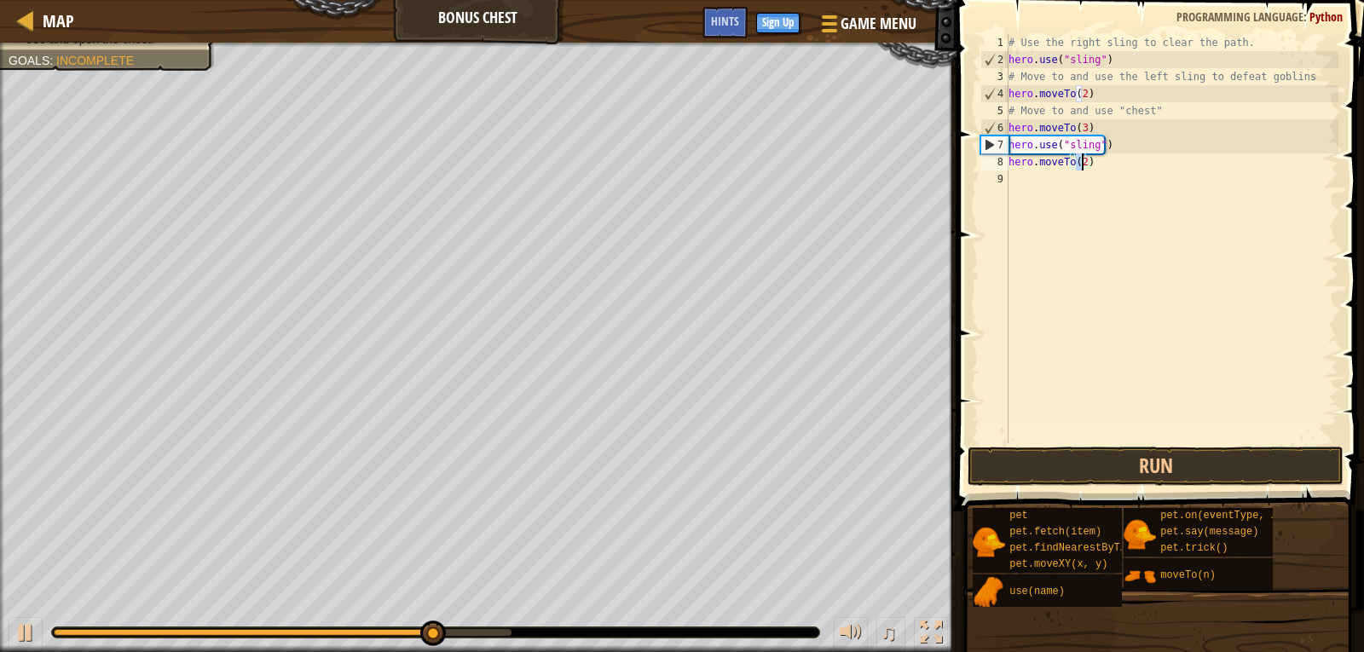
click at [1012, 183] on div "# Use the right sling to clear the path. hero . use ( "sling" ) # Move to and u…" at bounding box center [1171, 255] width 333 height 443
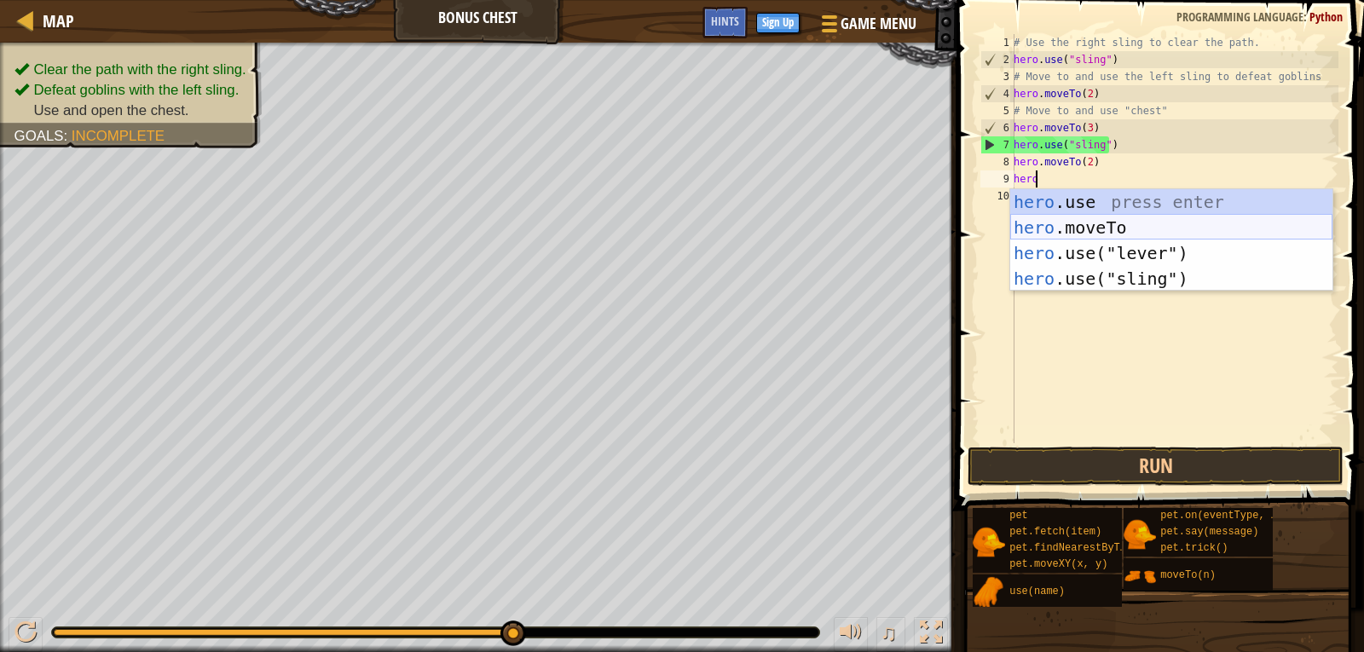
click at [1109, 222] on div "hero .use press enter hero .moveTo press enter hero .use("lever") press enter h…" at bounding box center [1171, 265] width 322 height 153
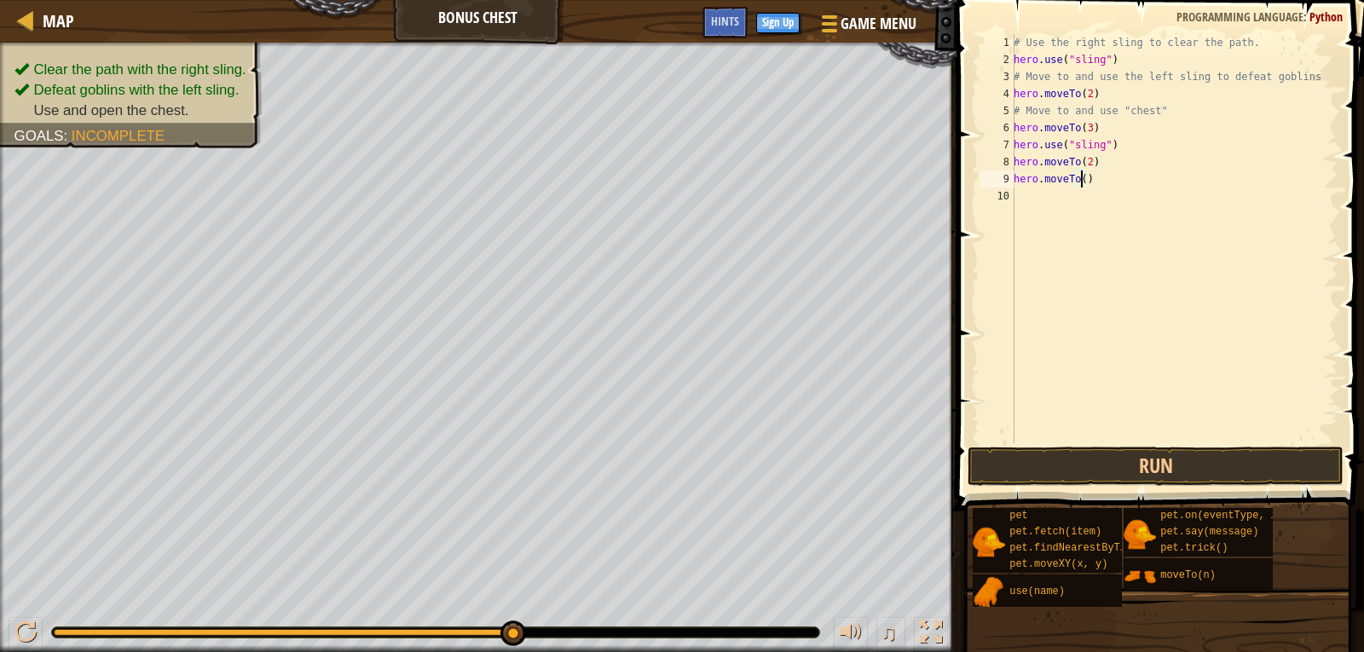
scroll to position [8, 5]
type textarea "hero.moveTo(4)"
click at [1201, 451] on button "Run" at bounding box center [1155, 466] width 376 height 39
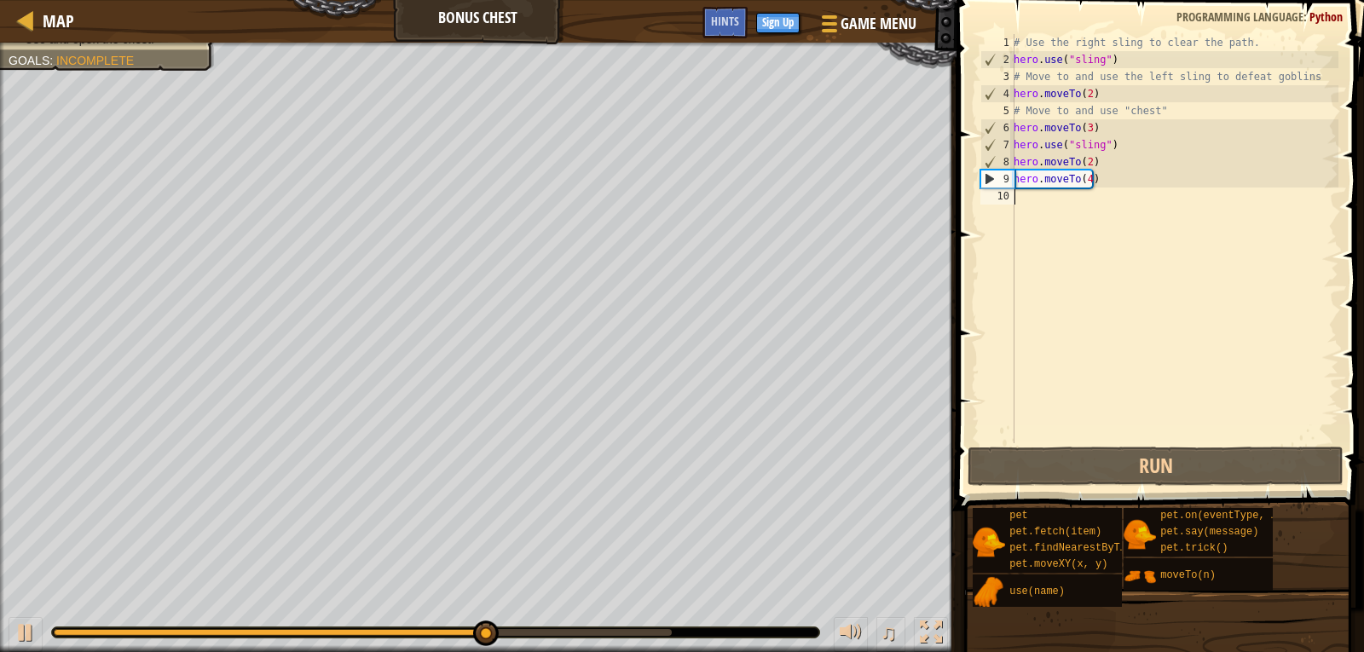
click at [1063, 199] on div "# Use the right sling to clear the path. hero . use ( "sling" ) # Move to and u…" at bounding box center [1174, 255] width 328 height 443
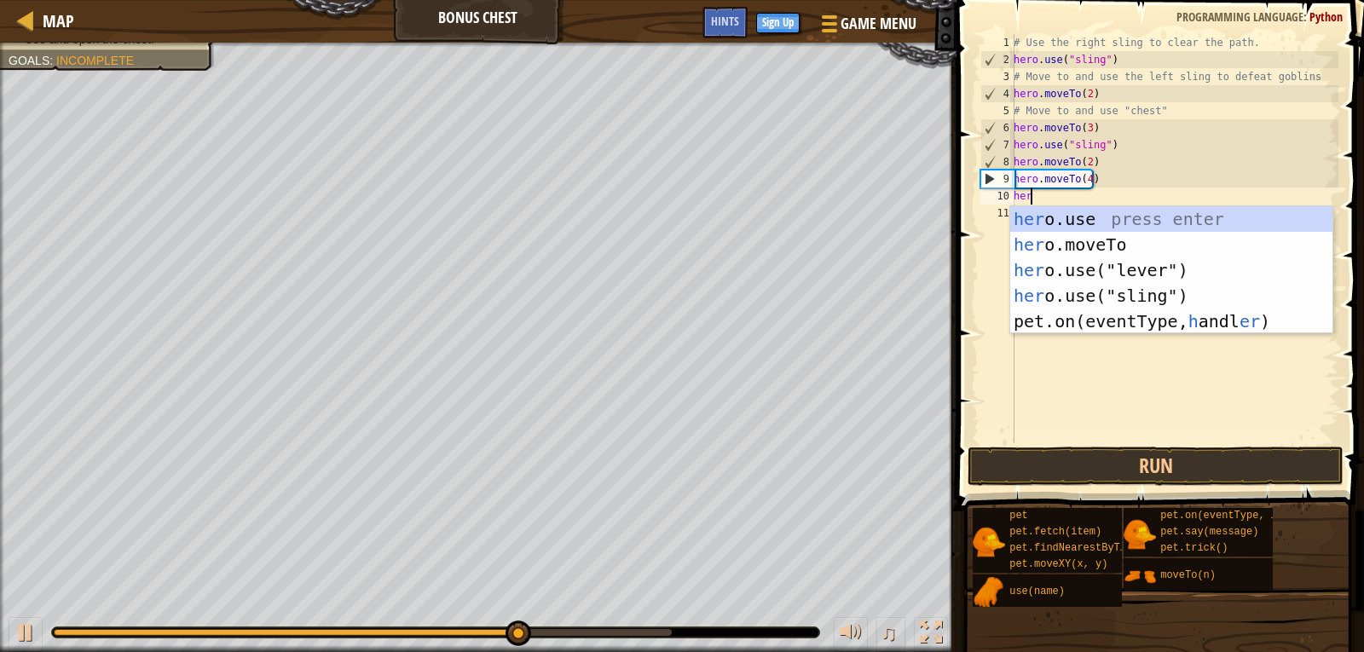
scroll to position [8, 1]
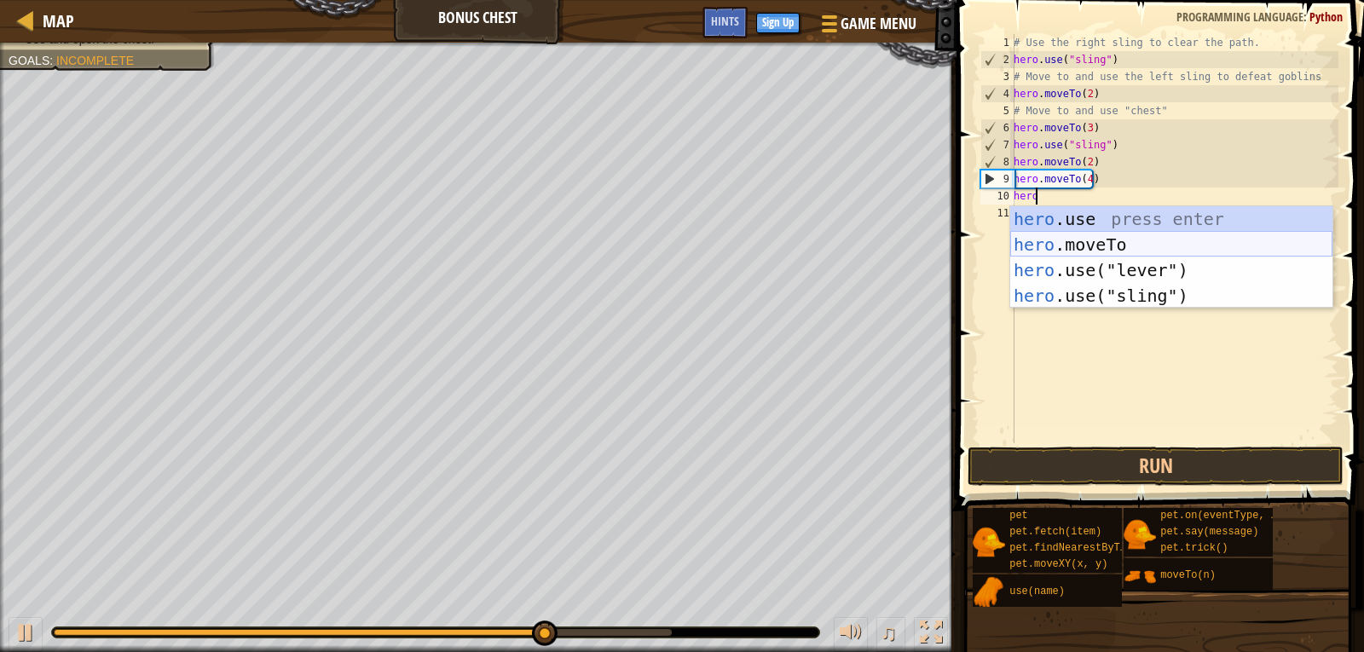
click at [1073, 236] on div "hero .use press enter hero .moveTo press enter hero .use("lever") press enter h…" at bounding box center [1171, 282] width 322 height 153
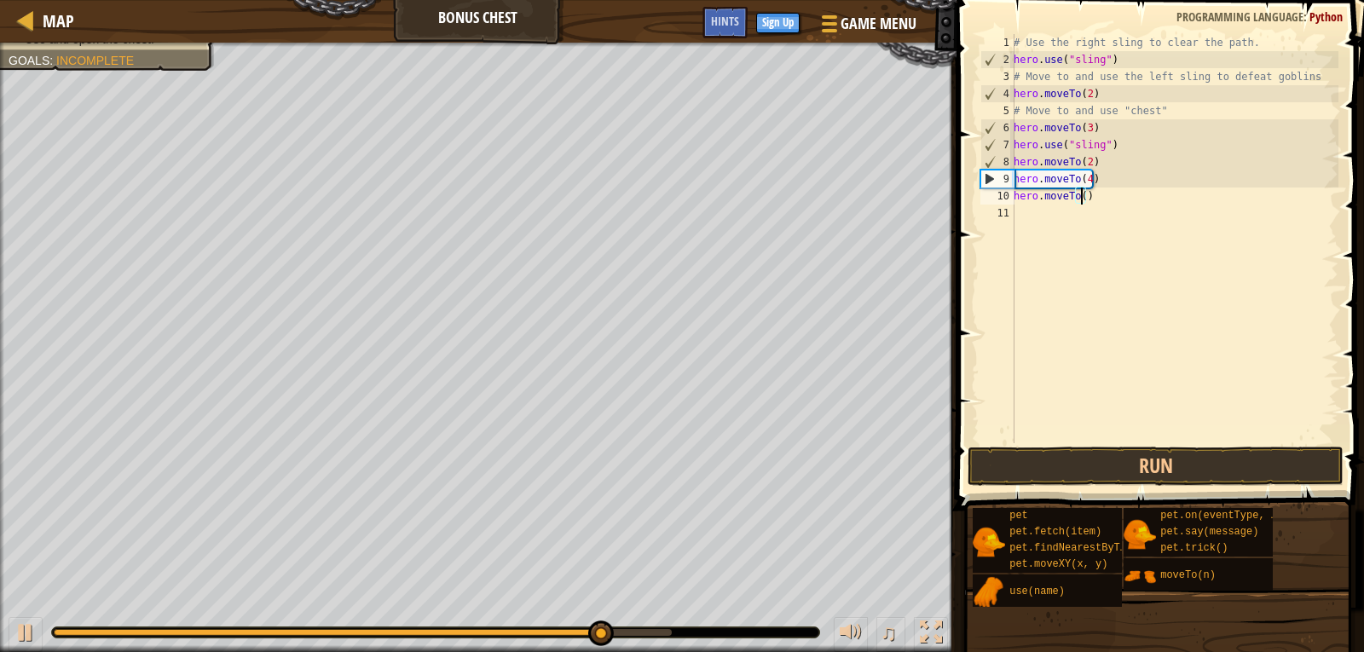
type textarea "hero.moveTo(5)"
click at [1044, 209] on div "# Use the right sling to clear the path. hero . use ( "sling" ) # Move to and u…" at bounding box center [1174, 255] width 328 height 443
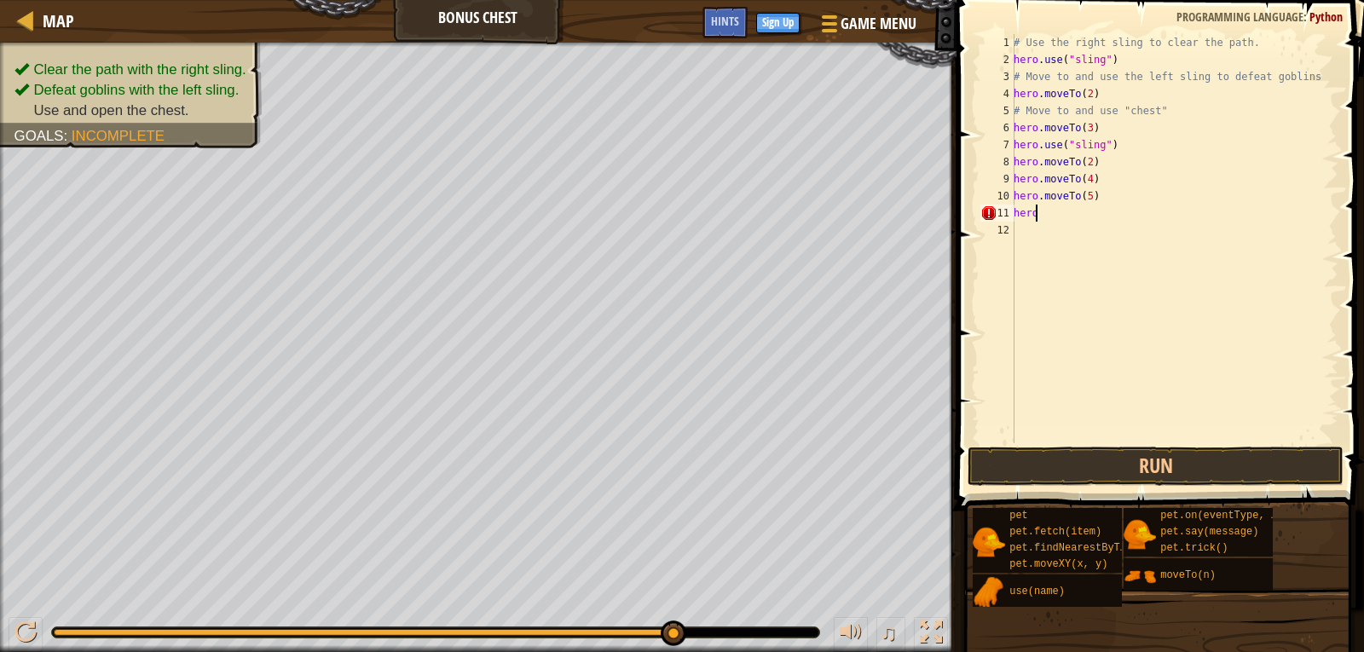
scroll to position [8, 1]
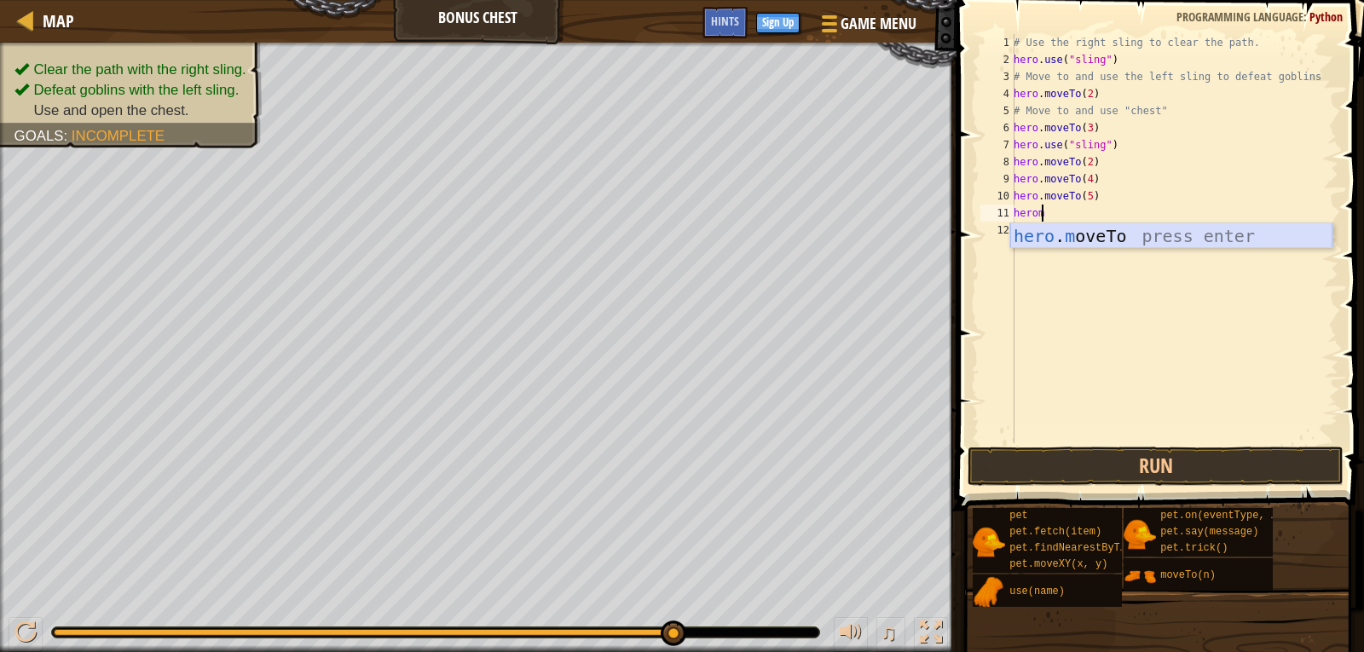
click at [1069, 236] on div "hero . m oveTo press enter" at bounding box center [1171, 261] width 322 height 77
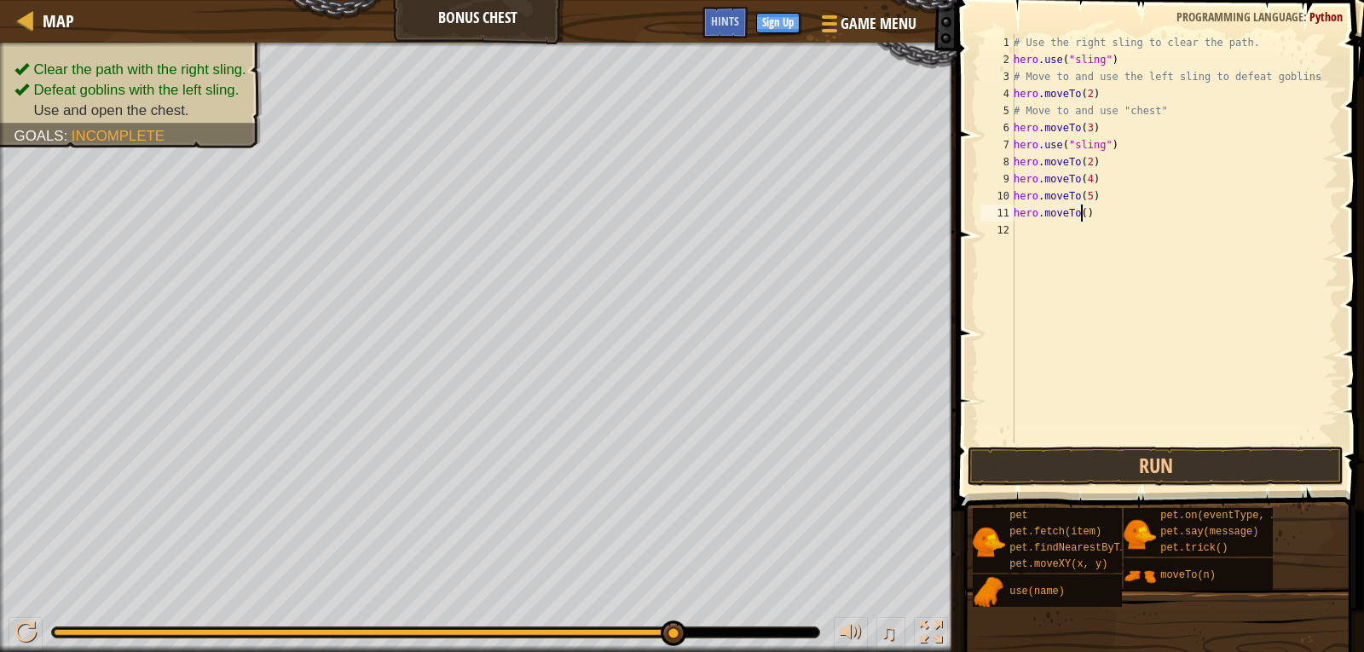
scroll to position [8, 5]
type textarea "hero.moveTo(6)"
click at [1152, 460] on button "Run" at bounding box center [1155, 466] width 376 height 39
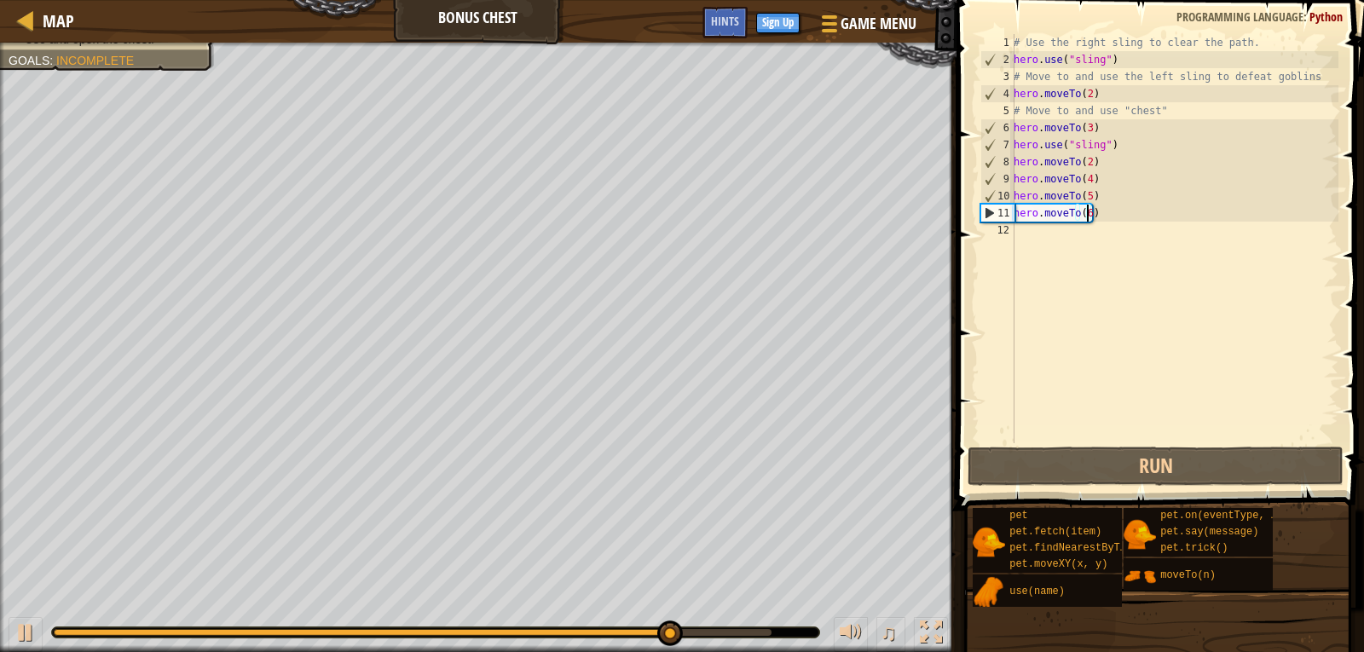
click at [1046, 237] on div "# Use the right sling to clear the path. hero . use ( "sling" ) # Move to and u…" at bounding box center [1174, 255] width 328 height 443
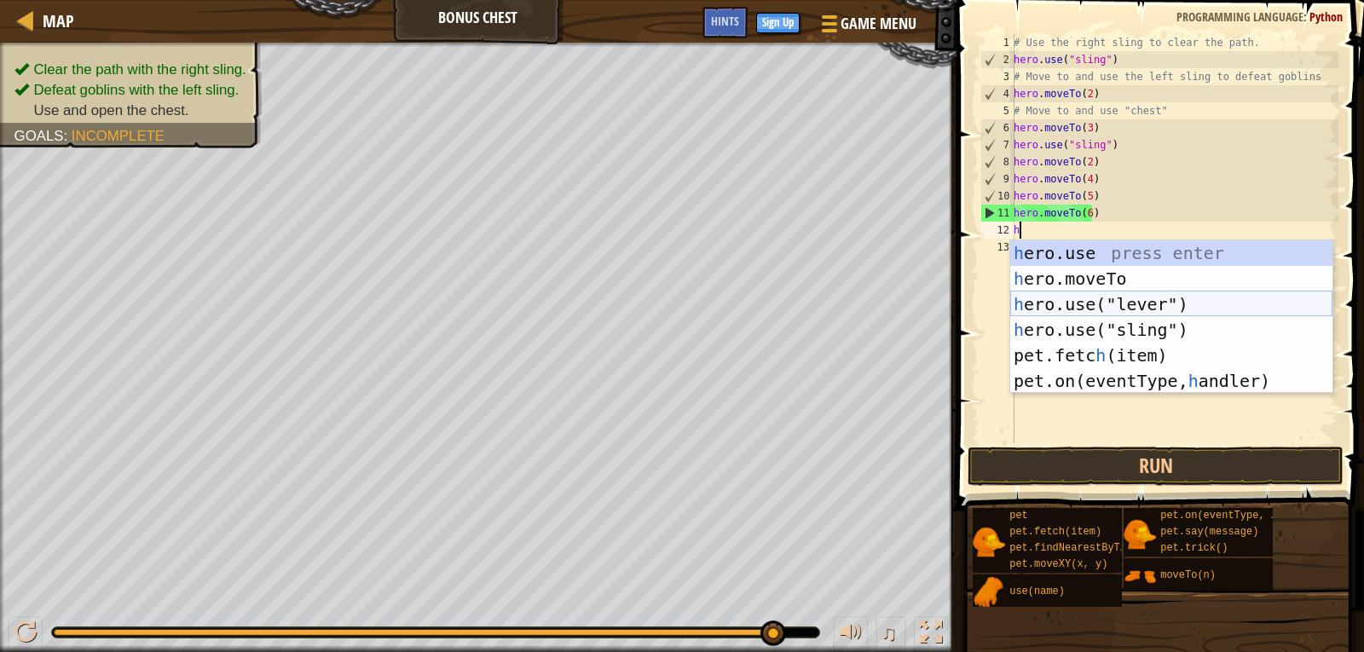
click at [1165, 298] on div "h ero.use press enter h ero.moveTo press enter h ero.use("lever") press enter h…" at bounding box center [1171, 342] width 322 height 205
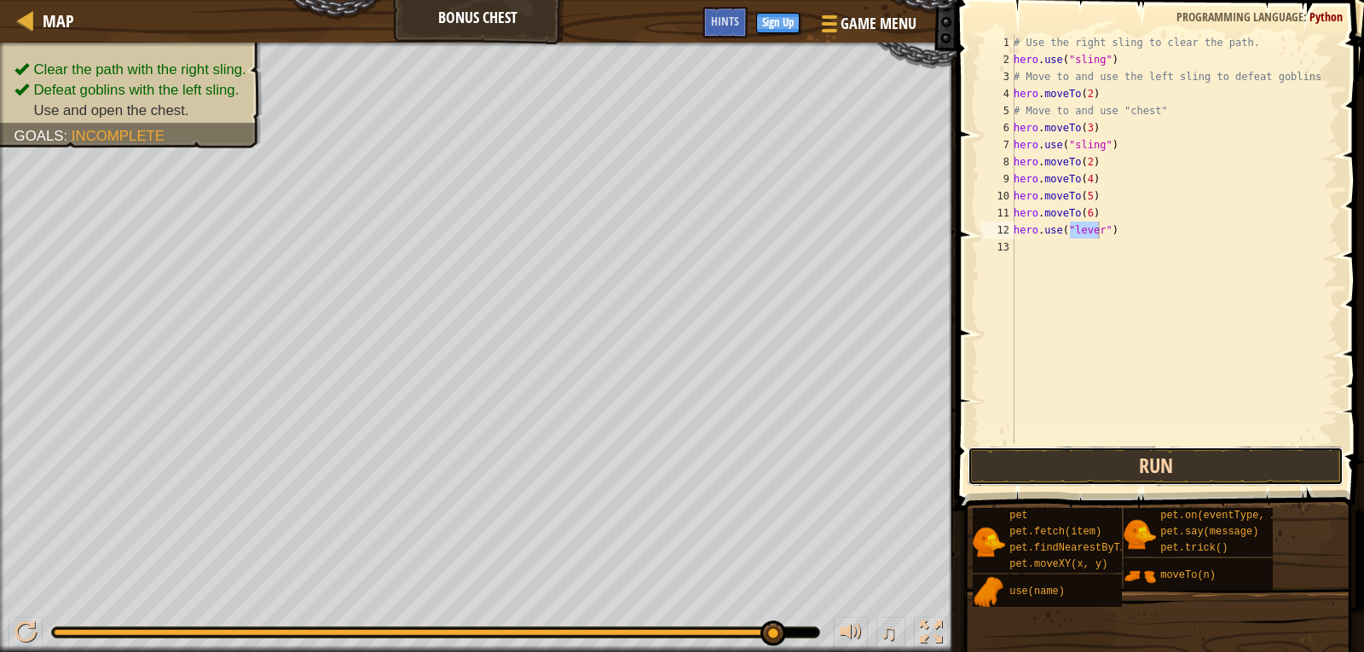
click at [1165, 470] on button "Run" at bounding box center [1155, 466] width 376 height 39
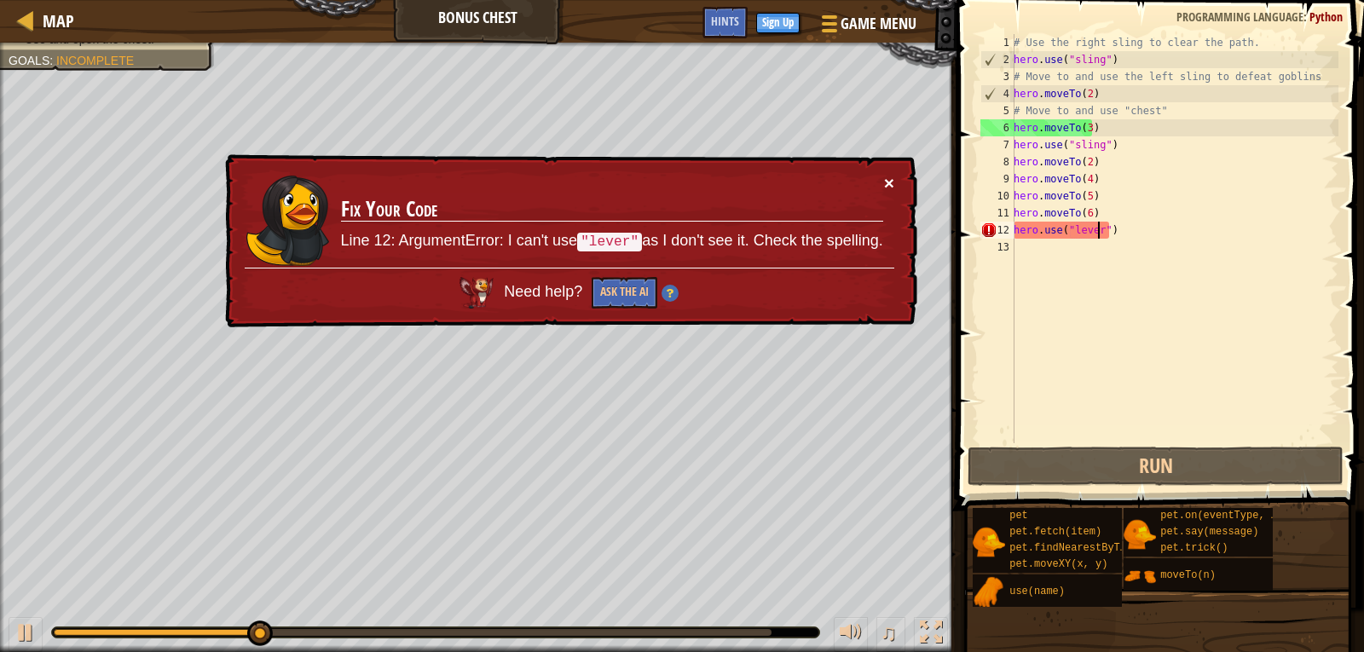
click at [886, 183] on button "×" at bounding box center [889, 183] width 10 height 18
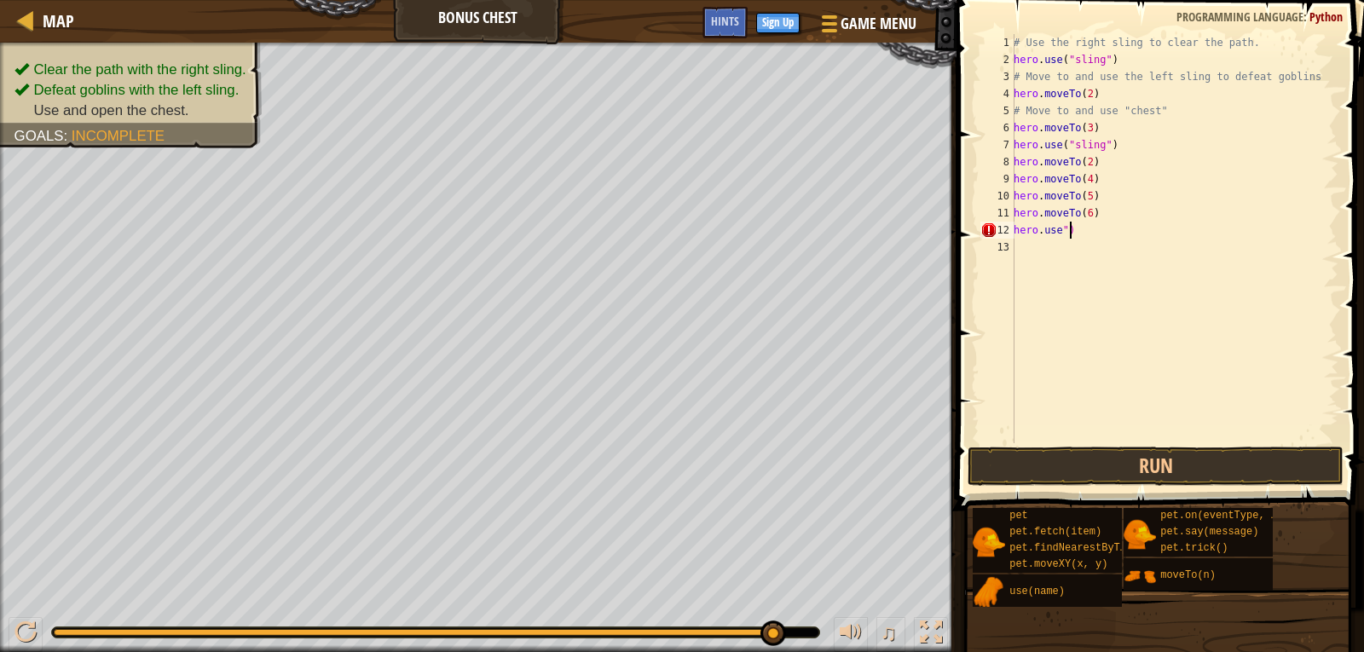
click at [1084, 228] on div "# Use the right sling to clear the path. hero . use ( "sling" ) # Move to and u…" at bounding box center [1174, 255] width 328 height 443
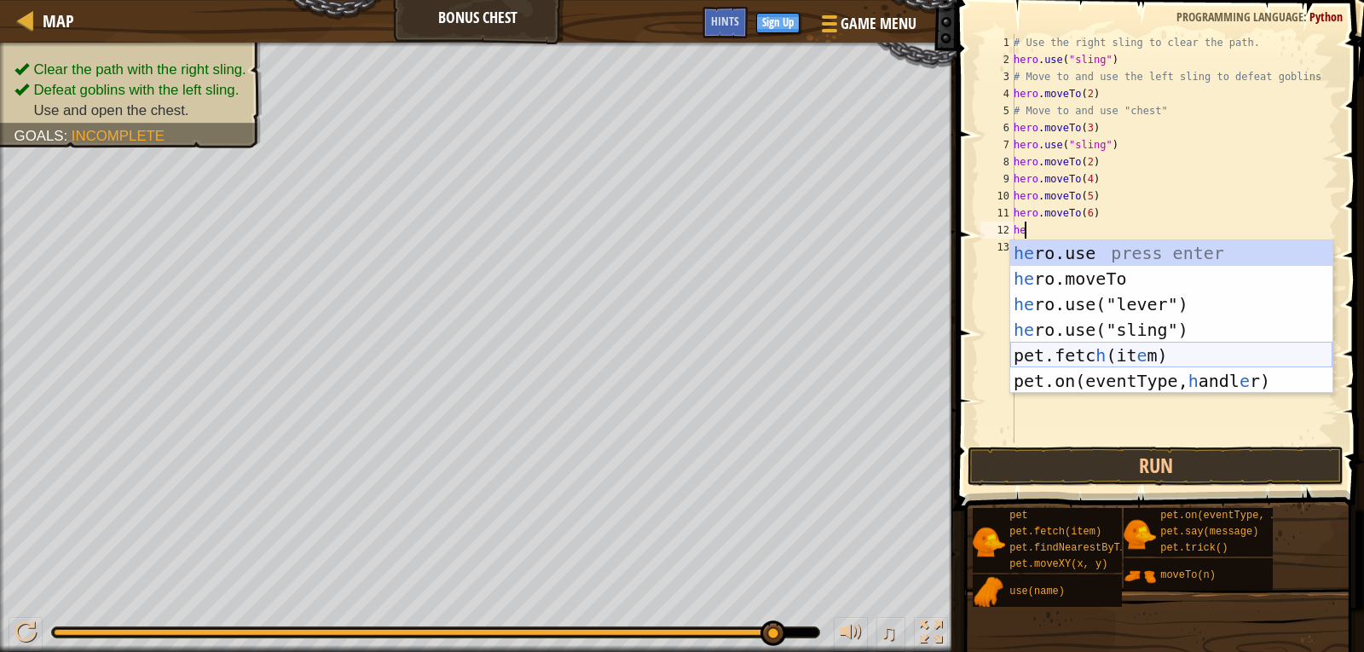
click at [1104, 343] on div "he ro.use press enter he ro.moveTo press enter he ro.use("lever") press enter h…" at bounding box center [1171, 342] width 322 height 205
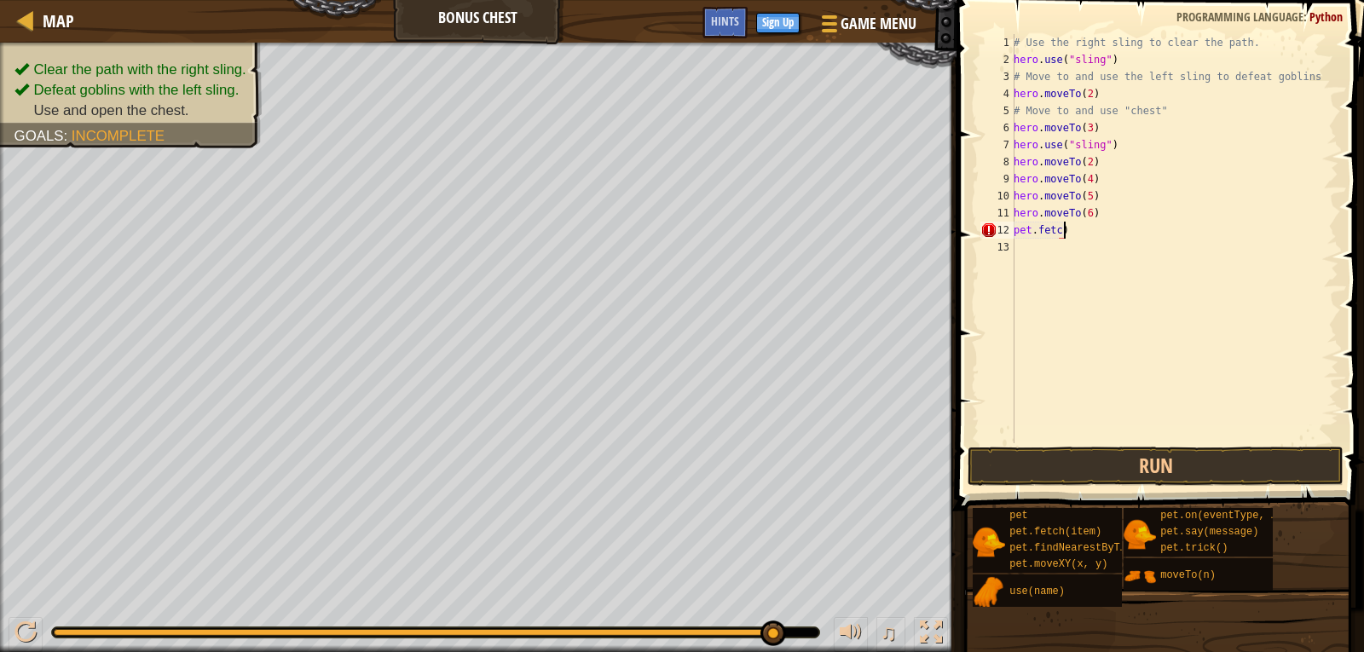
click at [1076, 236] on div "# Use the right sling to clear the path. hero . use ( "sling" ) # Move to and u…" at bounding box center [1174, 255] width 328 height 443
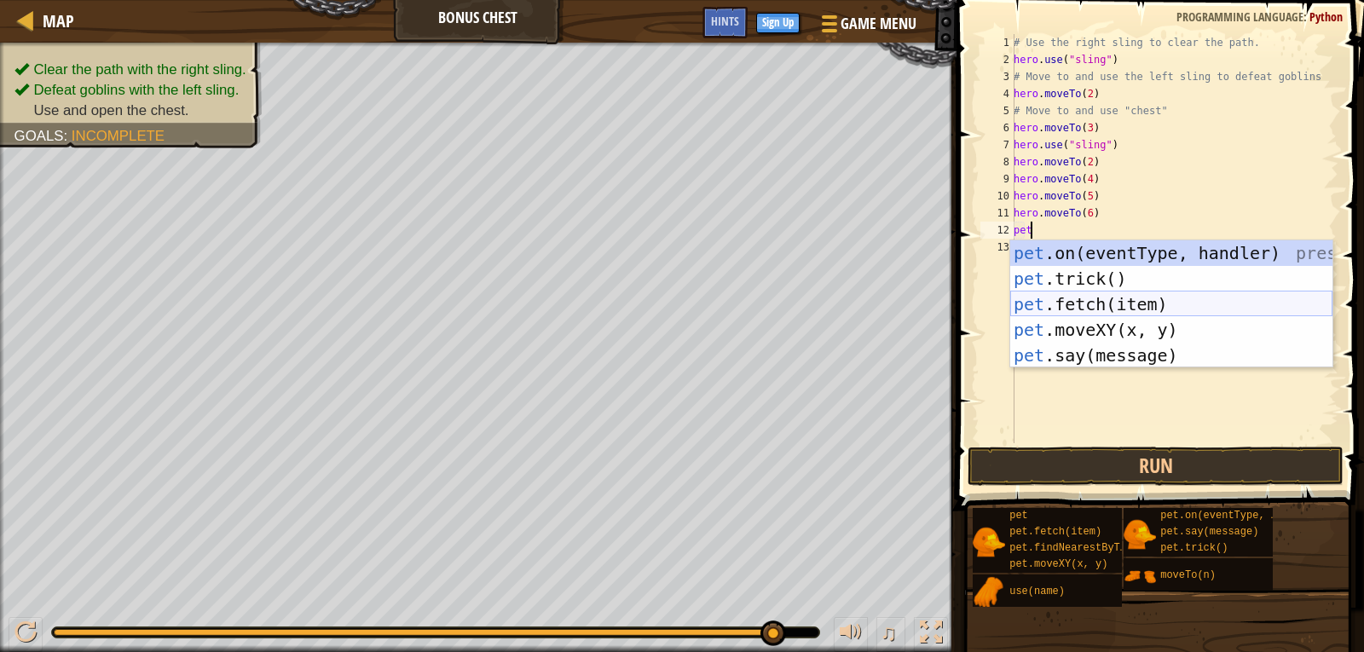
click at [1119, 291] on div "pet .on(eventType, handler) press enter pet .trick() press enter pet .fetch(ite…" at bounding box center [1171, 329] width 322 height 179
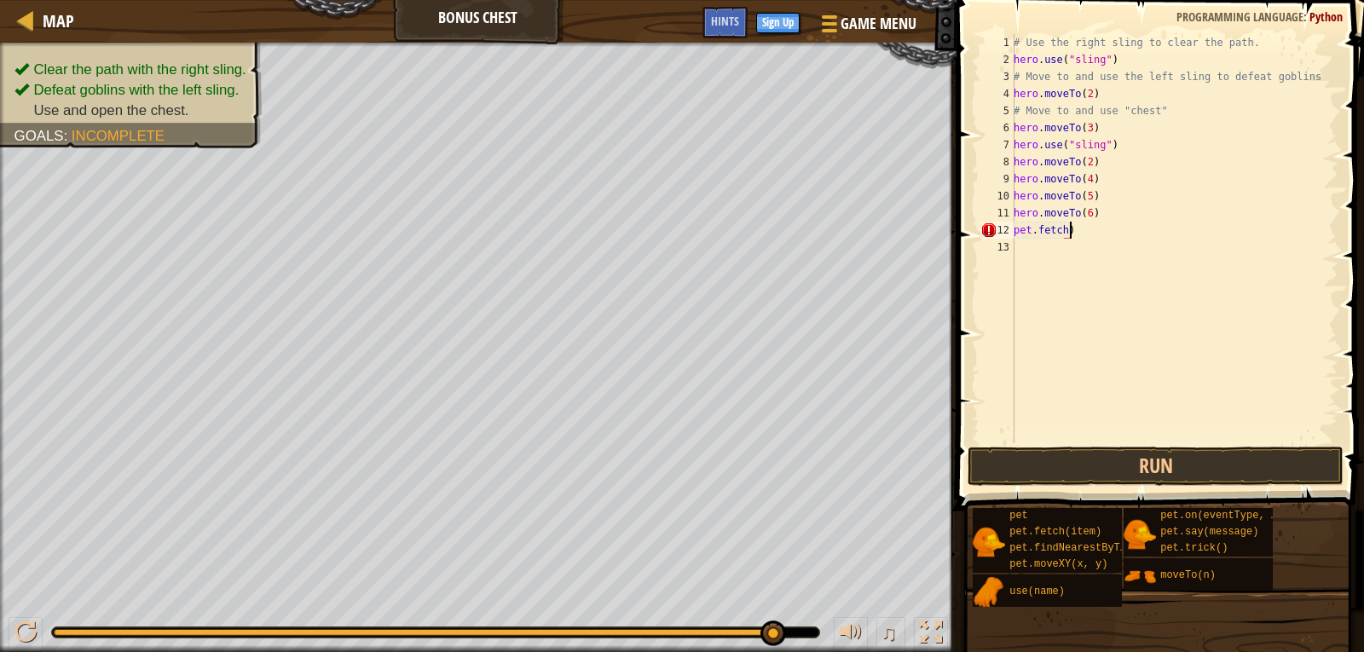
click at [1083, 229] on div "# Use the right sling to clear the path. hero . use ( "sling" ) # Move to and u…" at bounding box center [1174, 255] width 328 height 443
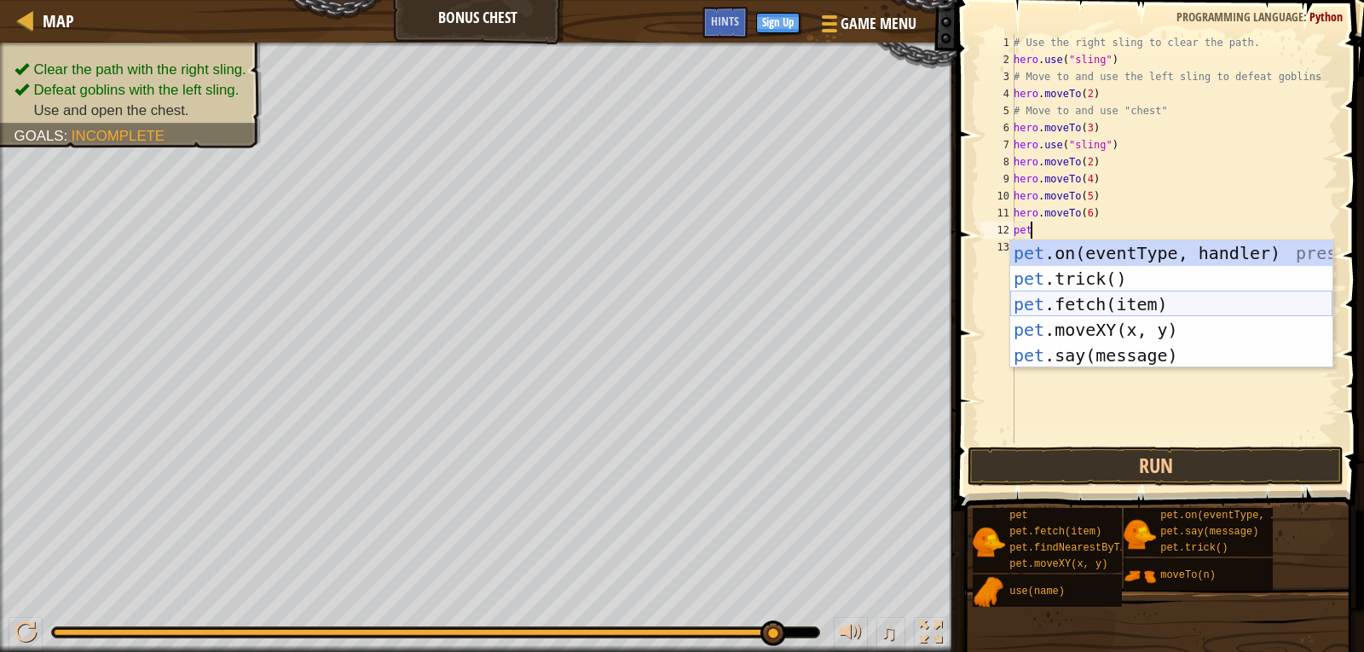
click at [1089, 292] on div "pet .on(eventType, handler) press enter pet .trick() press enter pet .fetch(ite…" at bounding box center [1171, 329] width 322 height 179
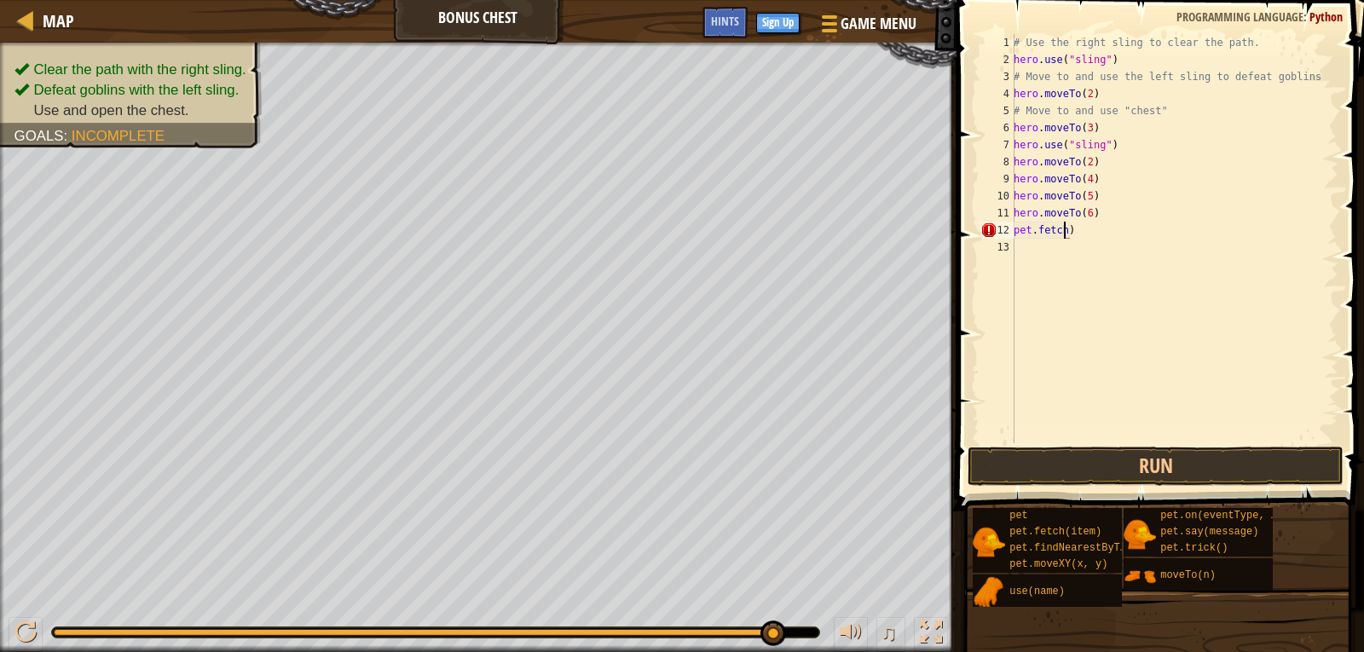
click at [1072, 227] on div "# Use the right sling to clear the path. hero . use ( "sling" ) # Move to and u…" at bounding box center [1174, 255] width 328 height 443
type textarea "pet"
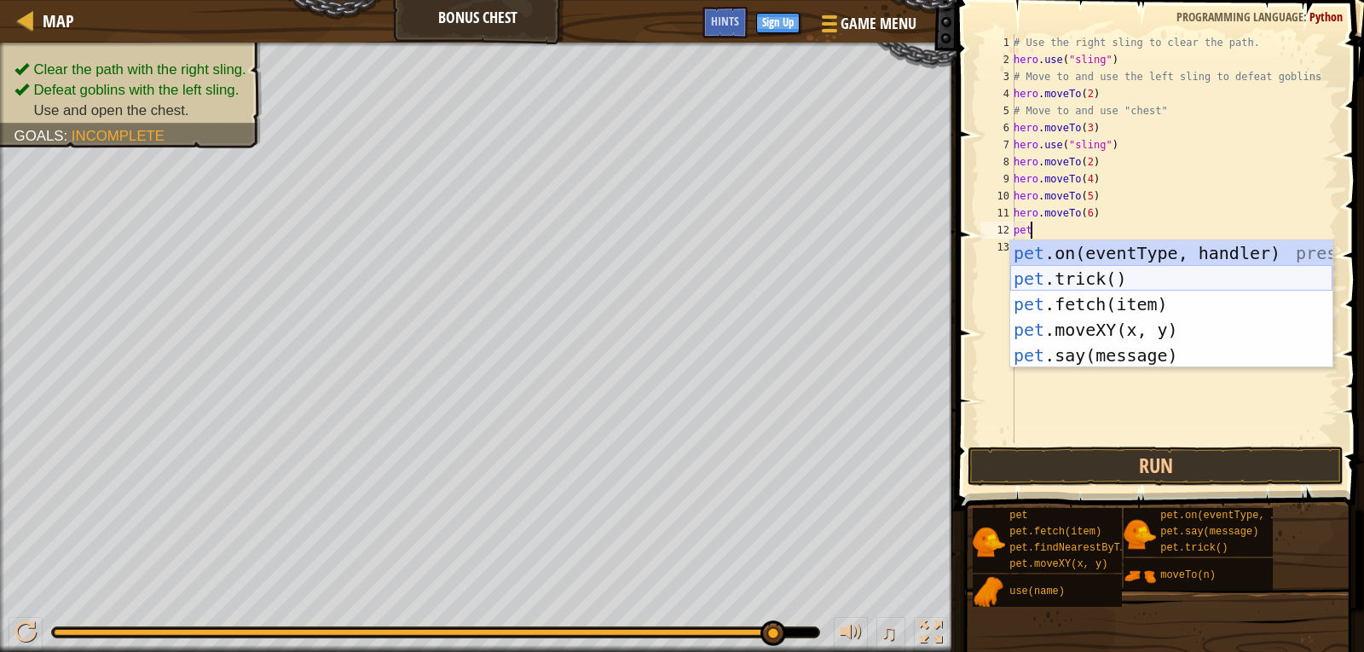
drag, startPoint x: 1099, startPoint y: 291, endPoint x: 1116, endPoint y: 285, distance: 17.8
click at [1116, 286] on div "pet .on(eventType, handler) press enter pet .trick() press enter pet .fetch(ite…" at bounding box center [1171, 329] width 322 height 179
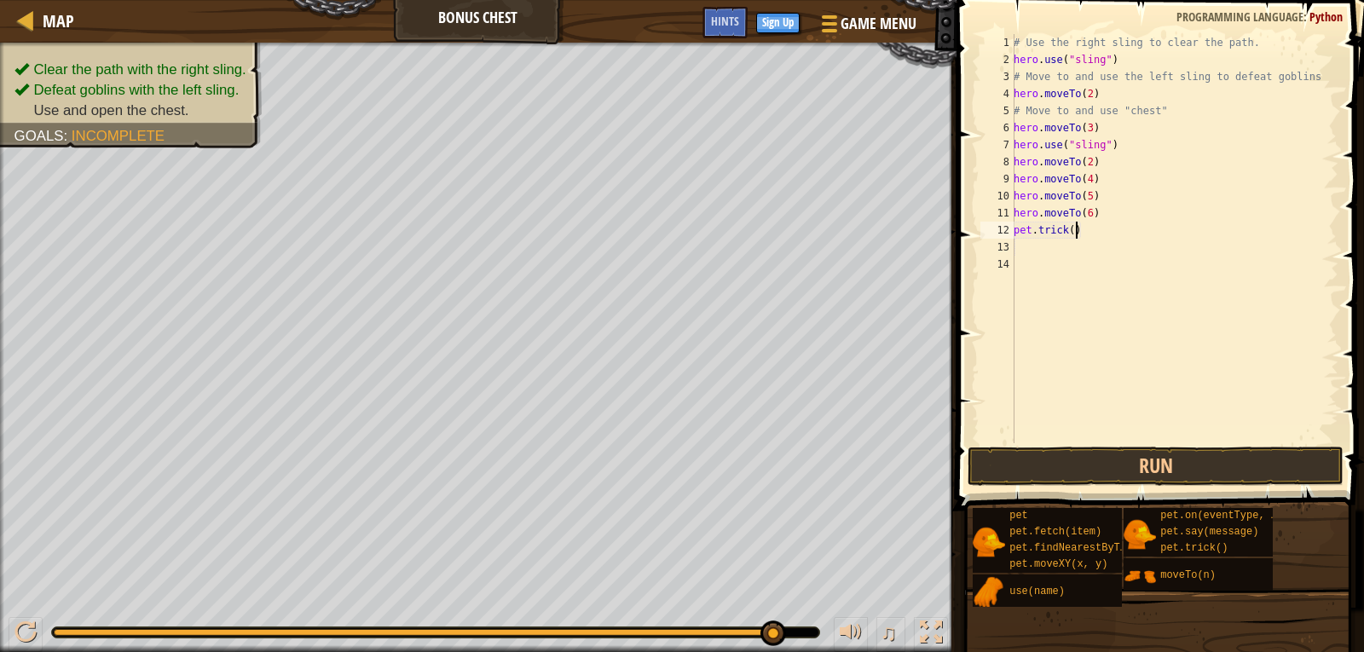
click at [1081, 233] on div "# Use the right sling to clear the path. hero . use ( "sling" ) # Move to and u…" at bounding box center [1174, 255] width 328 height 443
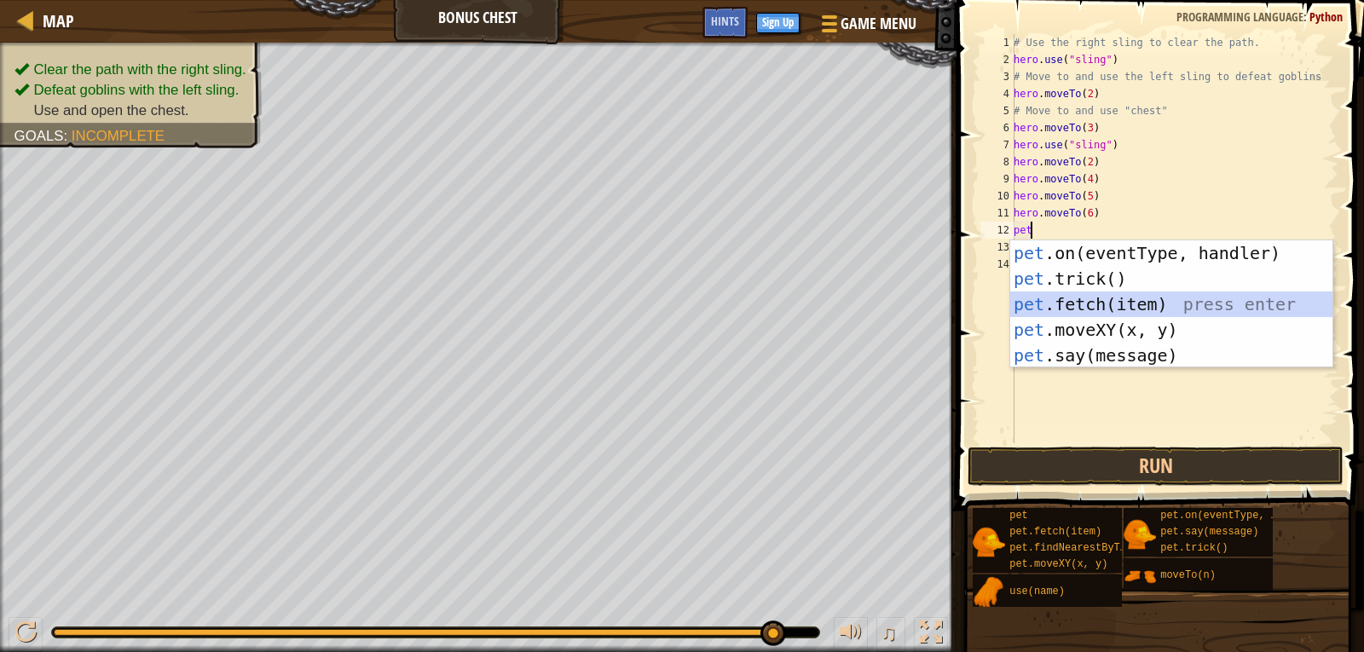
click at [1107, 303] on div "pet .on(eventType, handler) press enter pet .trick() press enter pet .fetch(ite…" at bounding box center [1171, 329] width 322 height 179
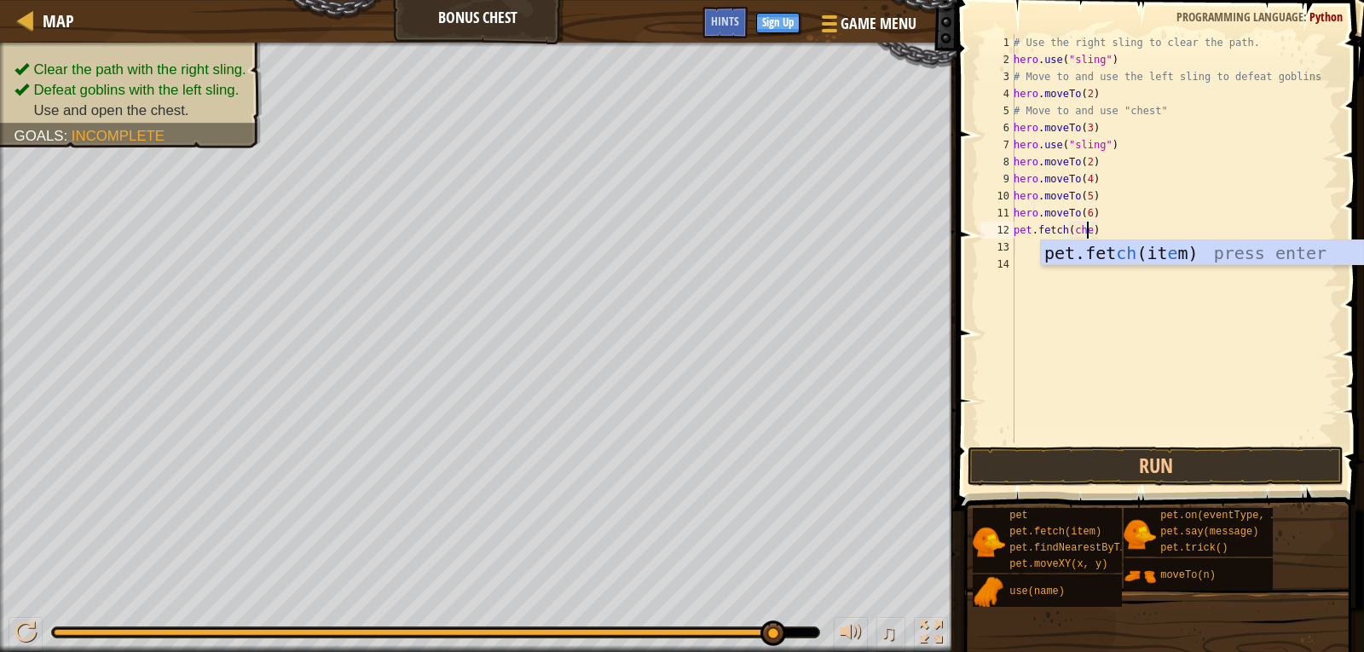
scroll to position [8, 6]
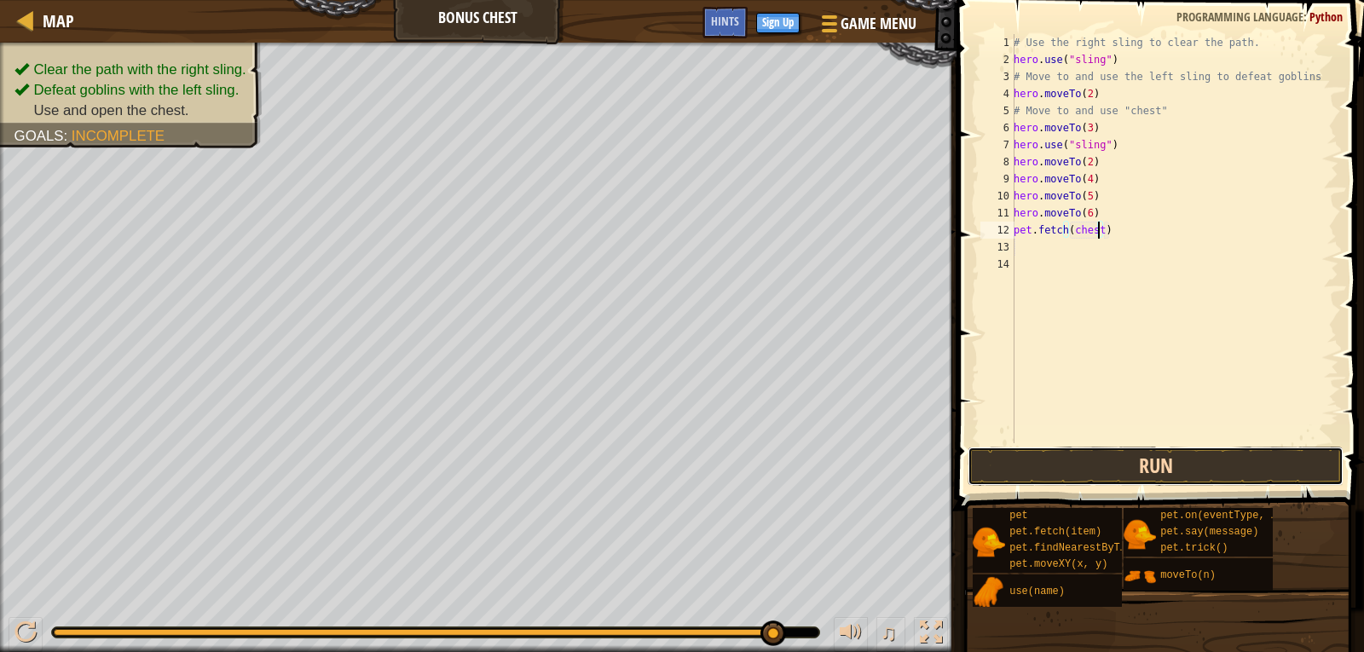
click at [1133, 465] on button "Run" at bounding box center [1155, 466] width 376 height 39
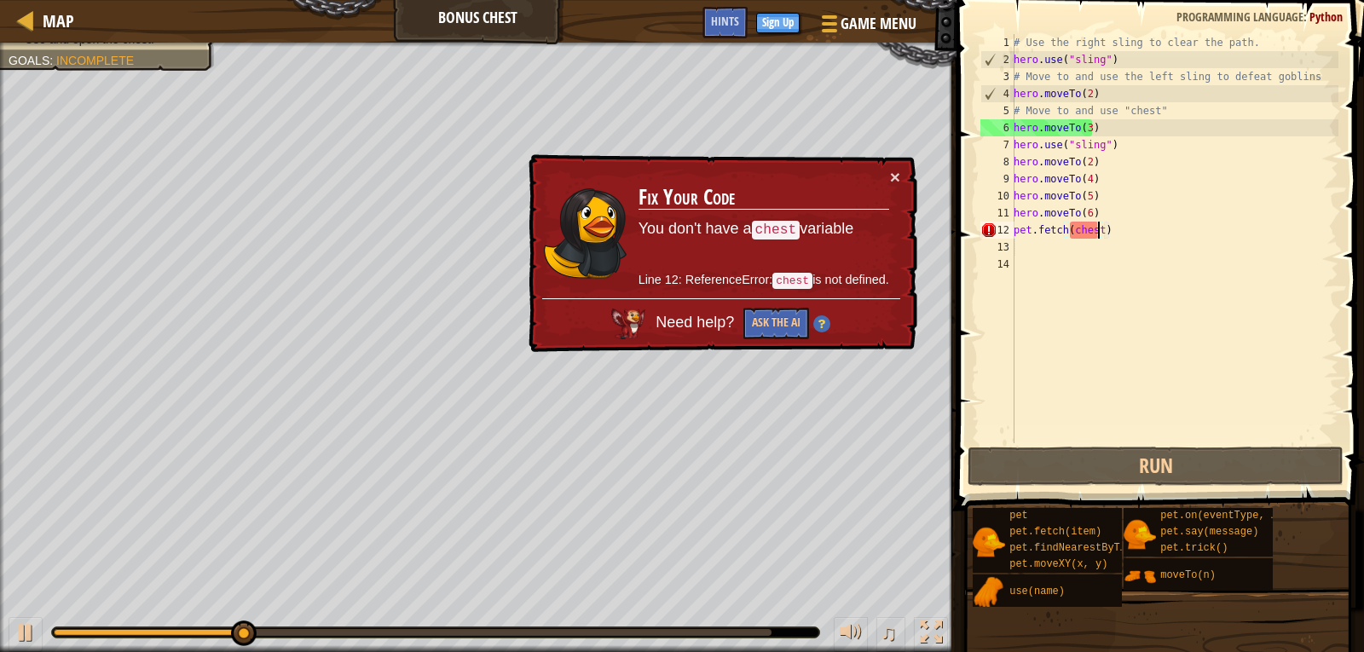
click at [892, 164] on div "× Fix Your Code You don't have a chest variable Line 12: ReferenceError: chest …" at bounding box center [721, 253] width 392 height 199
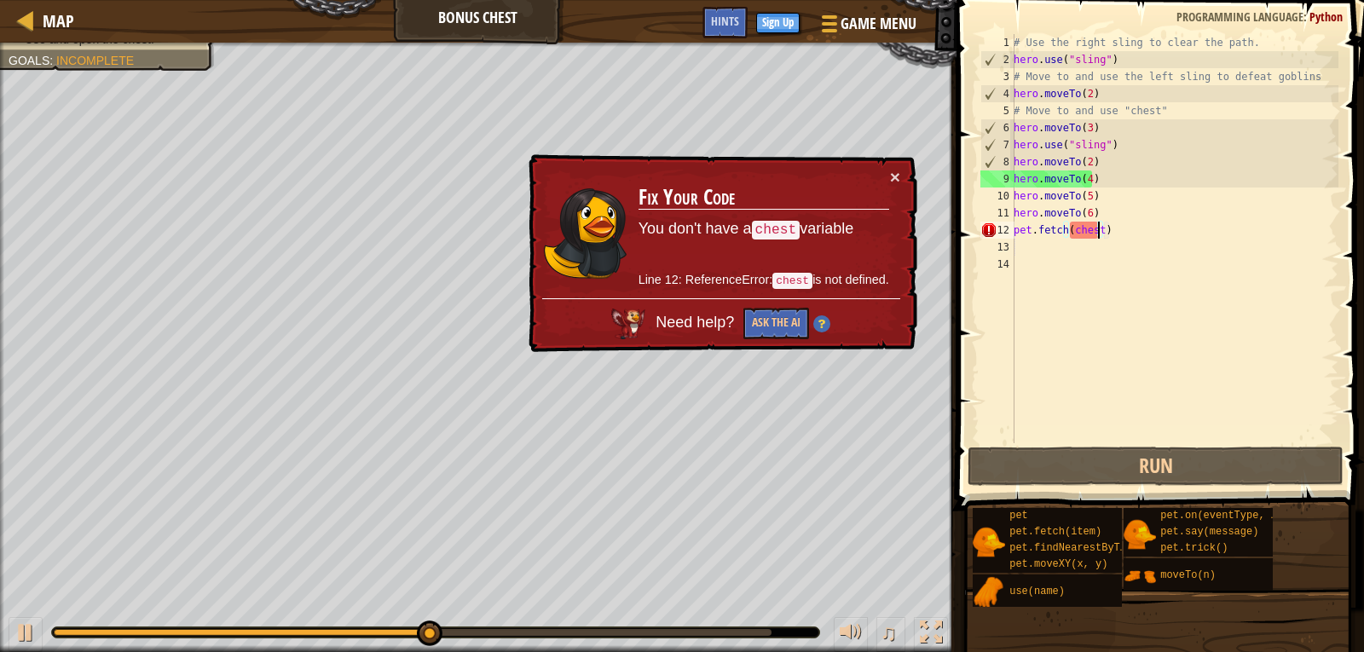
click at [894, 164] on div "× Fix Your Code You don't have a chest variable Line 12: ReferenceError: chest …" at bounding box center [721, 253] width 392 height 199
click at [895, 168] on button "×" at bounding box center [895, 177] width 10 height 18
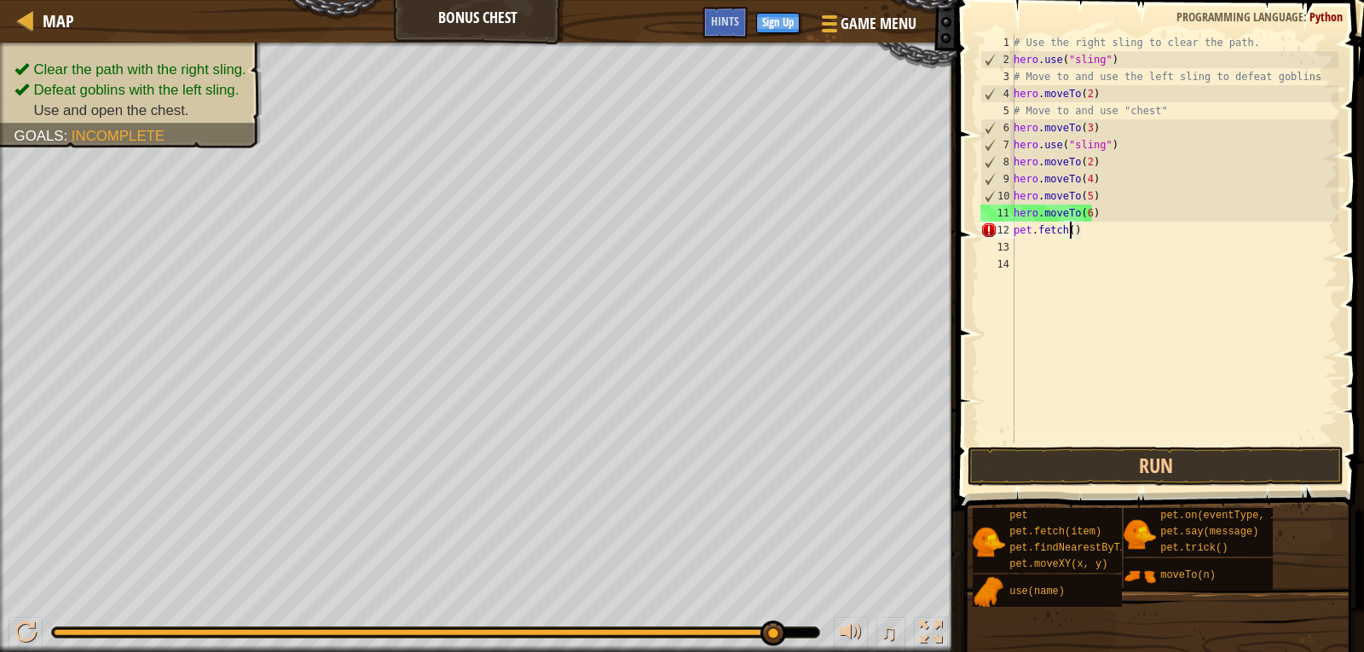
scroll to position [8, 4]
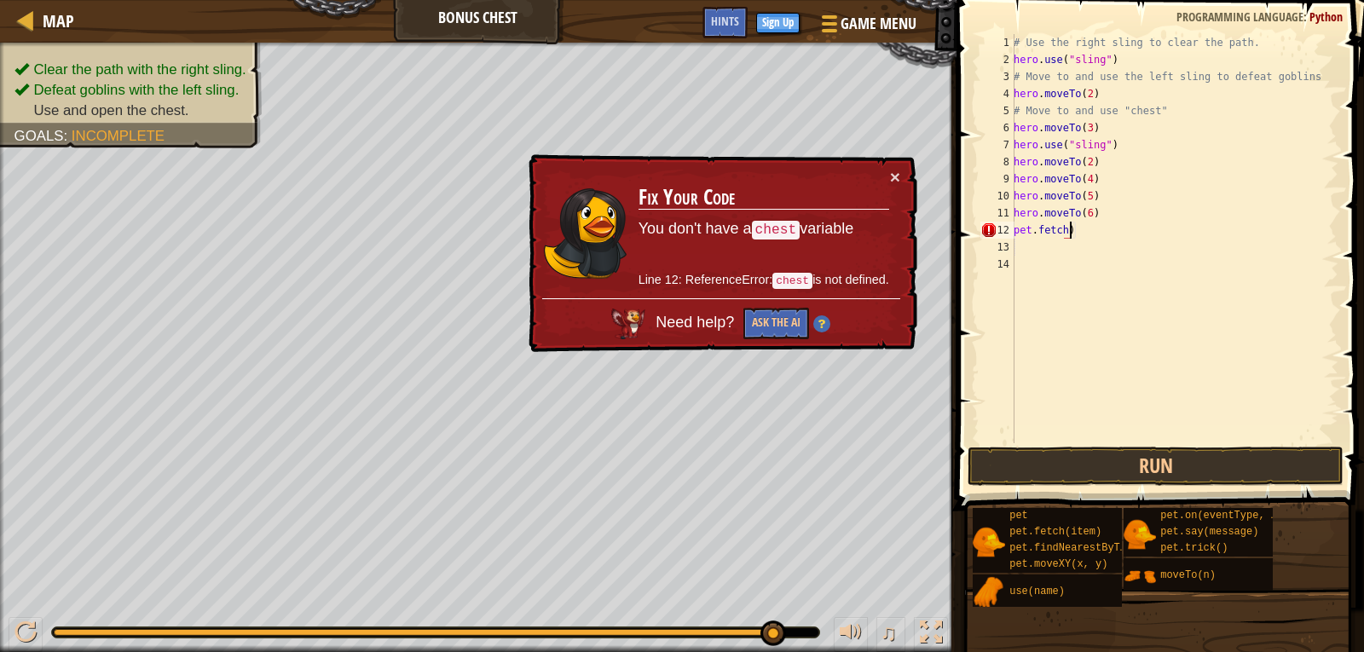
click at [1076, 227] on div "# Use the right sling to clear the path. hero . use ( "sling" ) # Move to and u…" at bounding box center [1174, 255] width 328 height 443
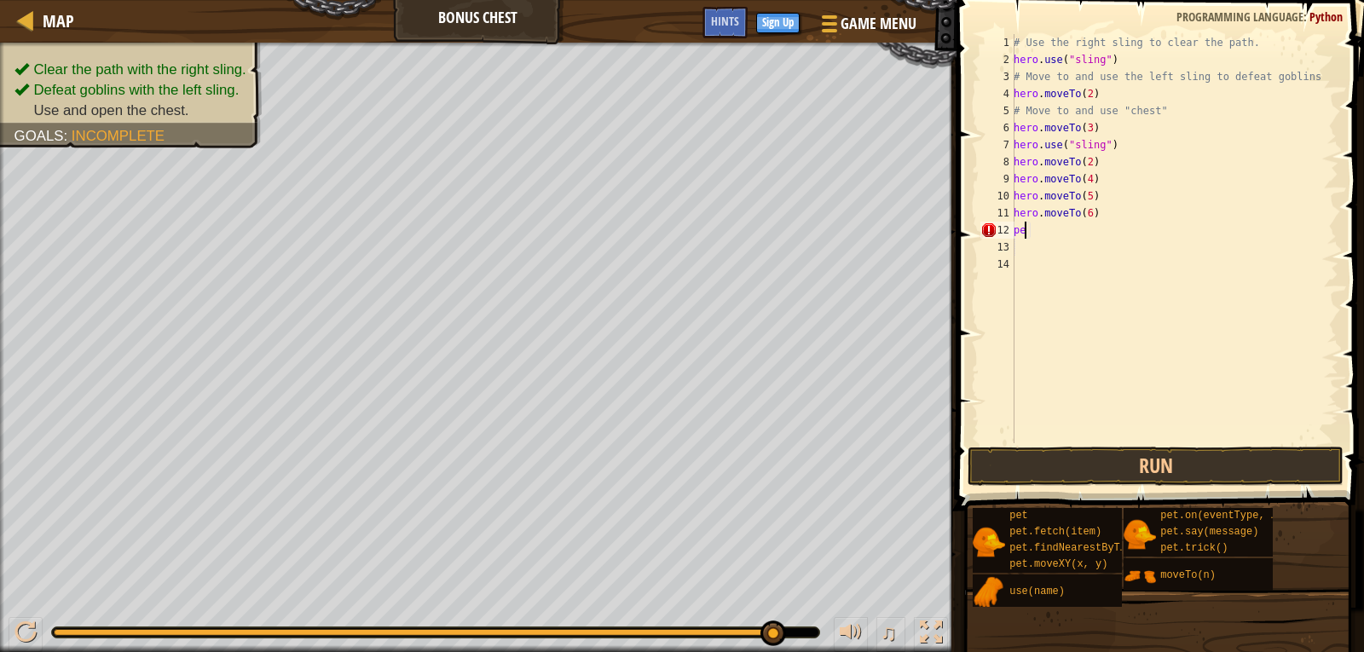
scroll to position [8, 0]
type textarea "p"
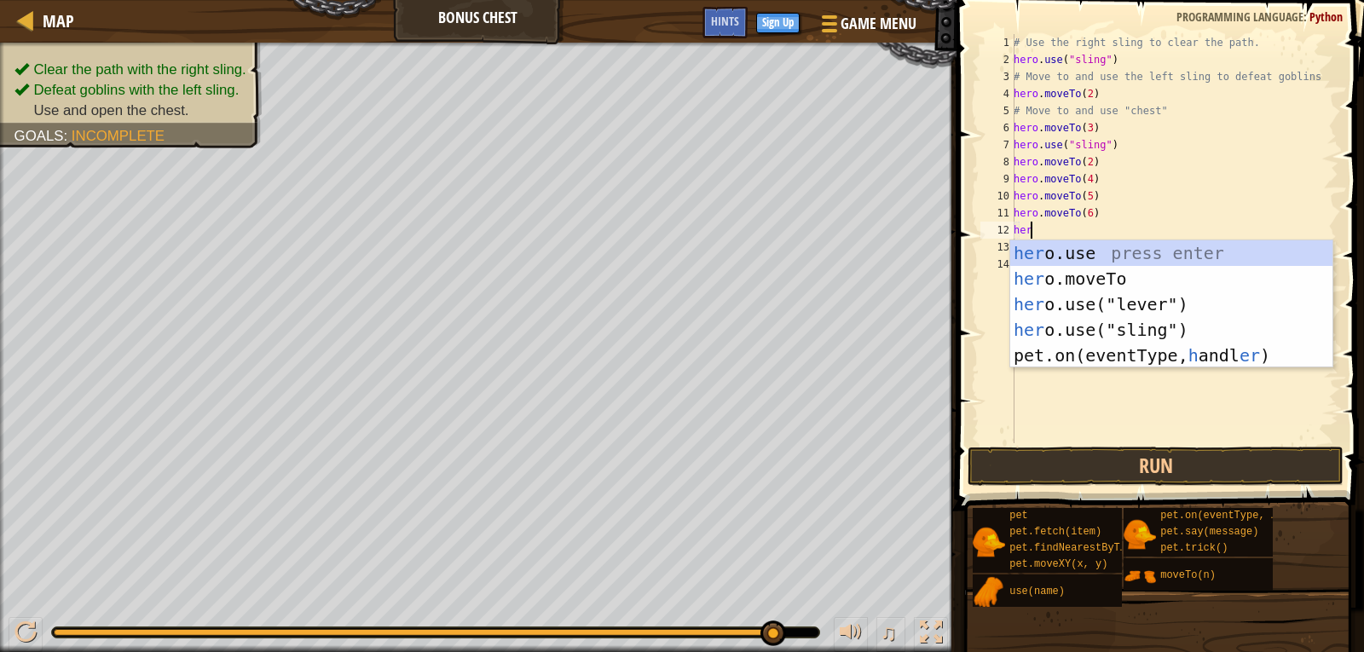
scroll to position [8, 1]
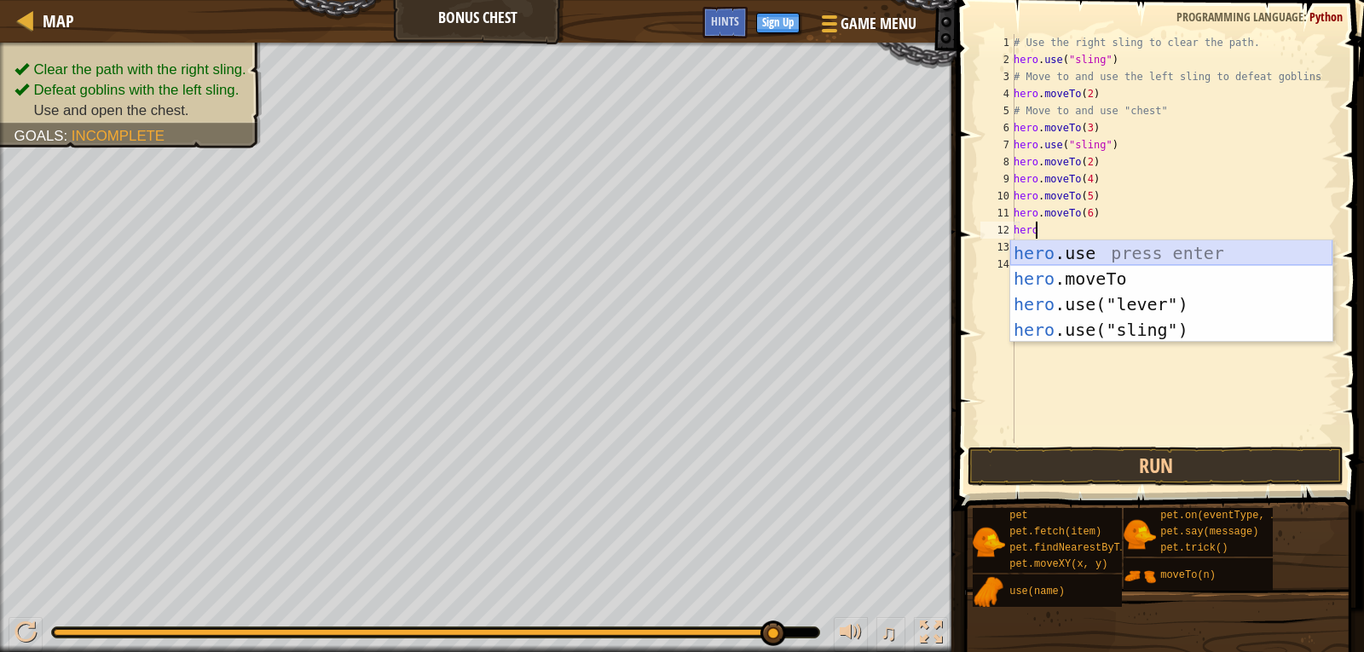
click at [1122, 247] on div "hero .use press enter hero .moveTo press enter hero .use("lever") press enter h…" at bounding box center [1171, 316] width 322 height 153
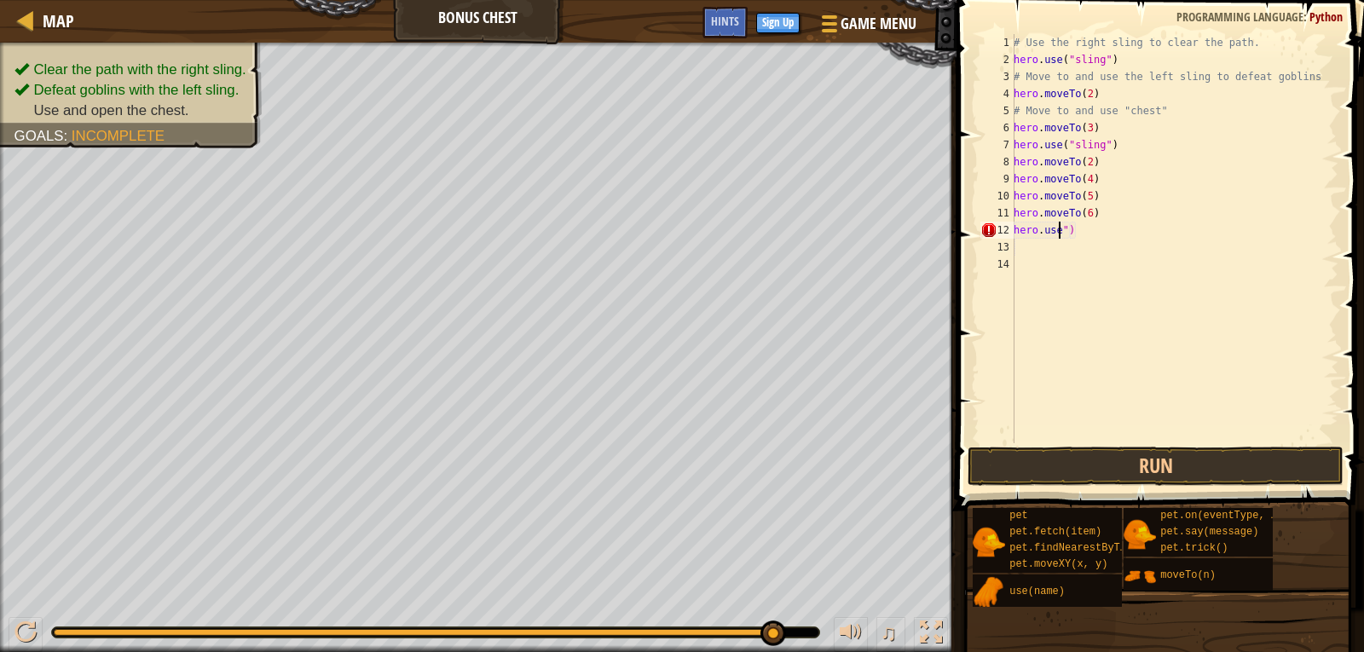
click at [1070, 231] on div "# Use the right sling to clear the path. hero . use ( "sling" ) # Move to and u…" at bounding box center [1174, 255] width 328 height 443
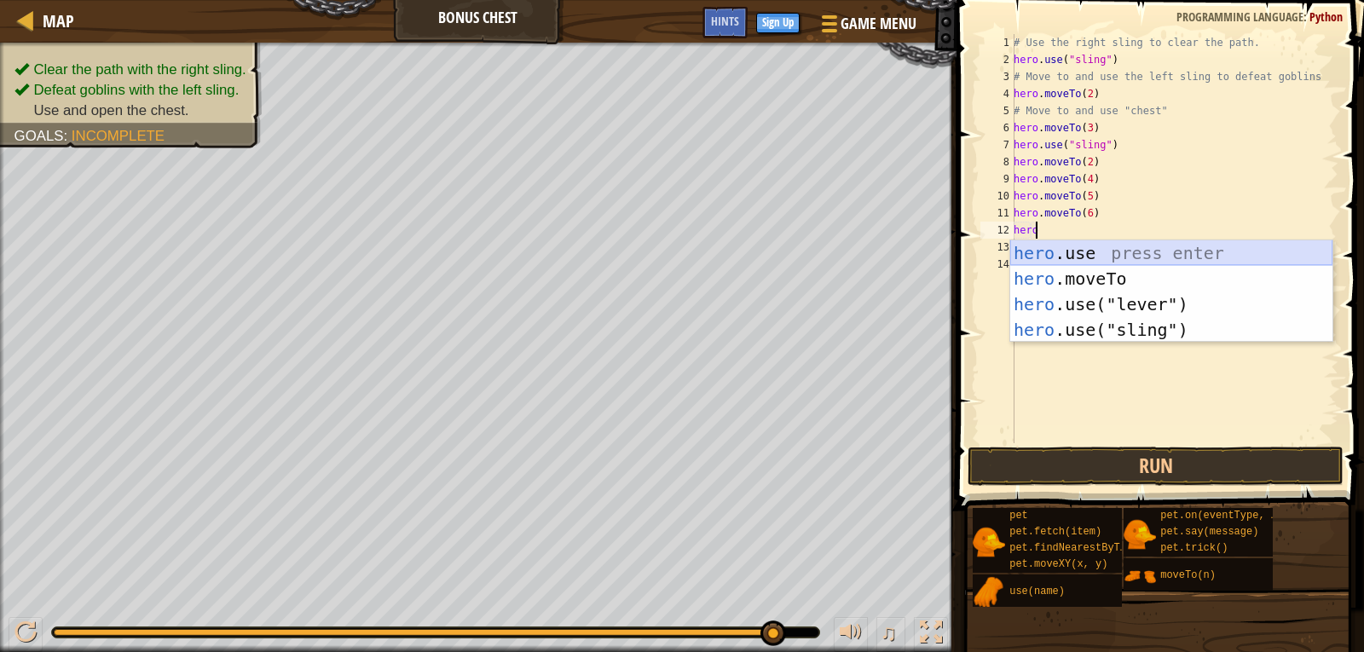
click at [1097, 244] on div "hero .use press enter hero .moveTo press enter hero .use("lever") press enter h…" at bounding box center [1171, 316] width 322 height 153
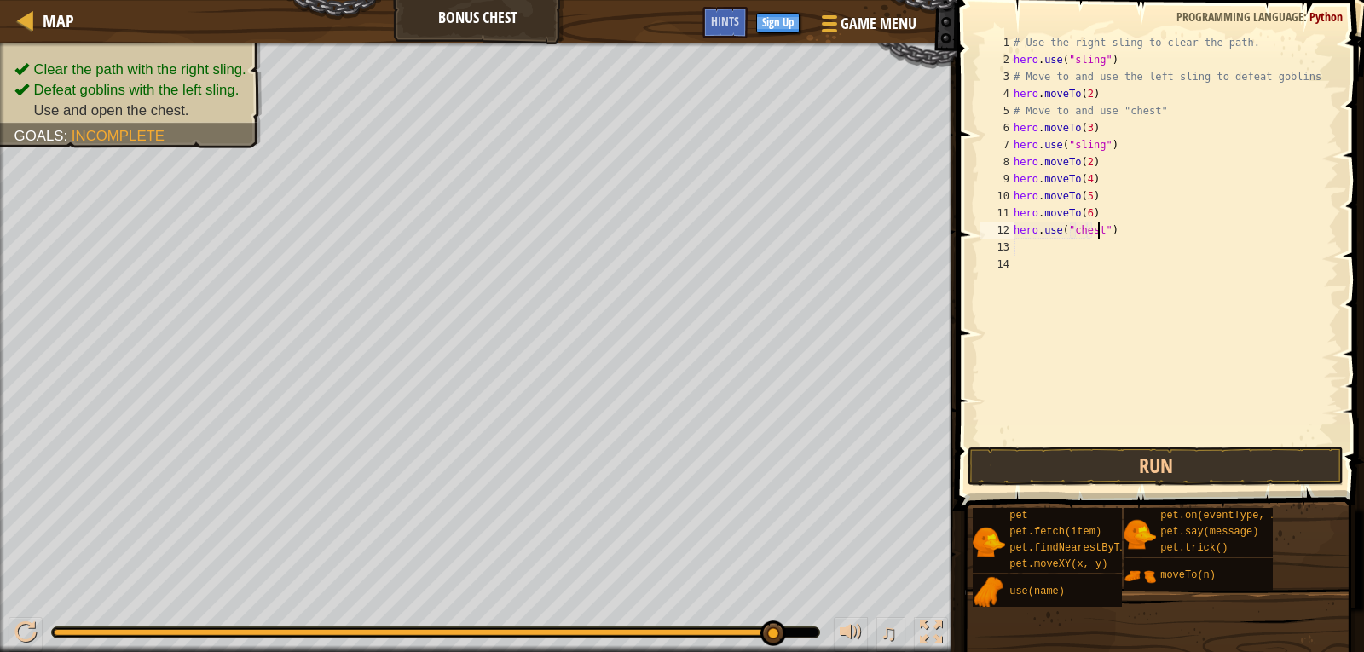
scroll to position [8, 7]
type textarea "hero.use("chest")"
click at [1052, 460] on button "Run" at bounding box center [1155, 466] width 376 height 39
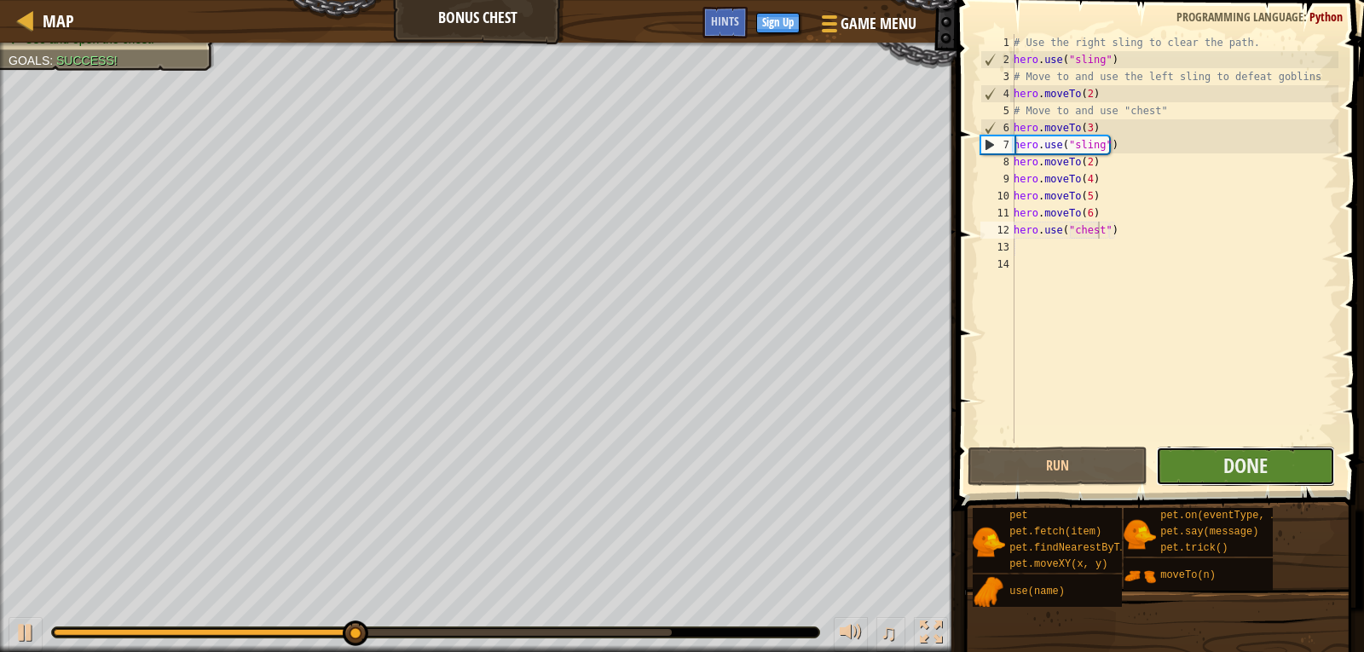
click at [1187, 454] on button "Done" at bounding box center [1245, 466] width 179 height 39
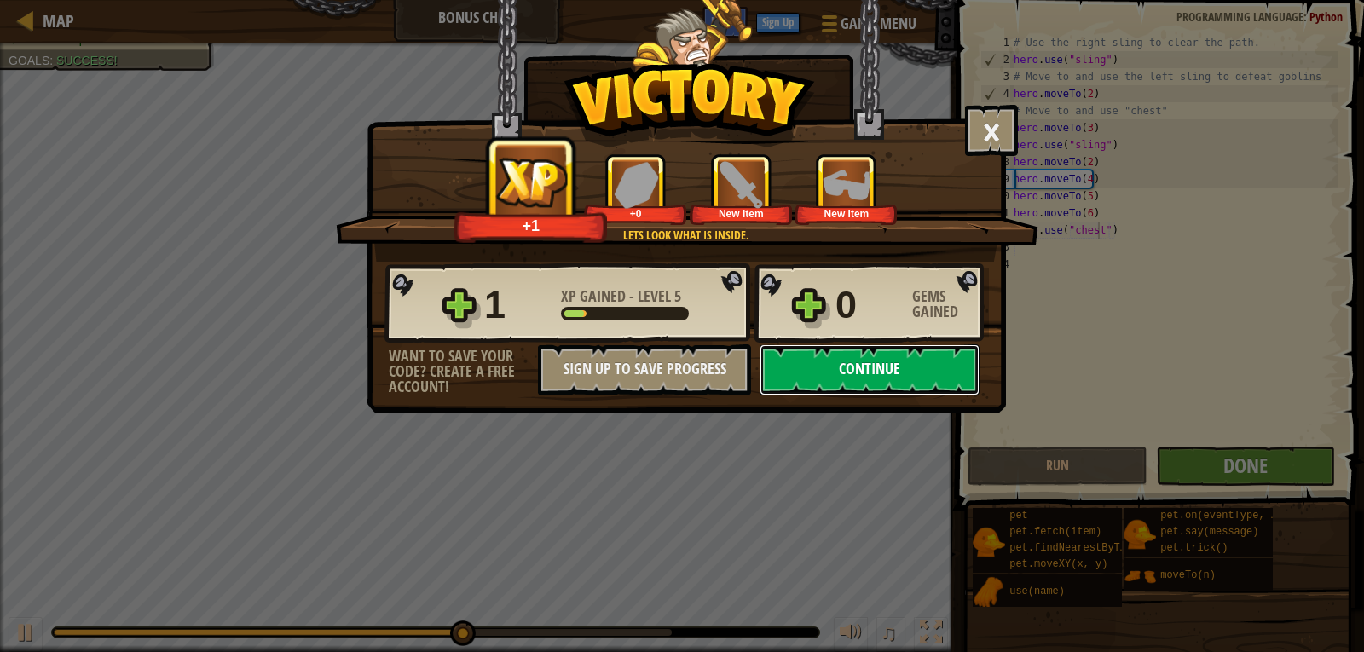
click at [875, 354] on button "Continue" at bounding box center [869, 369] width 220 height 51
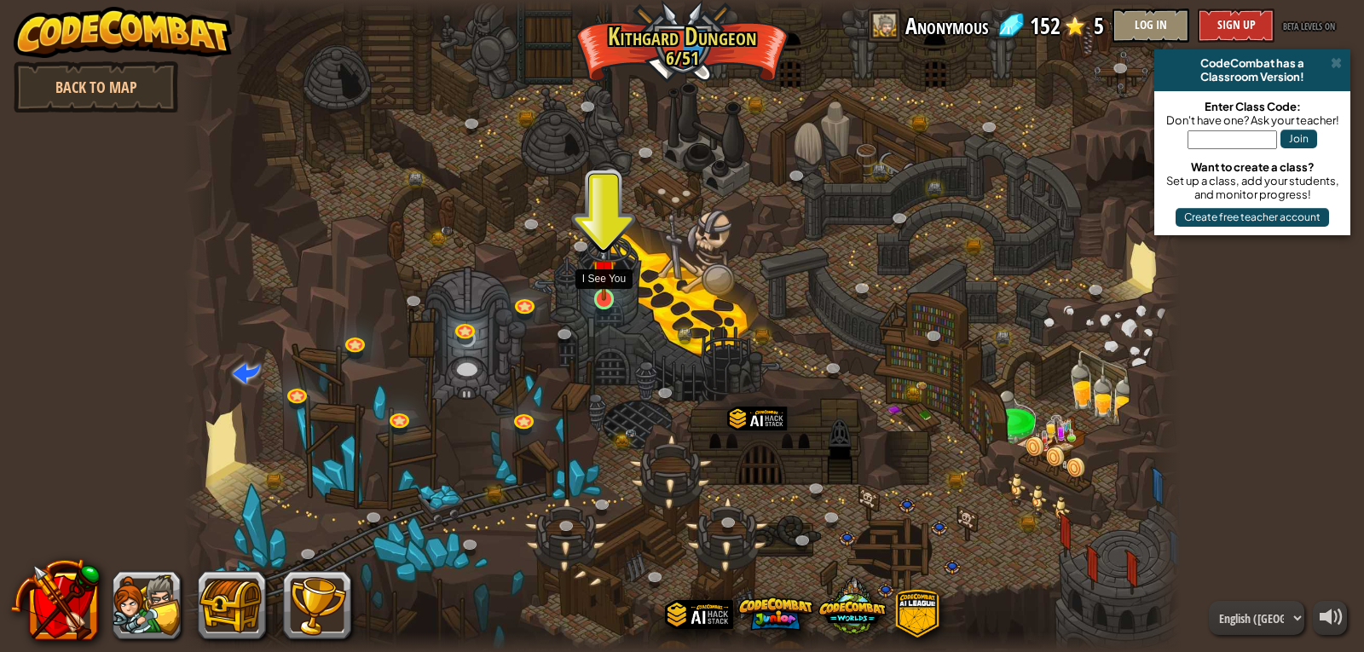
click at [615, 294] on img at bounding box center [604, 272] width 26 height 58
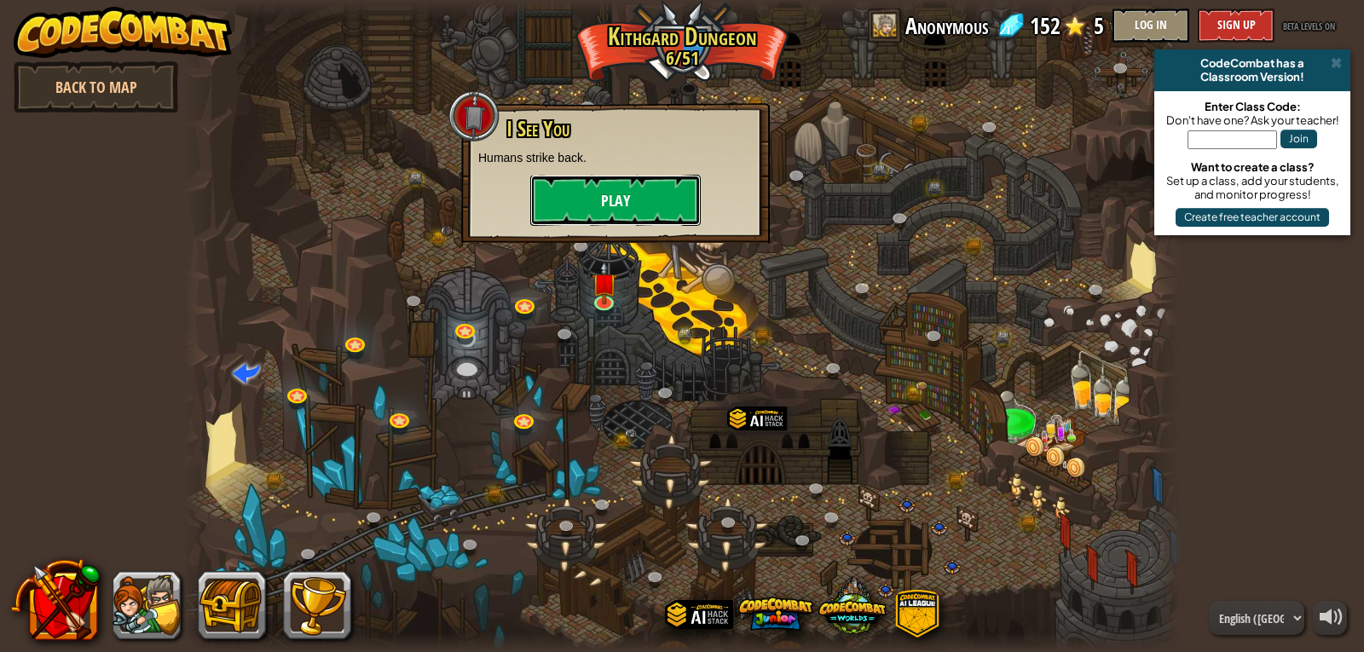
click at [615, 209] on button "Play" at bounding box center [615, 200] width 170 height 51
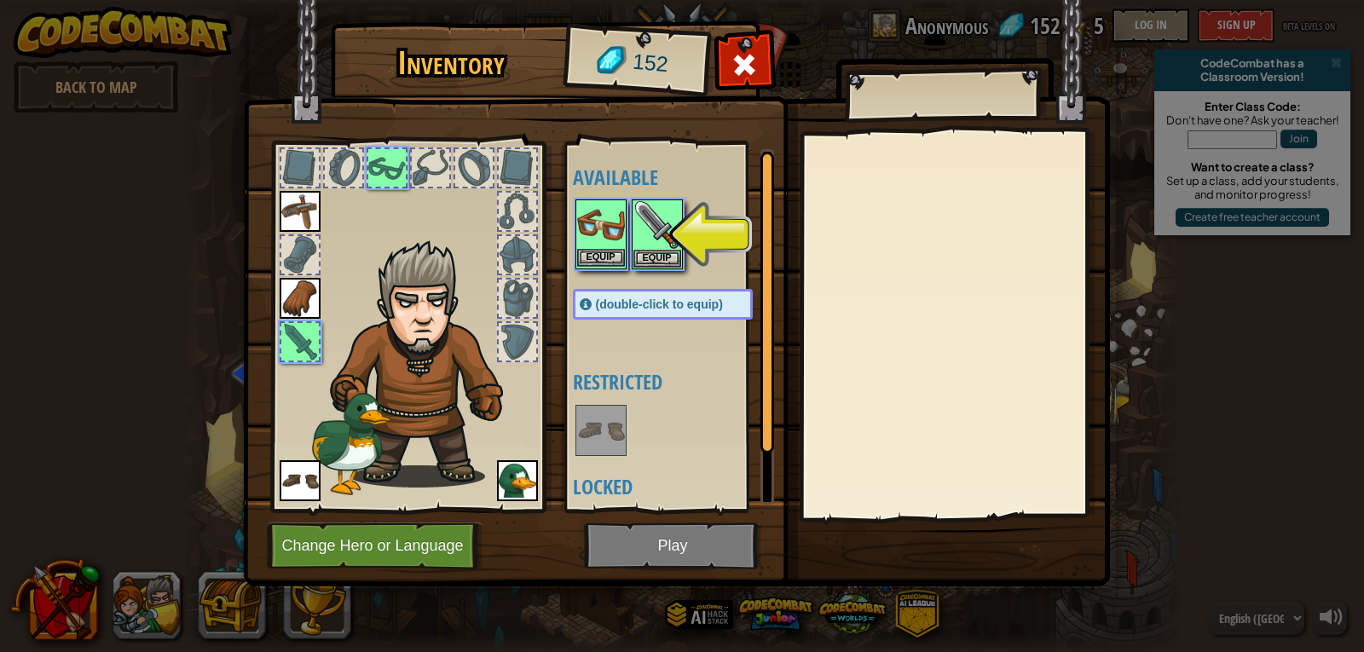
click at [598, 244] on img at bounding box center [601, 225] width 48 height 48
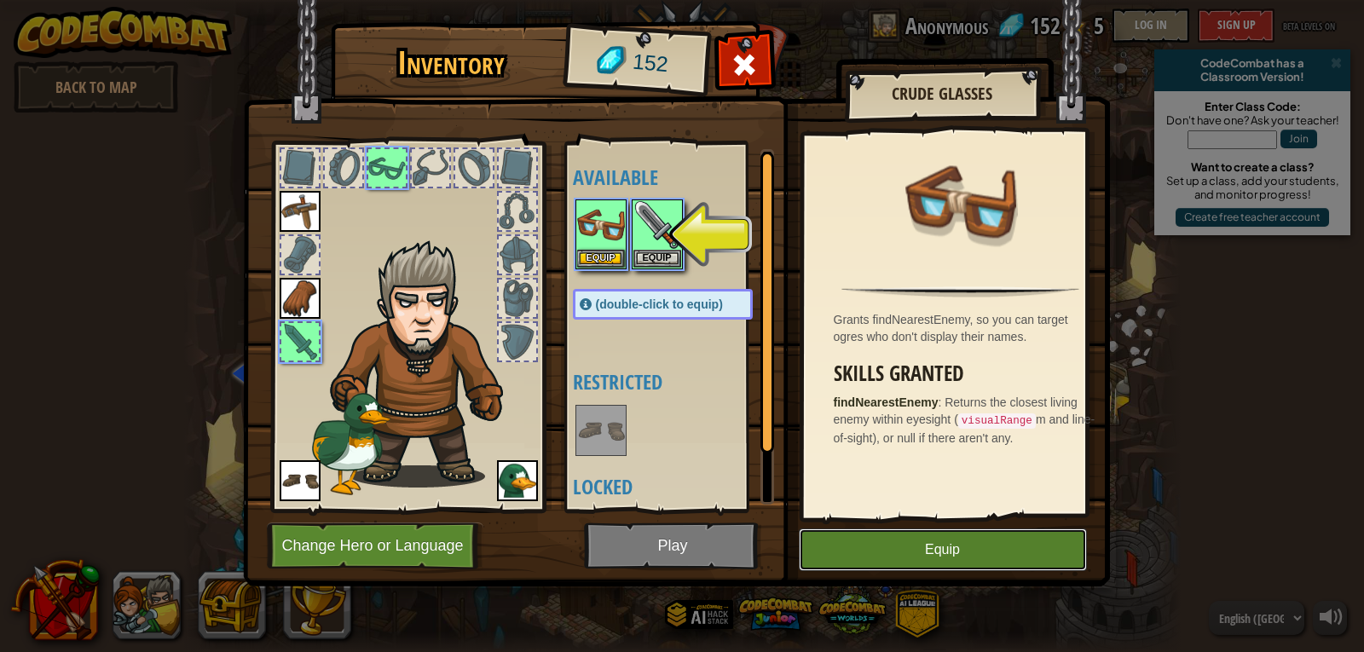
click at [954, 532] on button "Equip" at bounding box center [943, 549] width 288 height 43
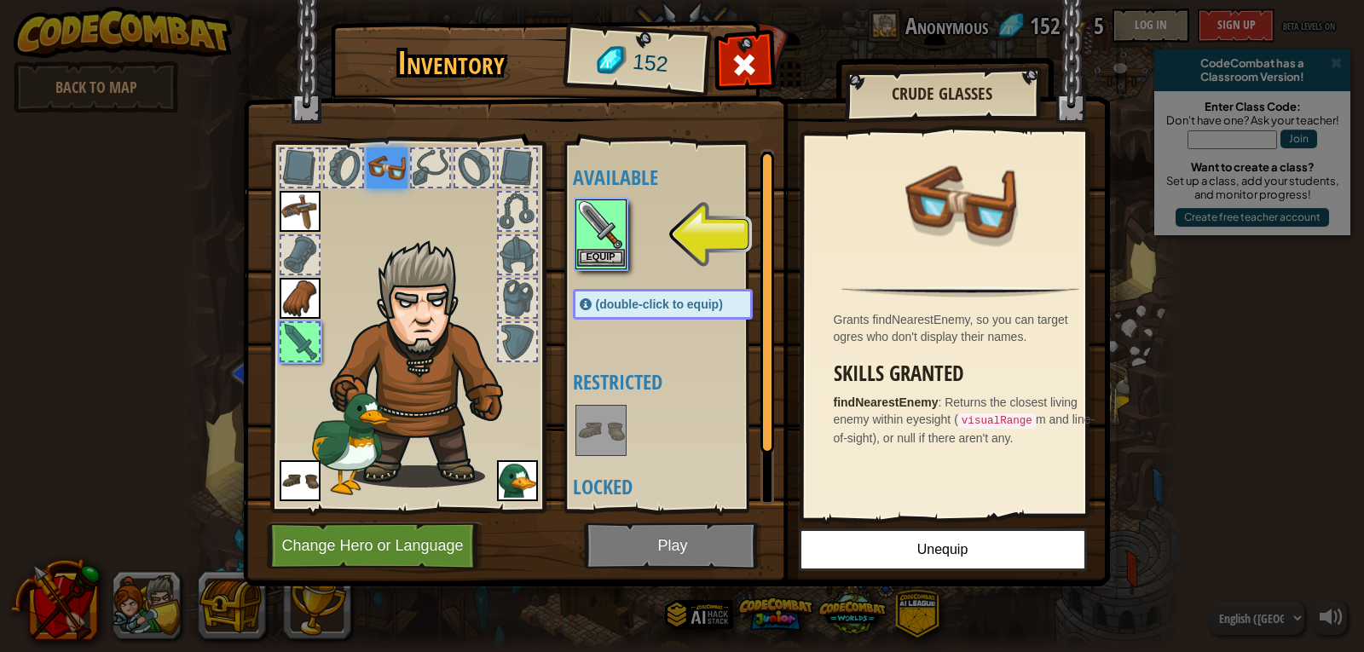
click at [585, 248] on img at bounding box center [601, 225] width 48 height 48
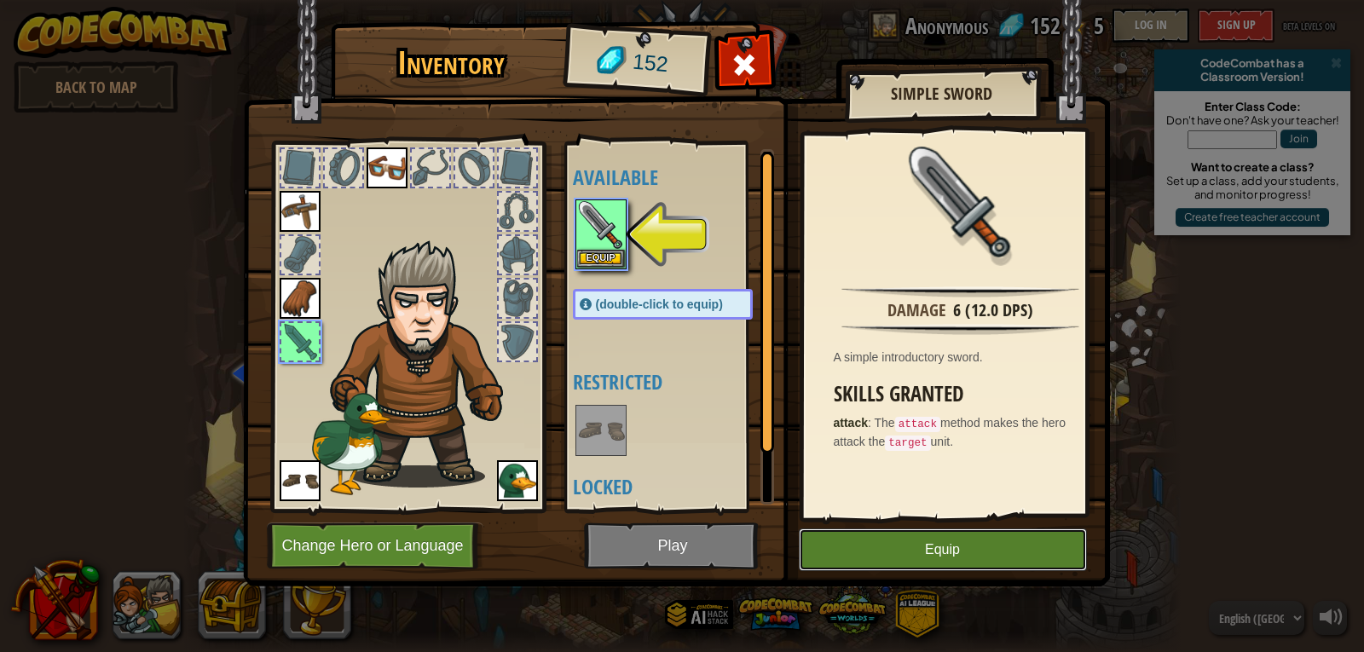
click at [951, 540] on button "Equip" at bounding box center [943, 549] width 288 height 43
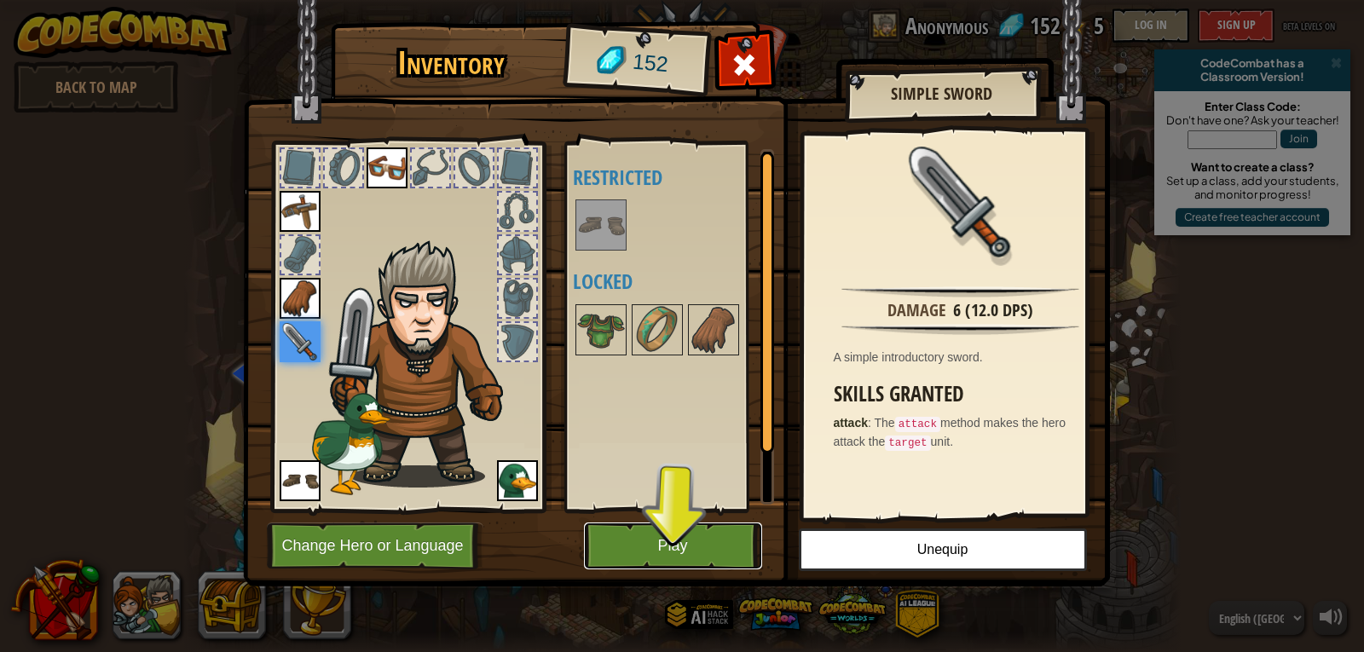
click at [662, 527] on button "Play" at bounding box center [673, 545] width 178 height 47
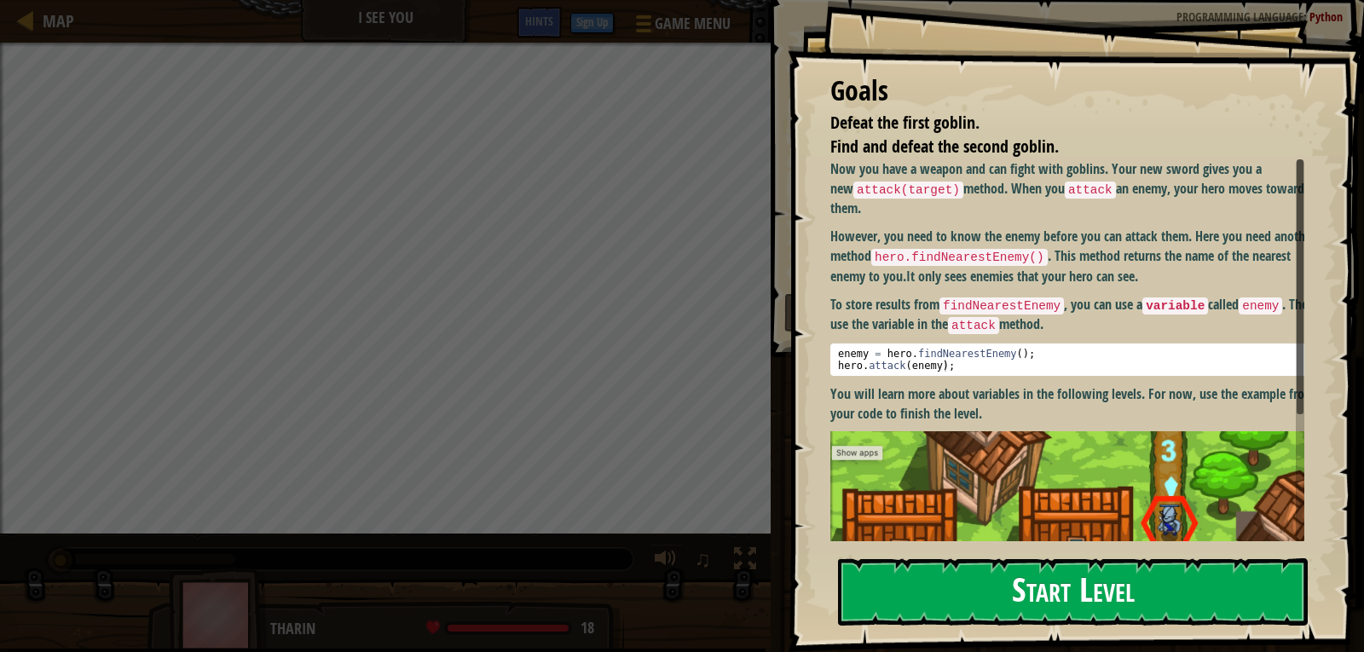
click at [965, 563] on button "Start Level" at bounding box center [1073, 591] width 470 height 67
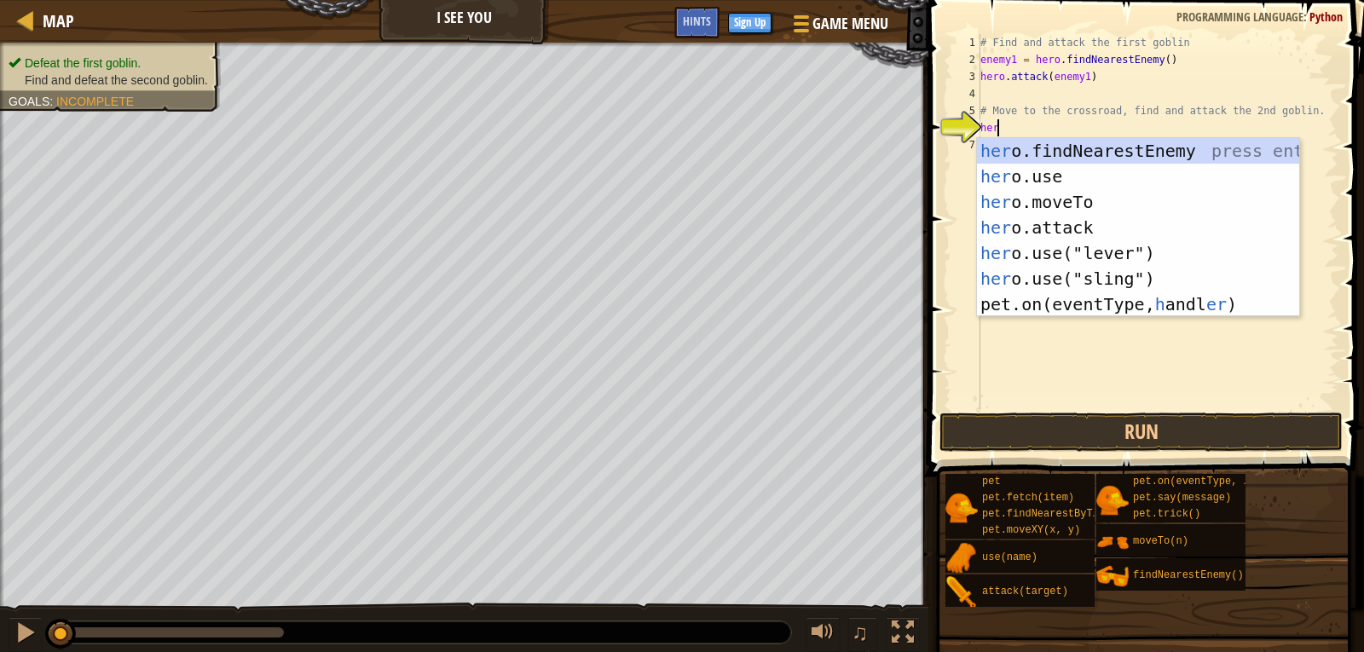
scroll to position [8, 1]
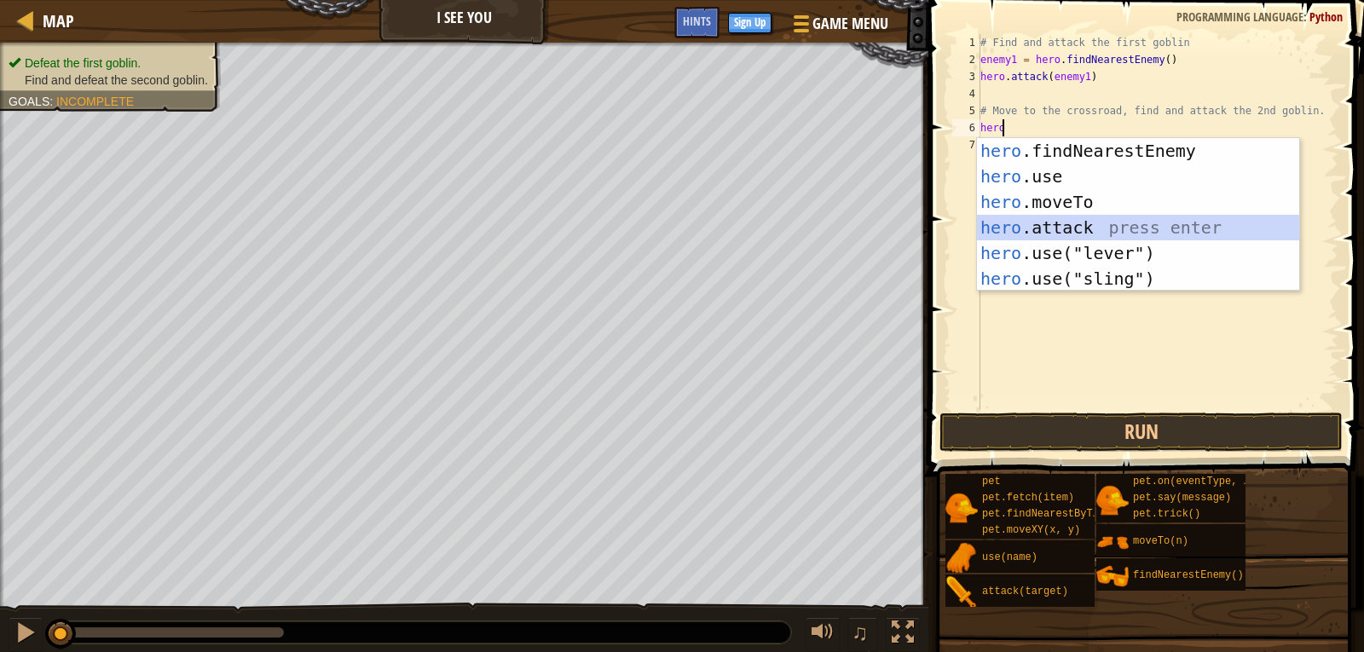
click at [1073, 223] on div "hero .findNearestEnemy press enter hero .use press enter hero .moveTo press ent…" at bounding box center [1138, 240] width 322 height 205
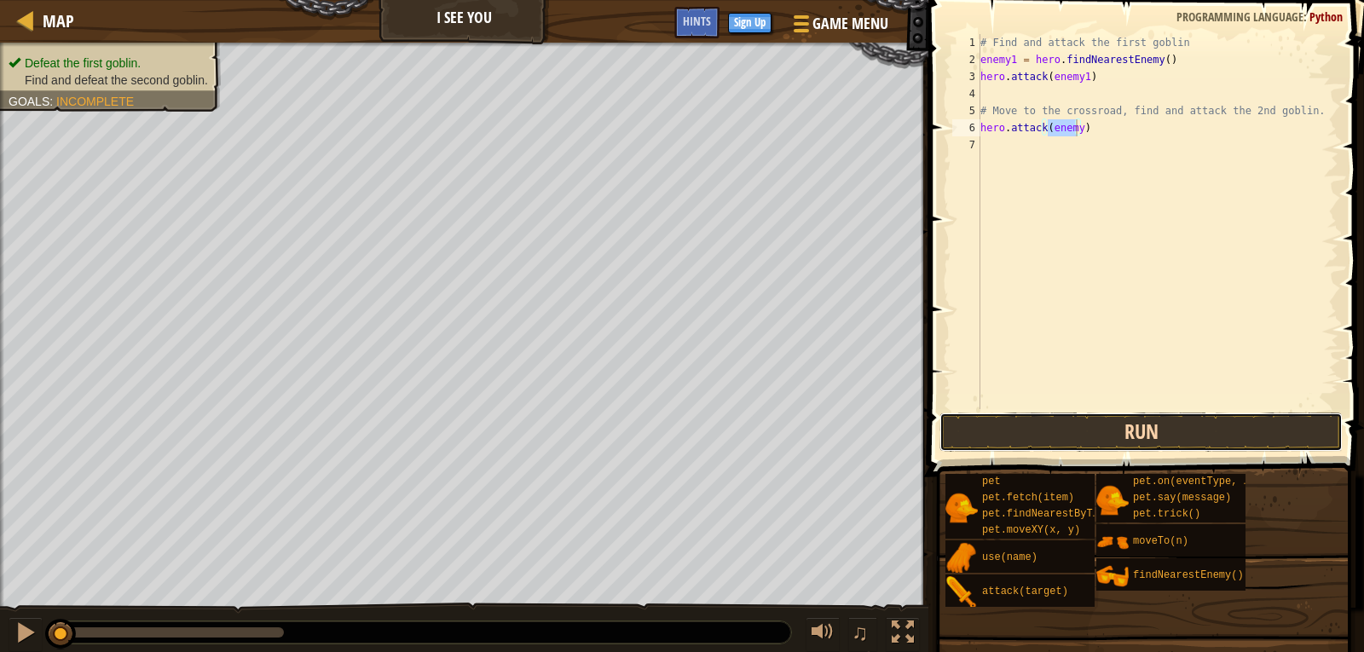
click at [1088, 414] on button "Run" at bounding box center [1140, 431] width 403 height 39
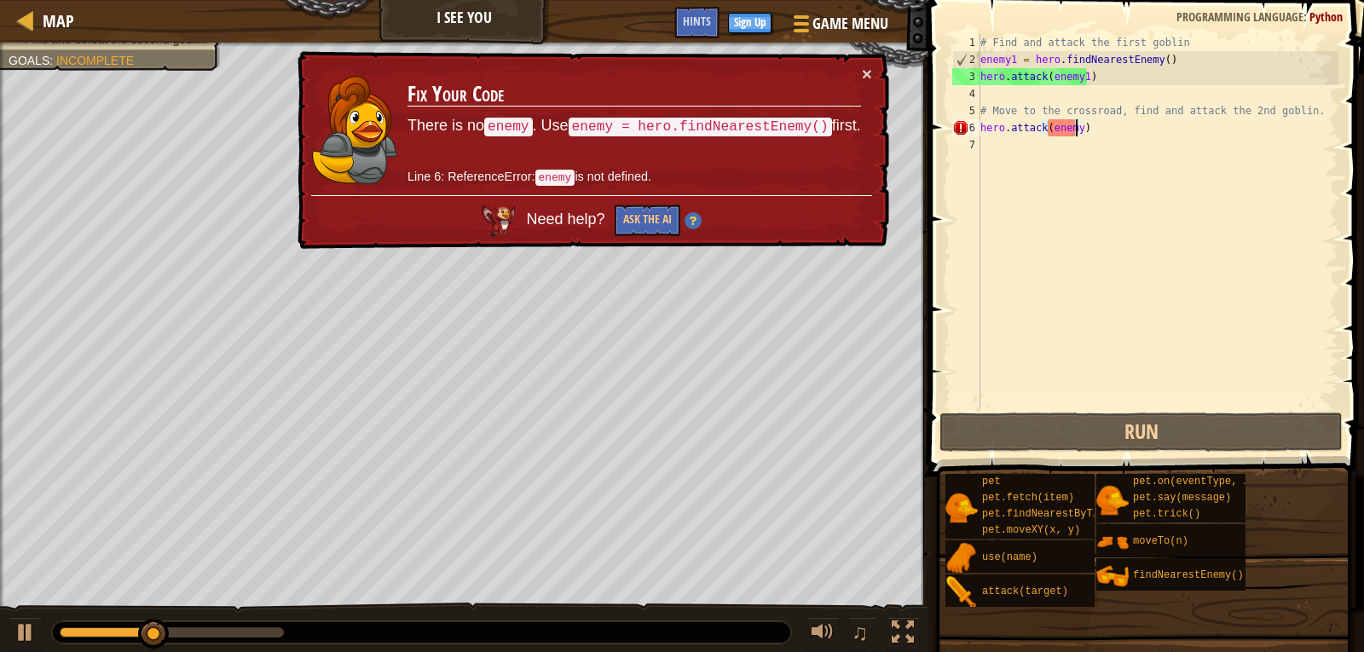
click at [873, 64] on div "× Fix Your Code There is no enemy . Use enemy = hero.findNearestEnemy() first. …" at bounding box center [591, 150] width 595 height 199
click at [868, 65] on button "×" at bounding box center [867, 74] width 10 height 18
click at [862, 70] on button "×" at bounding box center [867, 74] width 10 height 18
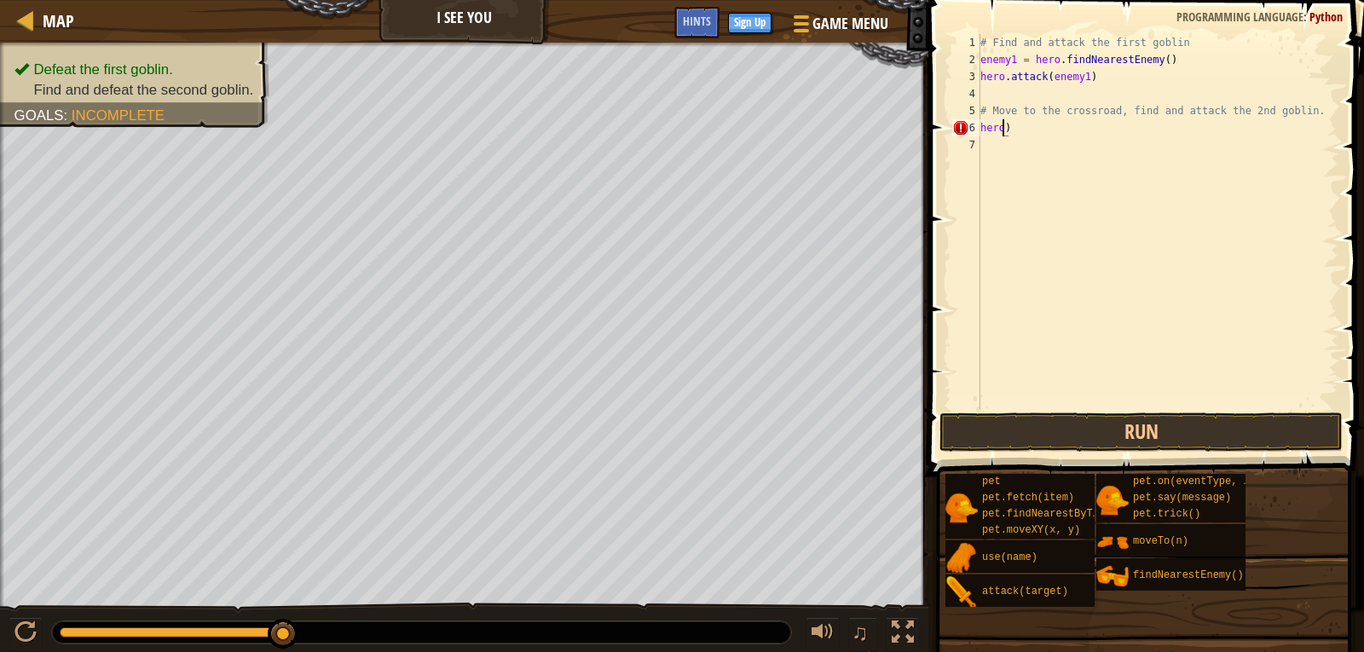
click at [1010, 128] on div "# Find and attack the first goblin enemy1 = hero . findNearestEnemy ( ) hero . …" at bounding box center [1157, 238] width 361 height 409
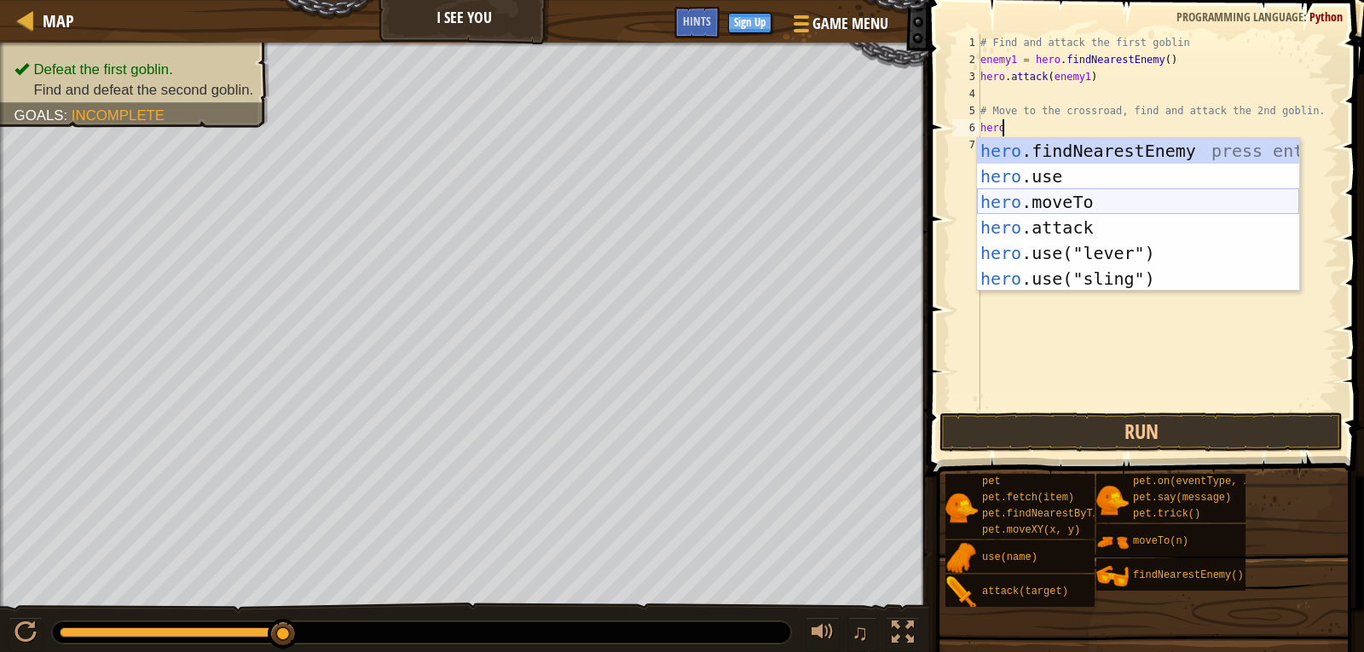
click at [1083, 193] on div "hero .findNearestEnemy press enter hero .use press enter hero .moveTo press ent…" at bounding box center [1138, 240] width 322 height 205
type textarea "hero.moveTo(2)"
